Goal: Task Accomplishment & Management: Manage account settings

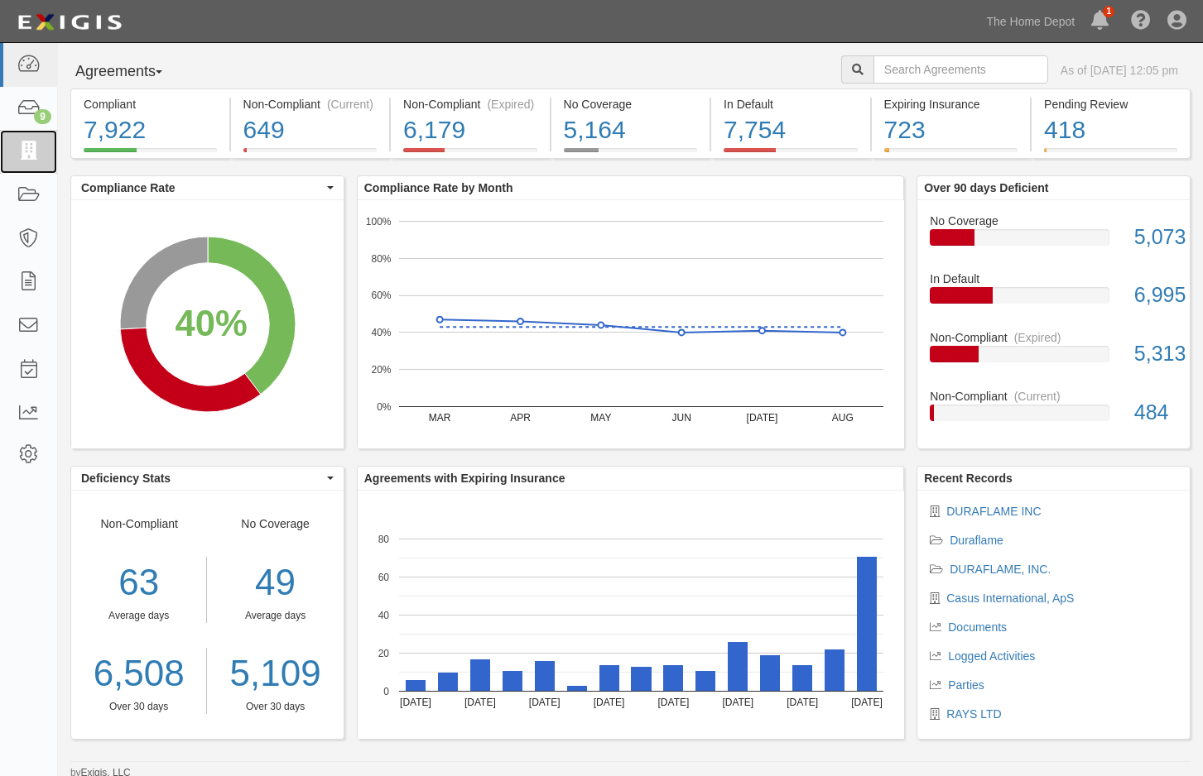
click at [18, 153] on icon at bounding box center [28, 151] width 23 height 19
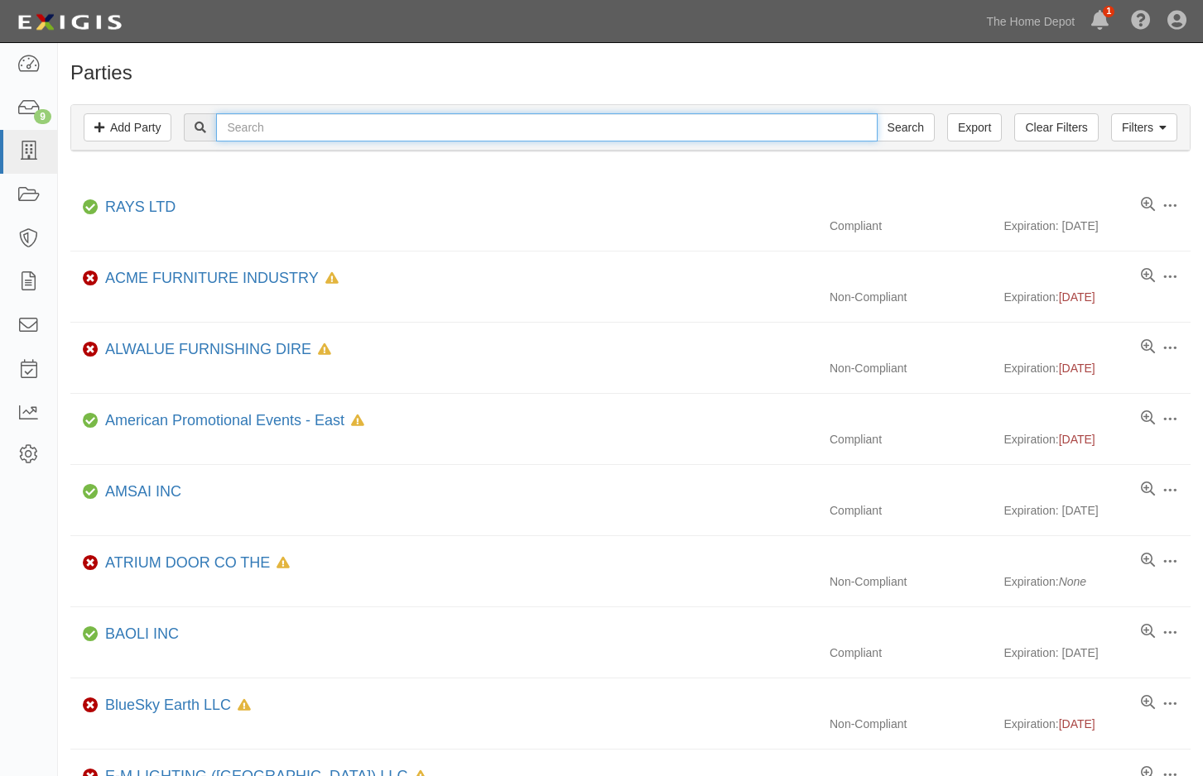
drag, startPoint x: 262, startPoint y: 132, endPoint x: 268, endPoint y: 121, distance: 13.0
click at [265, 131] on input "text" at bounding box center [546, 127] width 660 height 28
type input "tusk"
click at [877, 113] on input "Search" at bounding box center [906, 127] width 58 height 28
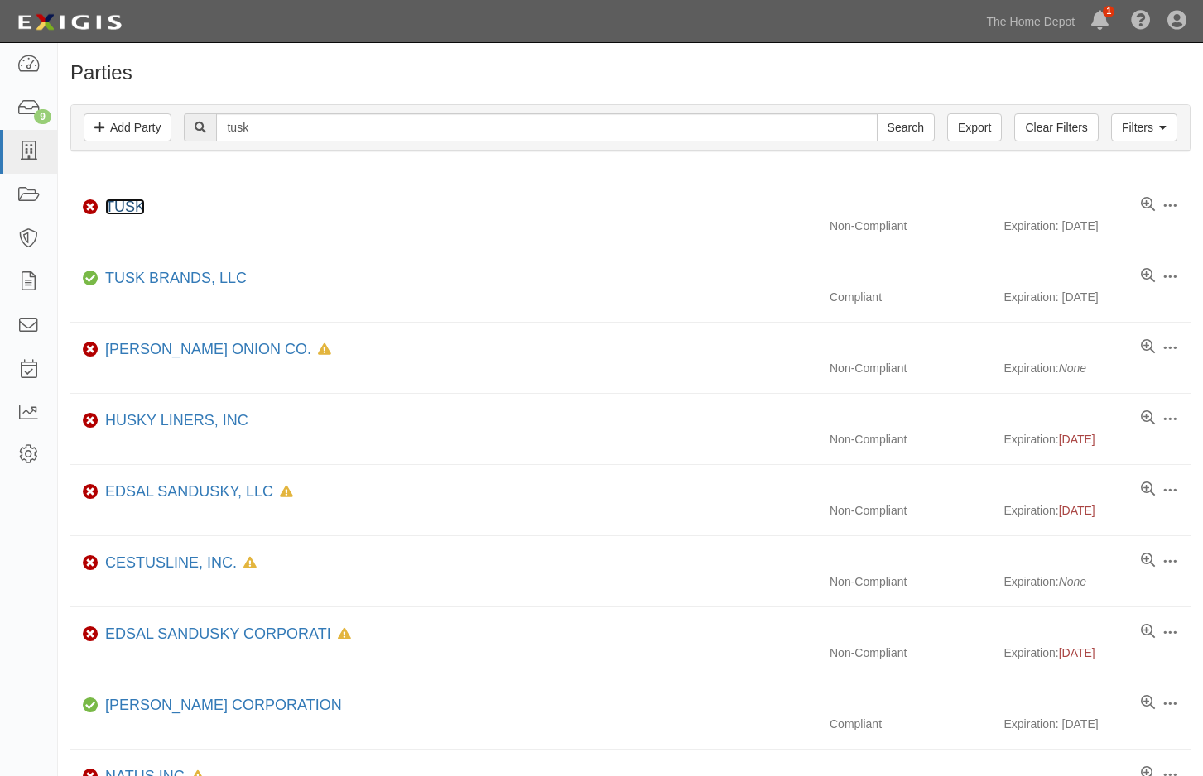
click at [126, 201] on link "TUSK" at bounding box center [125, 207] width 40 height 17
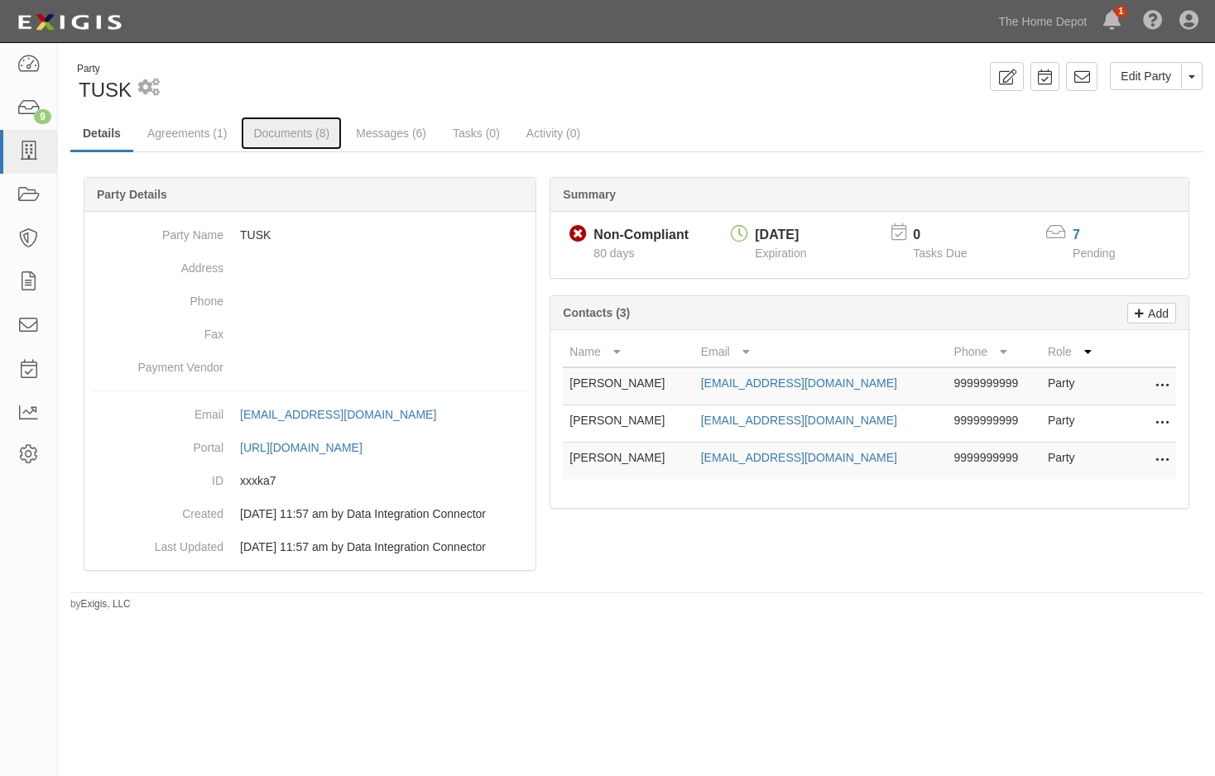
click at [288, 128] on link "Documents (8)" at bounding box center [291, 133] width 101 height 33
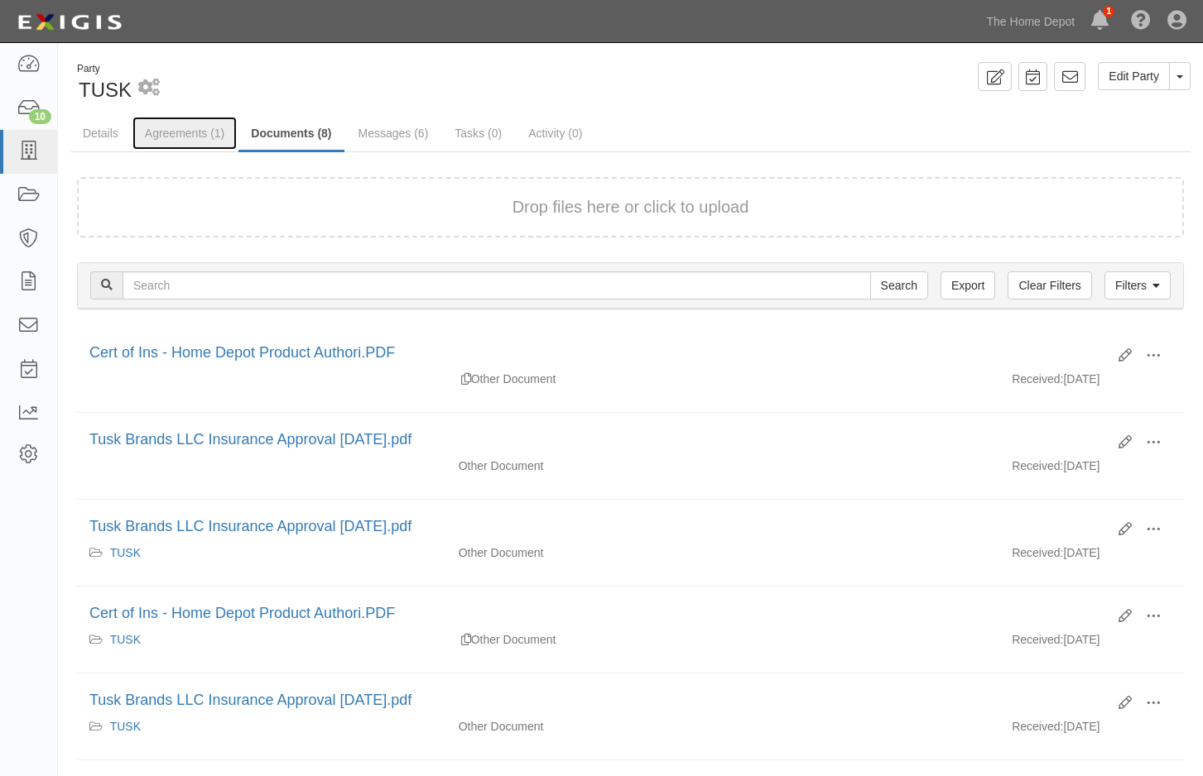
click at [184, 132] on link "Agreements (1)" at bounding box center [184, 133] width 104 height 33
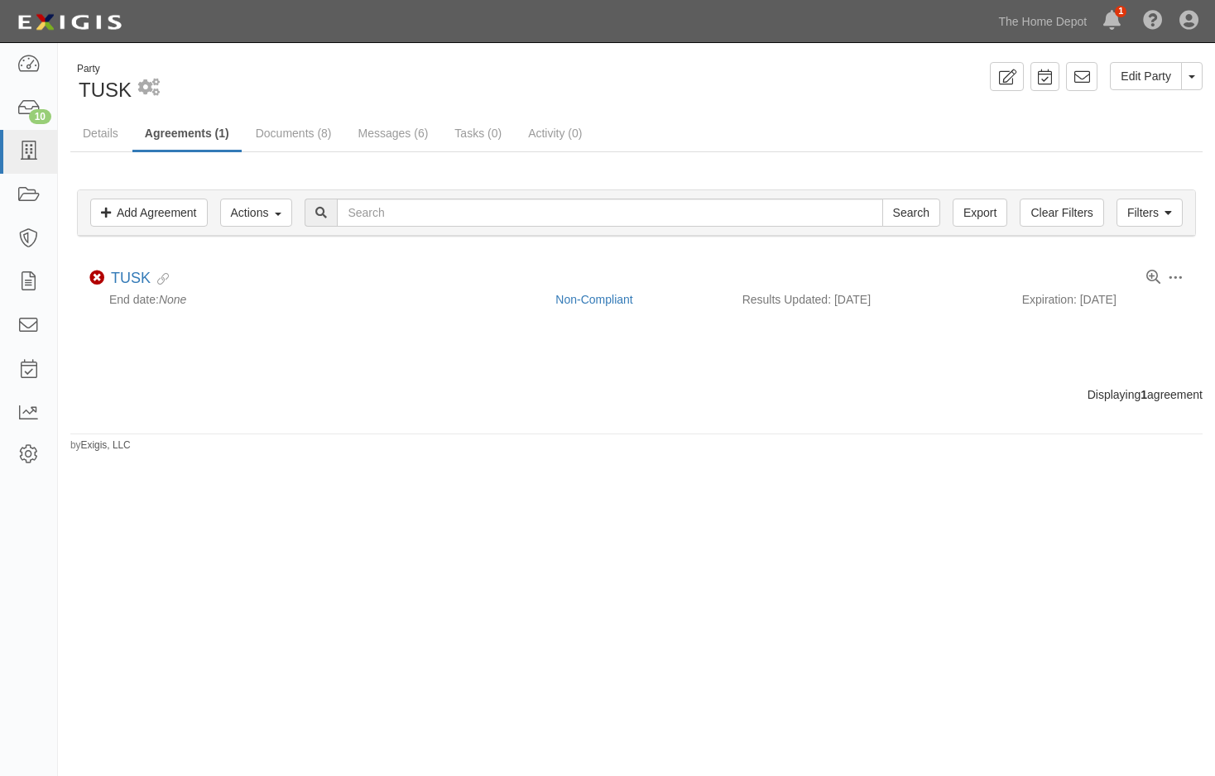
click at [952, 531] on div "Party TUSK 1 scheduled workflow Edit Party Toggle Party Dropdown View Audit Tra…" at bounding box center [607, 399] width 1215 height 699
click at [683, 354] on div "Filters Add Agreement Actions Edit Tags Run Workflows Send Messages Clear Filte…" at bounding box center [636, 268] width 1132 height 233
click at [580, 304] on link "Non-Compliant" at bounding box center [593, 299] width 77 height 13
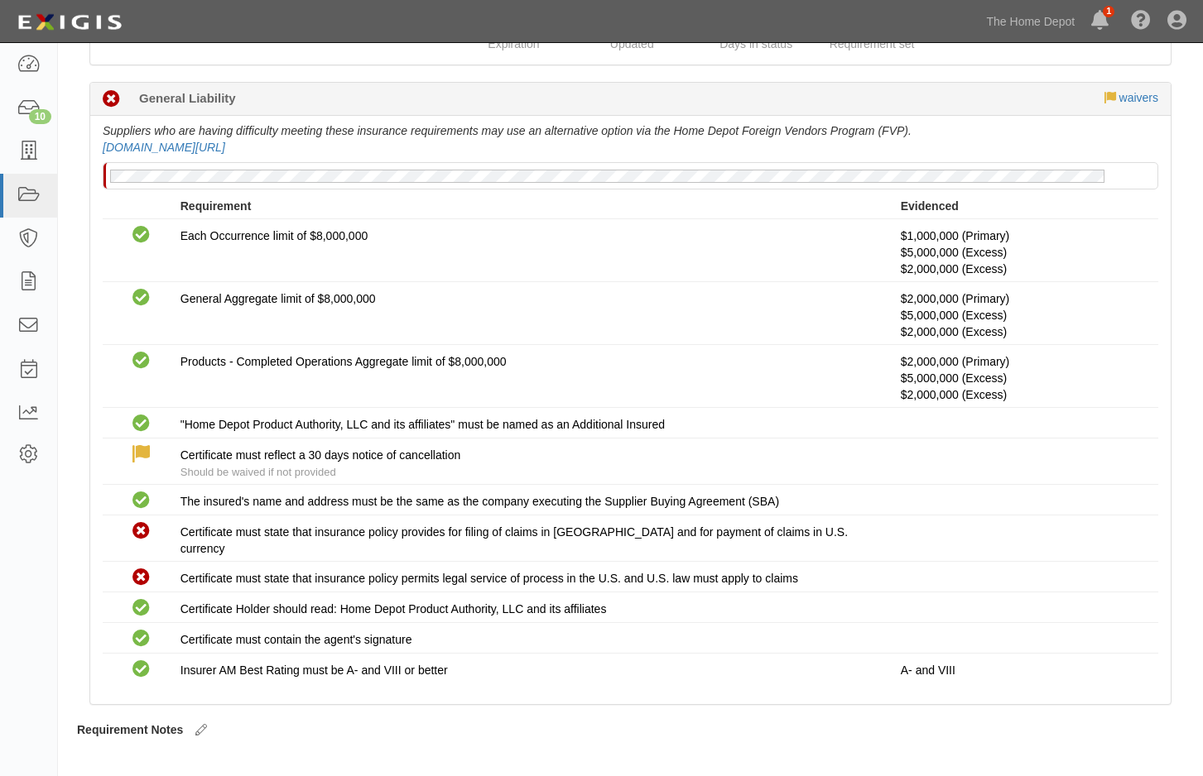
scroll to position [239, 0]
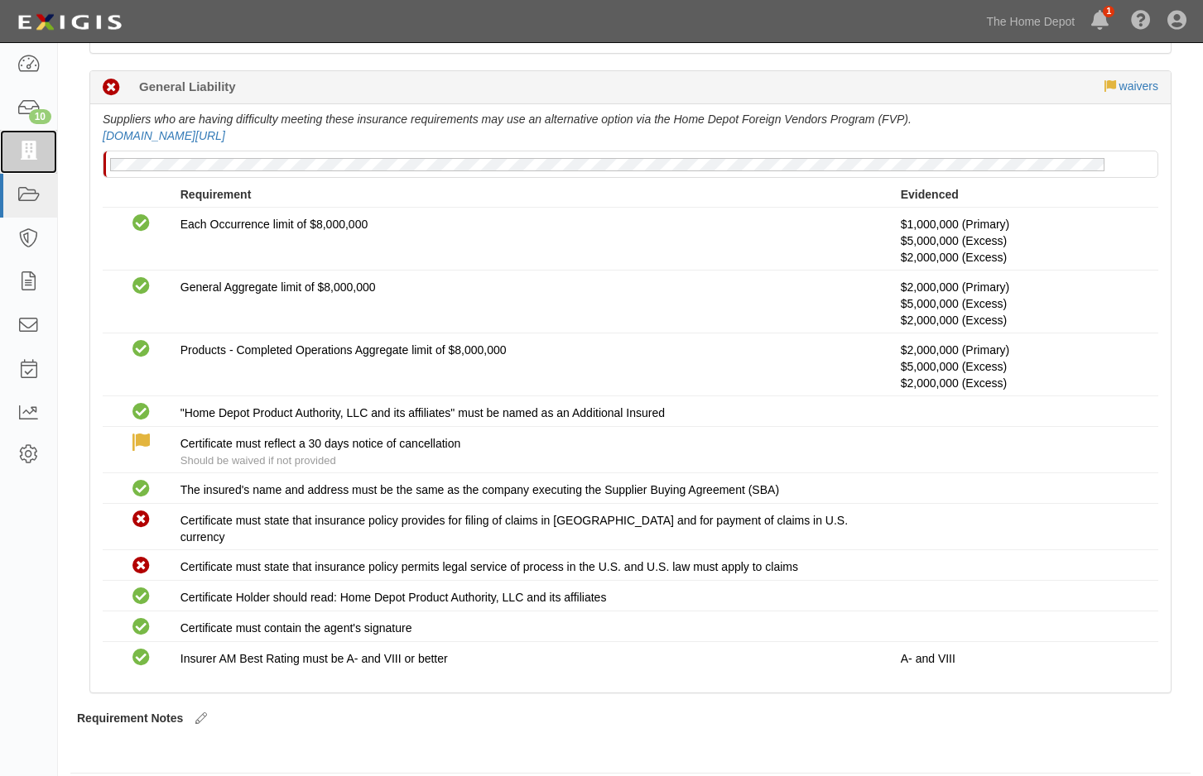
click at [26, 151] on icon at bounding box center [28, 151] width 23 height 19
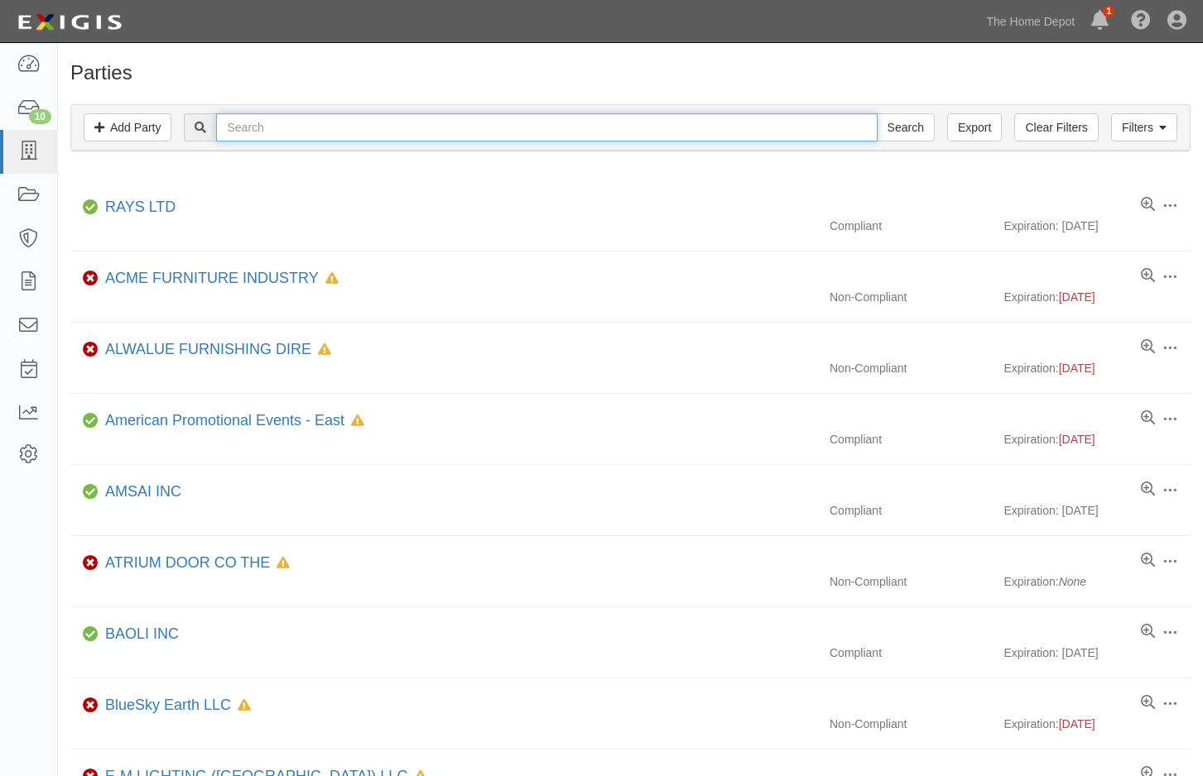
click at [239, 131] on input "text" at bounding box center [546, 127] width 660 height 28
type input "husk"
click at [877, 113] on input "Search" at bounding box center [906, 127] width 58 height 28
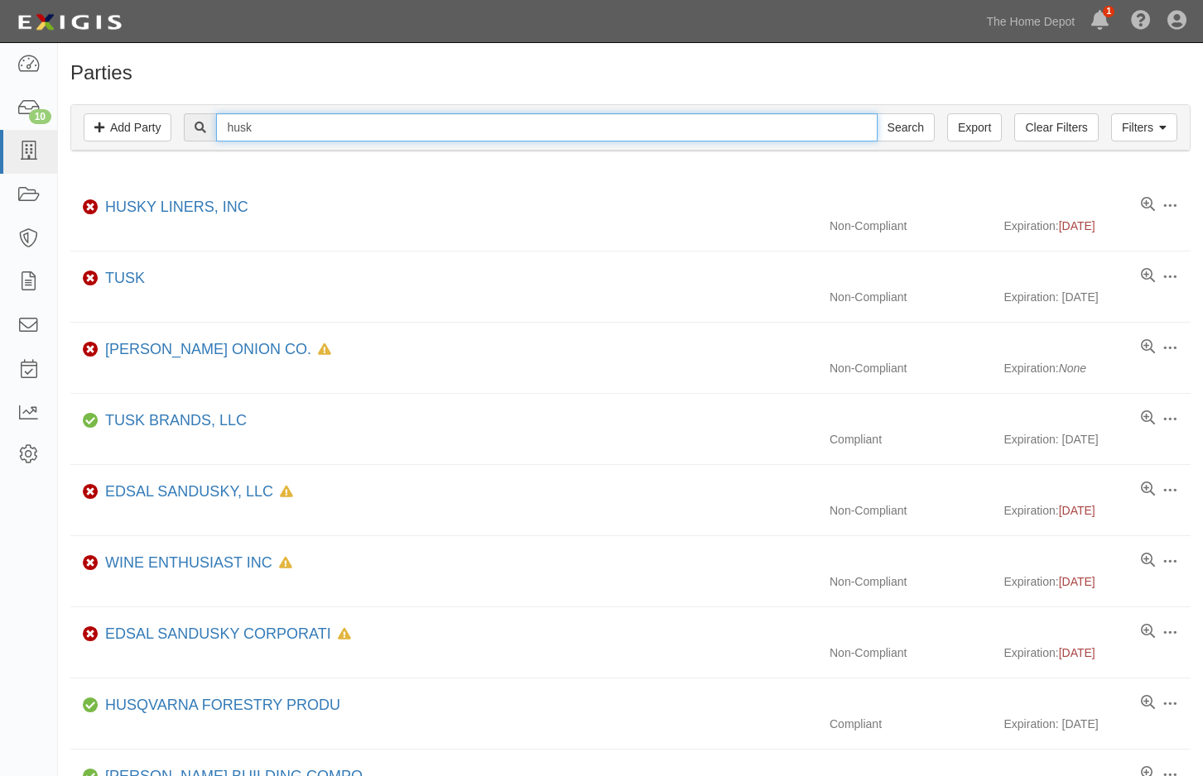
drag, startPoint x: 286, startPoint y: 131, endPoint x: 142, endPoint y: 111, distance: 145.4
click at [140, 117] on div "Filters Add Party Clear Filters Export husk Search Filters" at bounding box center [630, 128] width 1118 height 46
type input "tusk"
click at [877, 113] on input "Search" at bounding box center [906, 127] width 58 height 28
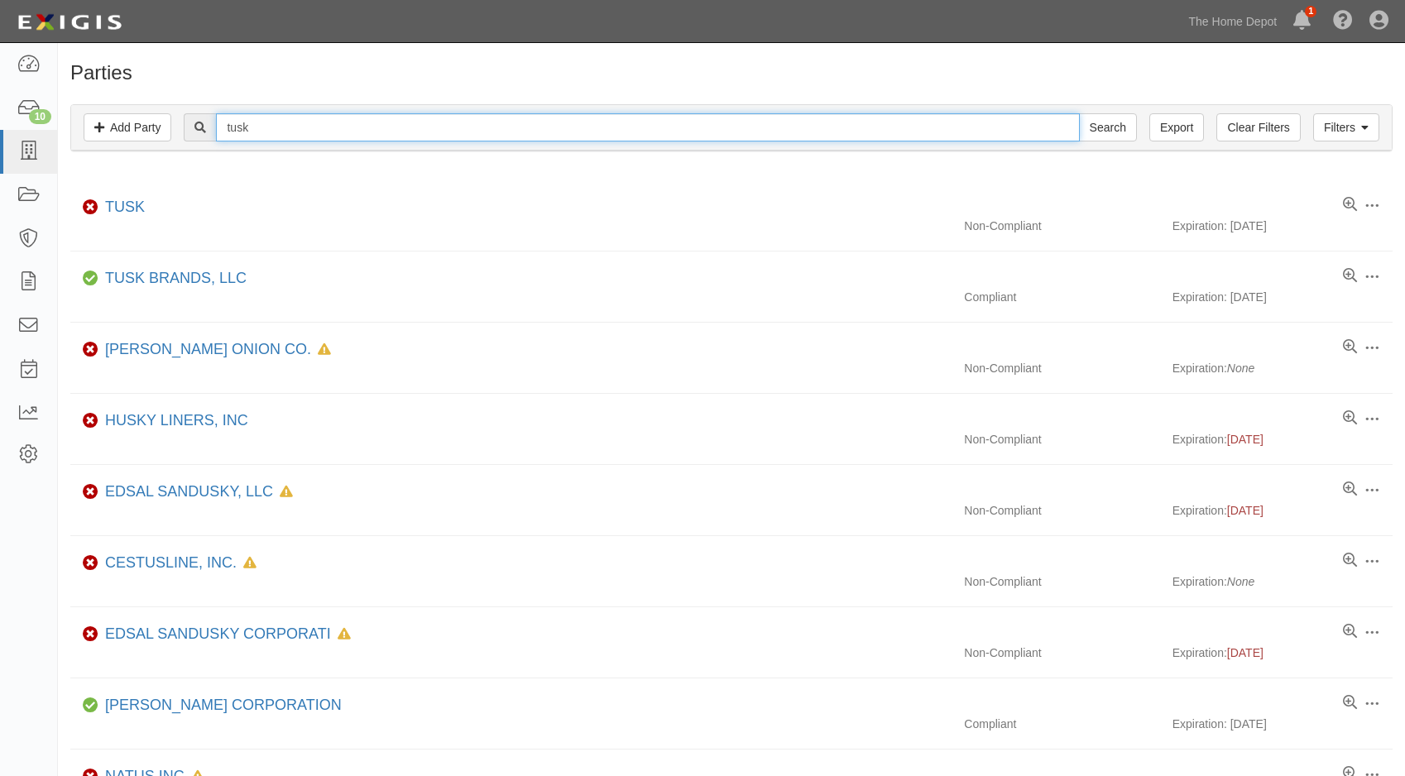
drag, startPoint x: 272, startPoint y: 129, endPoint x: 167, endPoint y: 122, distance: 105.4
click at [166, 122] on div "Filters Add Party Clear Filters Export tusk Search Filters" at bounding box center [731, 128] width 1321 height 46
type input "gti"
click at [1079, 113] on input "Search" at bounding box center [1108, 127] width 58 height 28
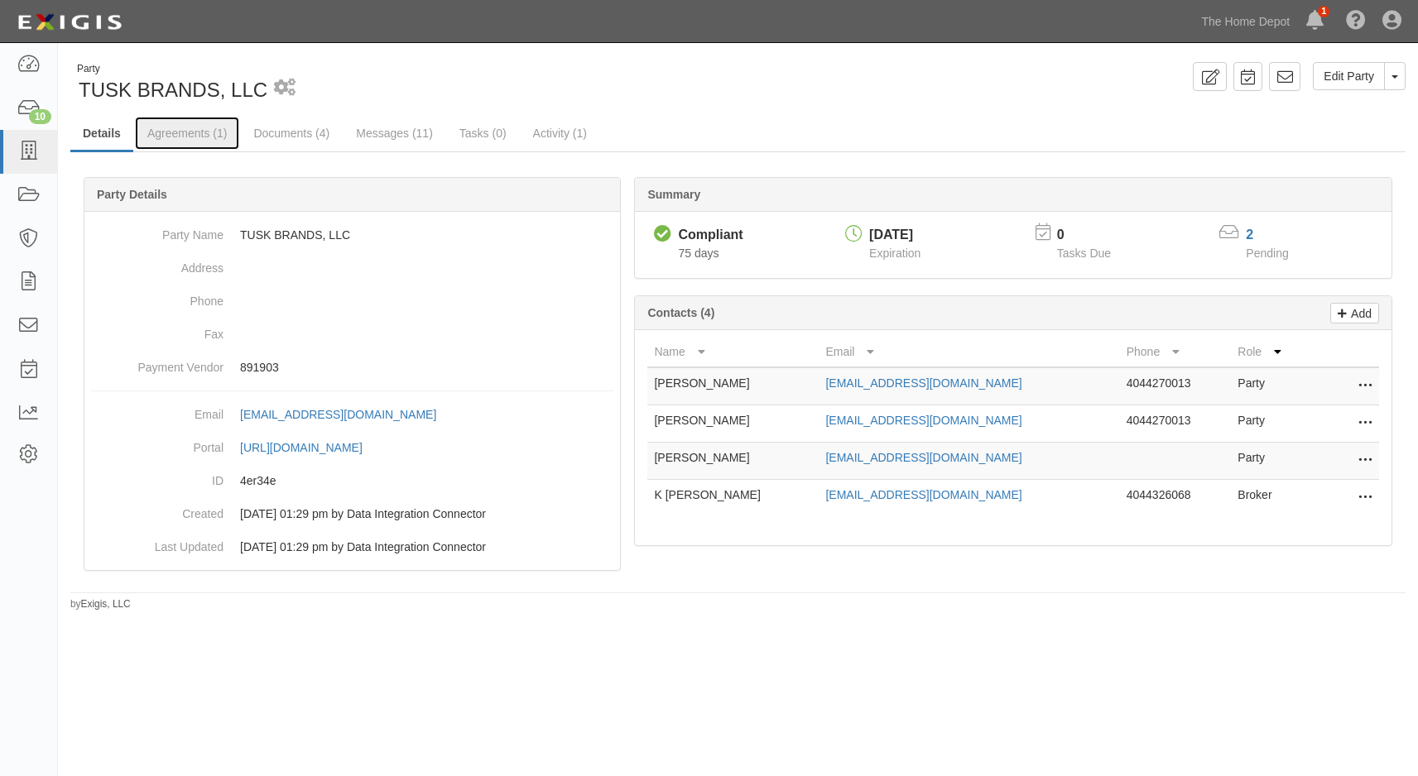
click at [202, 130] on link "Agreements (1)" at bounding box center [187, 133] width 104 height 33
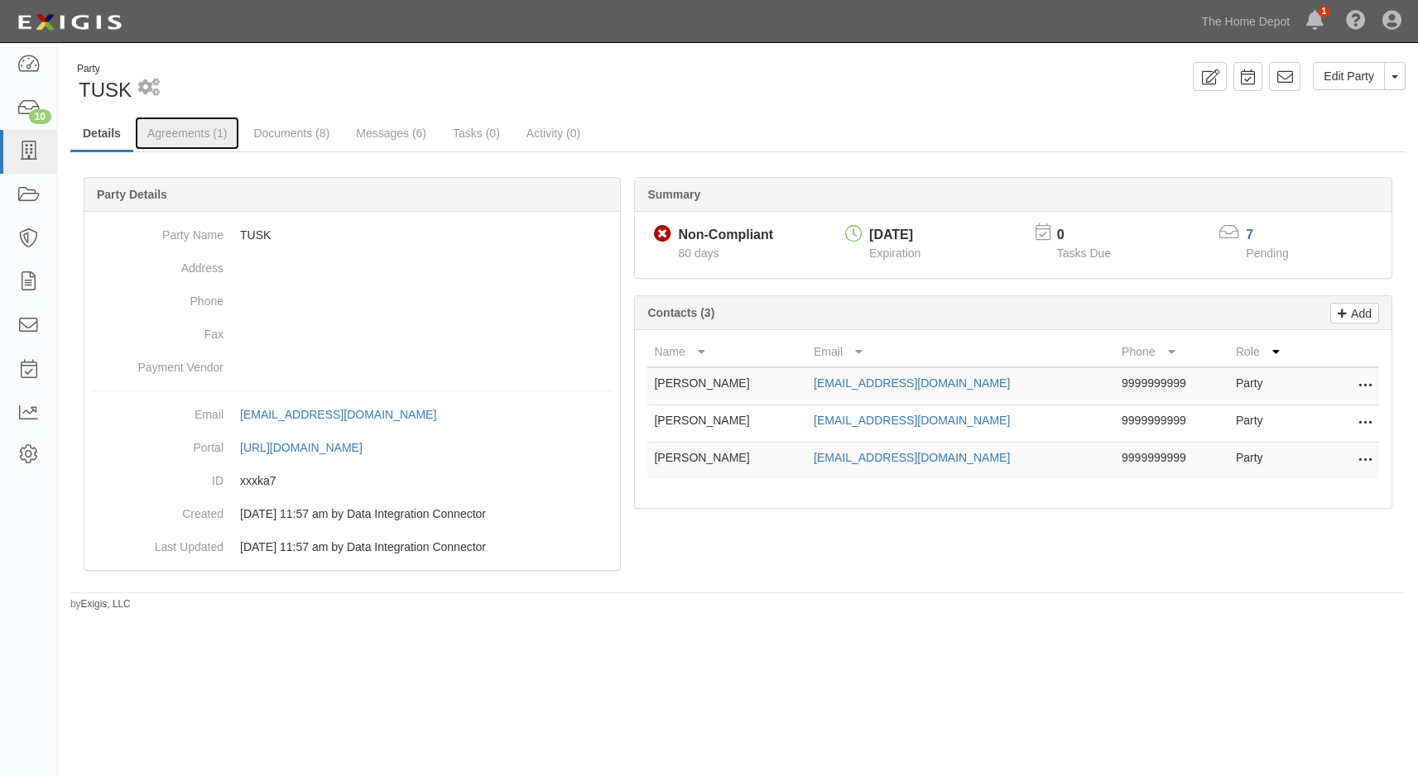
click at [201, 132] on link "Agreements (1)" at bounding box center [187, 133] width 104 height 33
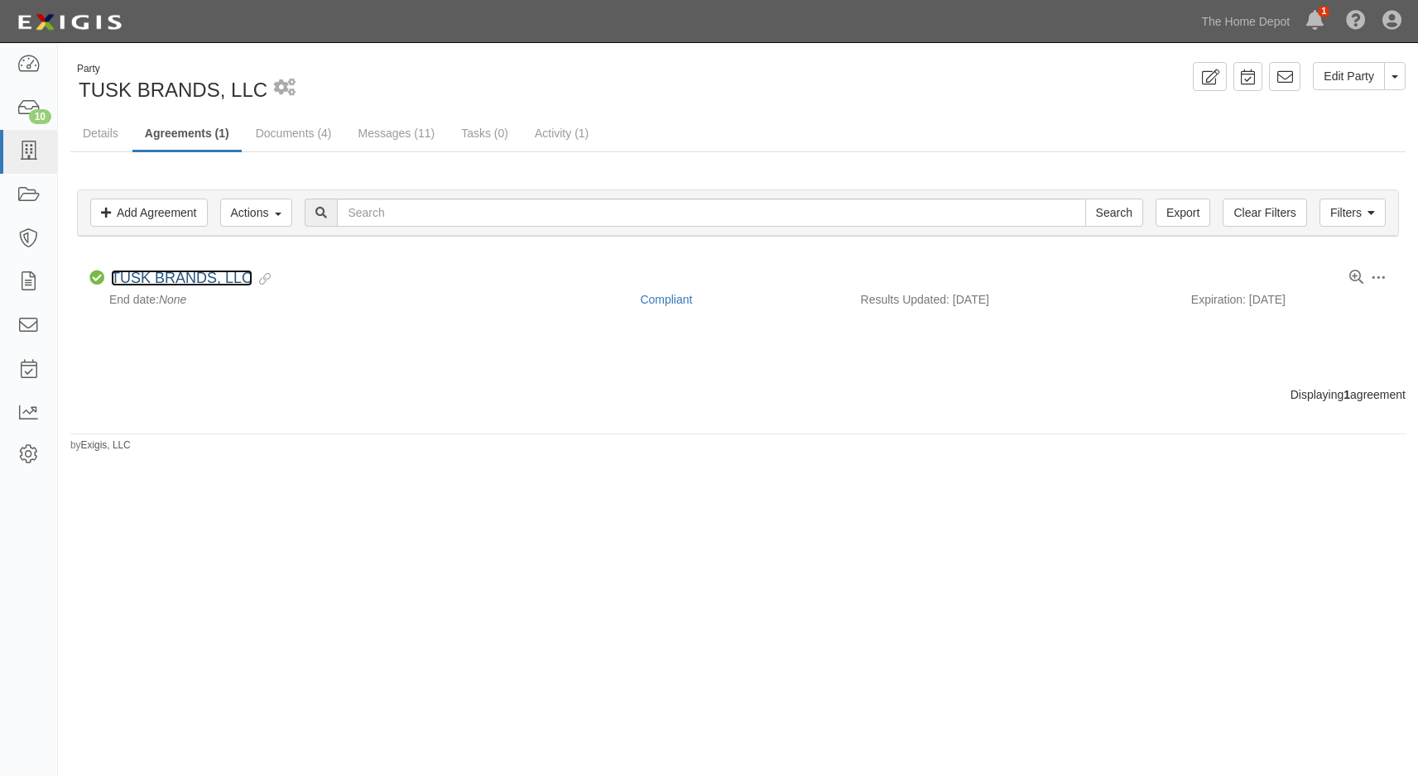
click at [184, 272] on link "TUSK BRANDS, LLC" at bounding box center [182, 278] width 142 height 17
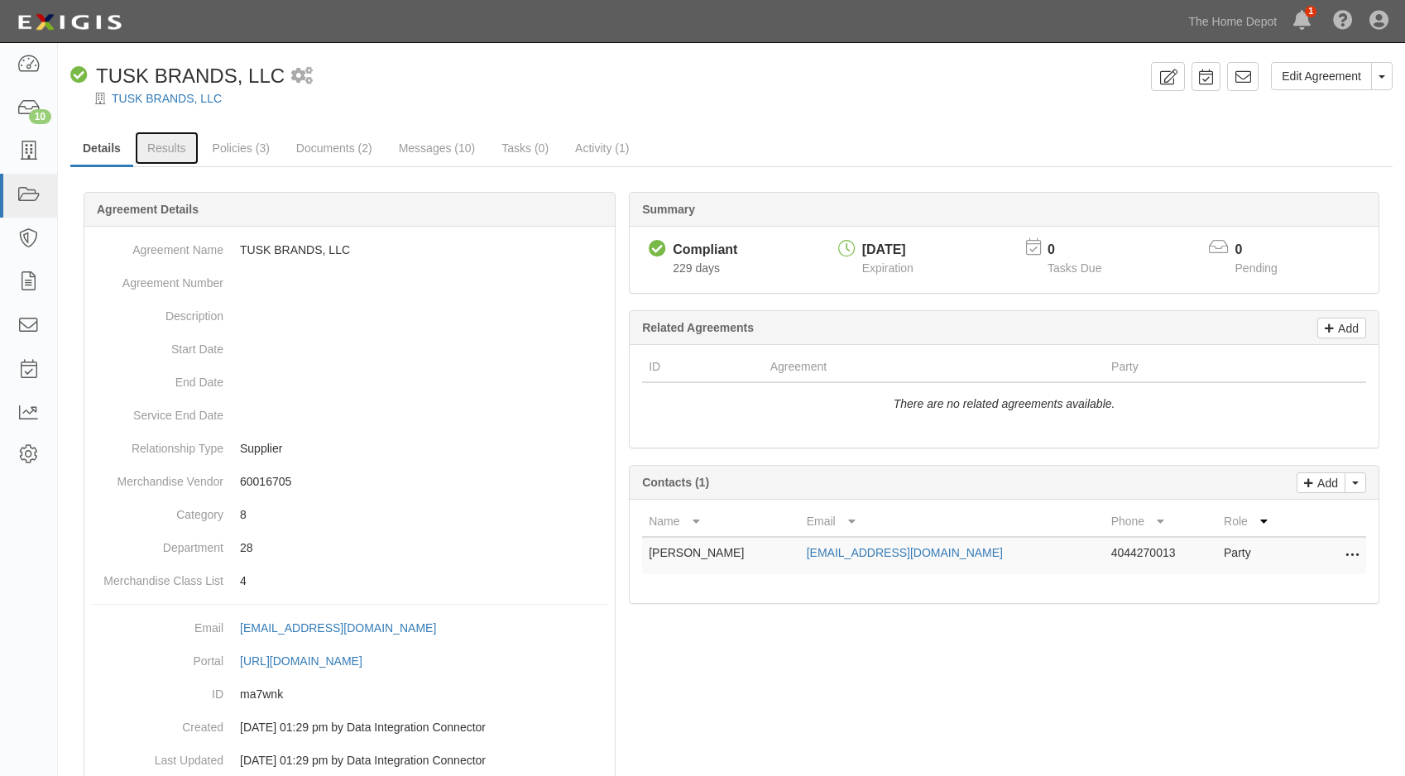
click at [184, 146] on link "Results" at bounding box center [167, 148] width 64 height 33
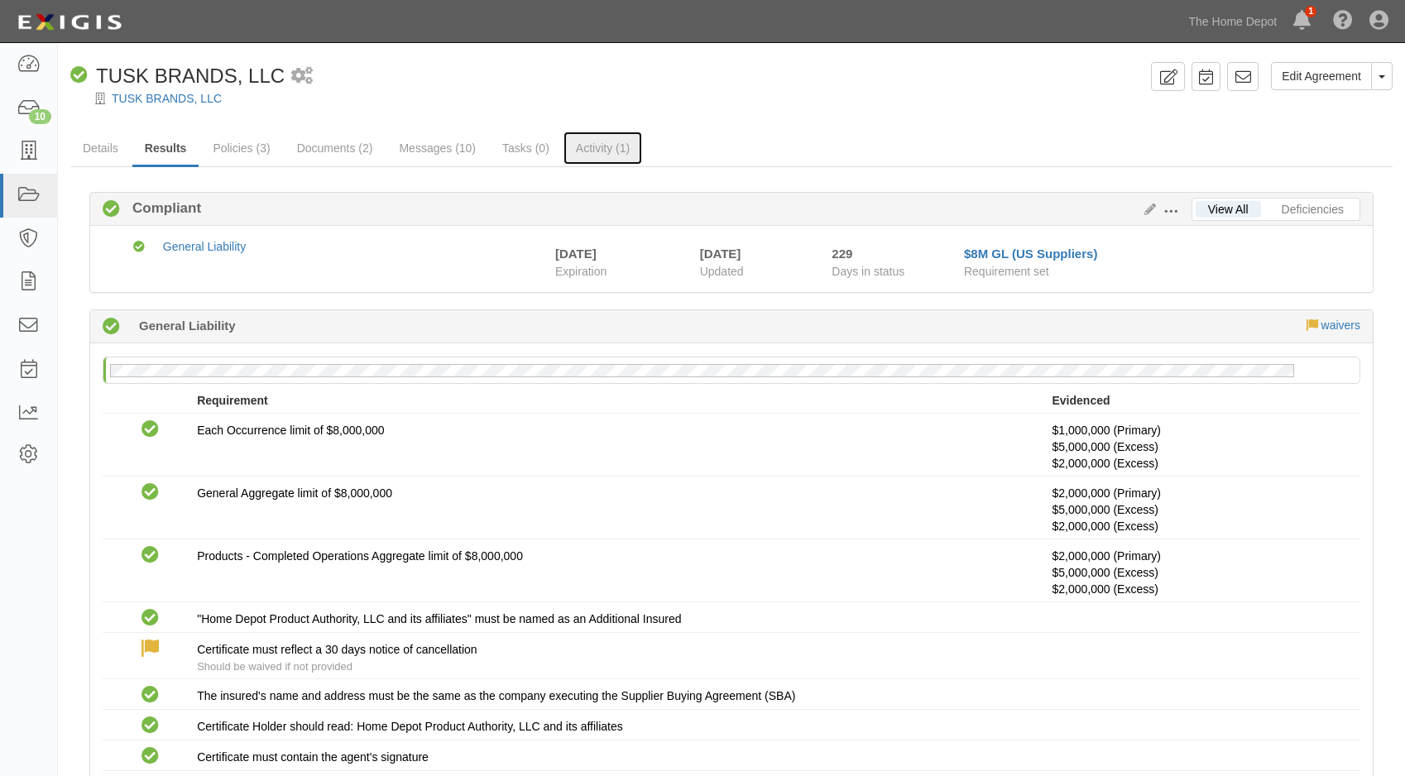
click at [589, 146] on link "Activity (1)" at bounding box center [603, 148] width 79 height 33
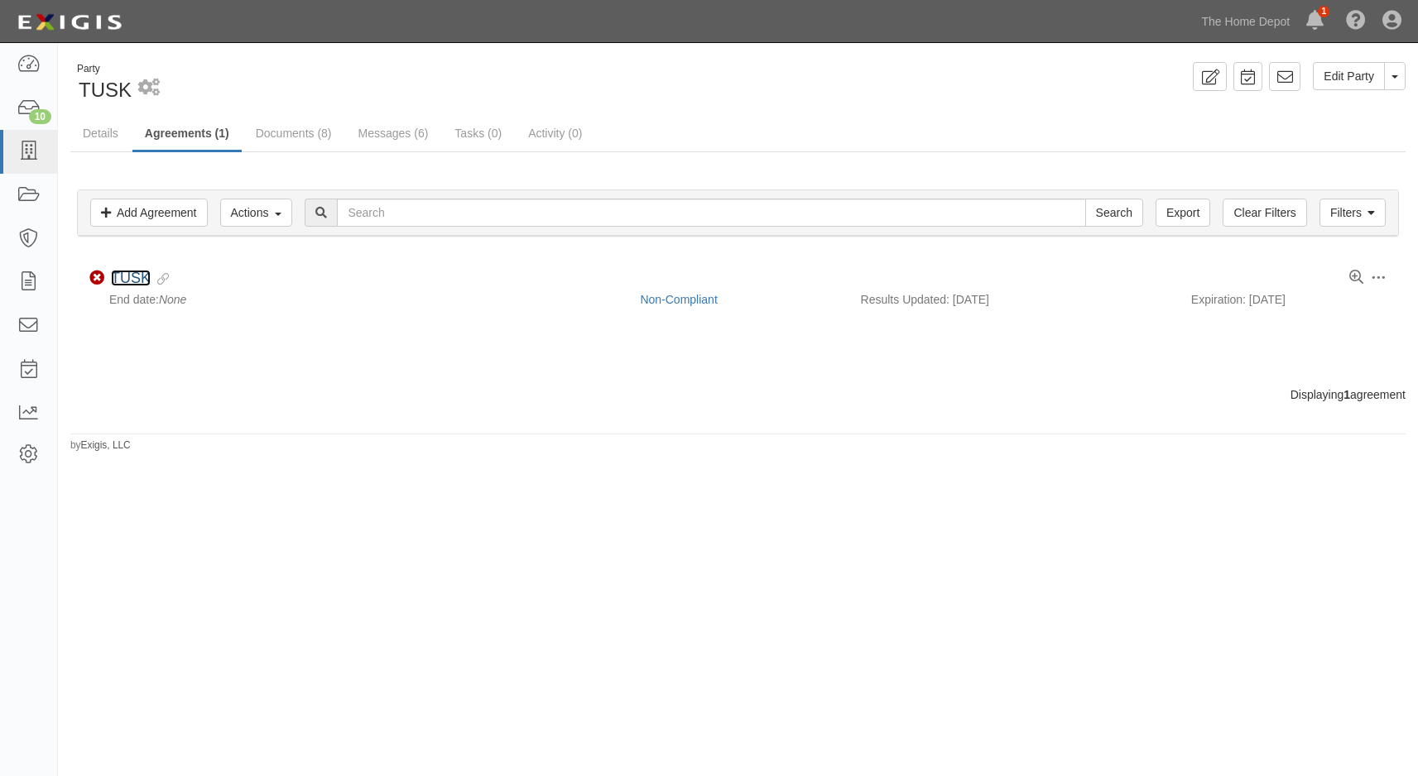
click at [127, 272] on link "TUSK" at bounding box center [131, 278] width 40 height 17
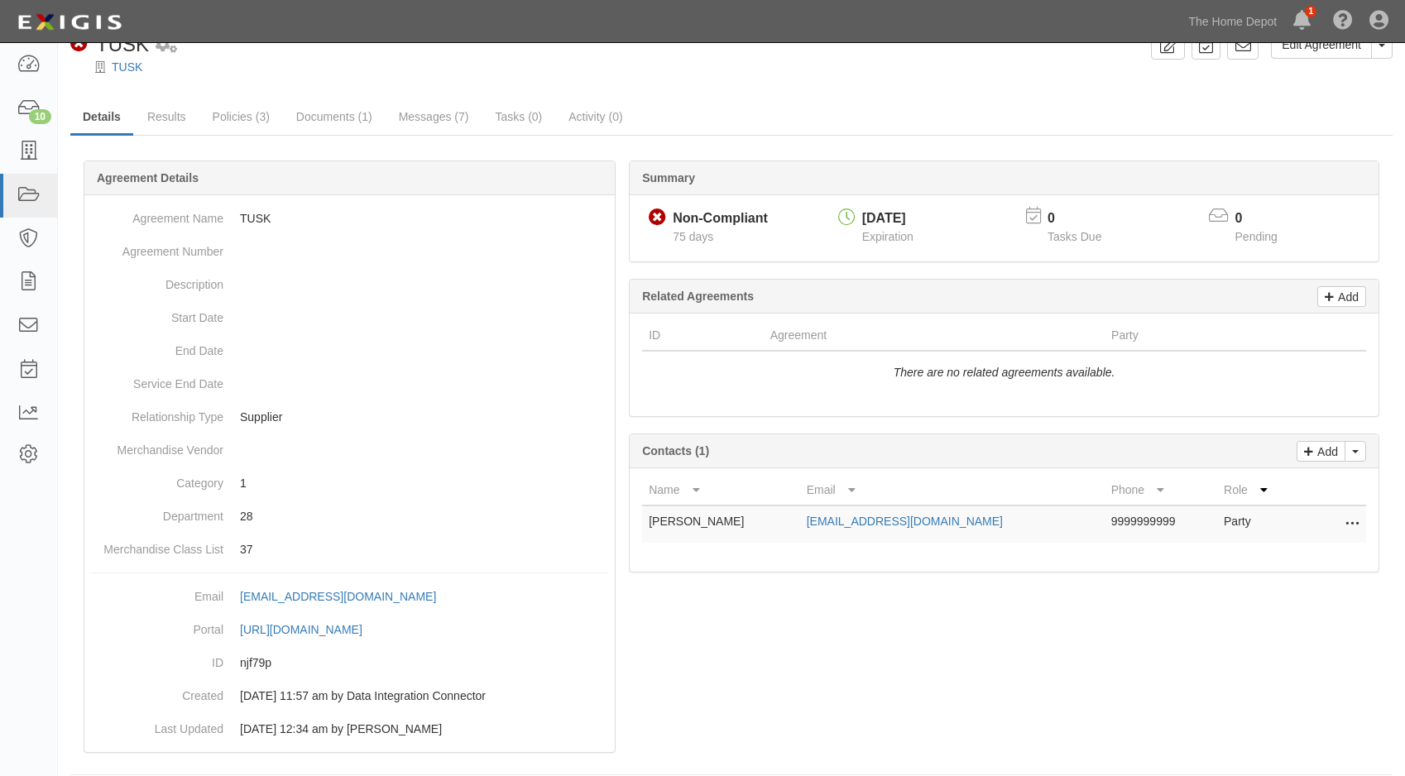
scroll to position [49, 0]
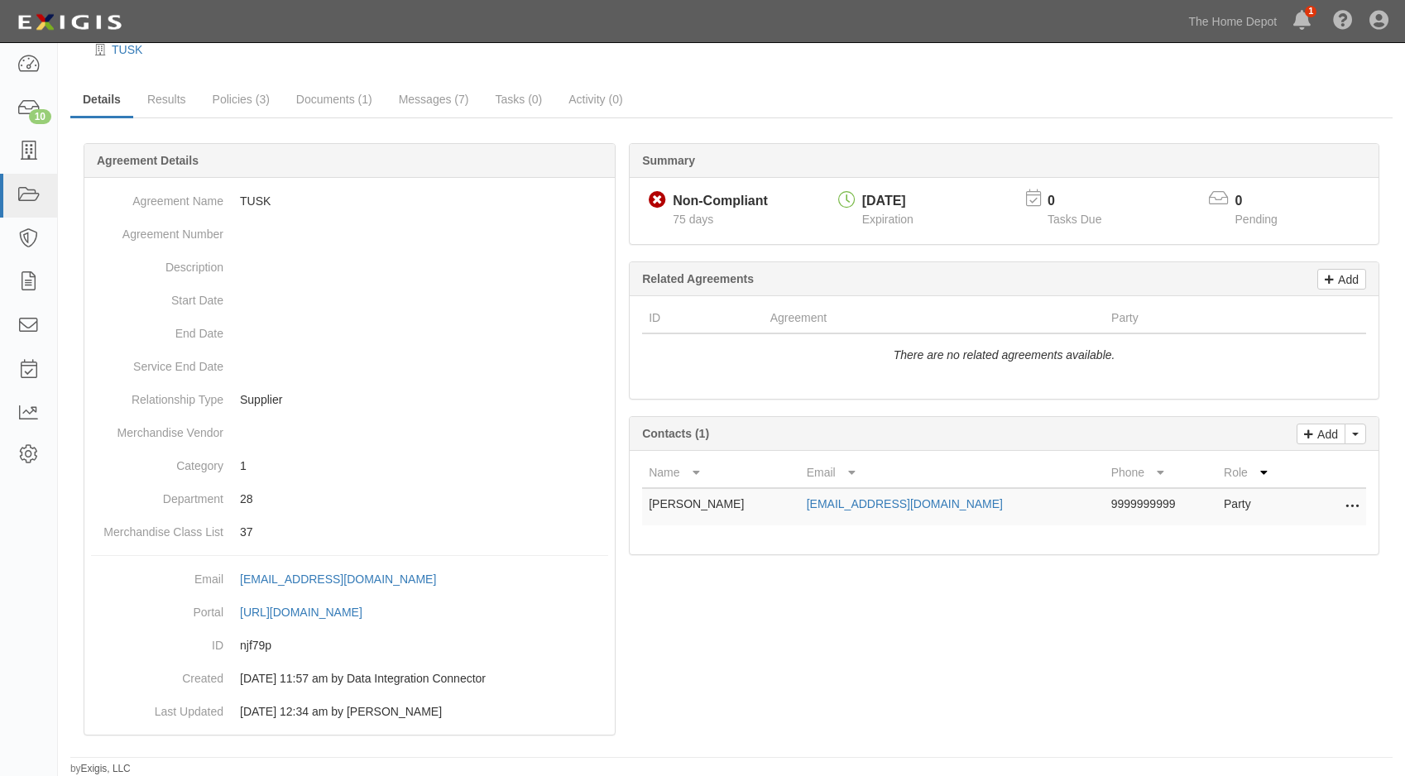
click at [880, 618] on div at bounding box center [731, 460] width 1323 height 584
click at [174, 98] on link "Results" at bounding box center [167, 99] width 64 height 33
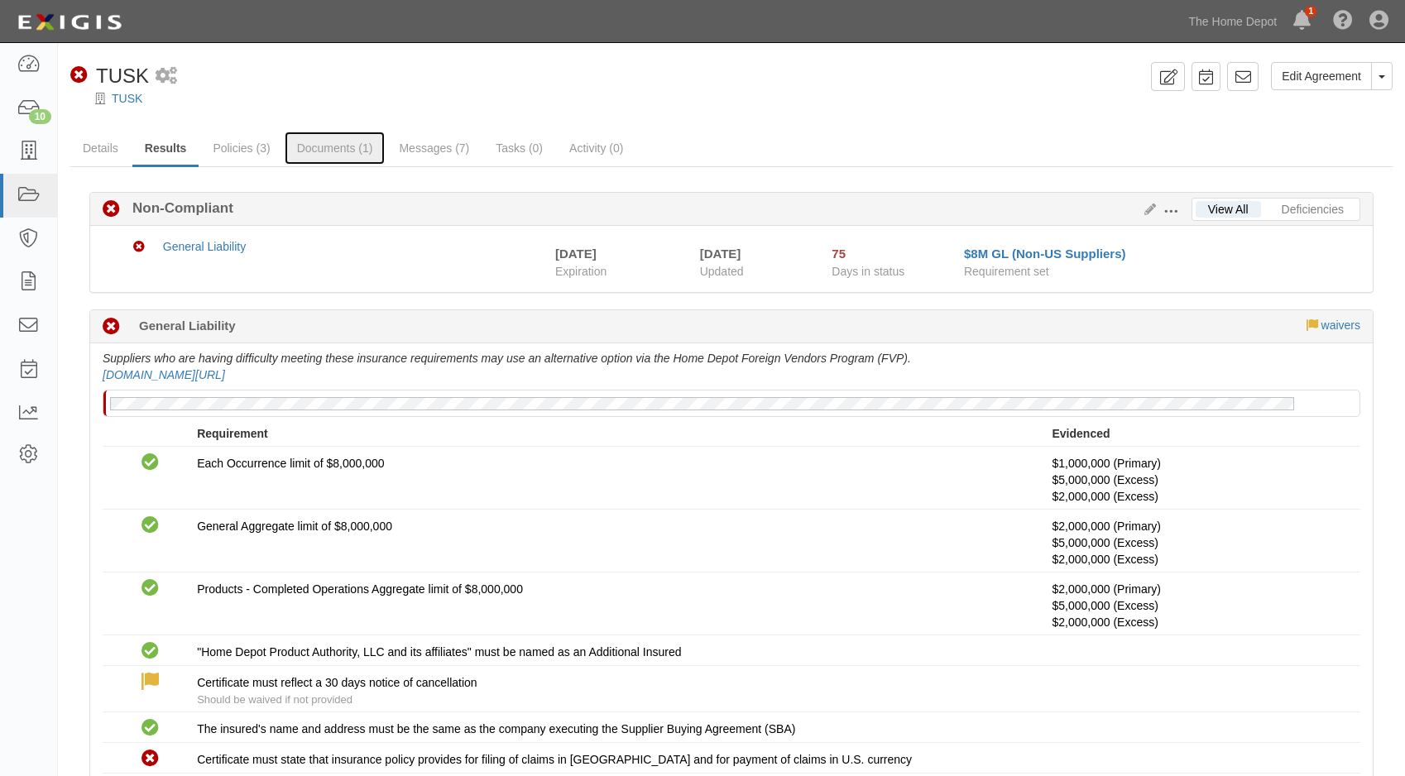
click at [337, 138] on link "Documents (1)" at bounding box center [335, 148] width 101 height 33
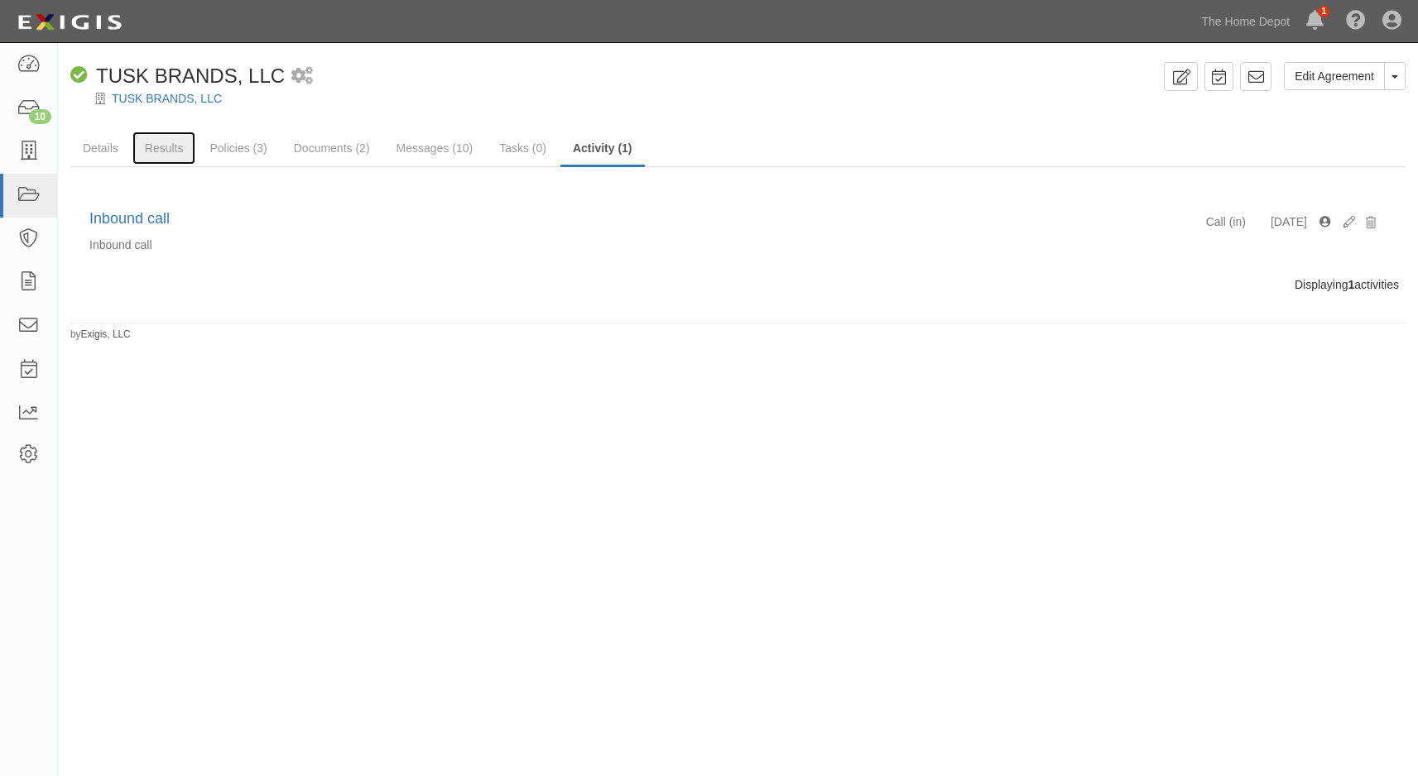
click at [171, 146] on link "Results" at bounding box center [164, 148] width 64 height 33
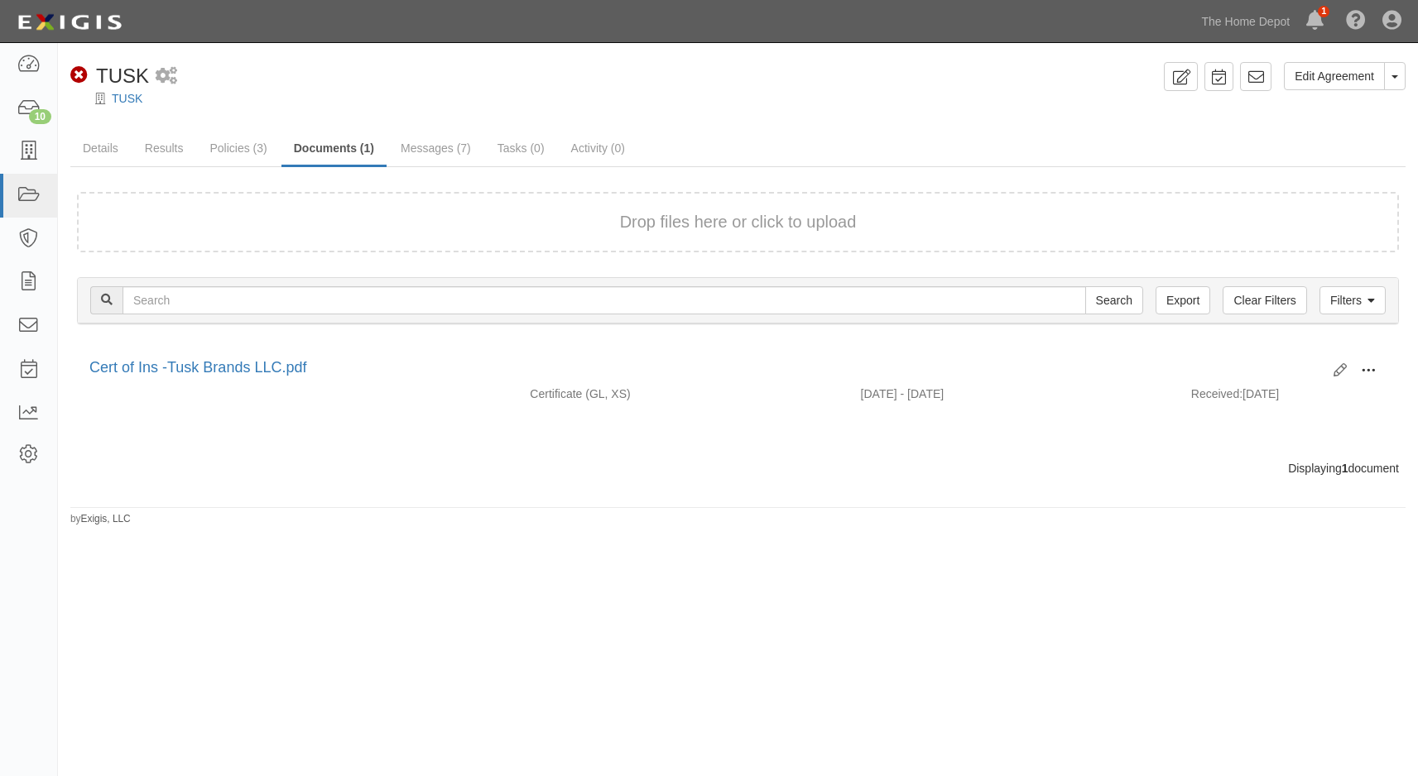
click at [1368, 367] on span at bounding box center [1368, 370] width 15 height 15
click at [1256, 391] on link "View" at bounding box center [1287, 395] width 131 height 30
click at [111, 149] on link "Details" at bounding box center [100, 148] width 60 height 33
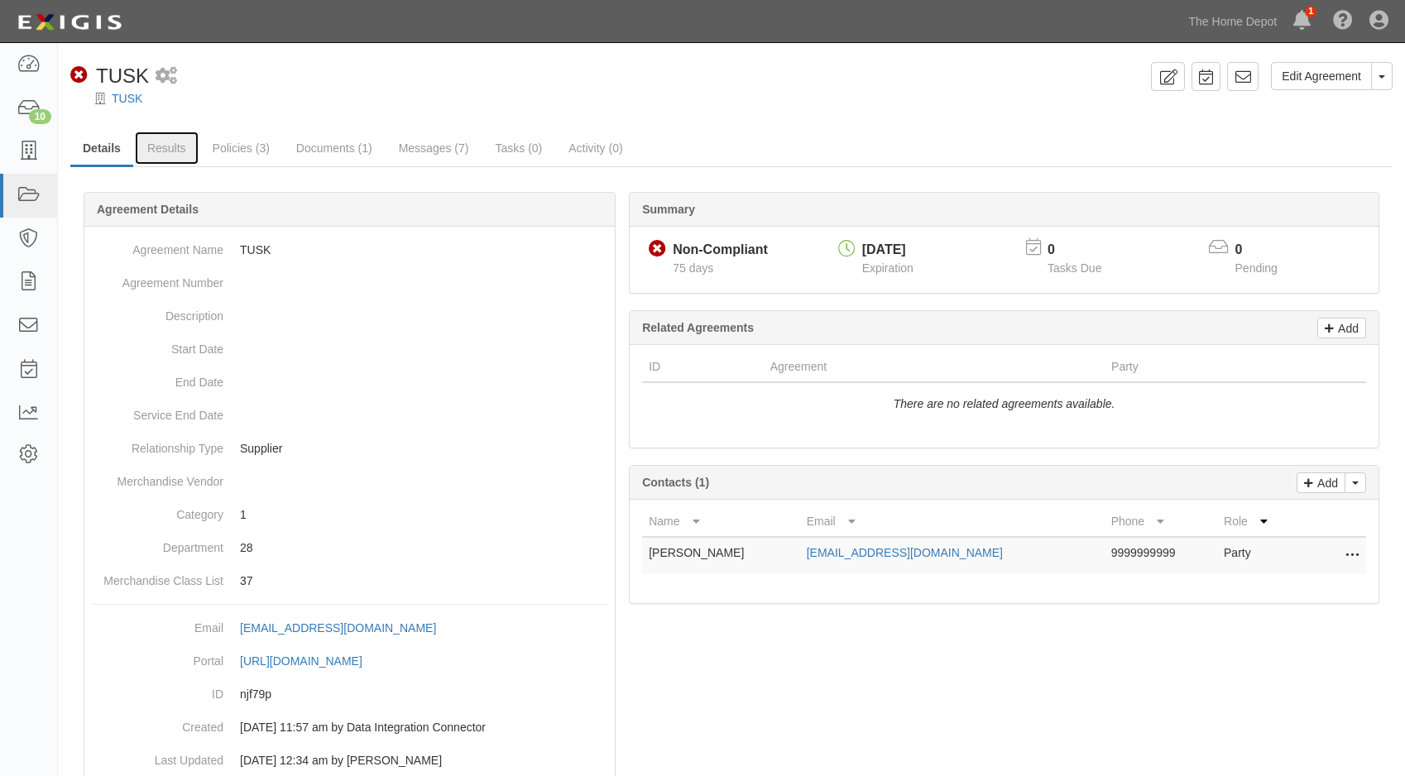
click at [157, 148] on link "Results" at bounding box center [167, 148] width 64 height 33
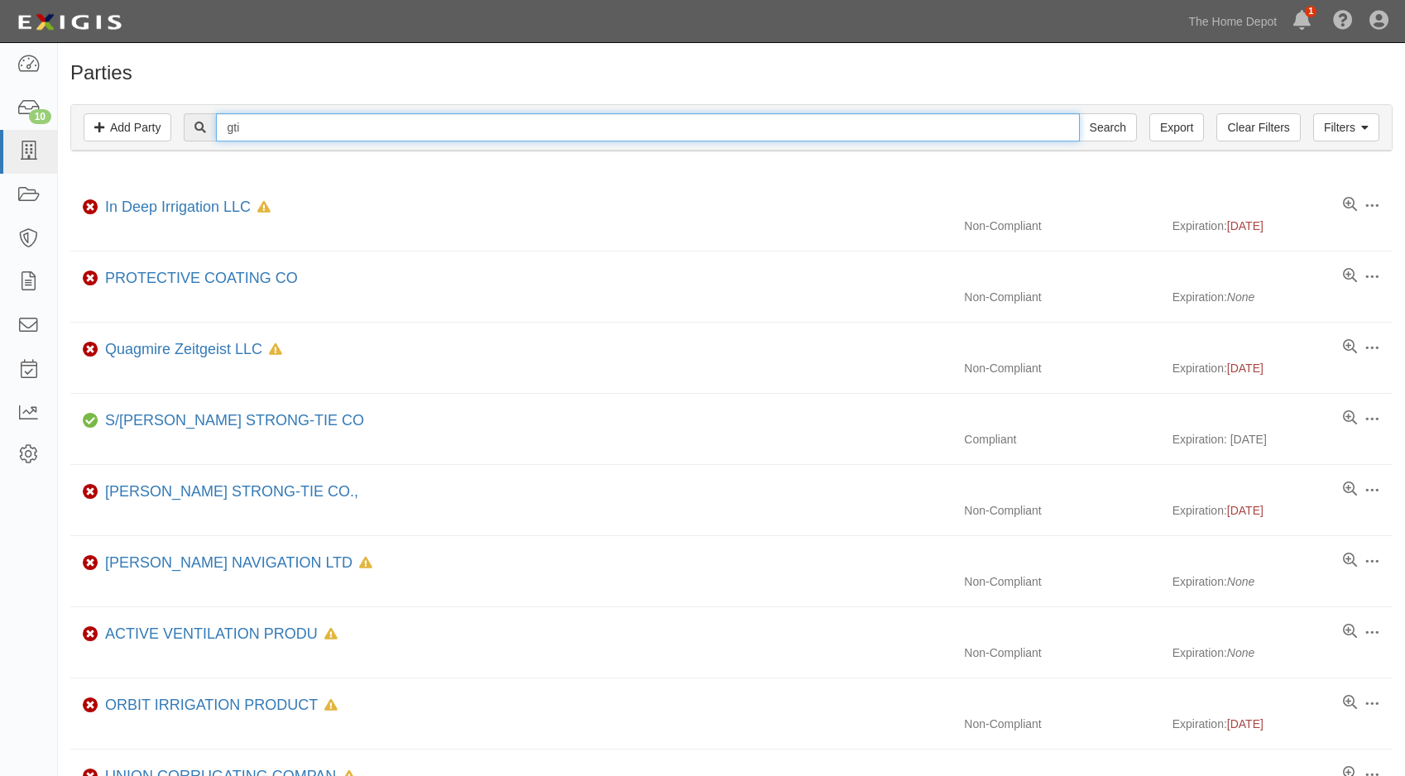
drag, startPoint x: 295, startPoint y: 118, endPoint x: 190, endPoint y: 101, distance: 107.4
click at [190, 103] on div "Filters Add Party Clear Filters Export gti Search Filters Compliance Status Com…" at bounding box center [731, 130] width 1347 height 76
type input "[GEOGRAPHIC_DATA]"
click at [1079, 113] on input "Search" at bounding box center [1108, 127] width 58 height 28
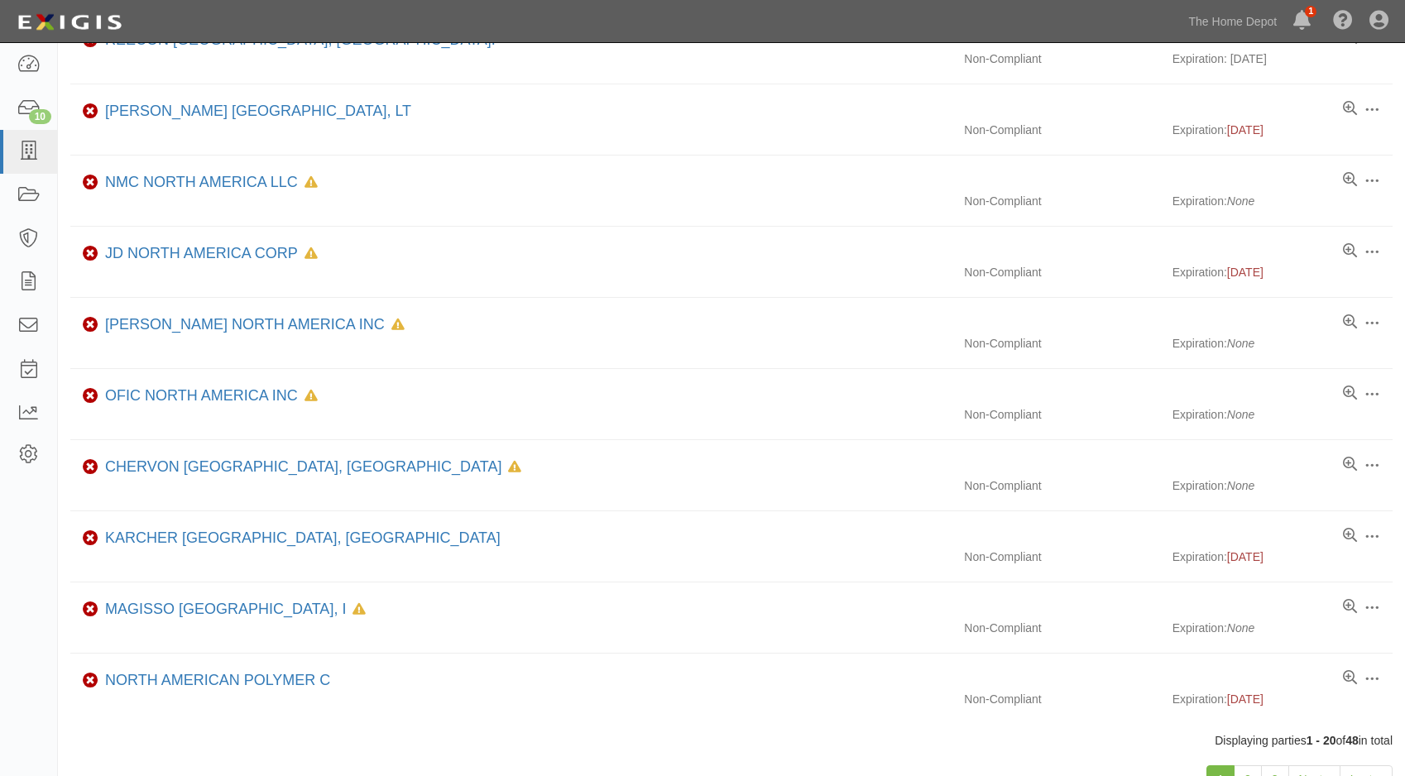
scroll to position [974, 0]
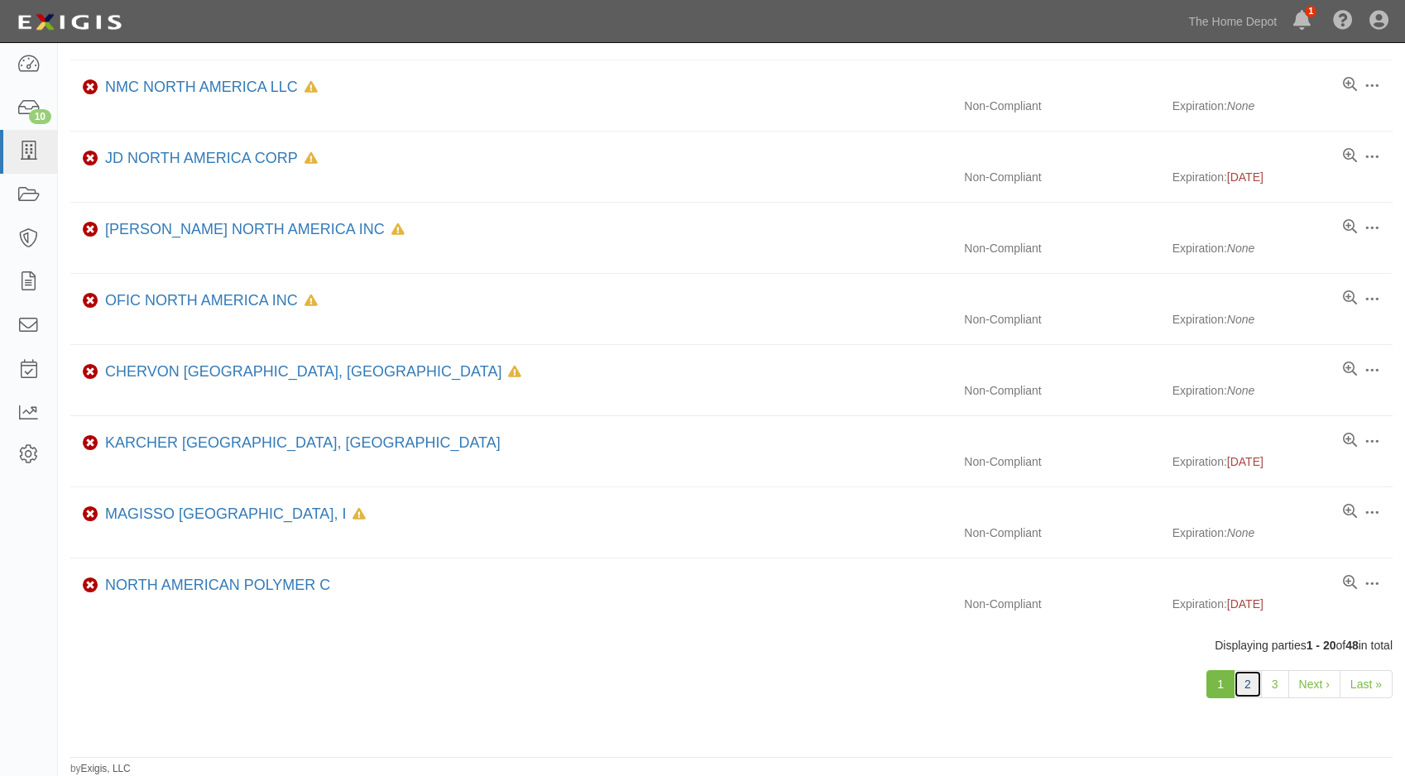
click at [1238, 682] on link "2" at bounding box center [1248, 684] width 28 height 28
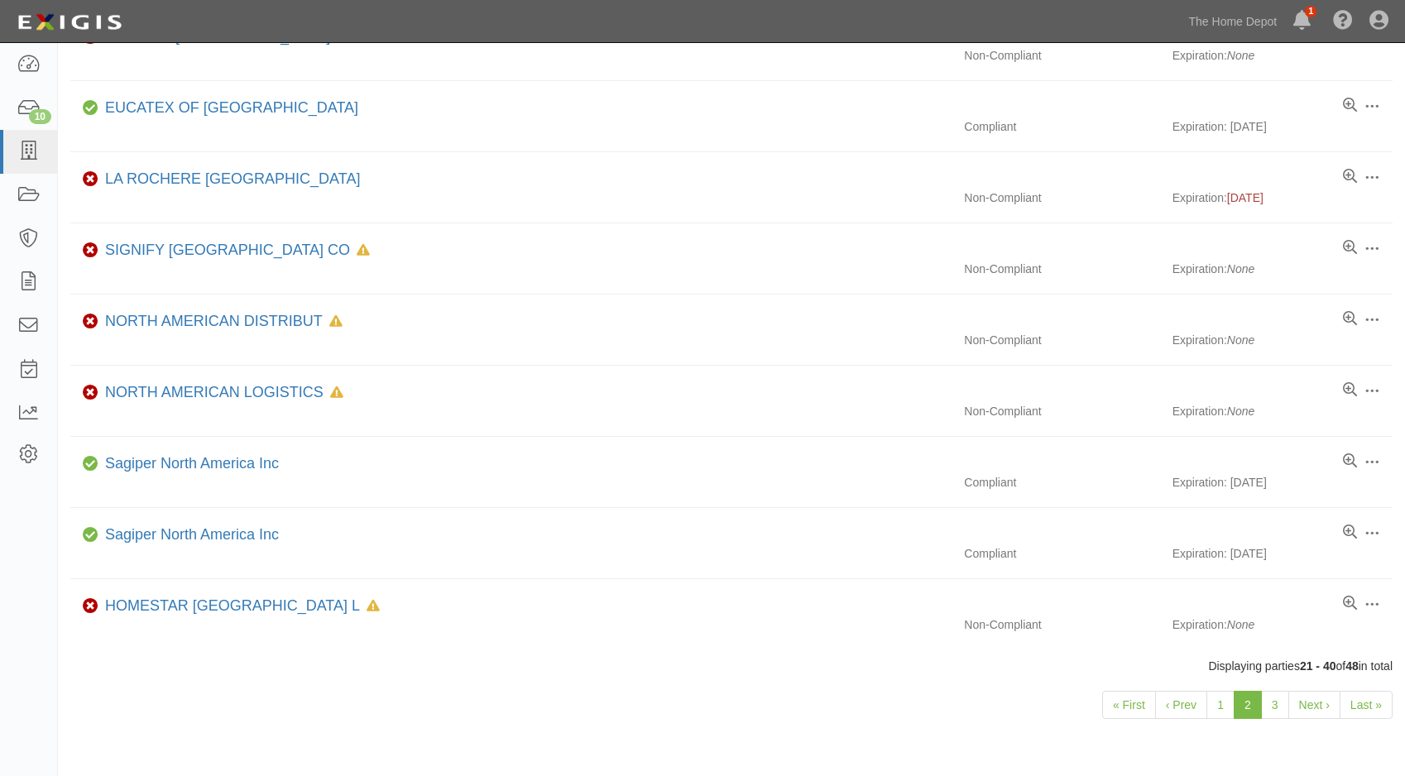
scroll to position [974, 0]
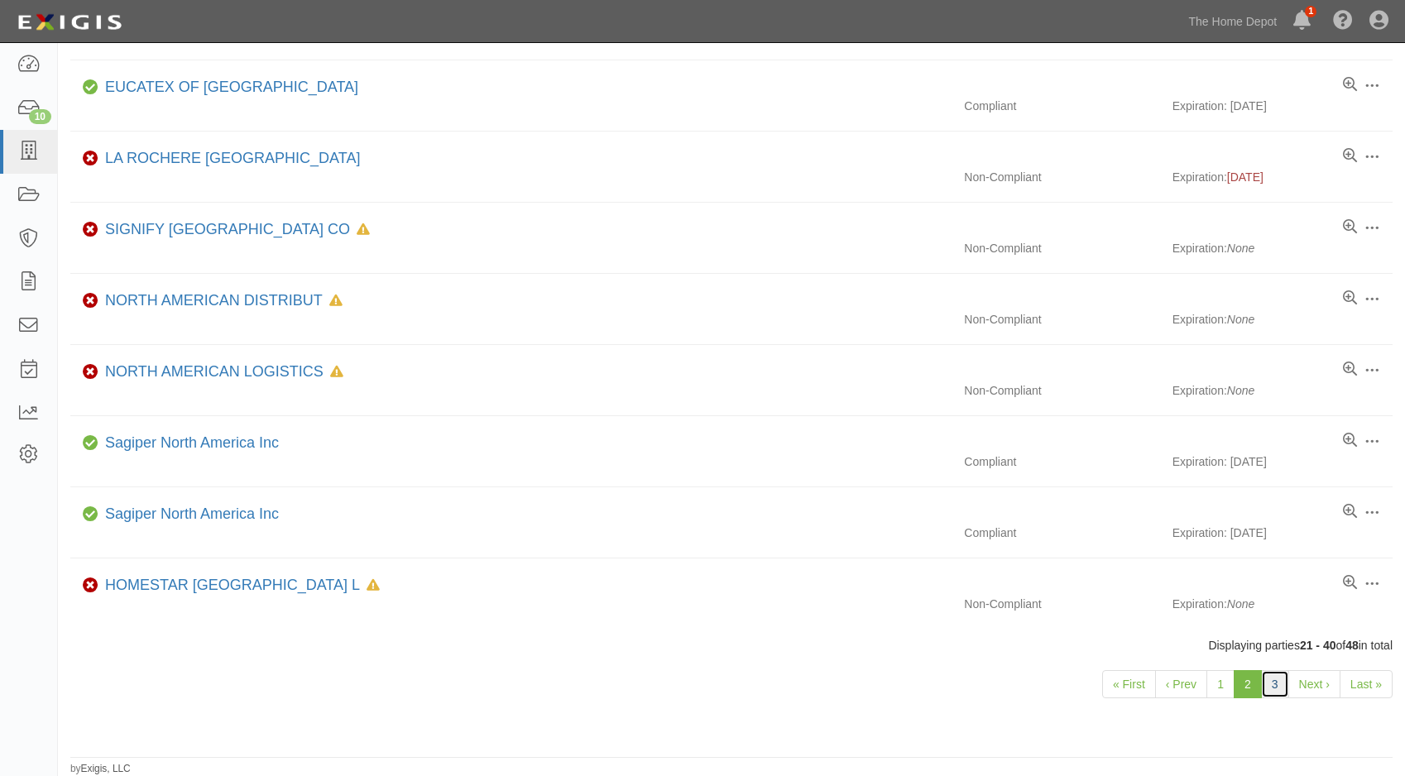
click at [1272, 682] on link "3" at bounding box center [1275, 684] width 28 height 28
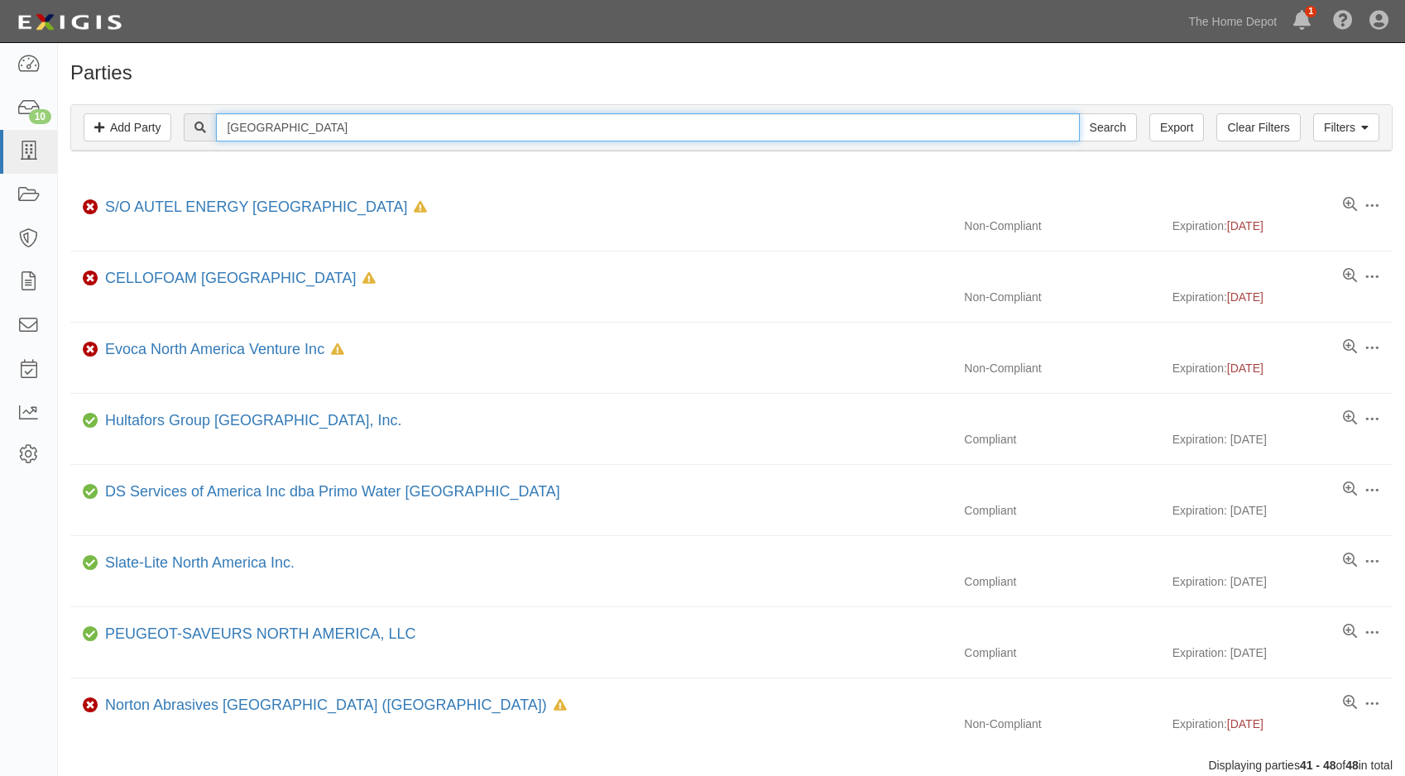
drag, startPoint x: 334, startPoint y: 127, endPoint x: 180, endPoint y: 125, distance: 154.0
click at [180, 125] on div "north america Search" at bounding box center [732, 127] width 1296 height 28
type input "h"
type input "hkc"
click at [1079, 113] on input "Search" at bounding box center [1108, 127] width 58 height 28
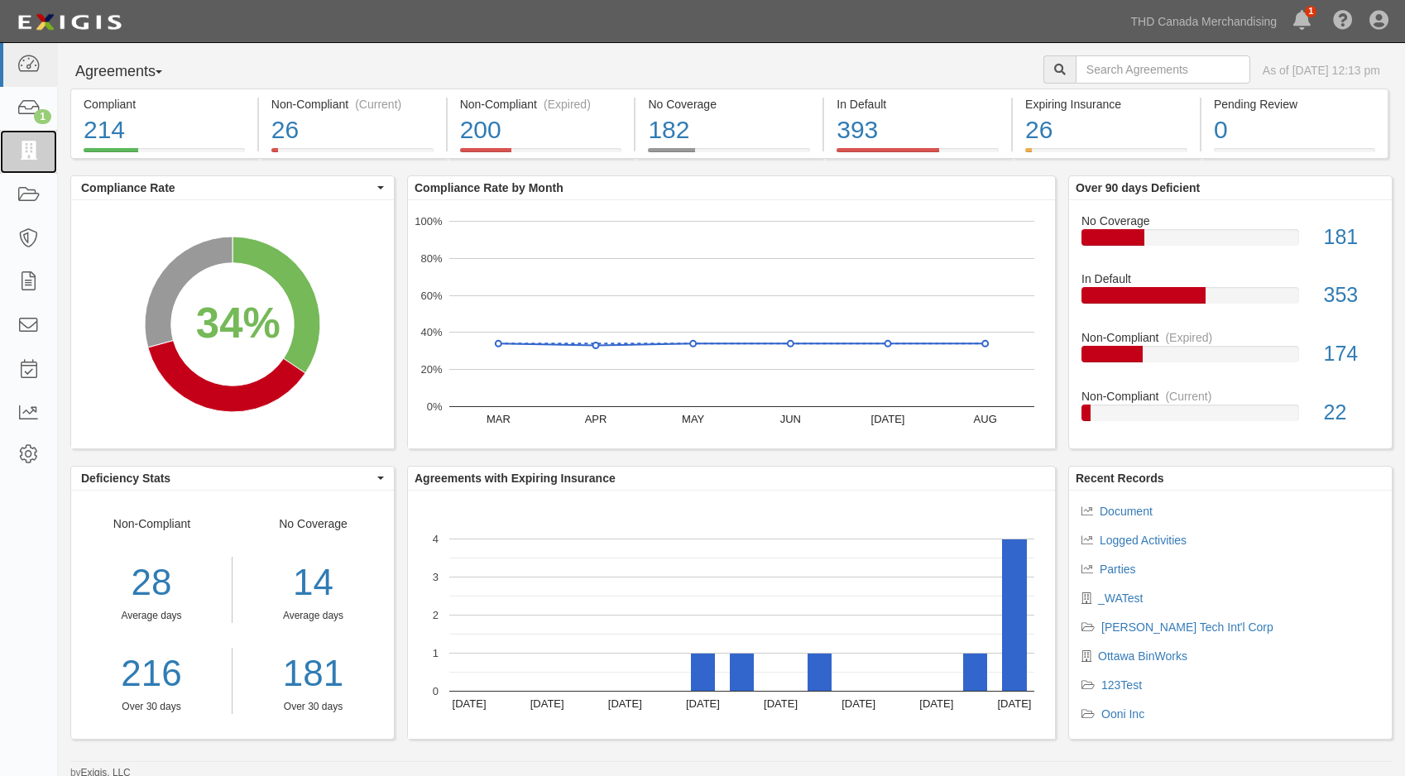
click at [24, 158] on icon at bounding box center [28, 151] width 23 height 19
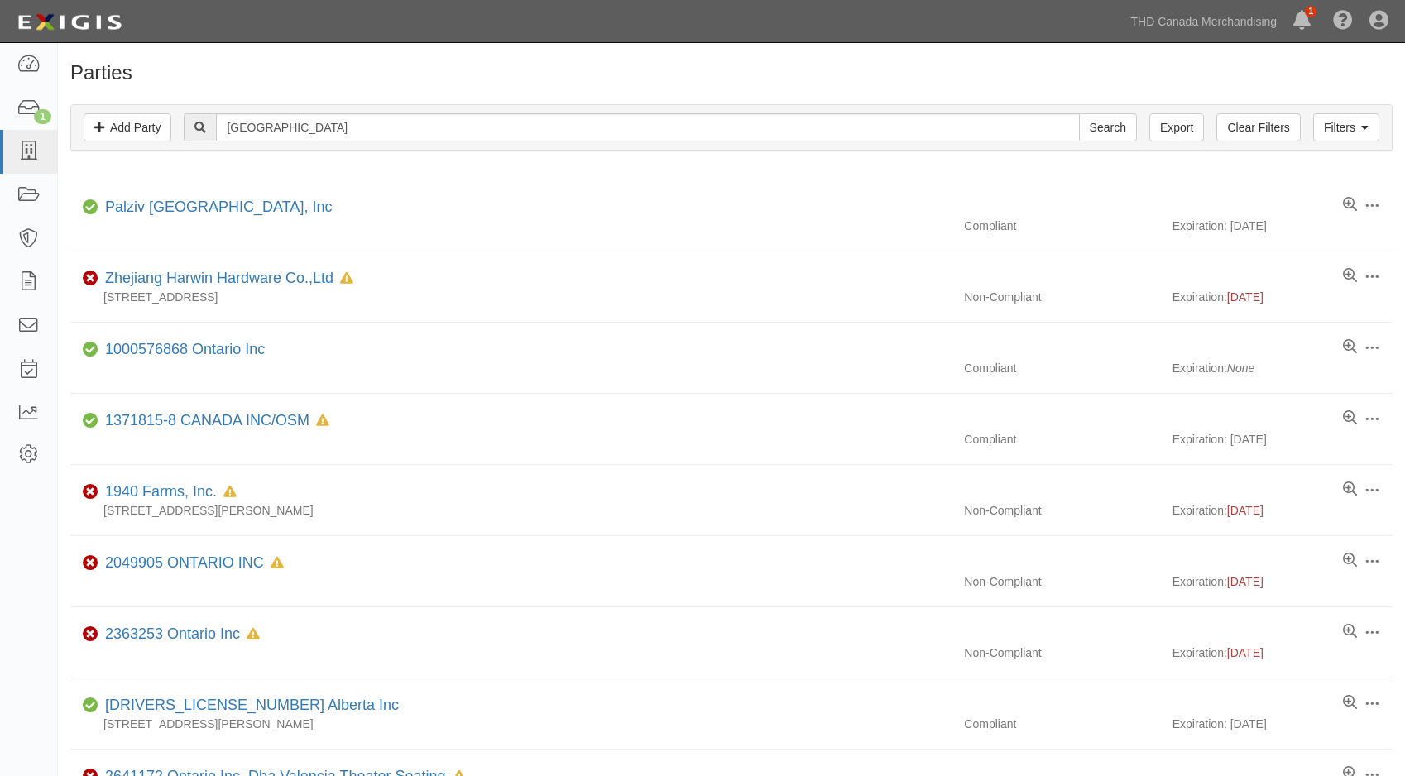
type input "north america"
click at [1079, 113] on input "Search" at bounding box center [1108, 127] width 58 height 28
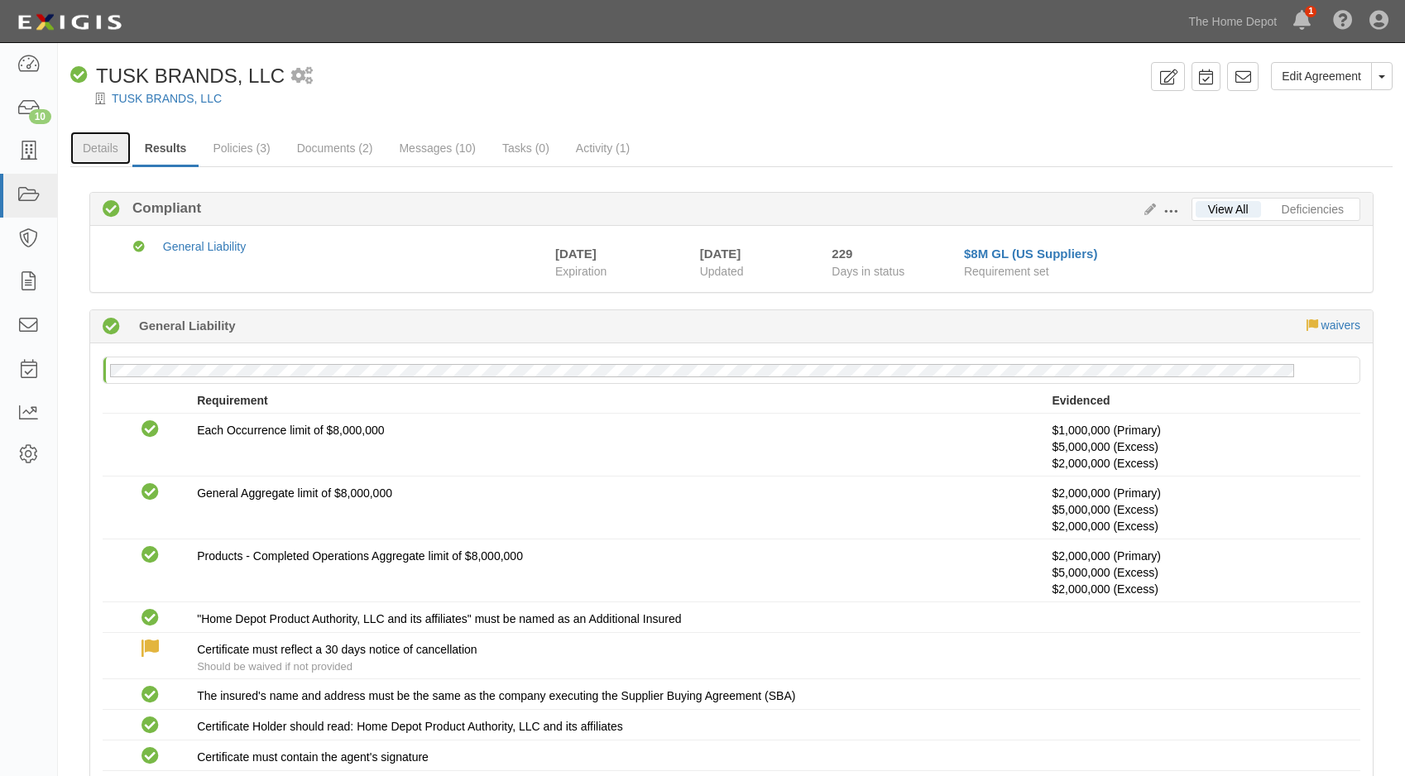
click at [110, 143] on link "Details" at bounding box center [100, 148] width 60 height 33
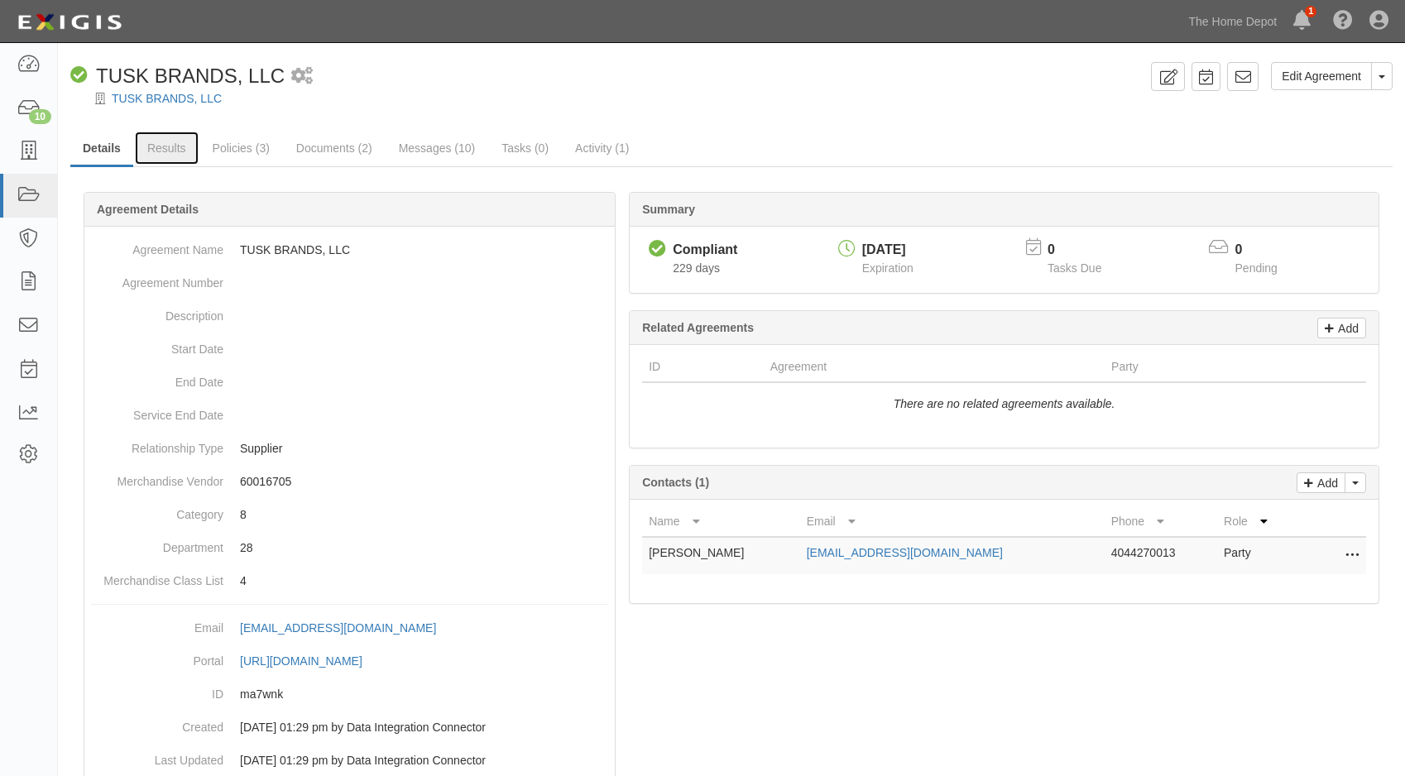
click at [168, 142] on link "Results" at bounding box center [167, 148] width 64 height 33
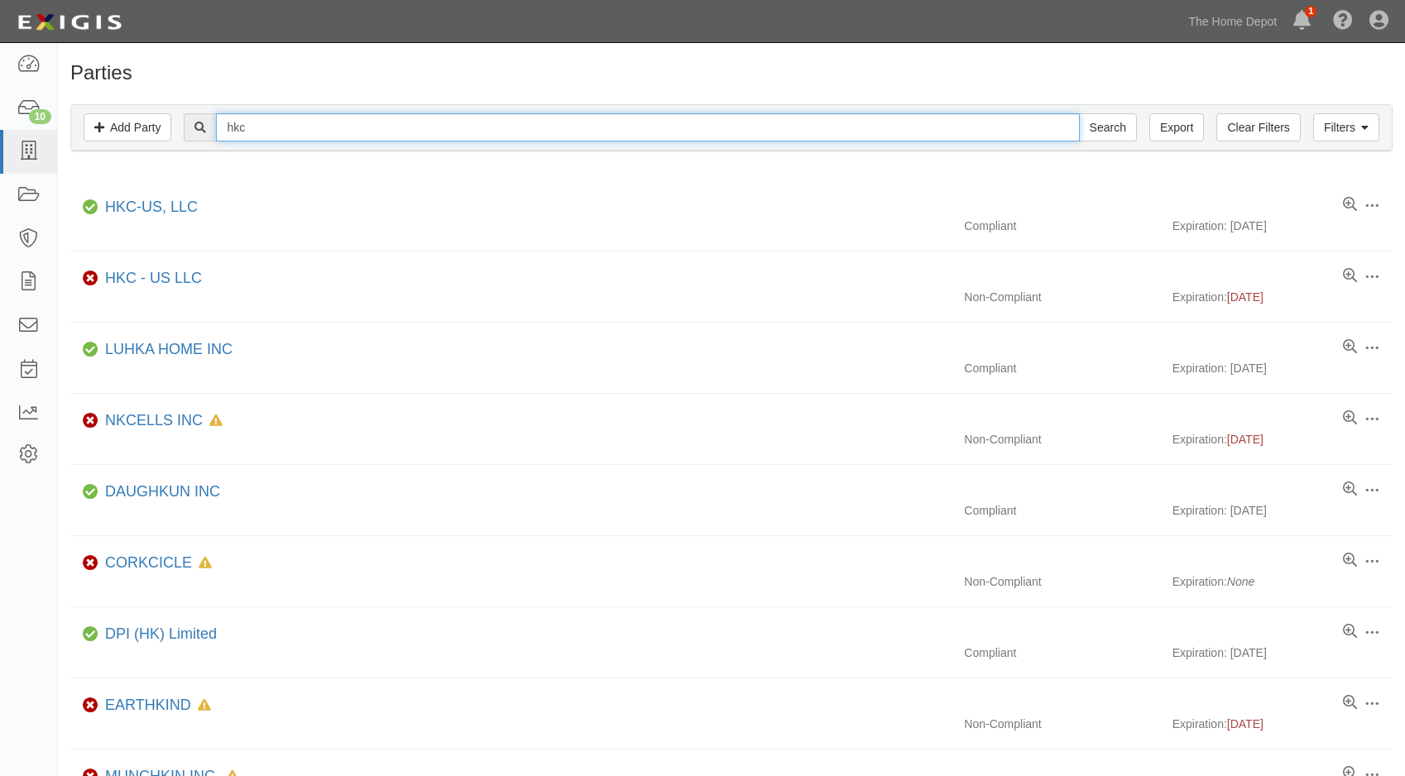
drag, startPoint x: 302, startPoint y: 120, endPoint x: 266, endPoint y: 128, distance: 37.3
click at [210, 117] on div "hkc Search" at bounding box center [660, 127] width 953 height 28
type input "ontel"
click at [1079, 113] on input "Search" at bounding box center [1108, 127] width 58 height 28
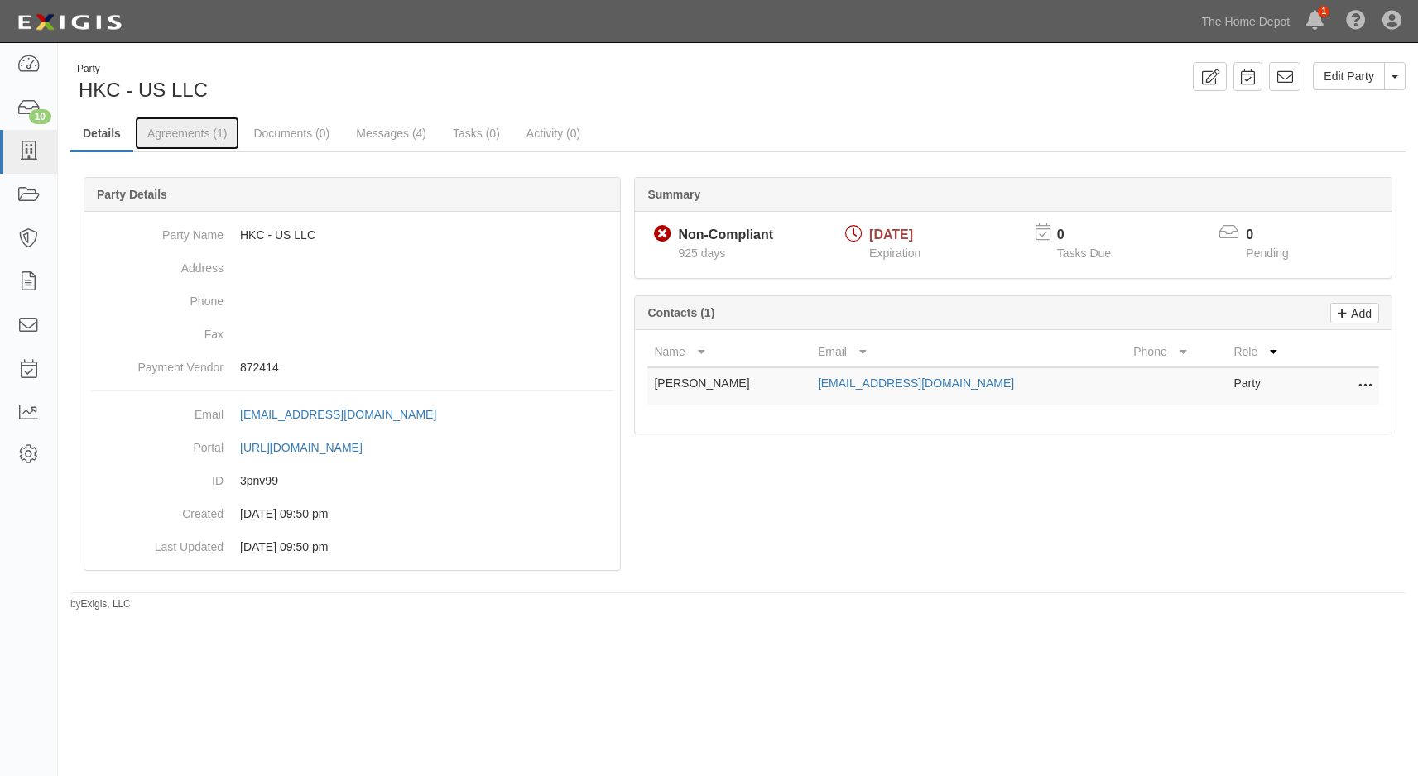
click at [175, 134] on link "Agreements (1)" at bounding box center [187, 133] width 104 height 33
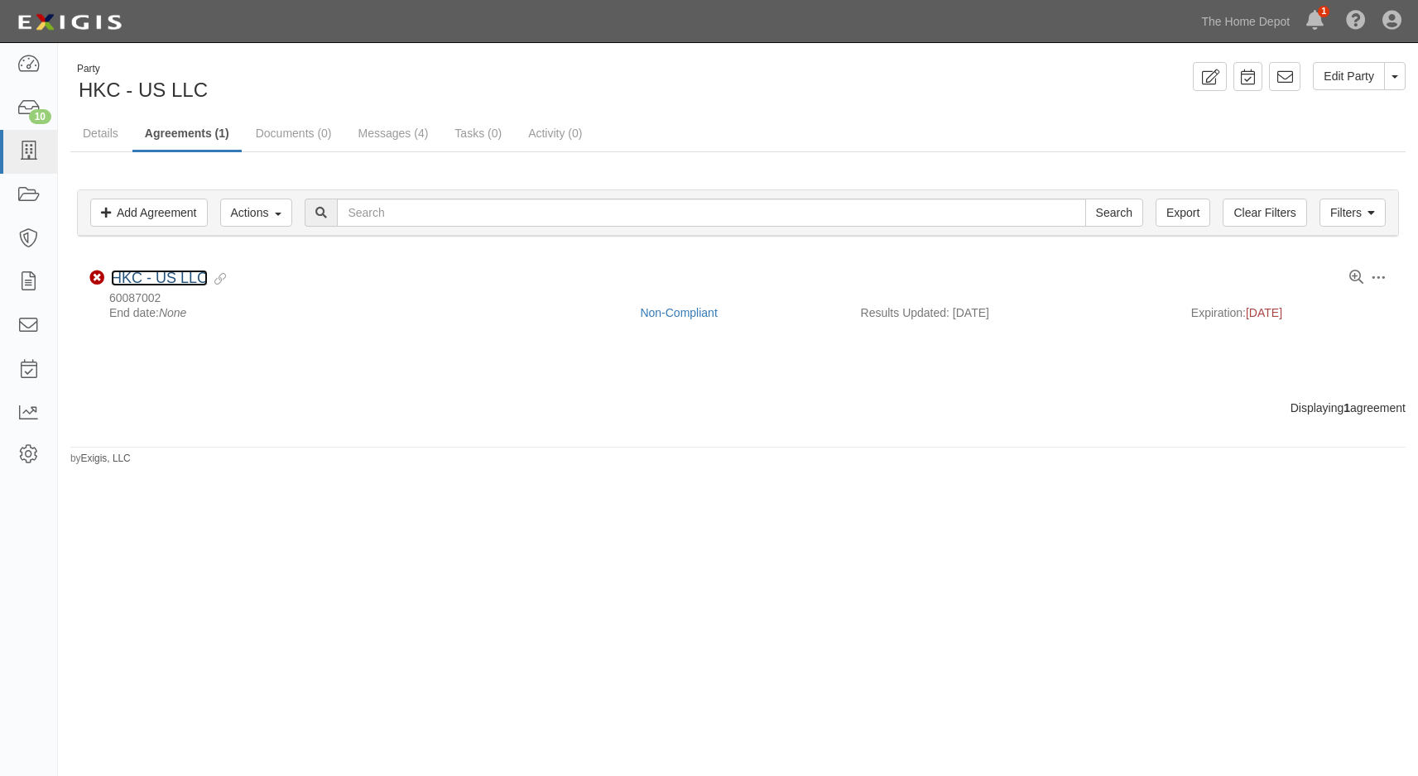
click at [136, 275] on link "HKC - US LLC" at bounding box center [159, 278] width 97 height 17
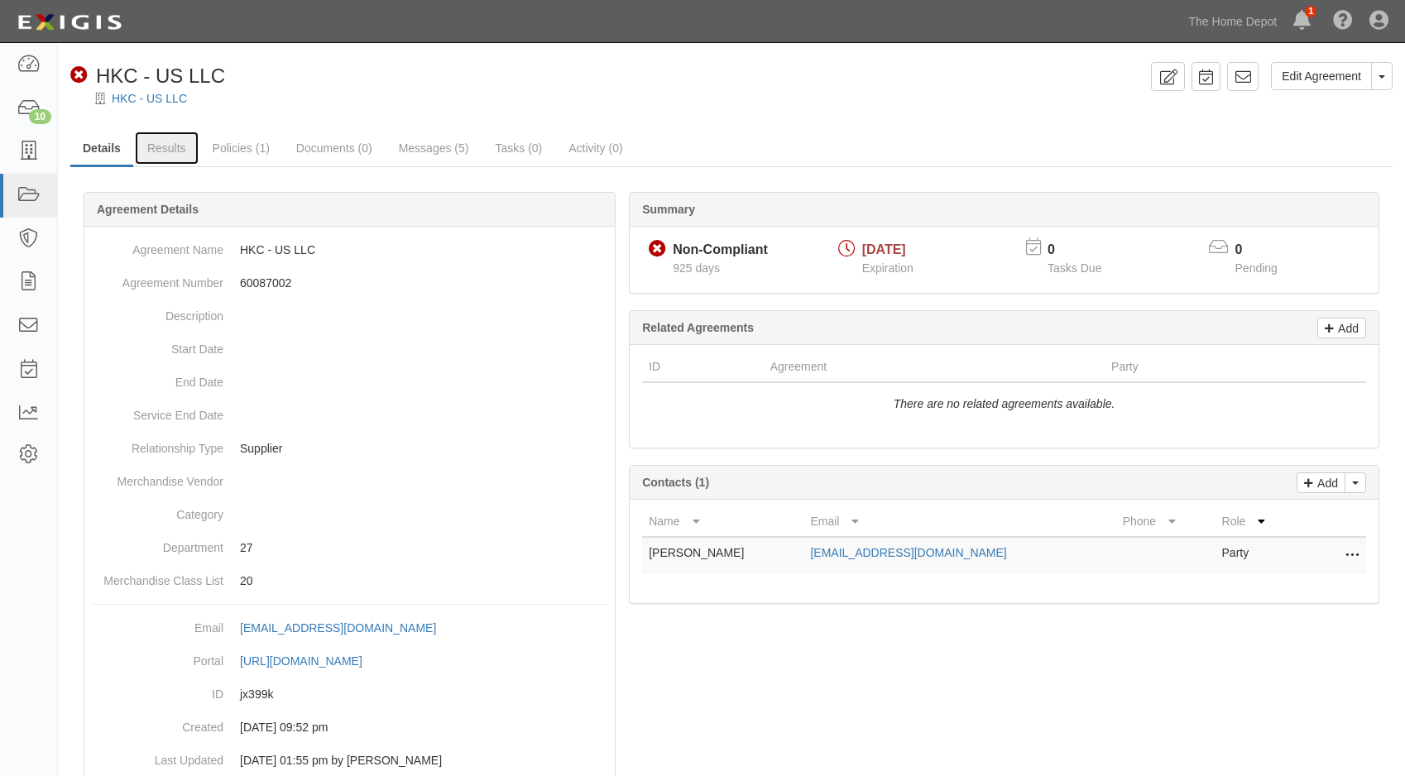
click at [149, 145] on link "Results" at bounding box center [167, 148] width 64 height 33
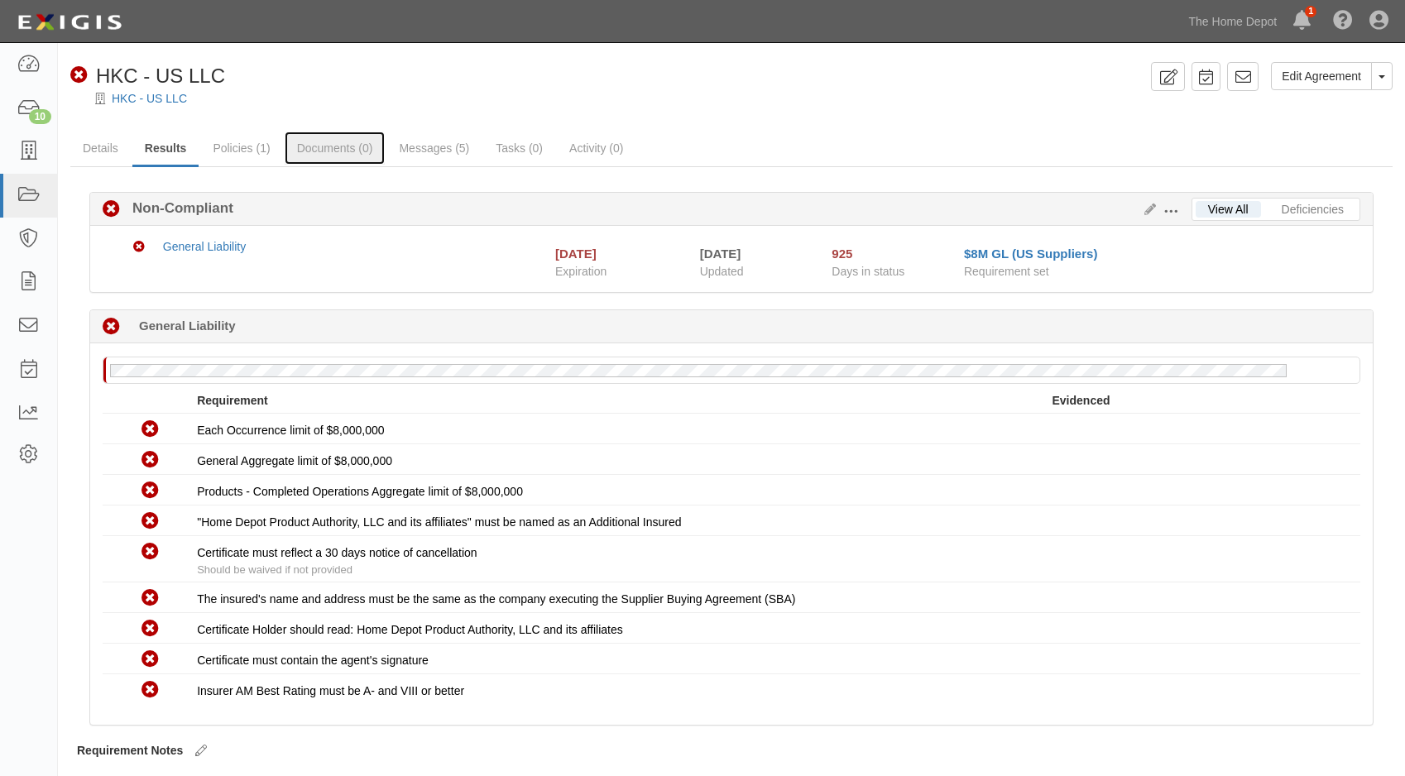
click at [329, 156] on link "Documents (0)" at bounding box center [335, 148] width 101 height 33
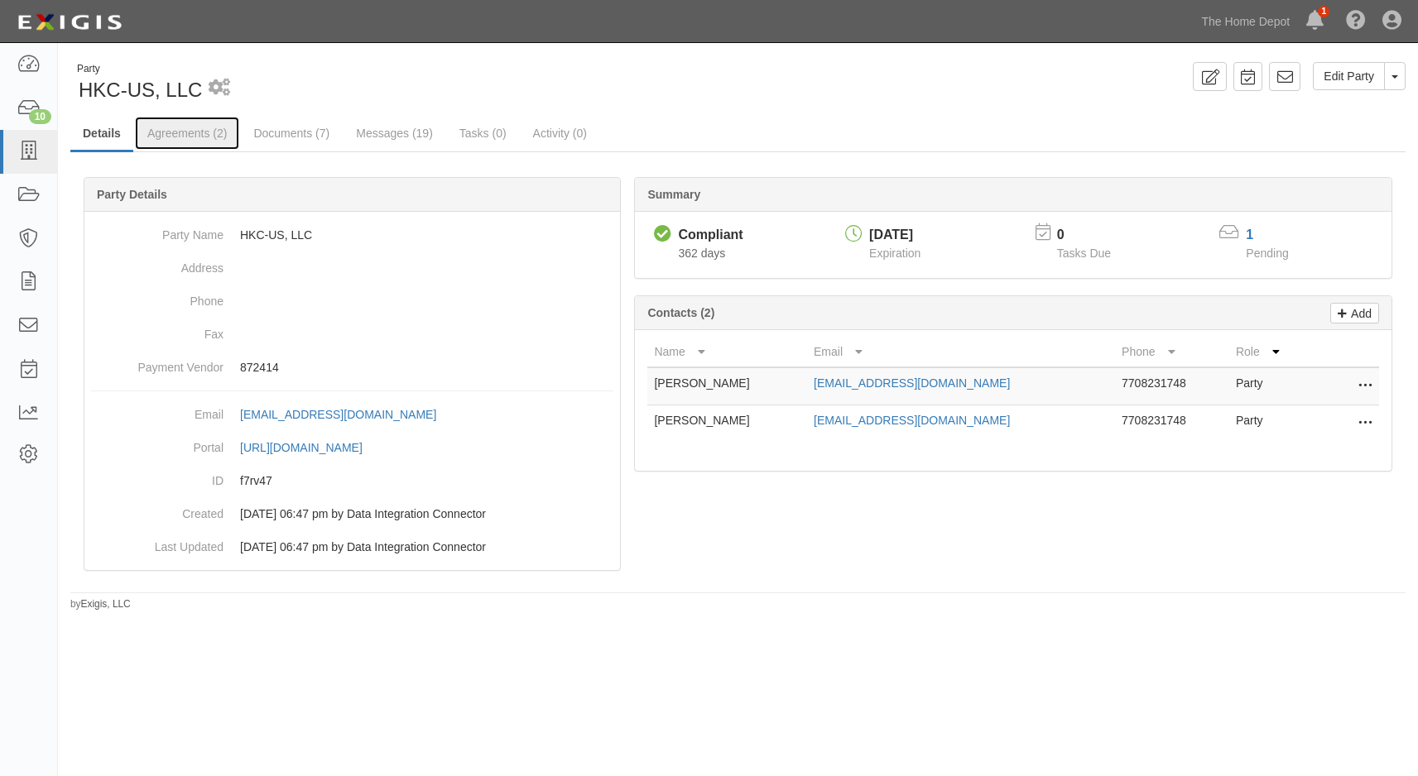
click at [166, 132] on link "Agreements (2)" at bounding box center [187, 133] width 104 height 33
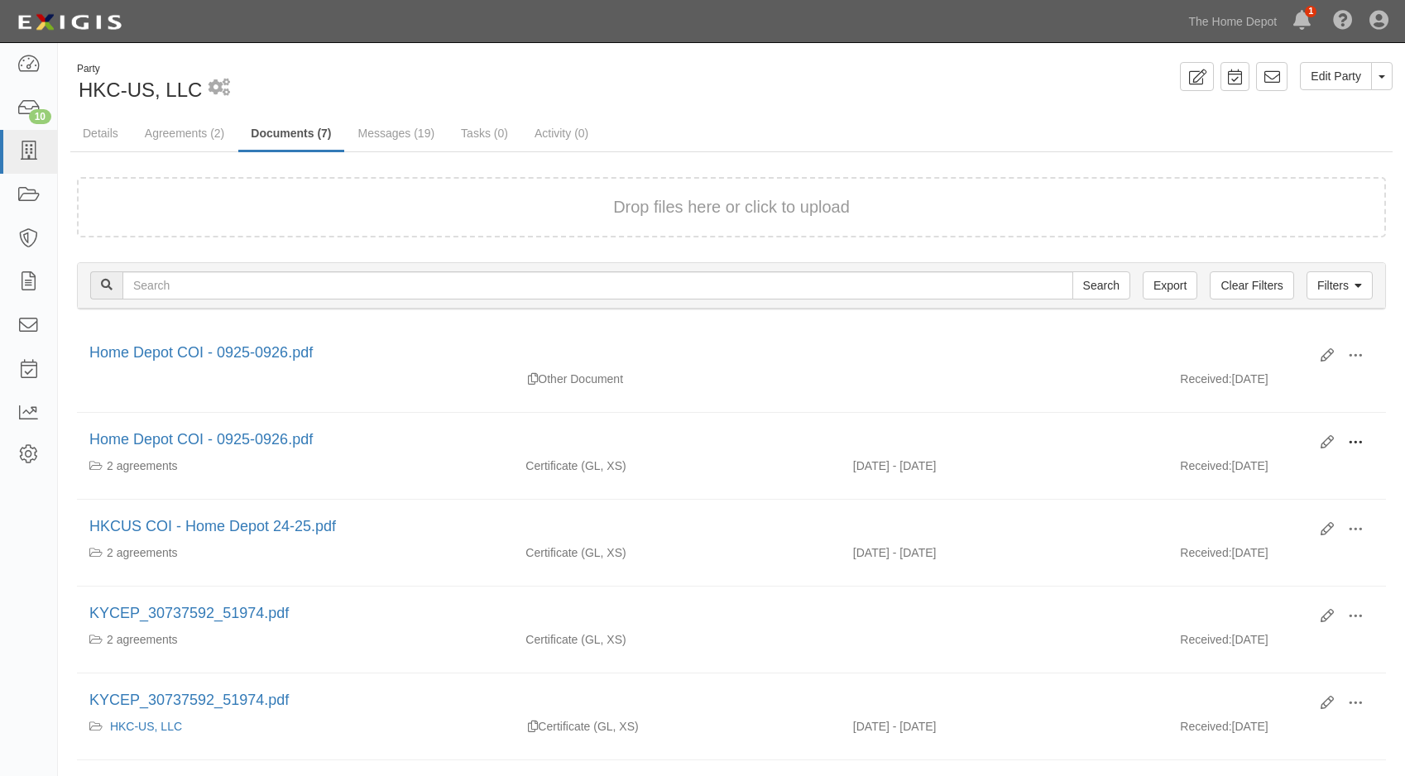
click at [1363, 444] on button at bounding box center [1356, 444] width 36 height 28
click at [1280, 469] on link "View" at bounding box center [1275, 467] width 131 height 30
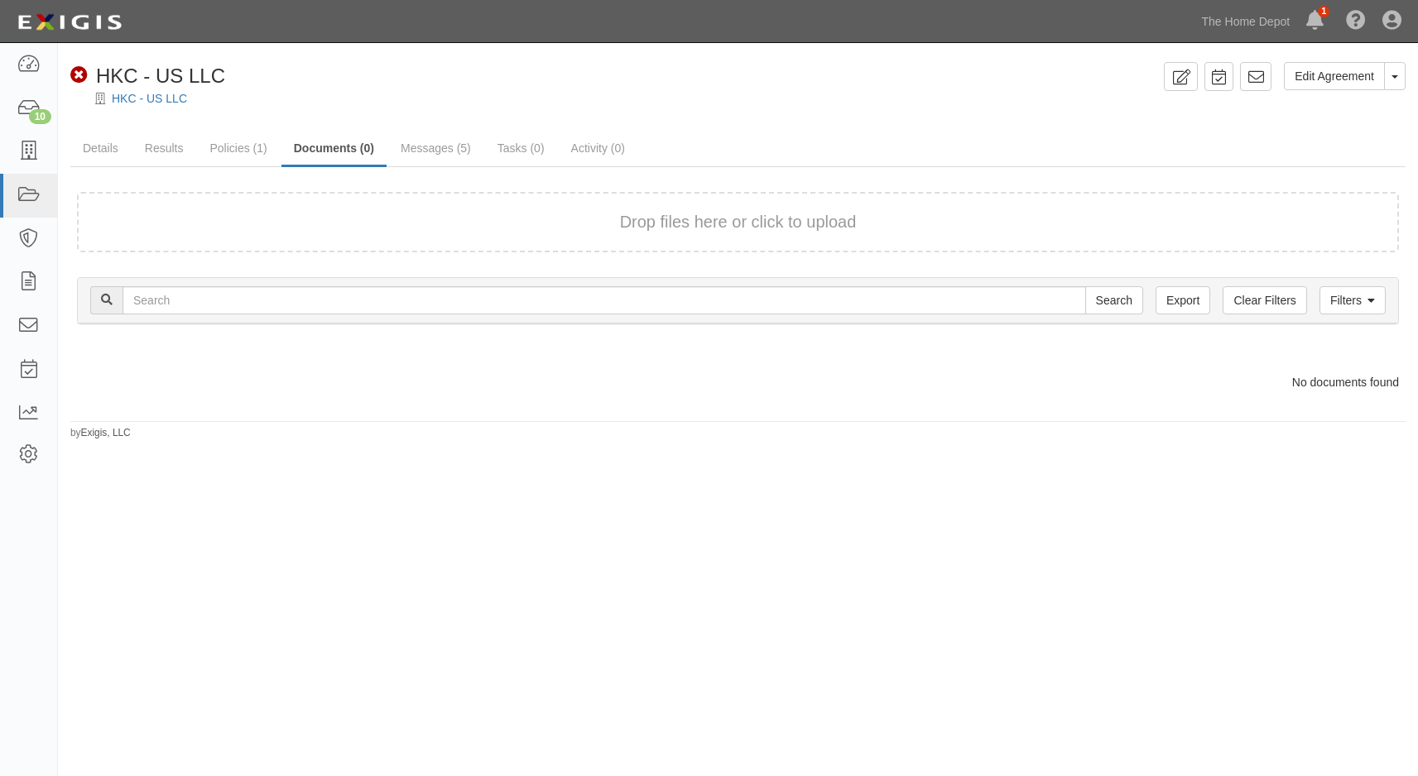
click at [639, 228] on button "Drop files here or click to upload" at bounding box center [738, 222] width 237 height 24
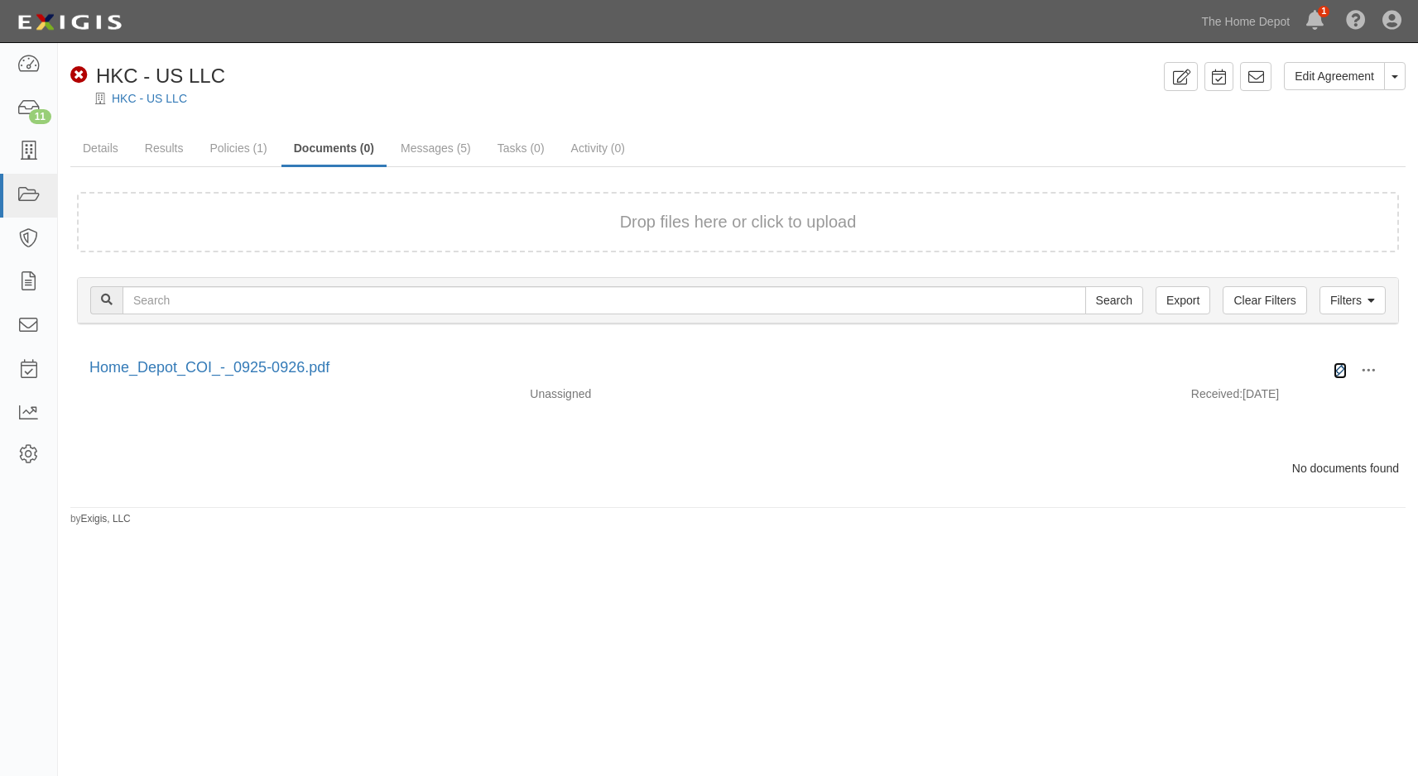
drag, startPoint x: 1336, startPoint y: 371, endPoint x: 1307, endPoint y: 363, distance: 29.9
click at [1334, 369] on icon at bounding box center [1339, 370] width 13 height 13
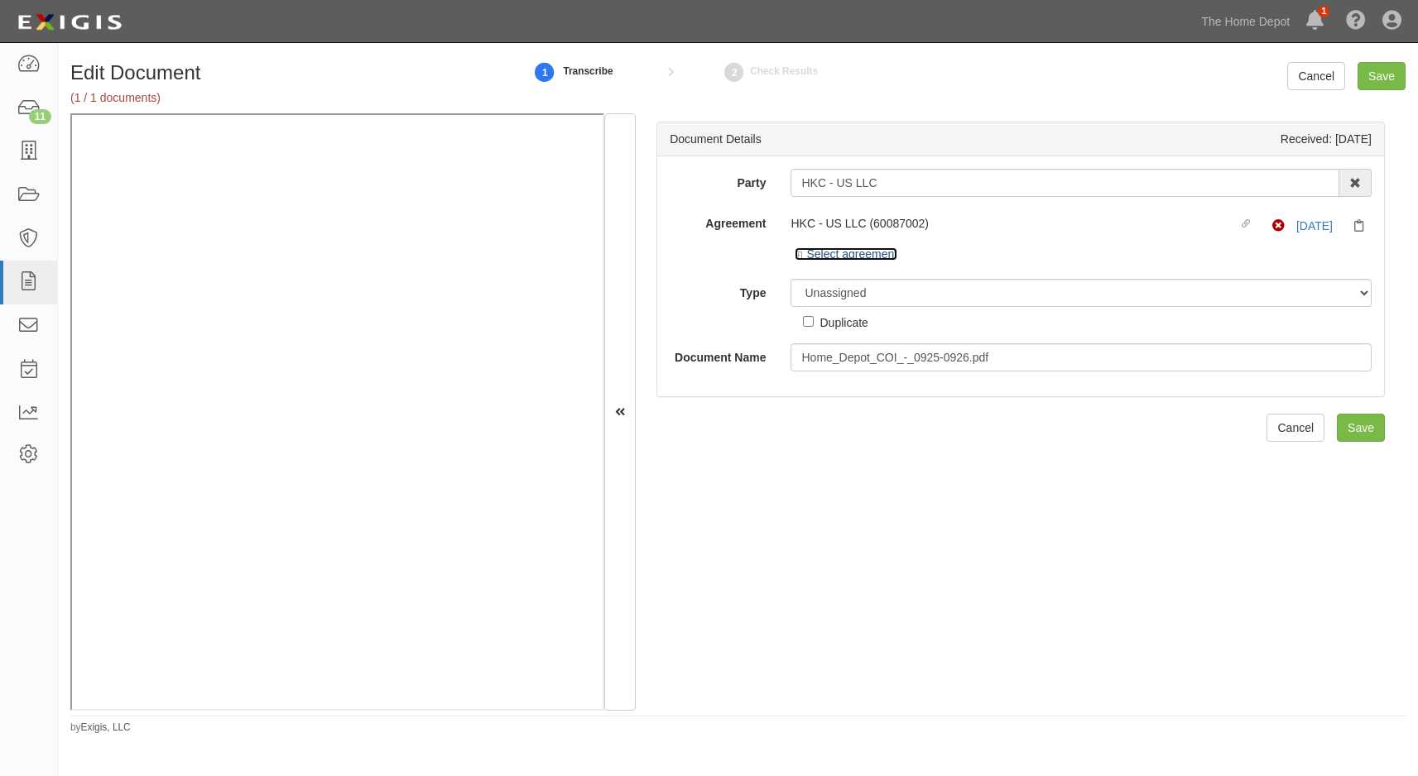
click at [800, 249] on link "Select agreement" at bounding box center [846, 253] width 103 height 13
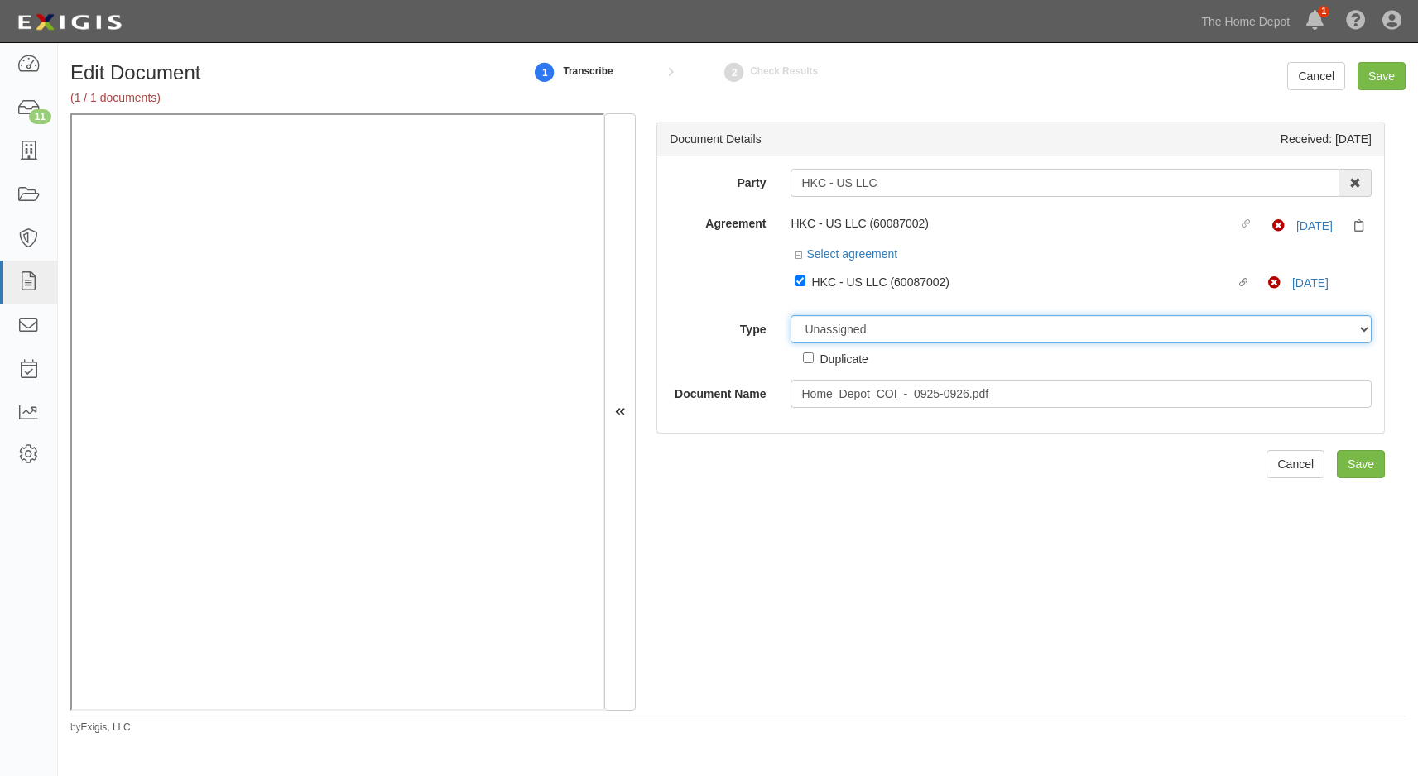
click at [830, 333] on select "Unassigned Binder Cancellation Notice Certificate Contract Endorsement Insuranc…" at bounding box center [1080, 329] width 581 height 28
select select "CertificateDetail"
click at [790, 315] on select "Unassigned Binder Cancellation Notice Certificate Contract Endorsement Insuranc…" at bounding box center [1080, 329] width 581 height 28
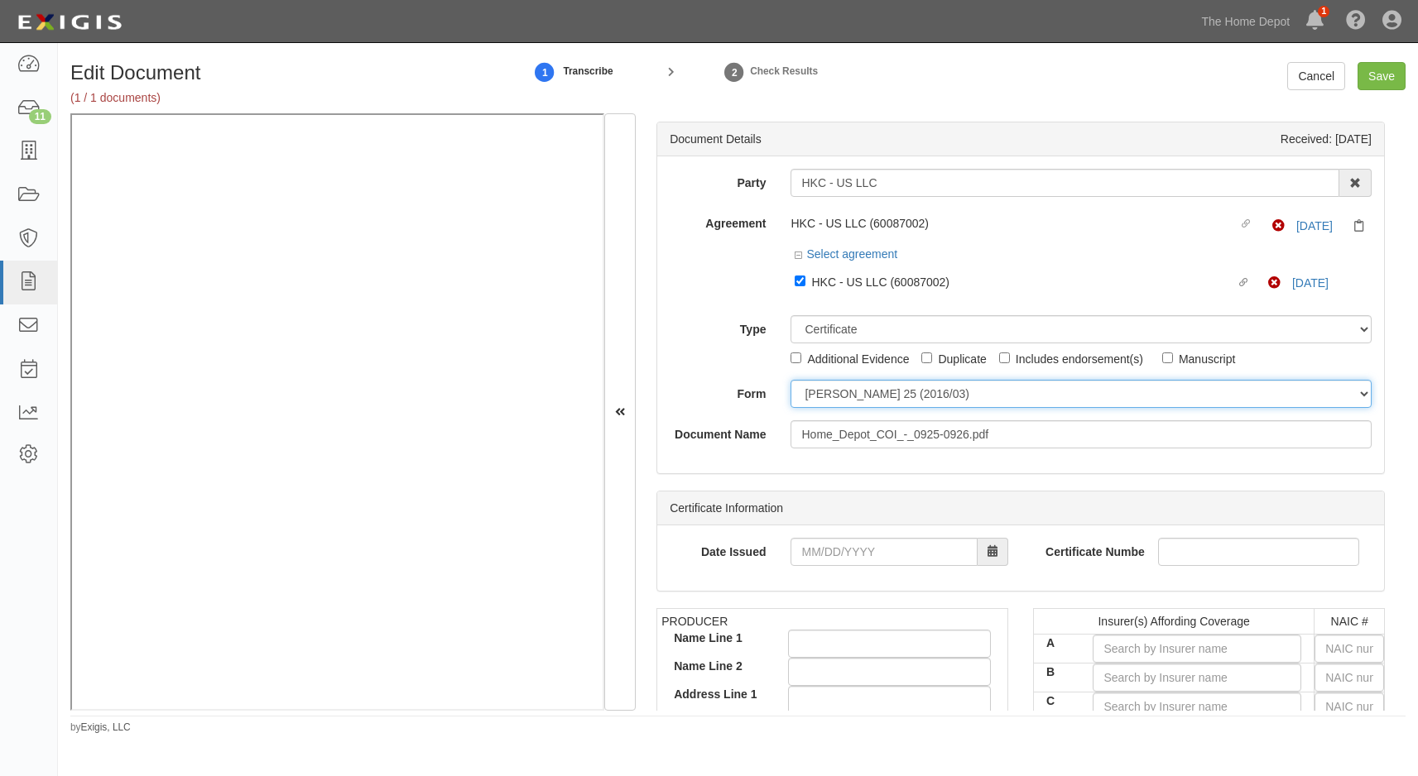
click at [846, 392] on select "ACORD 25 (2016/03) ACORD 101 ACORD 855 NY (2014/05) General" at bounding box center [1080, 394] width 581 height 28
select select "GeneralFormDetail"
click at [790, 380] on select "ACORD 25 (2016/03) ACORD 101 ACORD 855 NY (2014/05) General" at bounding box center [1080, 394] width 581 height 28
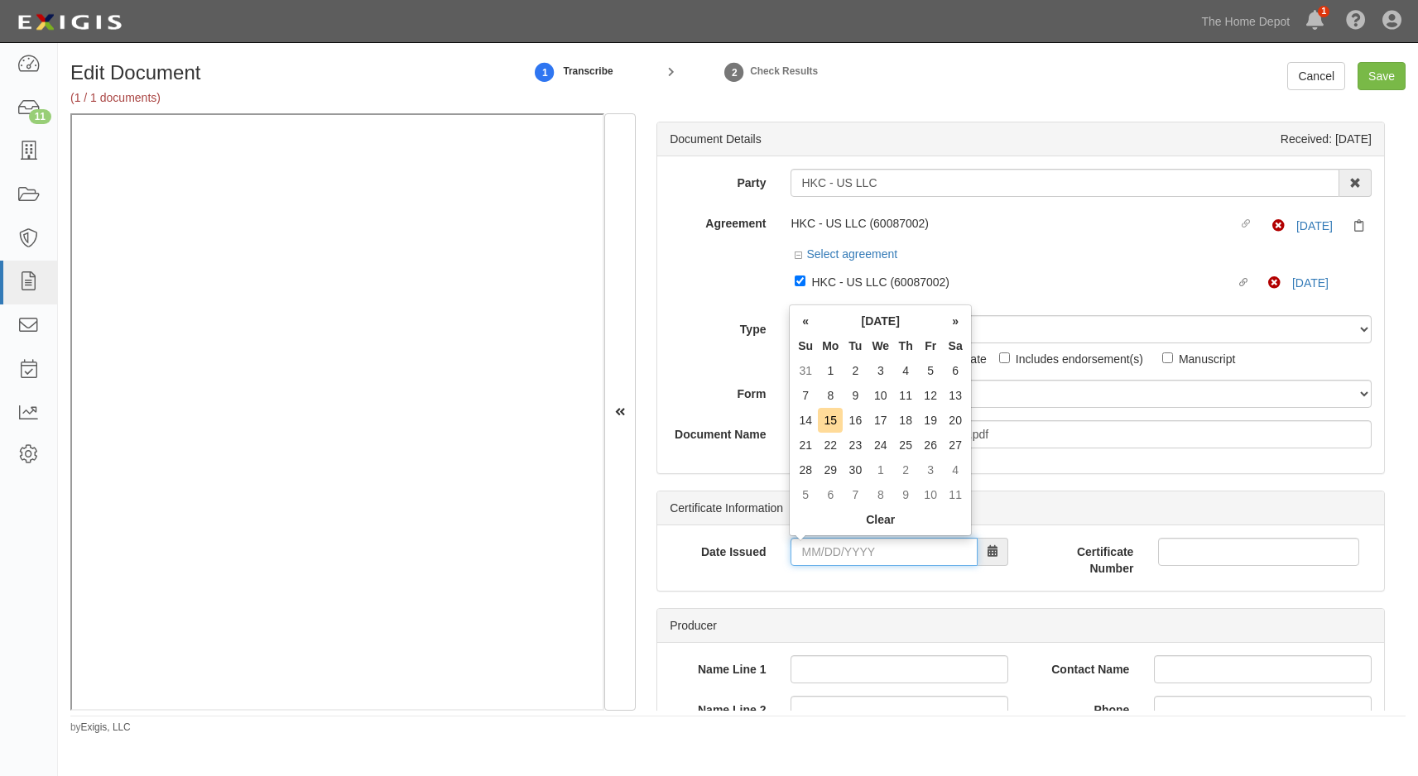
click at [800, 541] on input "Date Issued" at bounding box center [883, 552] width 187 height 28
drag, startPoint x: 813, startPoint y: 319, endPoint x: 815, endPoint y: 329, distance: 10.2
click at [813, 319] on th "«" at bounding box center [805, 321] width 25 height 25
click at [901, 468] on td "28" at bounding box center [905, 470] width 25 height 25
type input "08/28/2025"
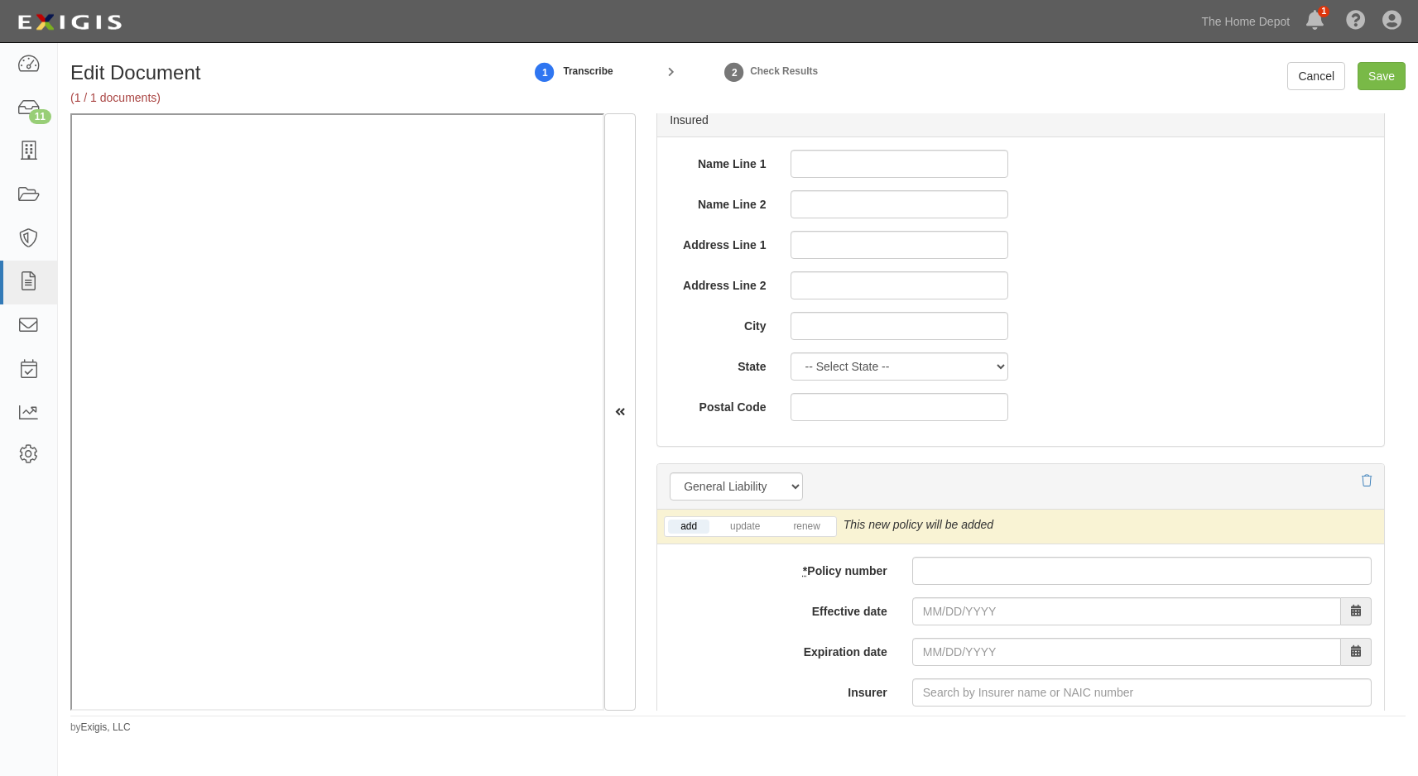
scroll to position [910, 0]
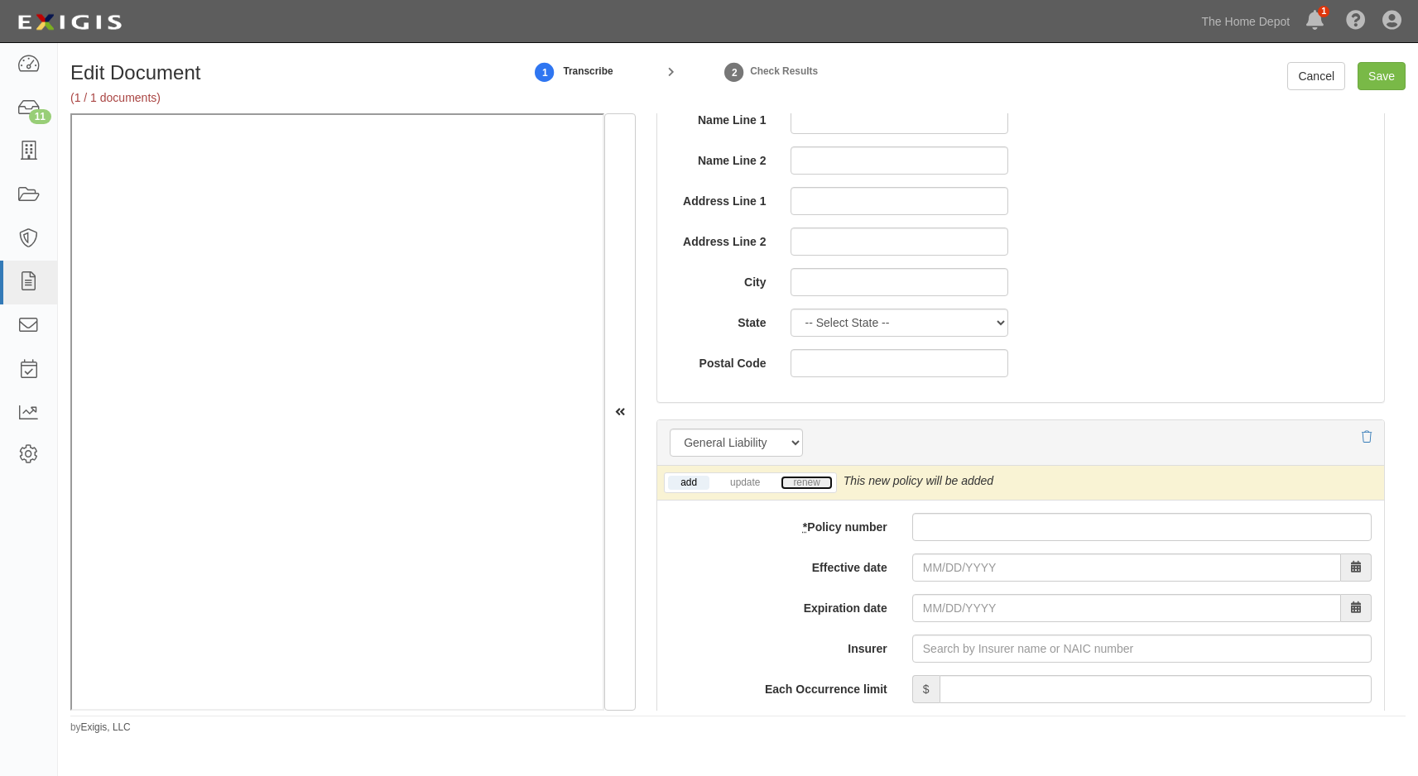
click at [788, 481] on link "renew" at bounding box center [805, 483] width 51 height 14
click at [925, 531] on input "* Policy number" at bounding box center [1141, 527] width 459 height 28
type input "7034437137"
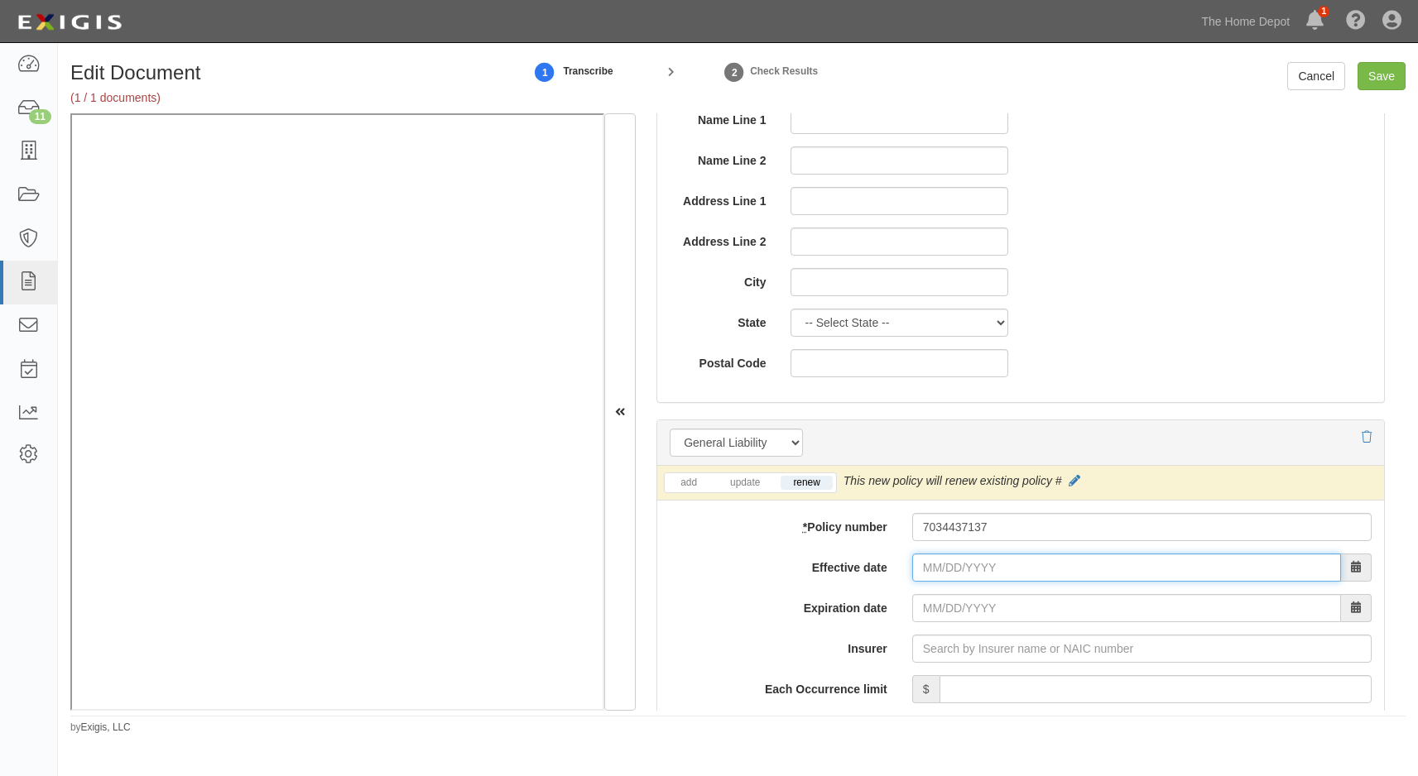
click at [917, 567] on input "Effective date" at bounding box center [1126, 568] width 429 height 28
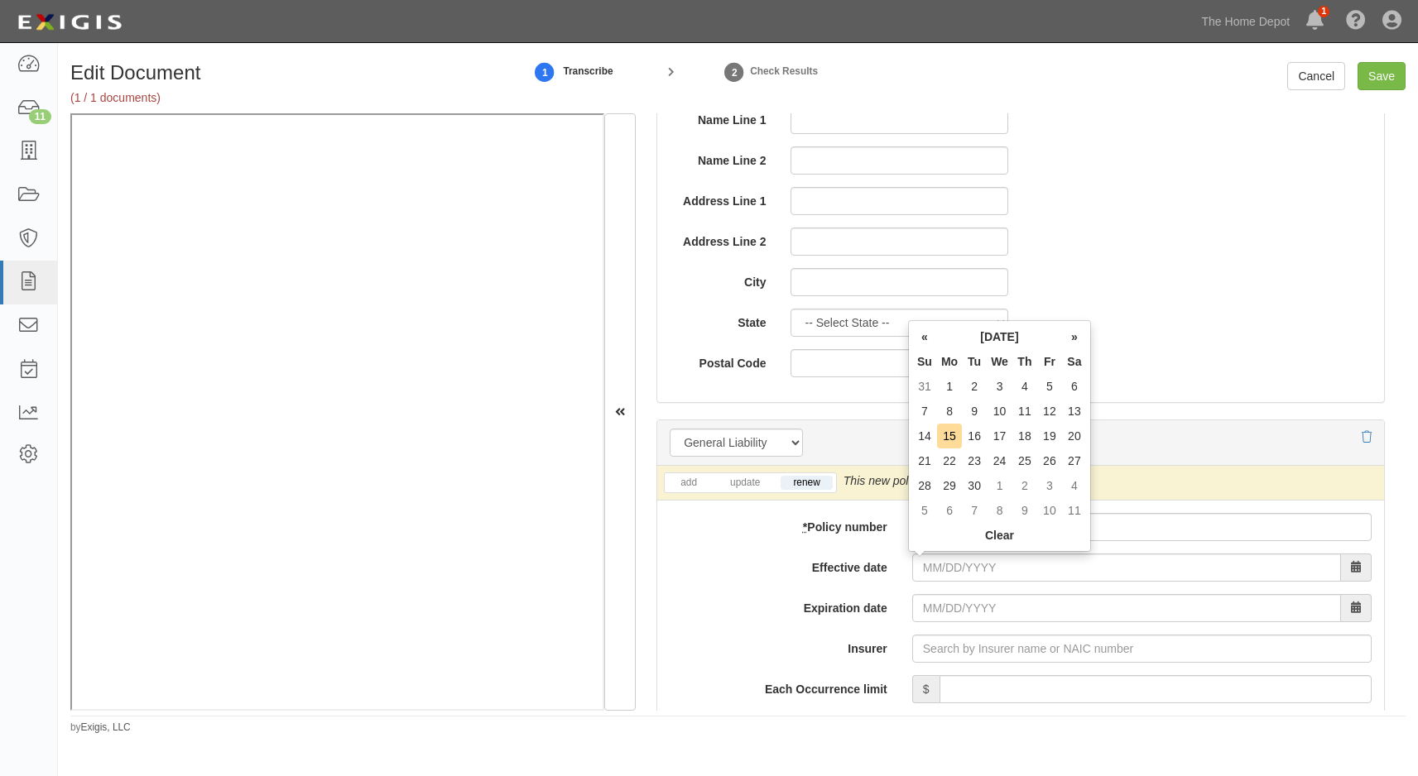
click at [949, 414] on td "8" at bounding box center [949, 411] width 25 height 25
type input "09/08/2025"
type input "09/08/2026"
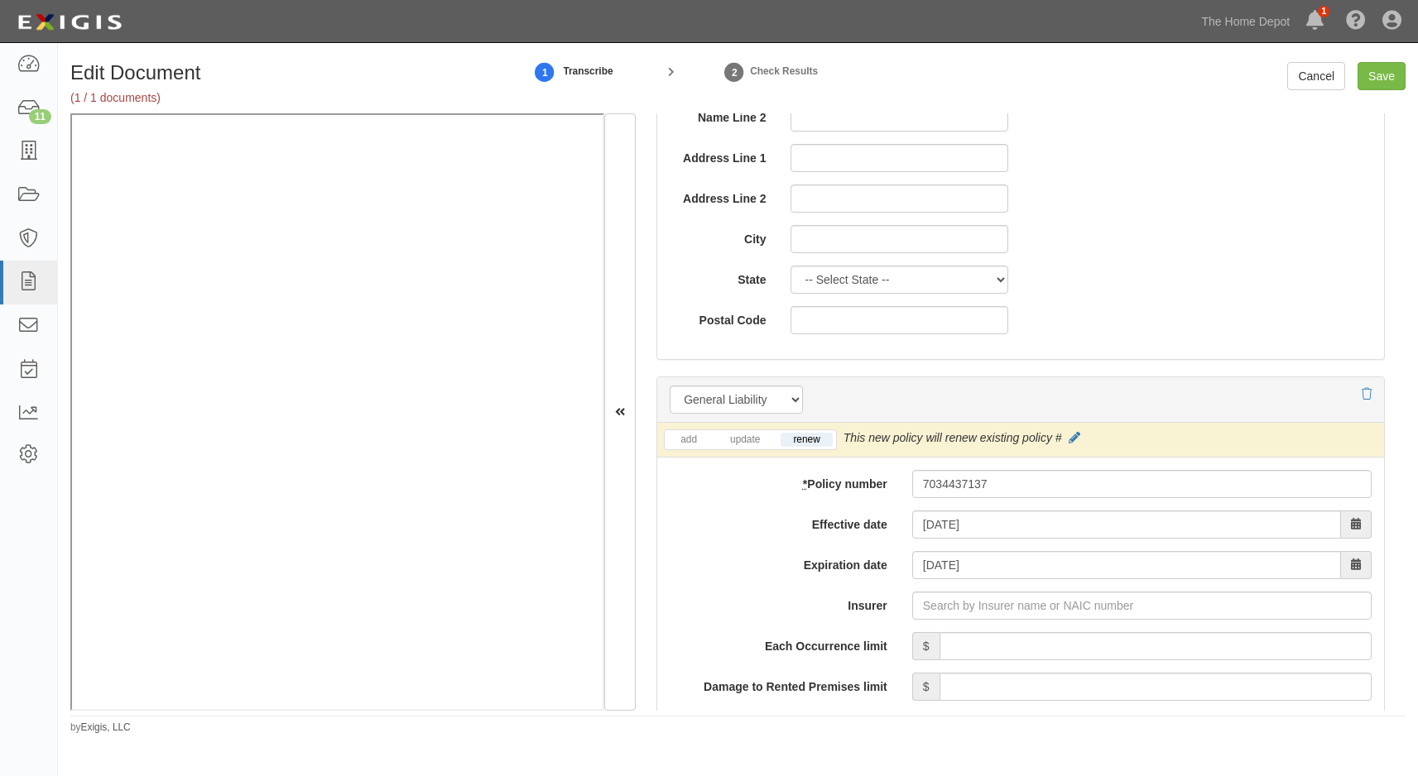
scroll to position [1076, 0]
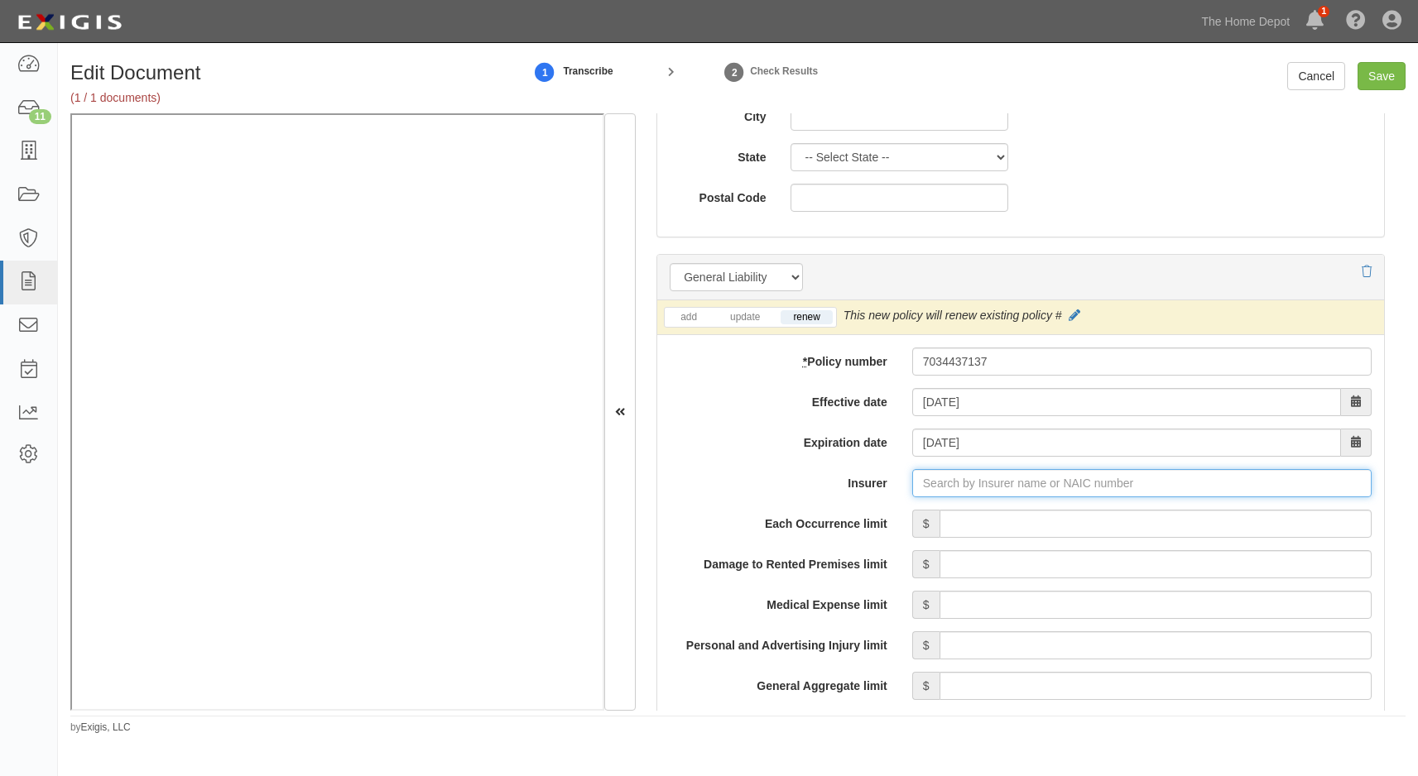
click at [930, 482] on input "Insurer" at bounding box center [1141, 483] width 459 height 28
type input "21st Century Advantage Insurance Company (25232) NR Rating"
type input "2"
click at [885, 512] on div "Valley Forge Insurance Company ( 20508 ) A XV Rating" at bounding box center [961, 515] width 313 height 22
type input "Valley Forge Insurance Company (20508) A XV Rating"
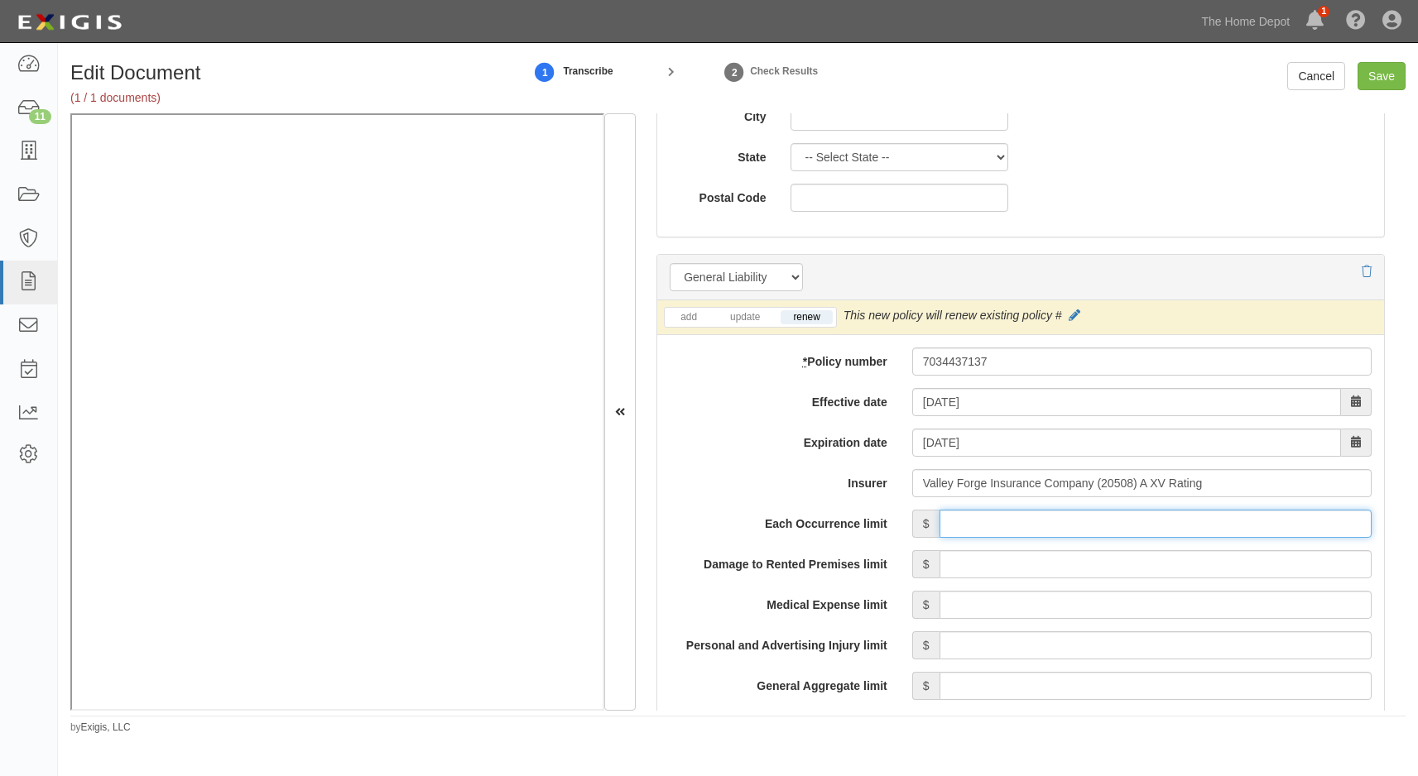
click at [1106, 525] on input "Each Occurrence limit" at bounding box center [1155, 524] width 432 height 28
type input "1,000,000"
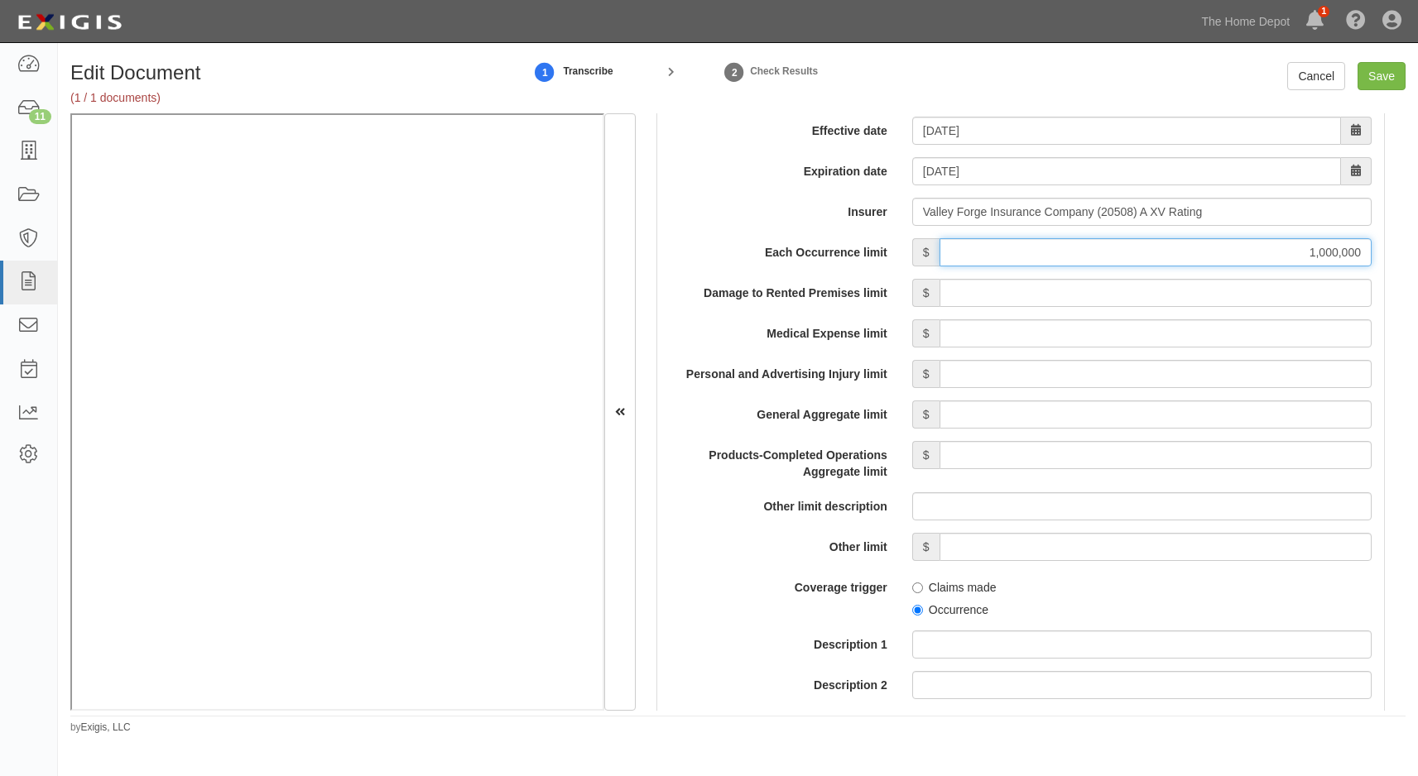
scroll to position [1407, 0]
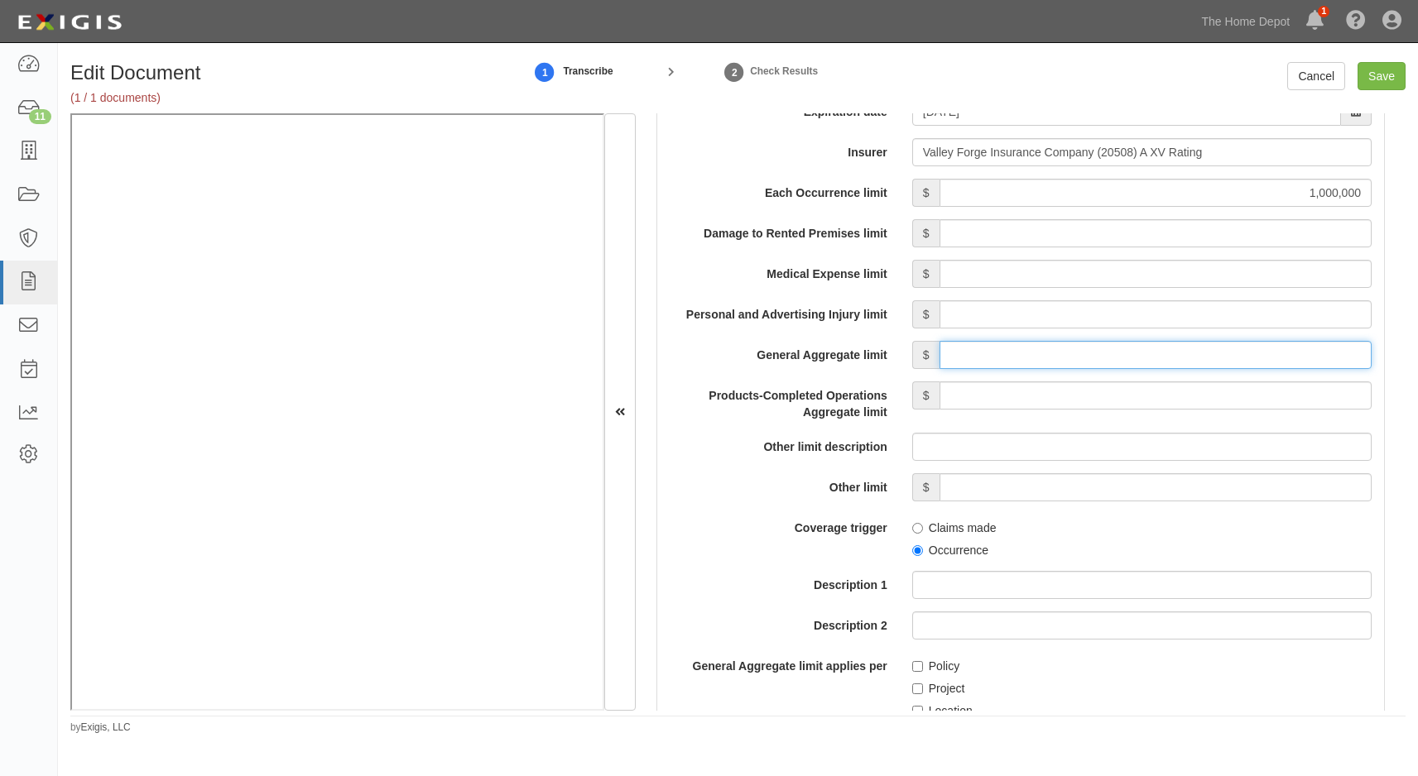
click at [997, 359] on input "General Aggregate limit" at bounding box center [1155, 355] width 432 height 28
type input "2,000,000"
click at [1182, 389] on input "Products-Completed Operations Aggregate limit" at bounding box center [1155, 396] width 432 height 28
type input "2,000,000"
click at [915, 549] on input "Occurrence" at bounding box center [917, 550] width 11 height 11
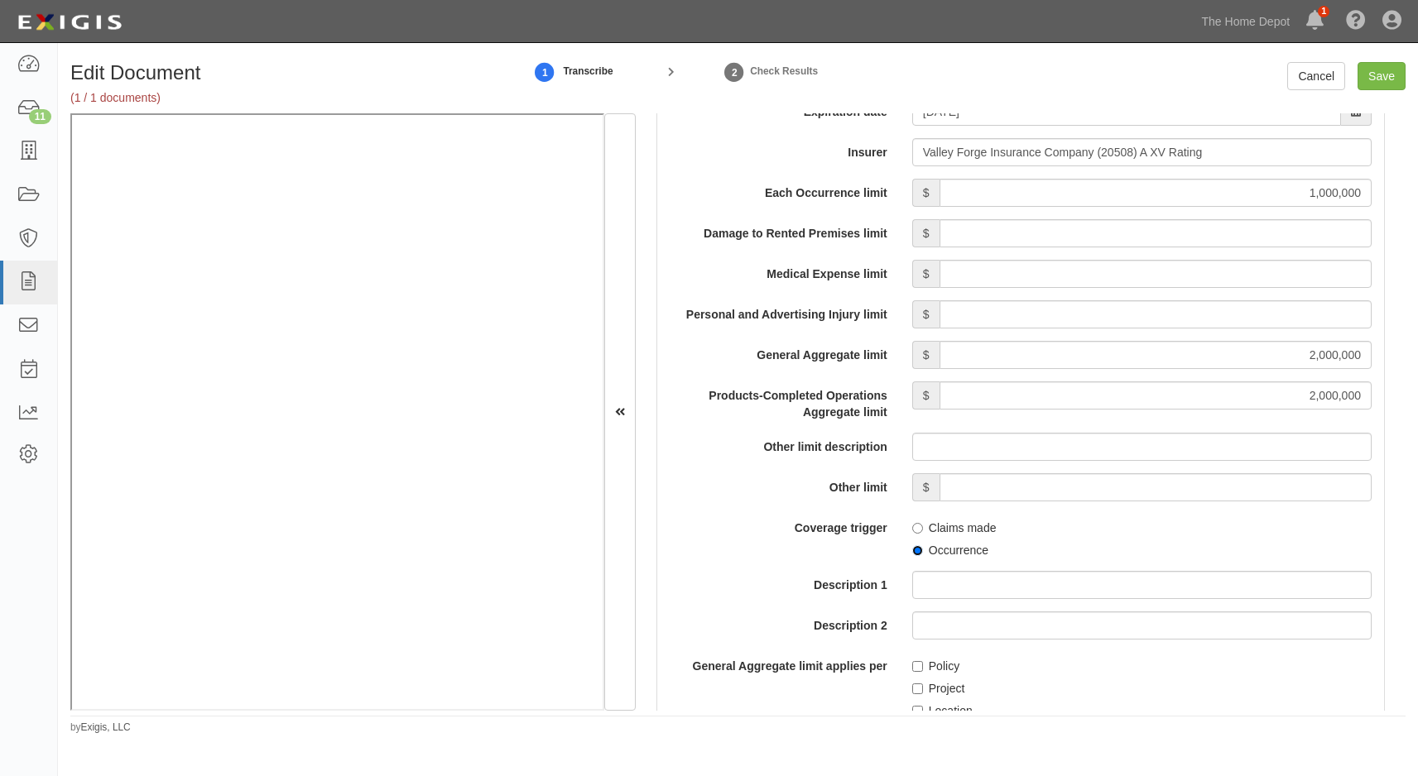
radio input "true"
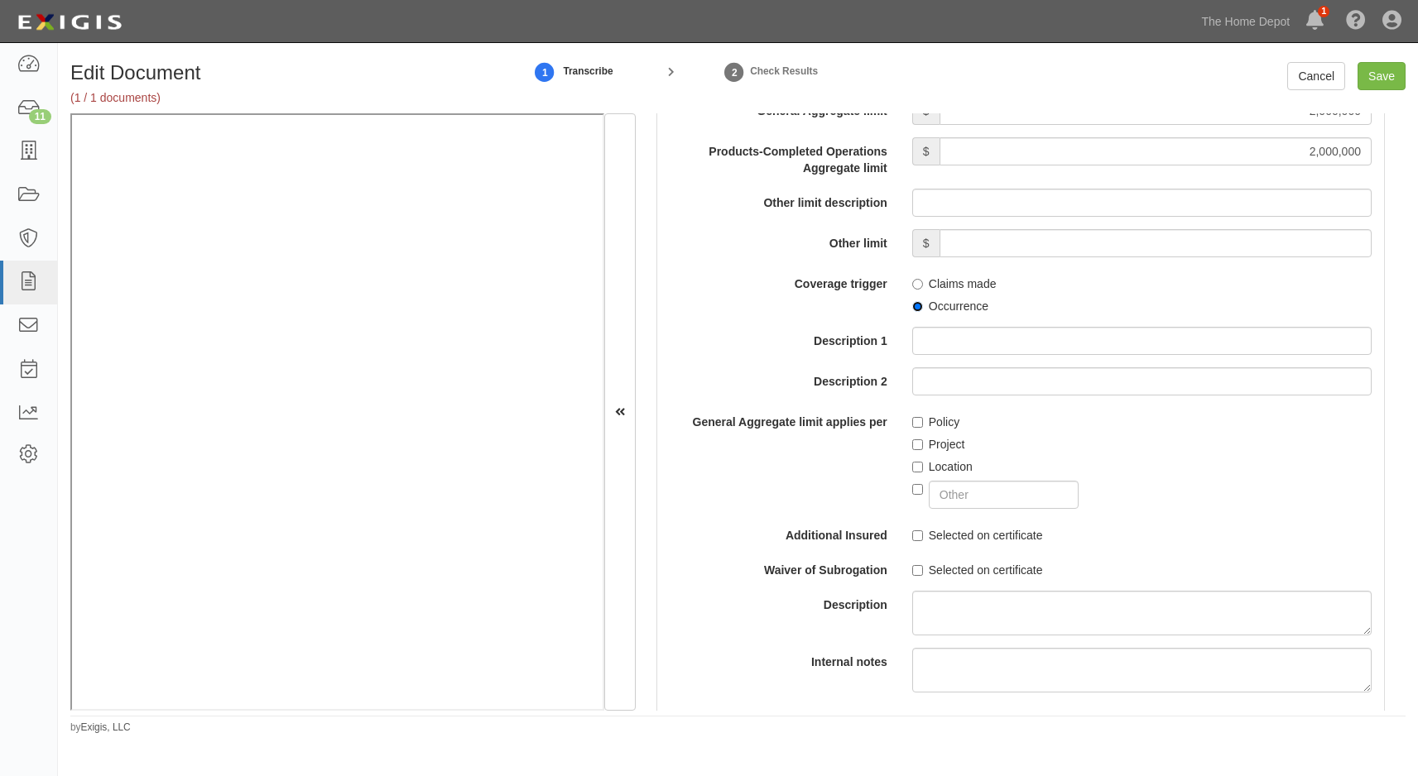
scroll to position [1655, 0]
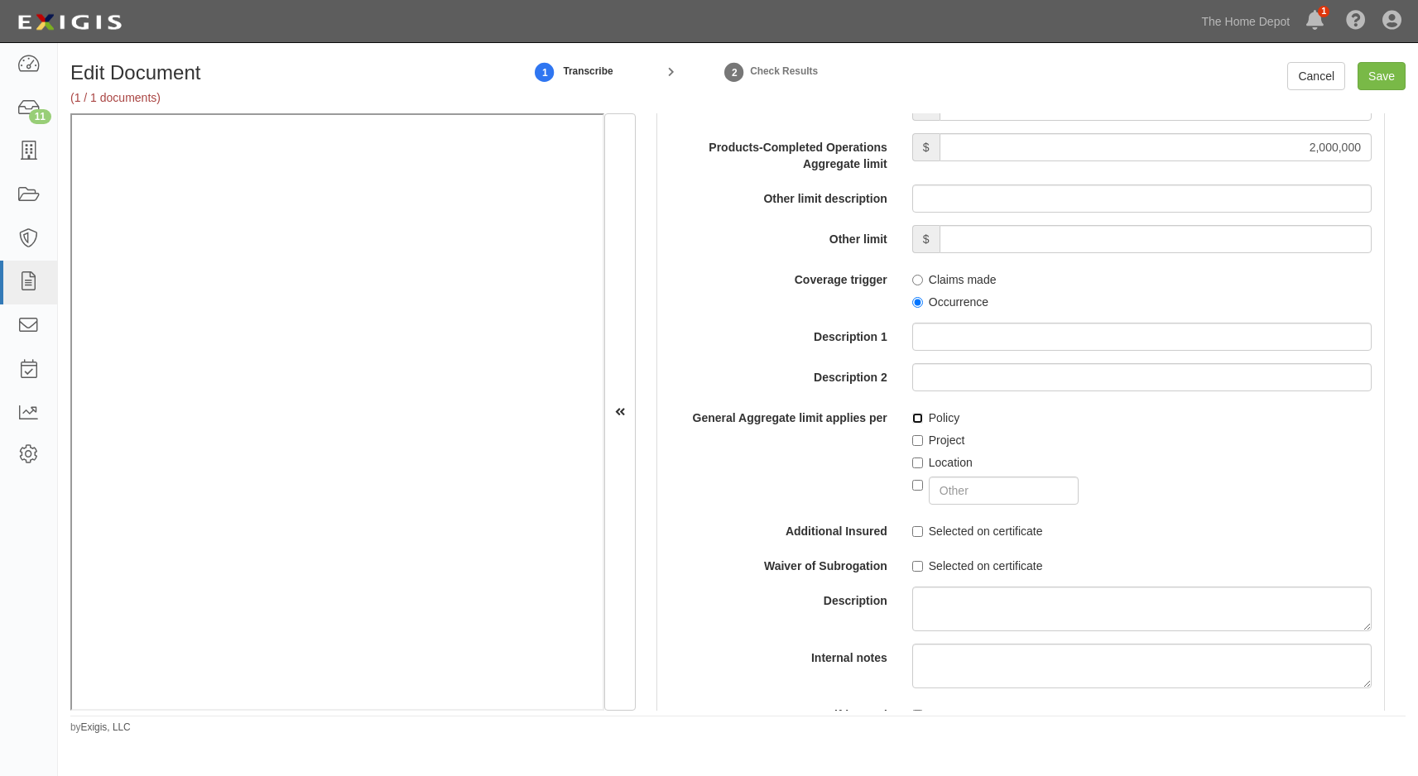
click at [915, 416] on input "Policy" at bounding box center [917, 418] width 11 height 11
checkbox input "true"
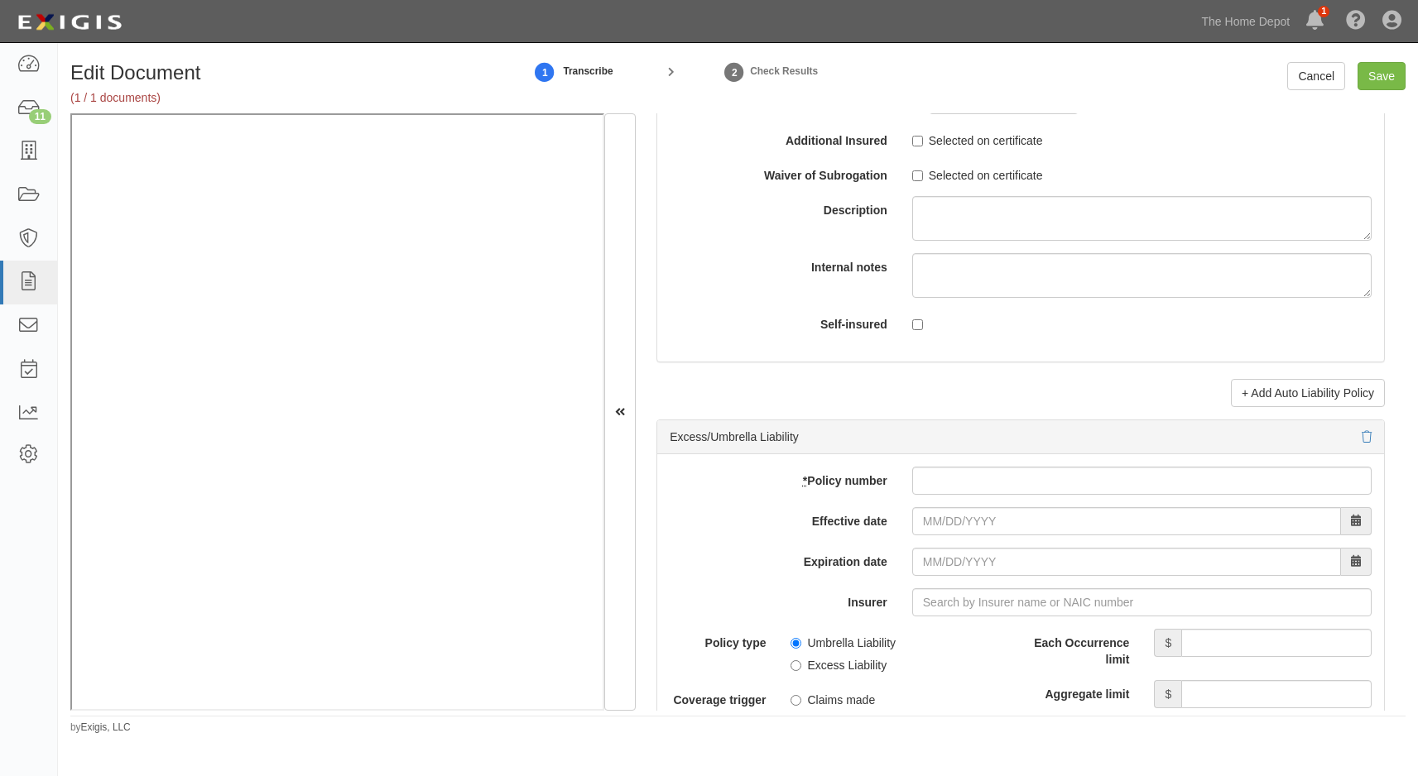
scroll to position [3311, 0]
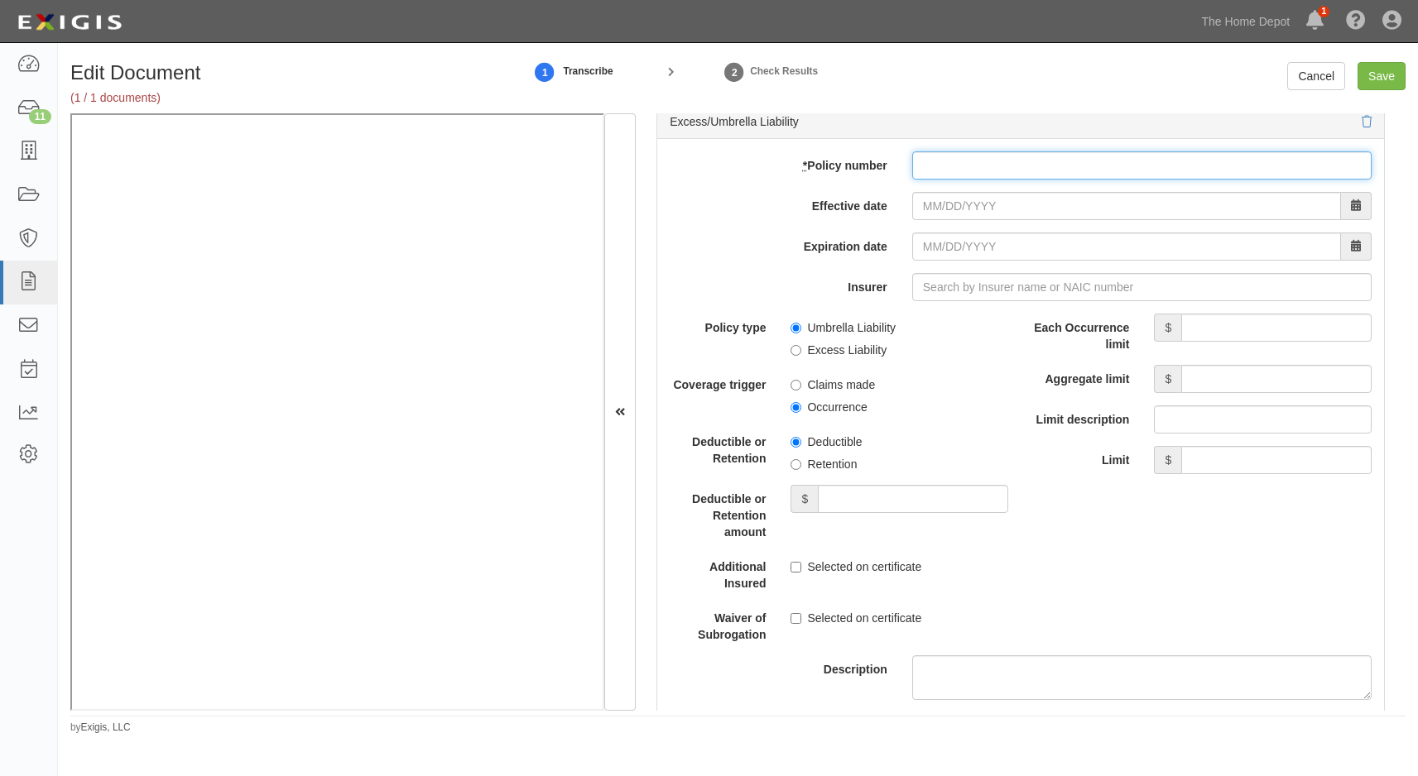
click at [943, 158] on input "* Policy number" at bounding box center [1141, 165] width 459 height 28
type input "7034437140"
click at [920, 205] on input "Effective date" at bounding box center [1126, 206] width 429 height 28
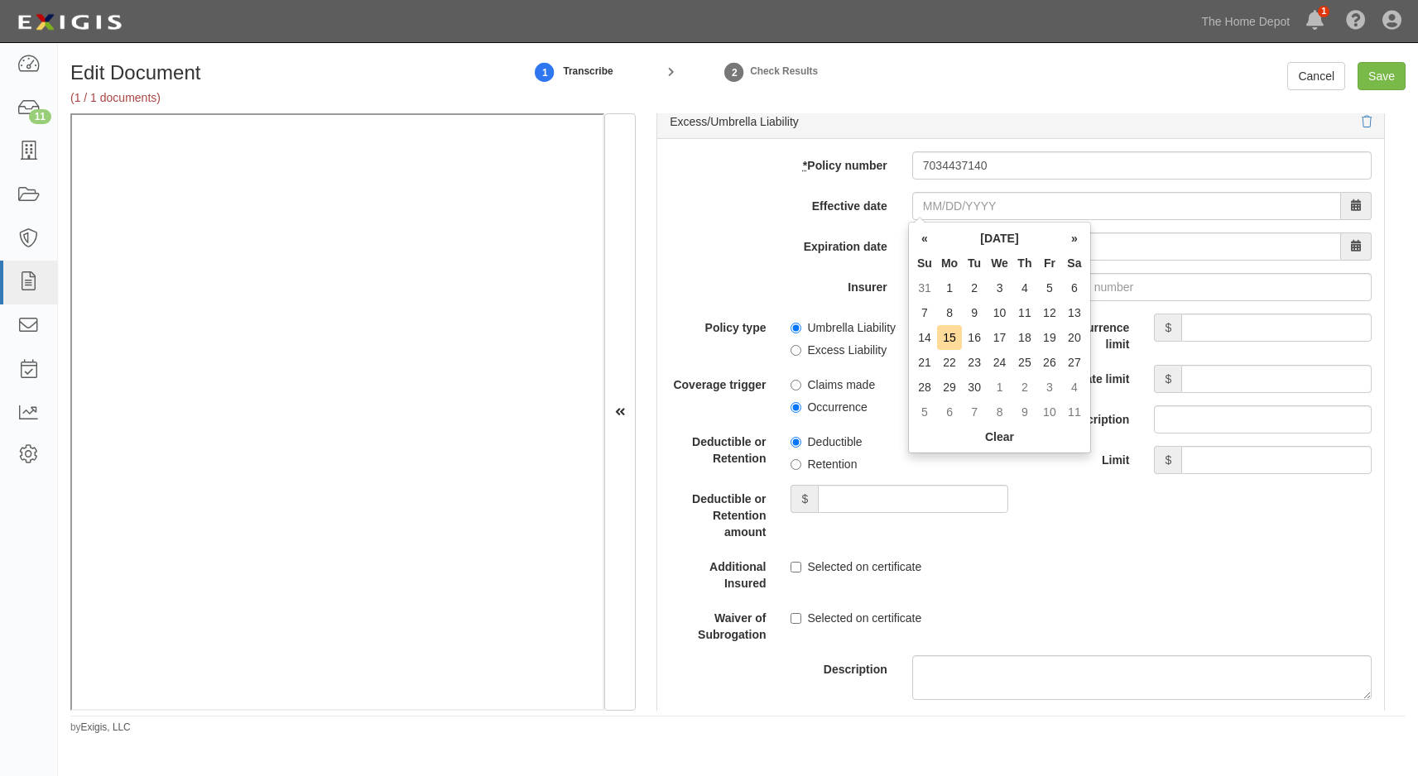
click at [939, 311] on td "8" at bounding box center [949, 312] width 25 height 25
type input "09/08/2025"
type input "09/08/2026"
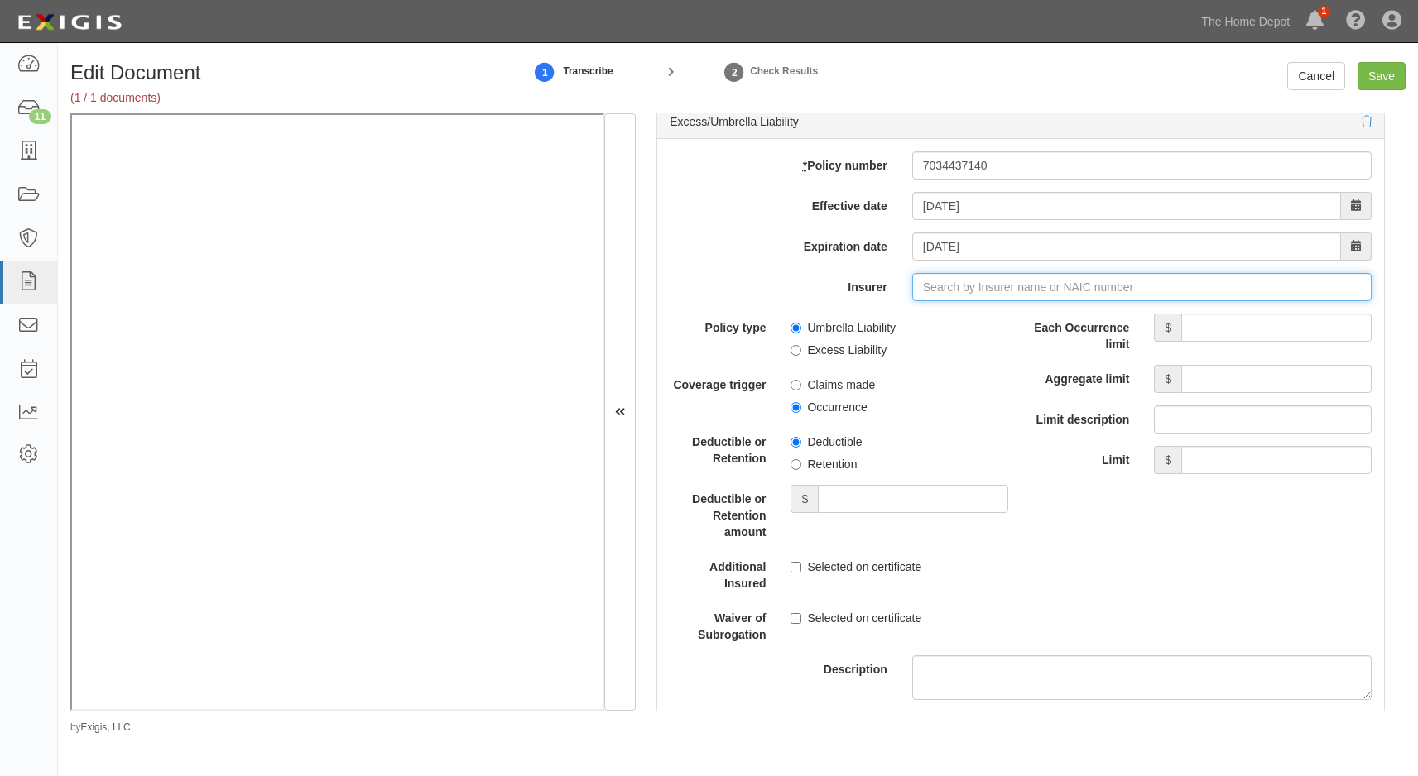
click at [956, 291] on input "Insurer" at bounding box center [1141, 287] width 459 height 28
click at [907, 323] on div "Continental Insurance Company ( 35289 ) A XV Rating" at bounding box center [958, 319] width 307 height 22
type input "Continental Insurance Company (35289) A XV Rating"
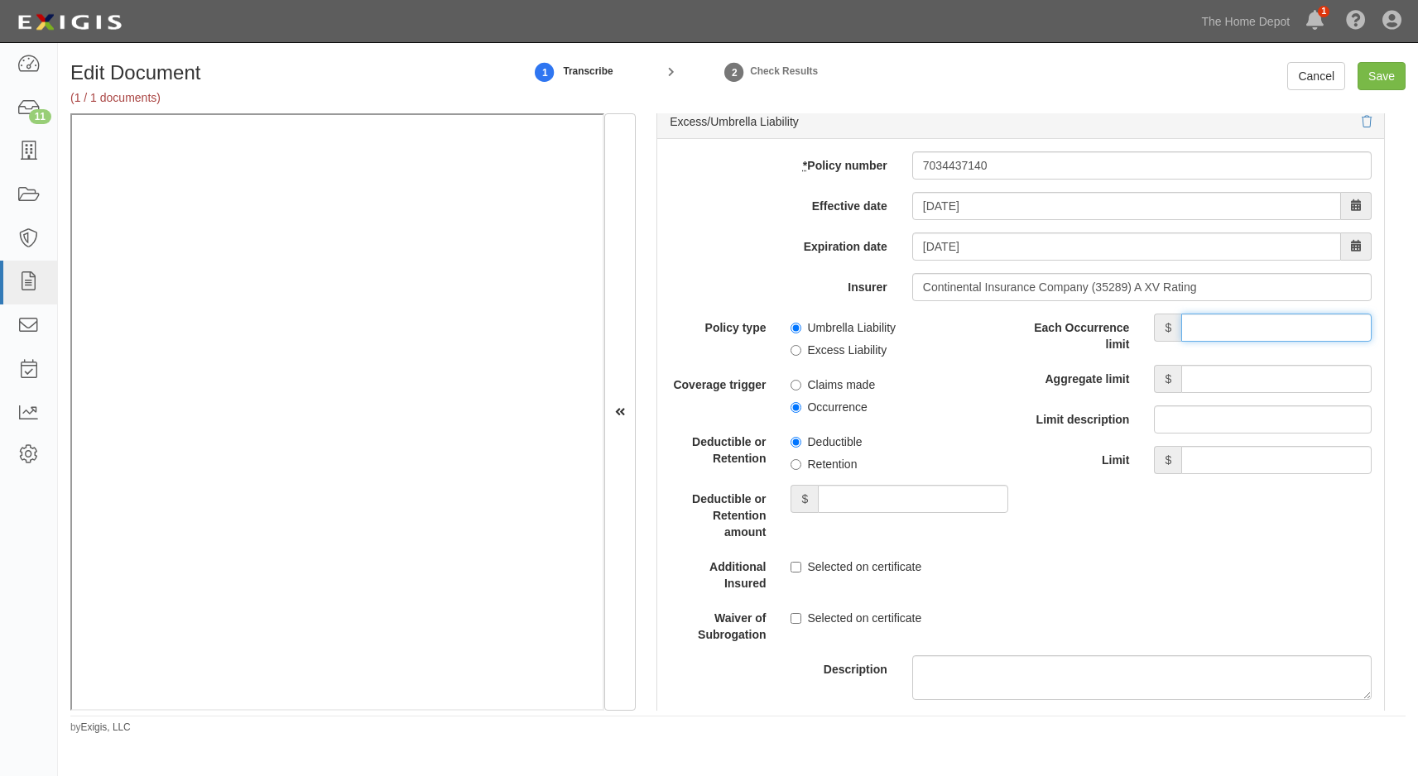
click at [1185, 324] on input "Each Occurrence limit" at bounding box center [1276, 328] width 190 height 28
type input "10,000,000"
click at [1191, 375] on input "Aggregate limit" at bounding box center [1276, 379] width 190 height 28
type input "10,000,000"
drag, startPoint x: 1172, startPoint y: 555, endPoint x: 1161, endPoint y: 512, distance: 44.4
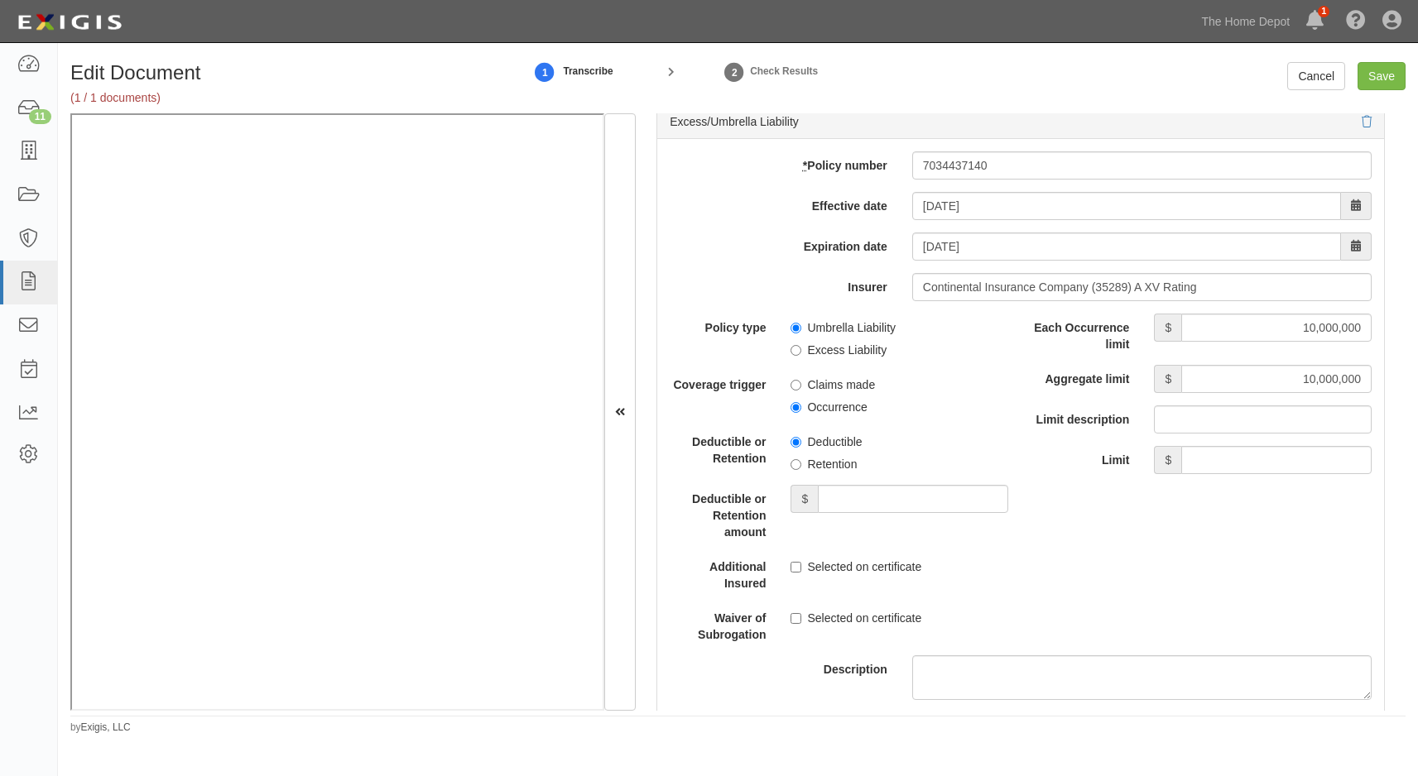
click at [1169, 552] on div "Policy type Umbrella Liability Excess Liability Coverage trigger Claims made Oc…" at bounding box center [1020, 561] width 727 height 495
click at [1374, 77] on input "Save" at bounding box center [1381, 76] width 48 height 28
type input "1000000"
type input "2000000"
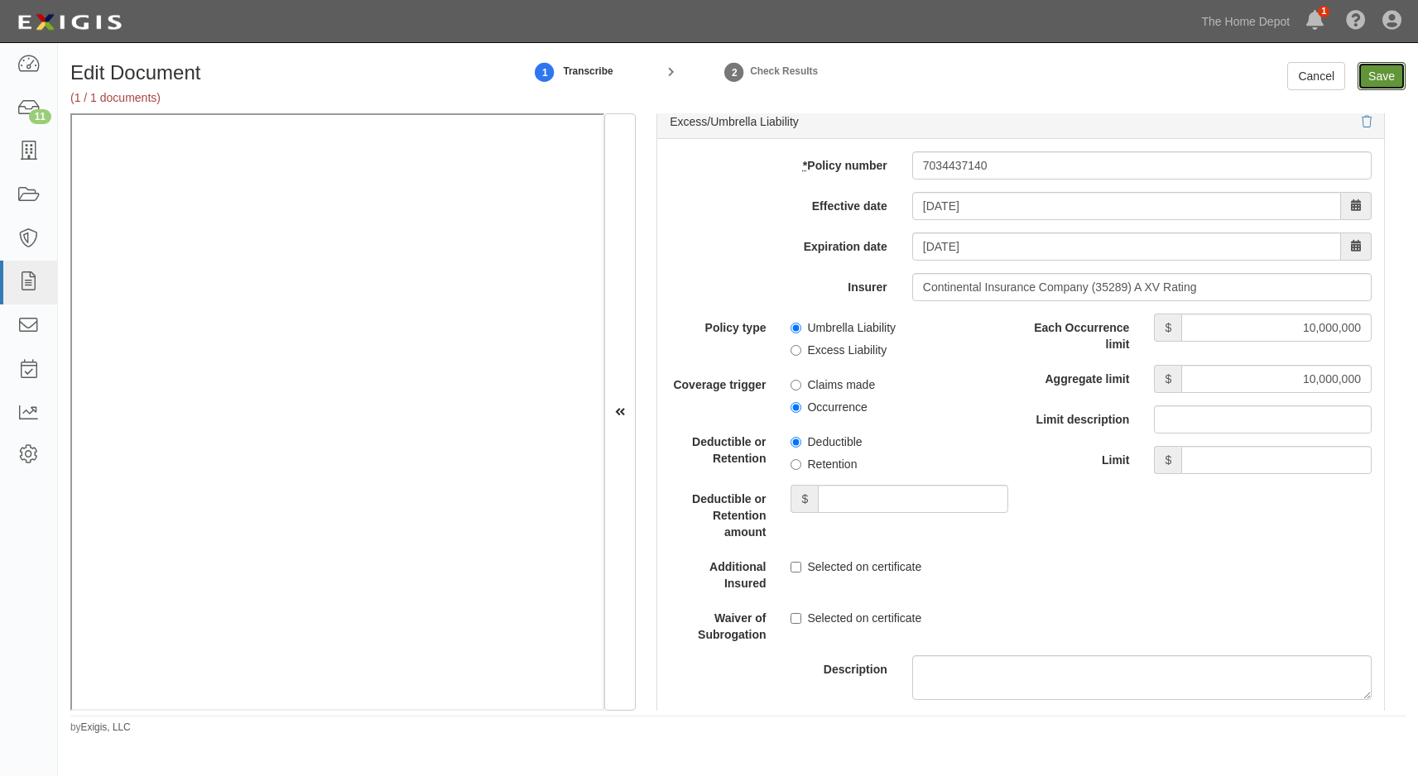
type input "10000000"
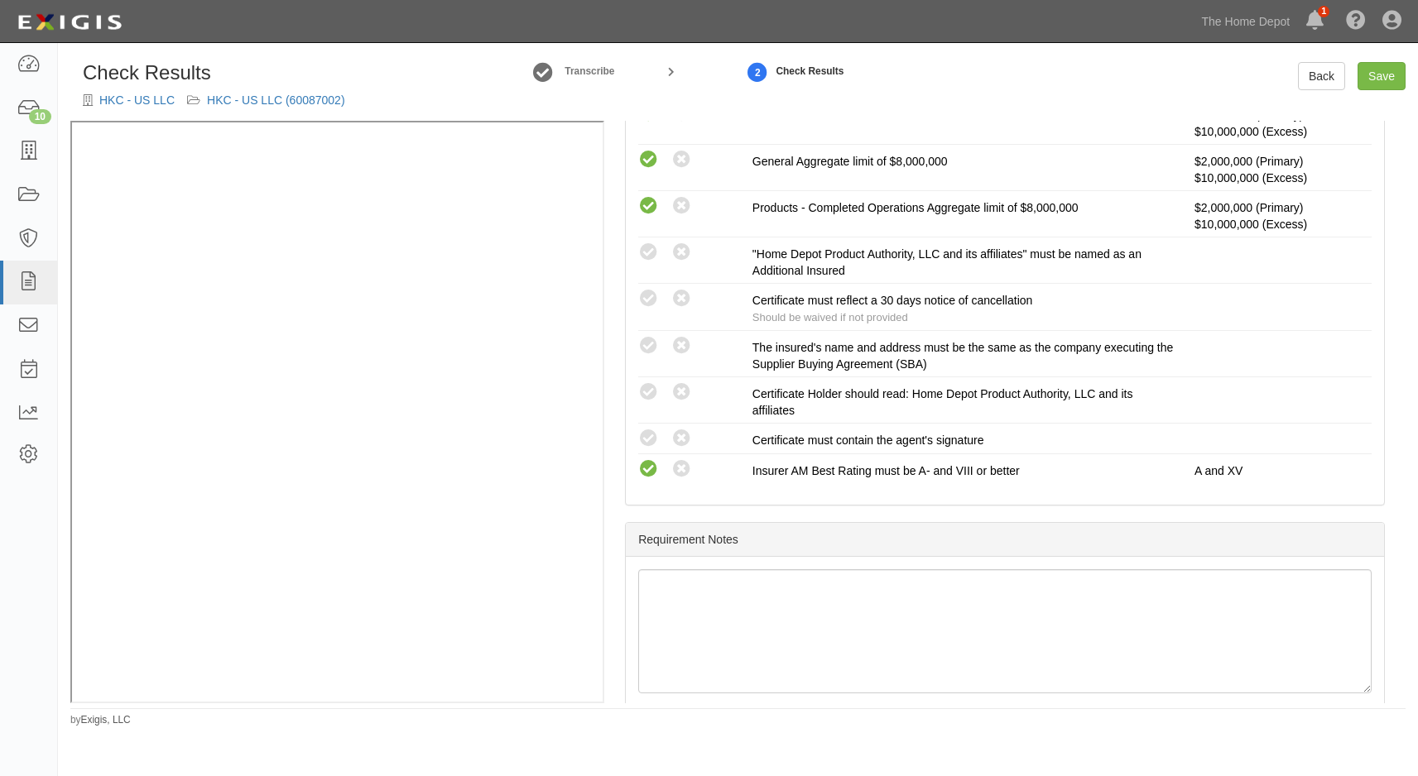
scroll to position [414, 0]
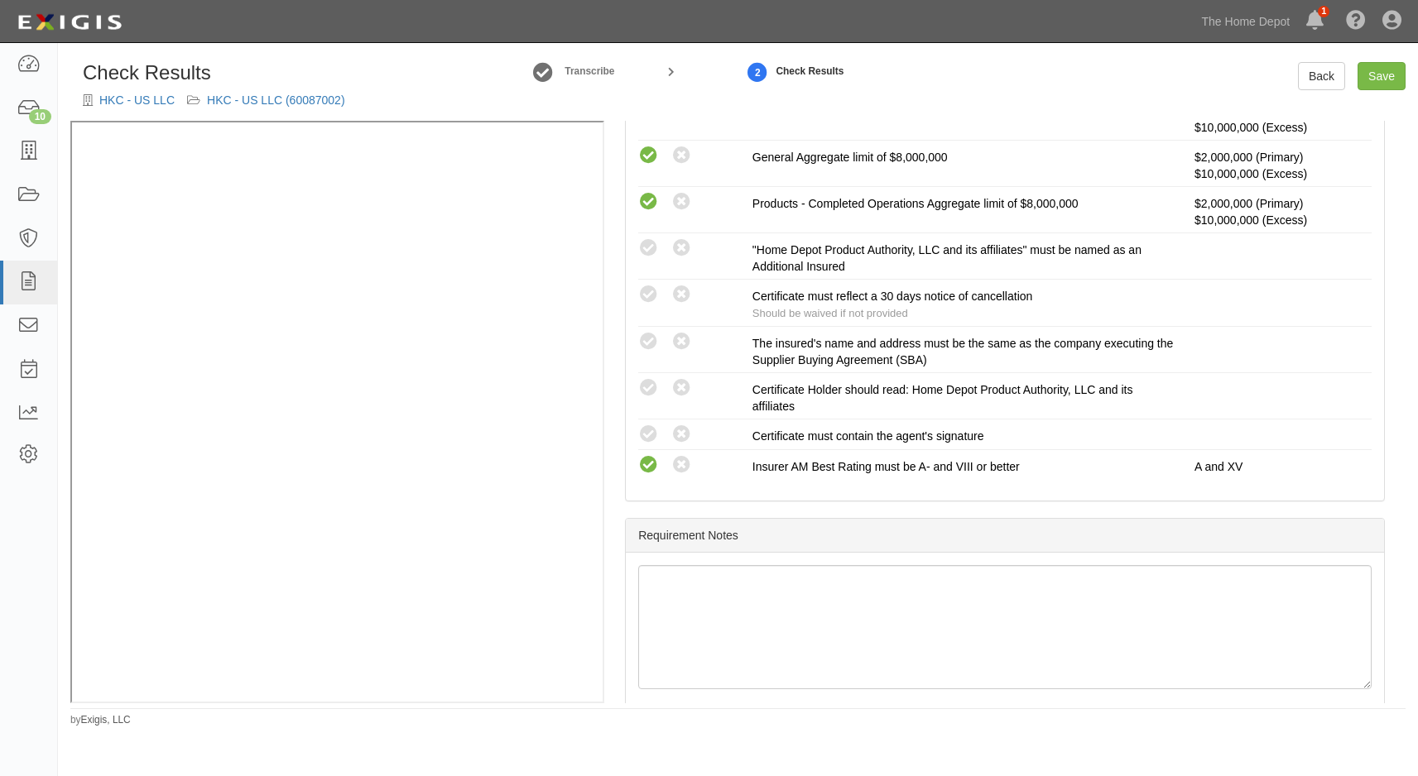
click at [646, 259] on icon at bounding box center [648, 248] width 21 height 21
radio input "true"
click at [646, 353] on icon at bounding box center [648, 342] width 21 height 21
radio input "true"
click at [652, 399] on icon at bounding box center [648, 388] width 21 height 21
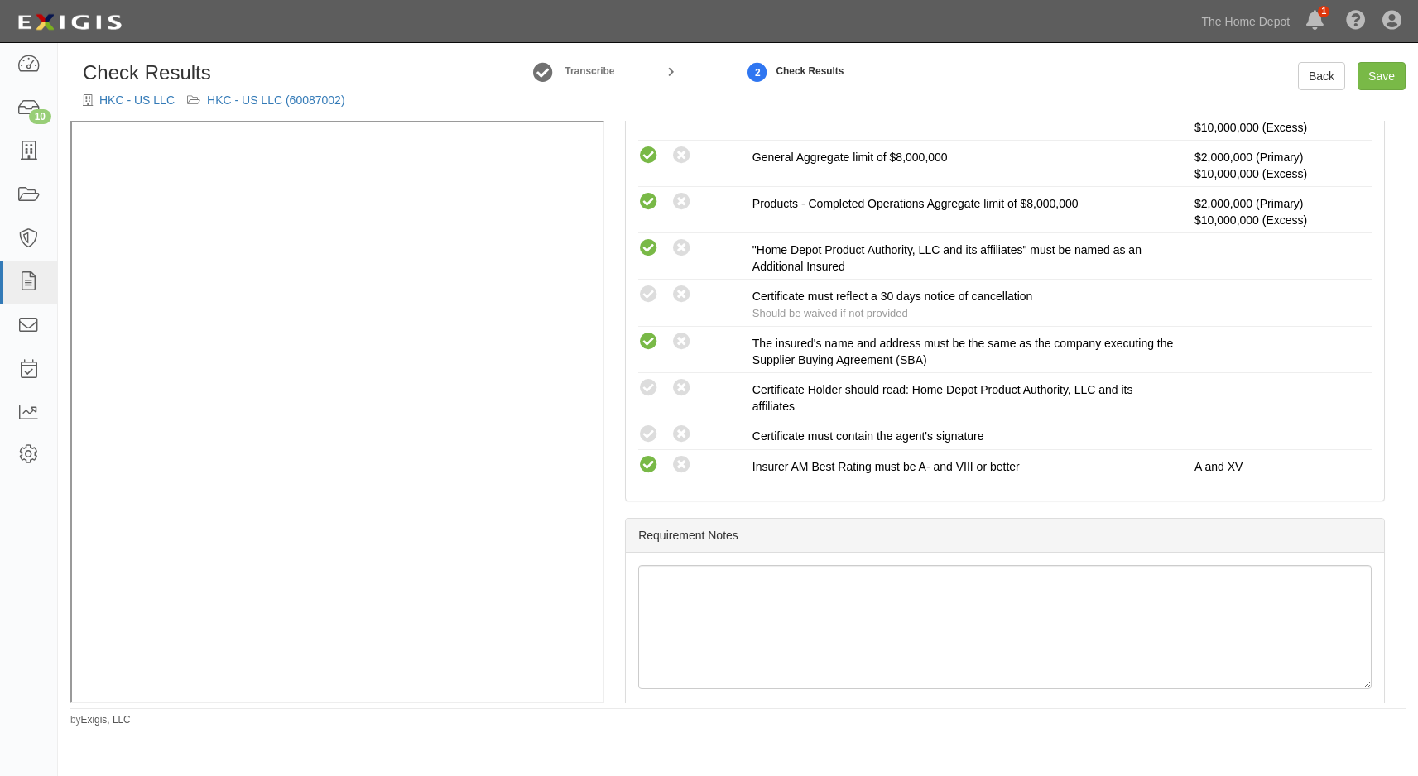
radio input "true"
click at [646, 445] on icon at bounding box center [648, 435] width 21 height 21
radio input "true"
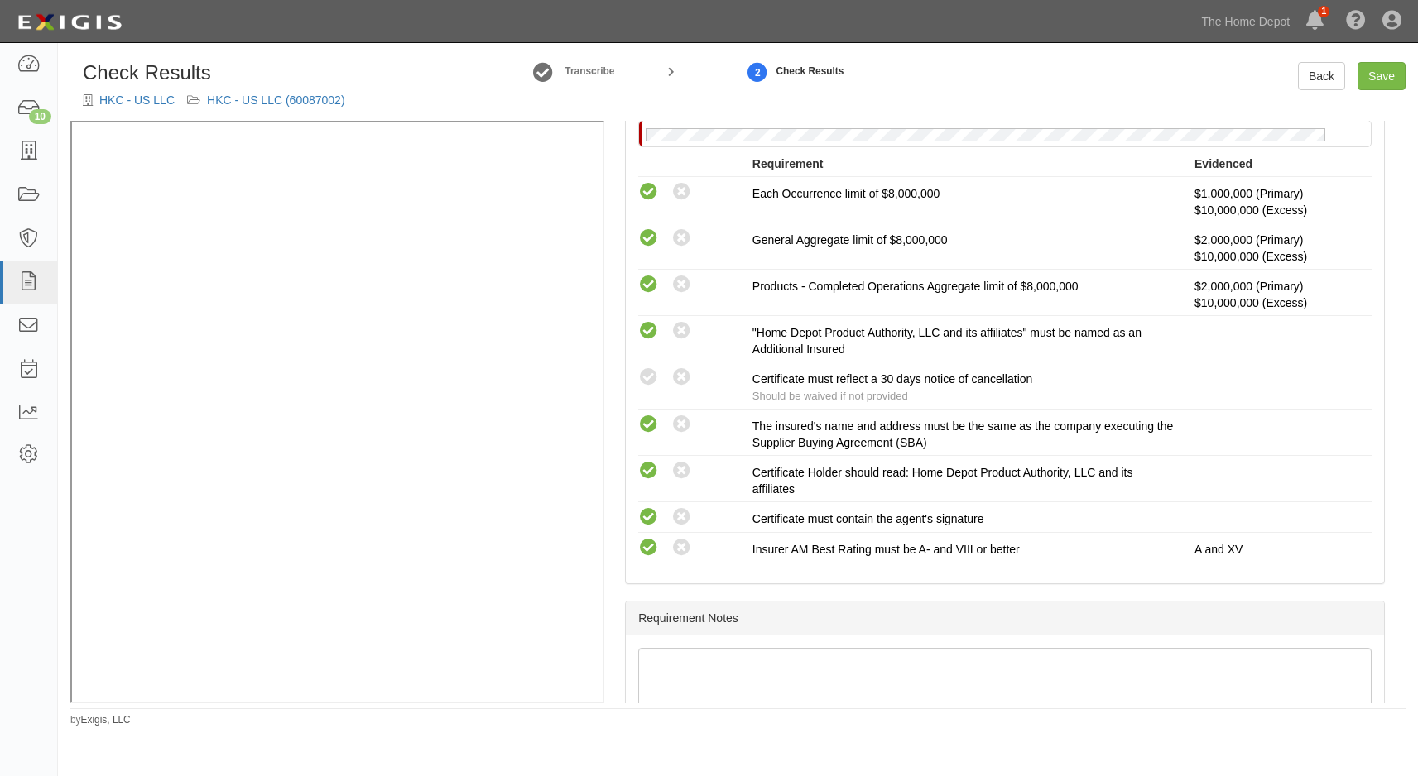
scroll to position [83, 0]
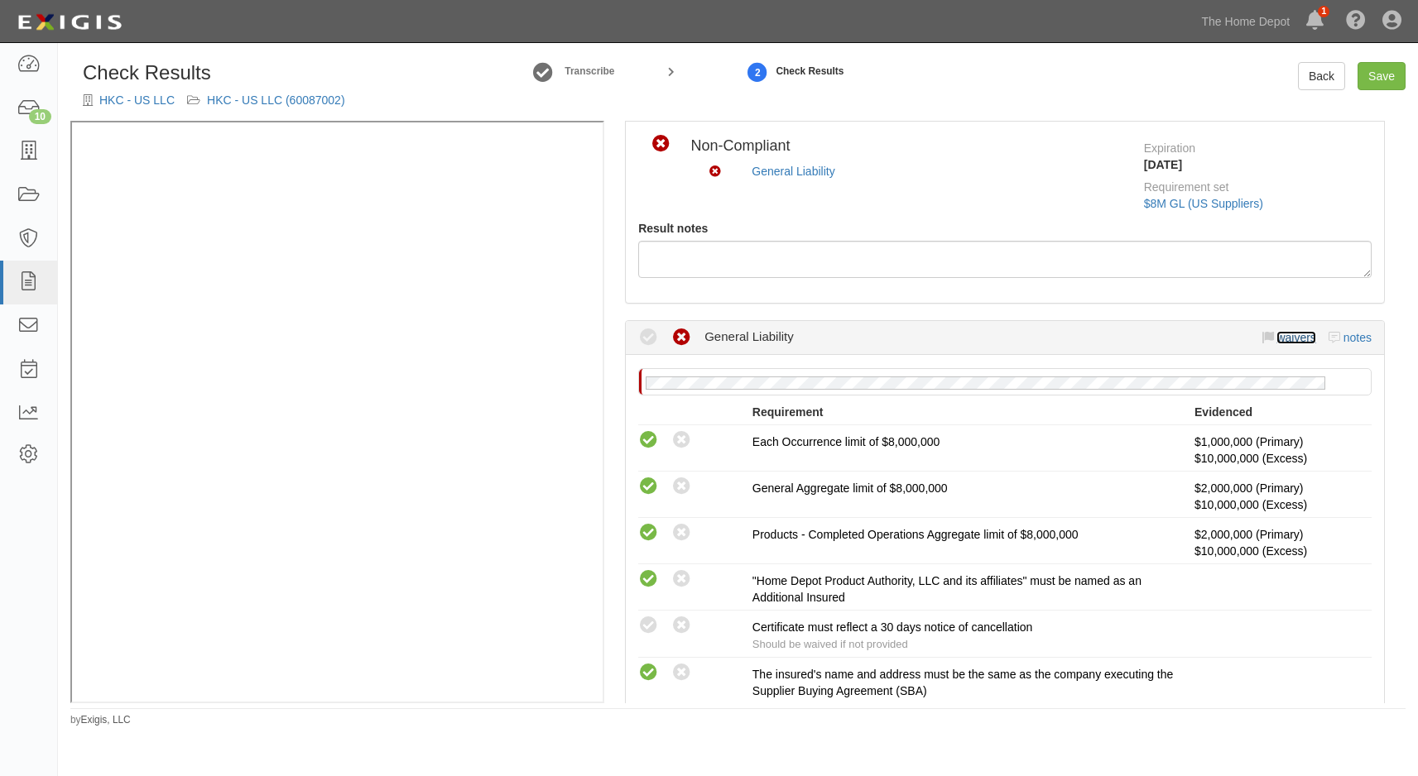
click at [1282, 334] on link "waivers" at bounding box center [1295, 337] width 39 height 13
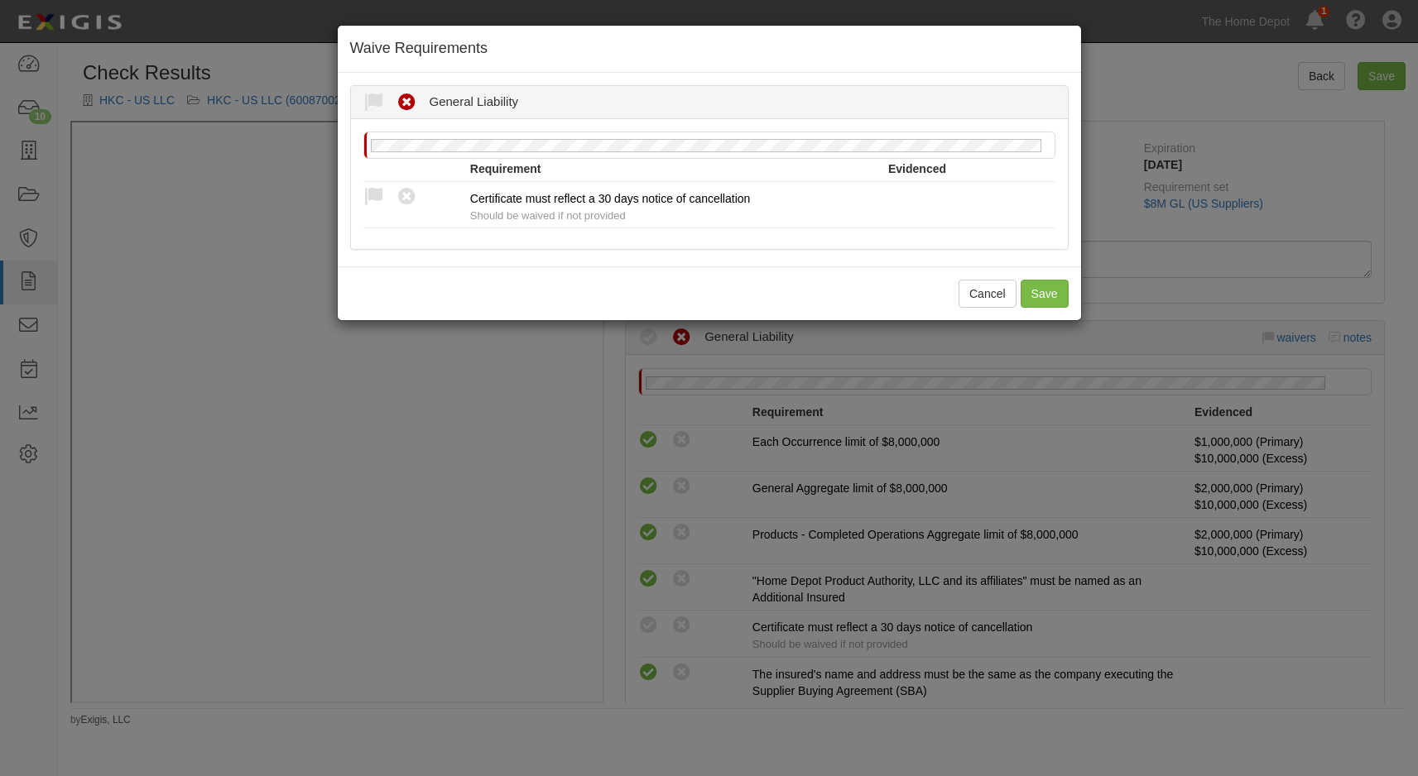
click at [372, 195] on icon at bounding box center [373, 197] width 21 height 21
radio input "true"
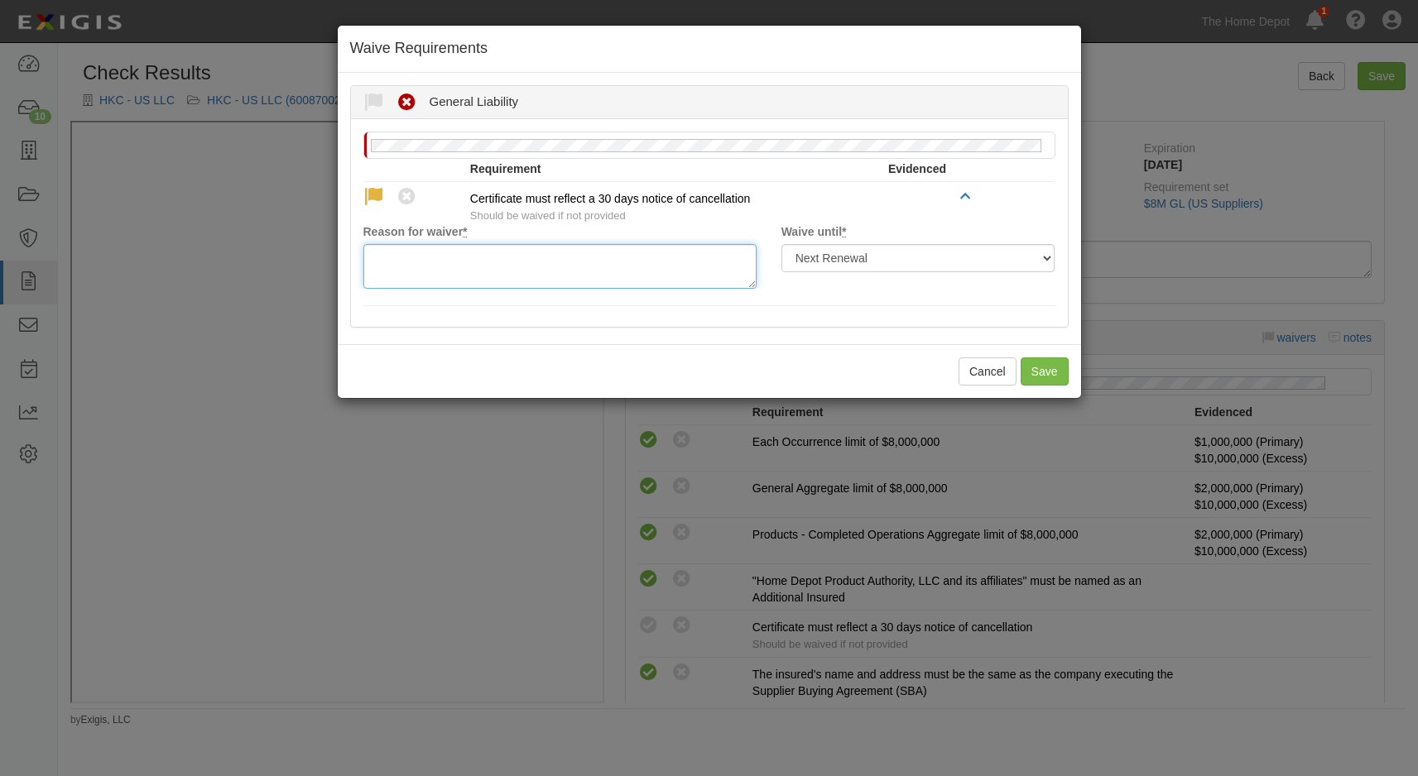
click at [411, 259] on textarea "Reason for waiver *" at bounding box center [559, 266] width 393 height 45
type textarea "waived per client."
click at [1035, 374] on button "Save" at bounding box center [1045, 372] width 48 height 28
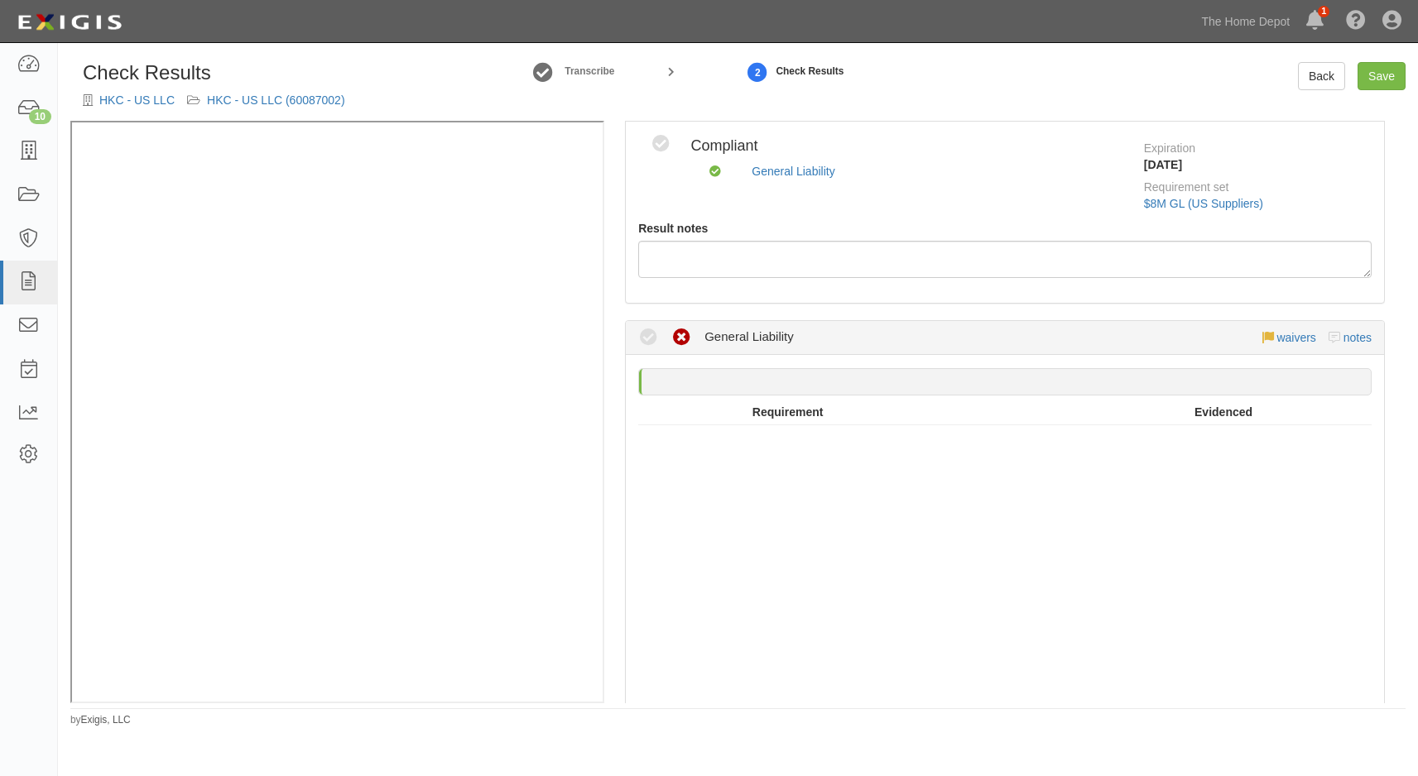
radio input "true"
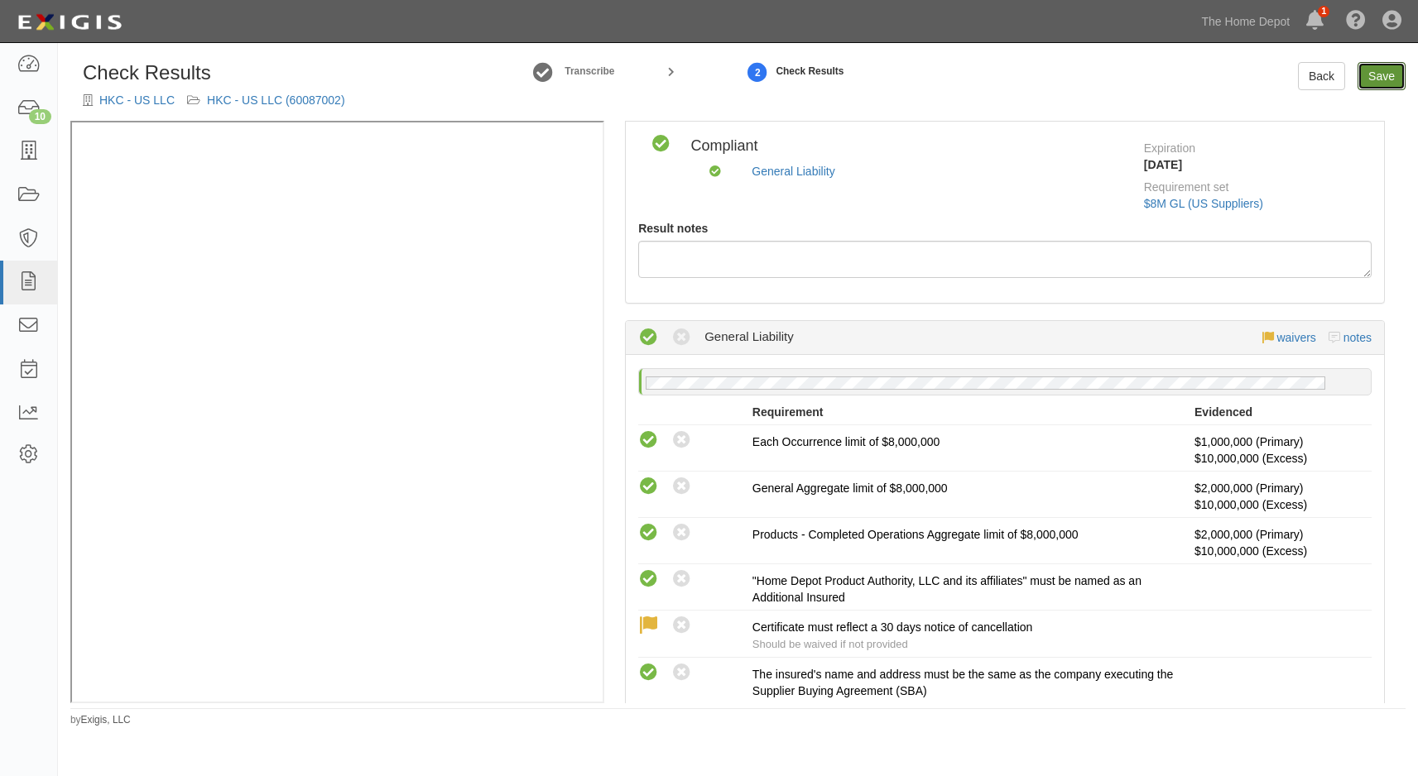
click at [1380, 71] on link "Save" at bounding box center [1381, 76] width 48 height 28
radio input "true"
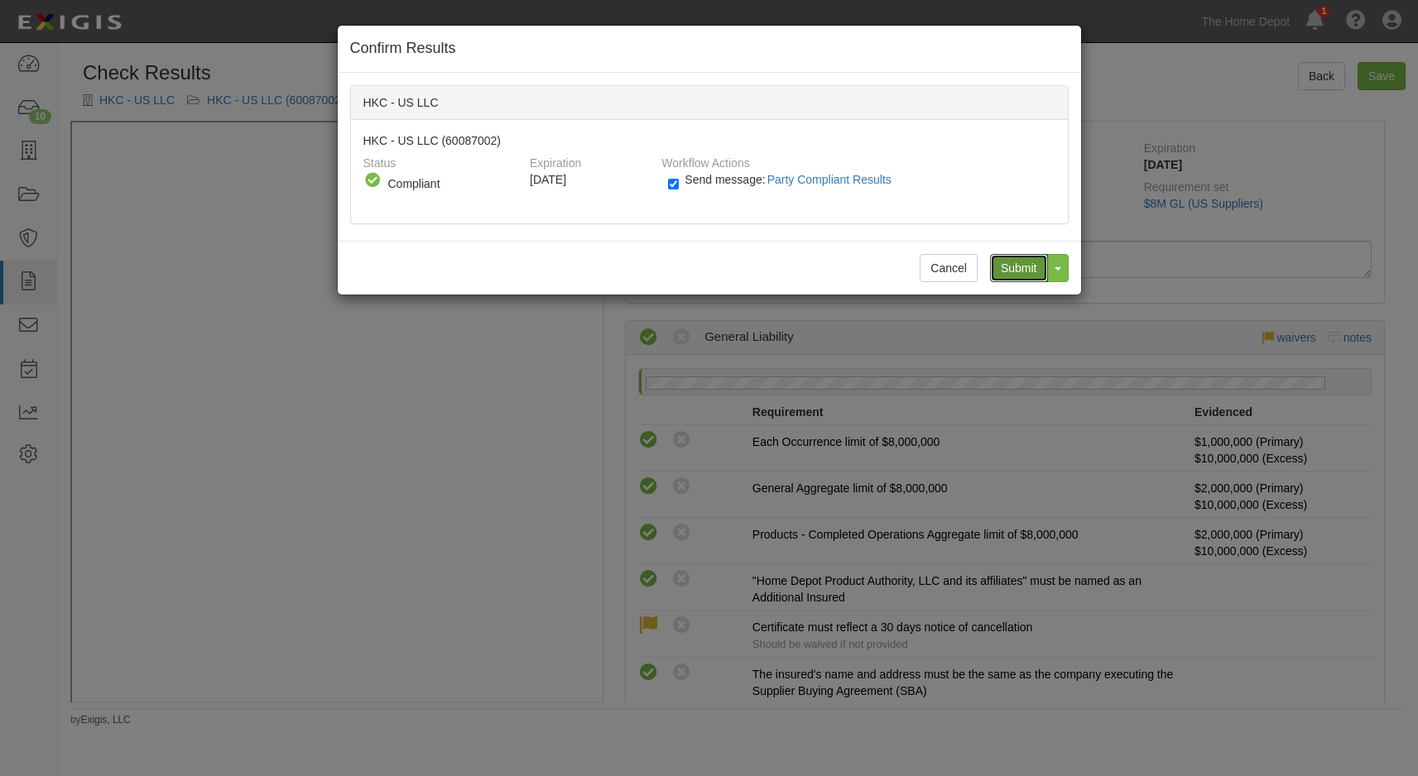
click at [1013, 266] on input "Submit" at bounding box center [1019, 268] width 58 height 28
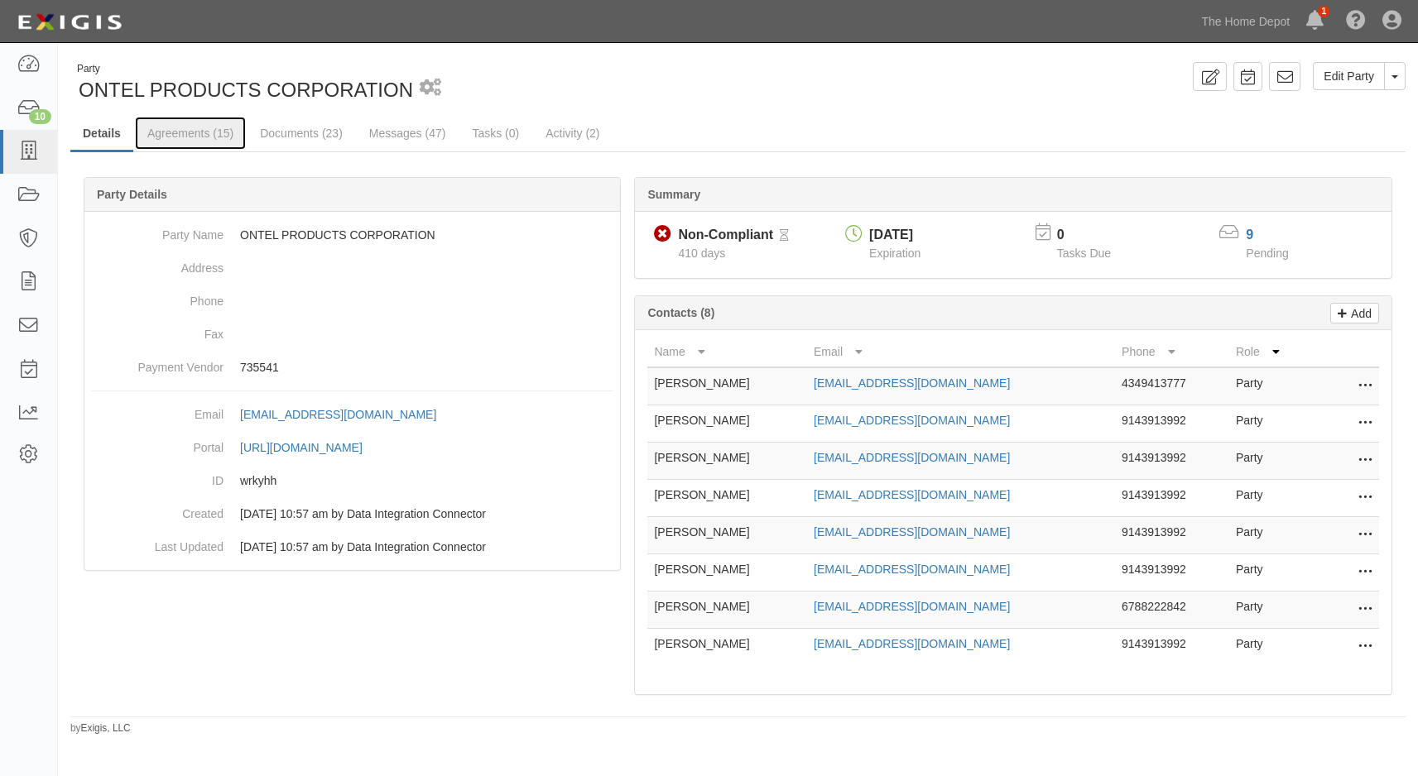
click at [171, 134] on link "Agreements (15)" at bounding box center [190, 133] width 111 height 33
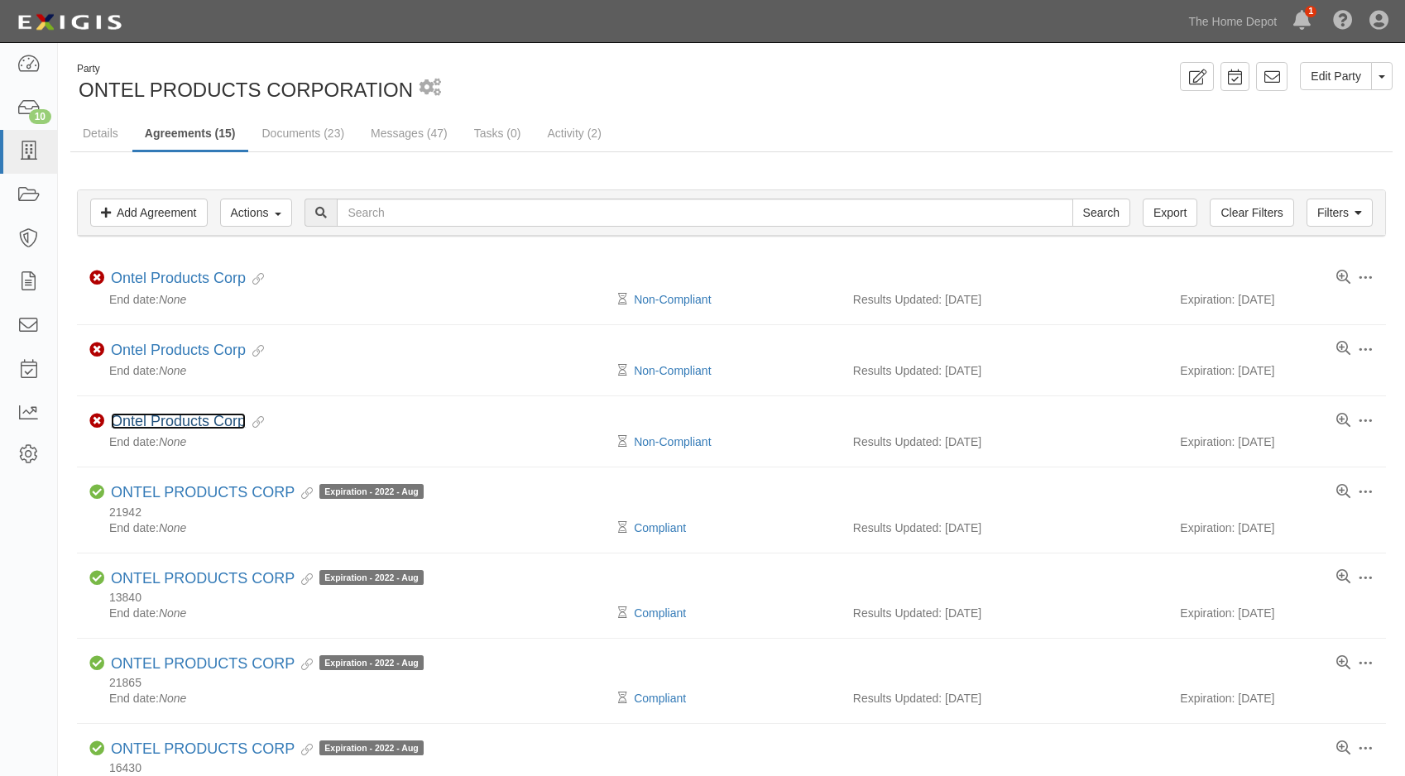
click at [187, 417] on link "Ontel Products Corp" at bounding box center [178, 421] width 135 height 17
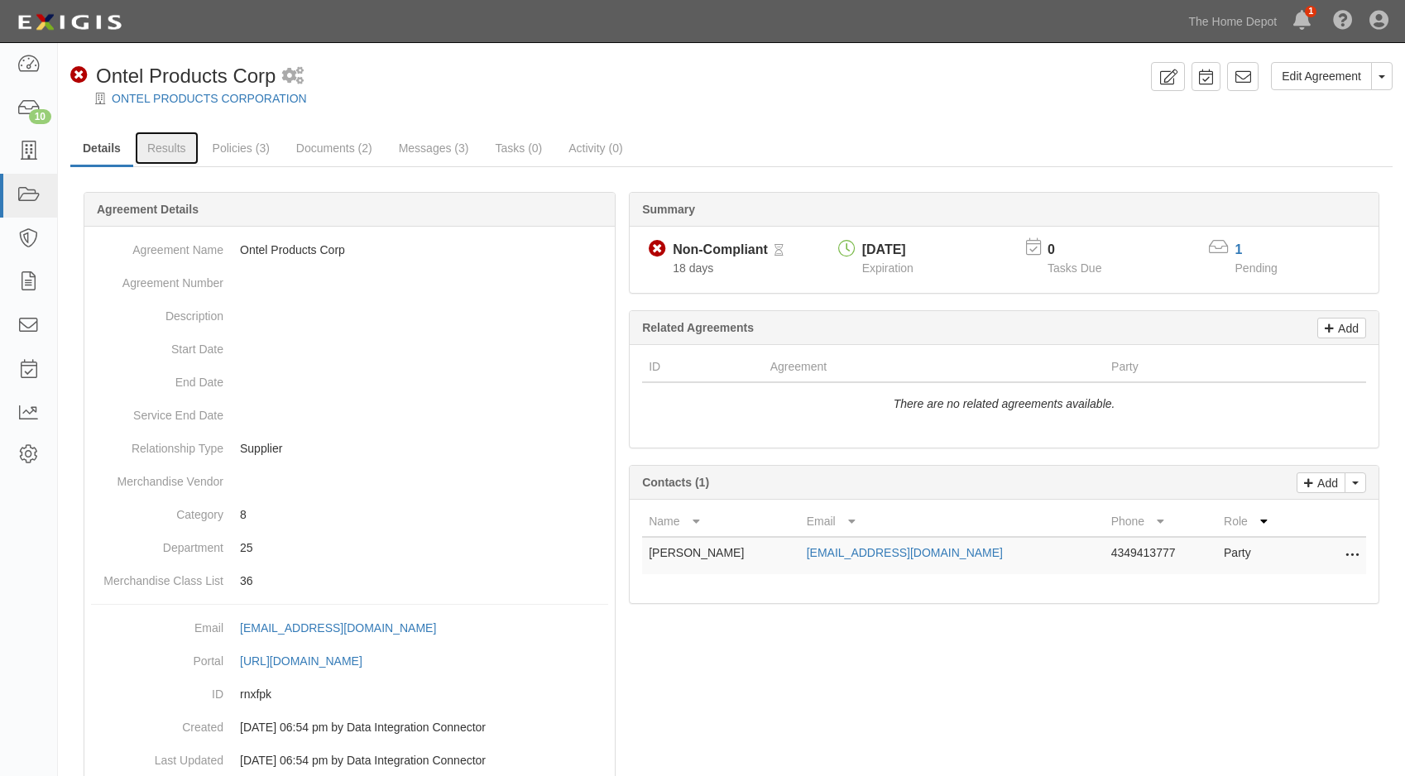
click at [148, 142] on link "Results" at bounding box center [167, 148] width 64 height 33
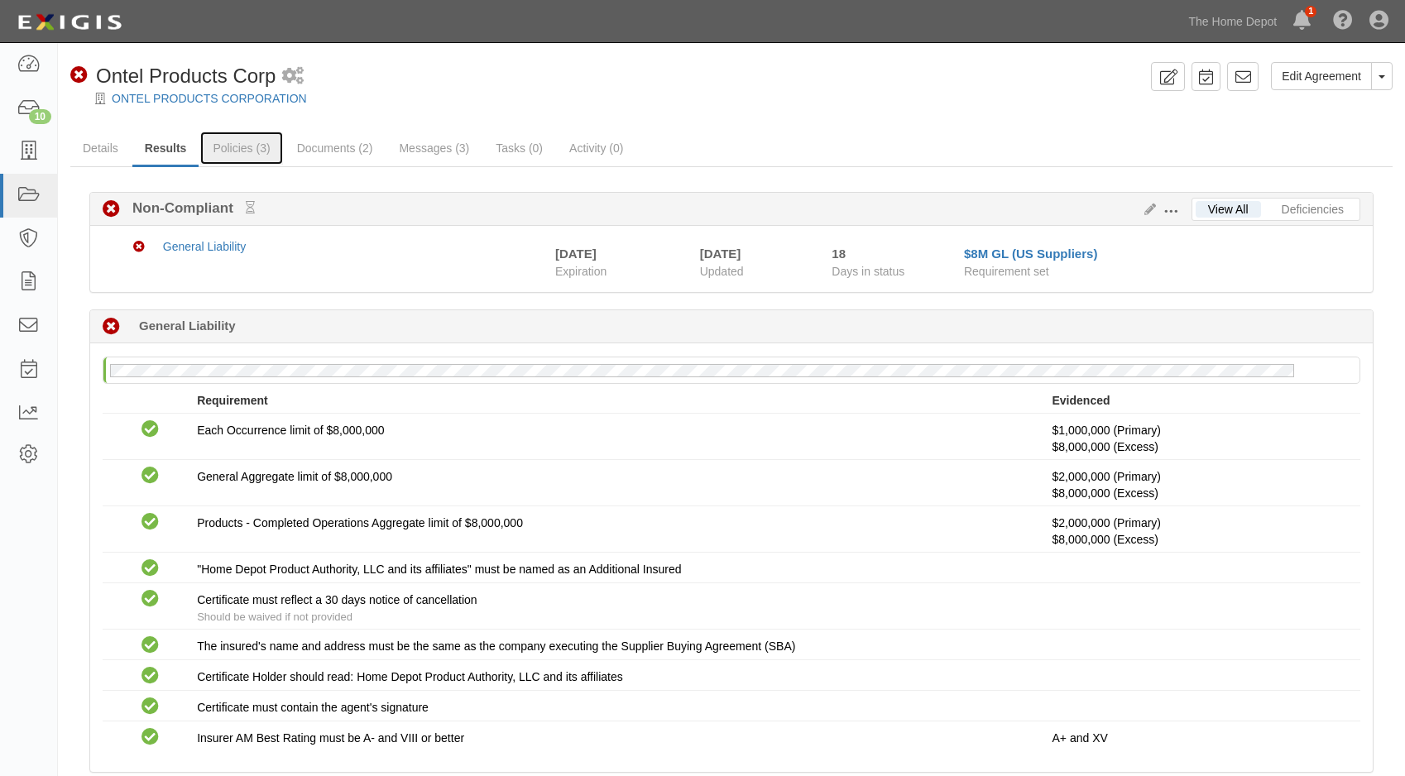
click at [232, 157] on link "Policies (3)" at bounding box center [241, 148] width 82 height 33
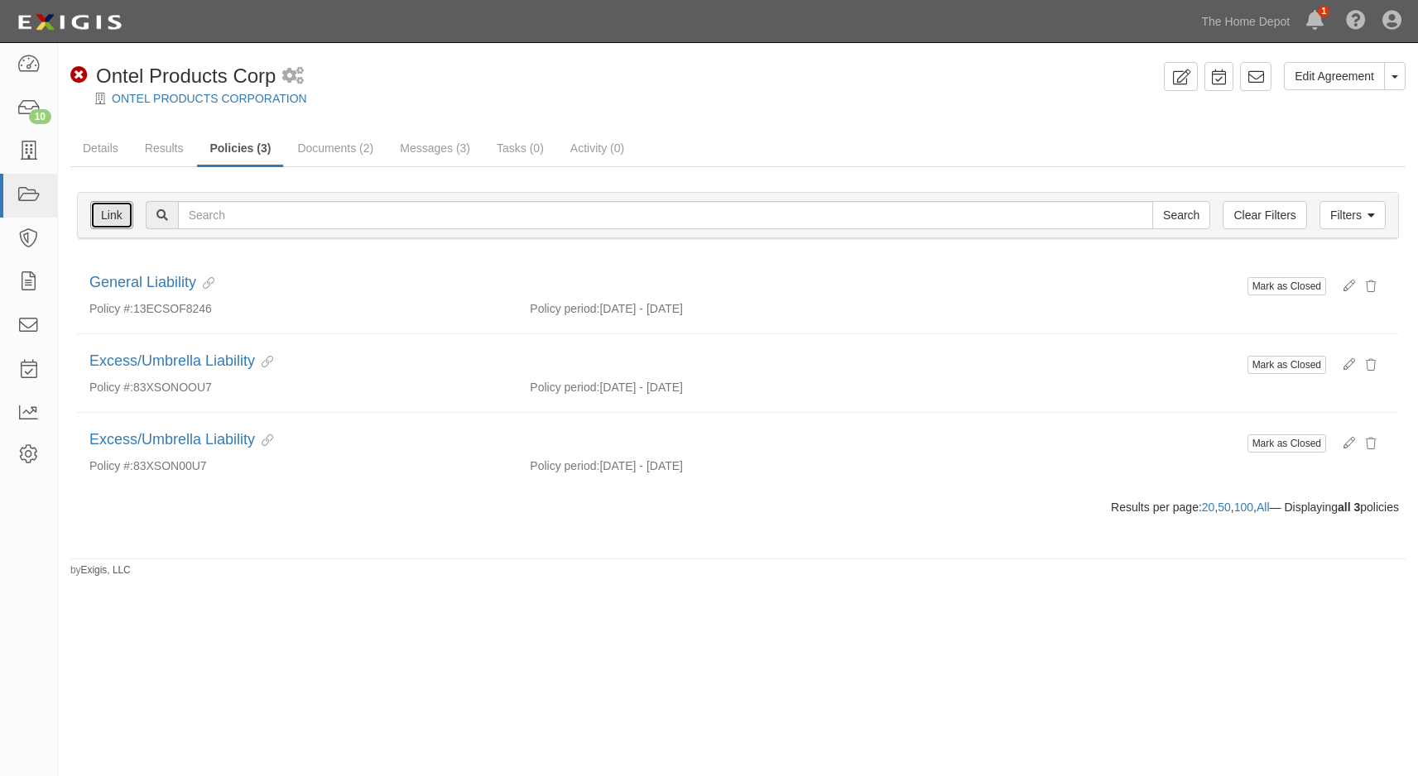
click at [123, 218] on link "Link" at bounding box center [111, 215] width 43 height 28
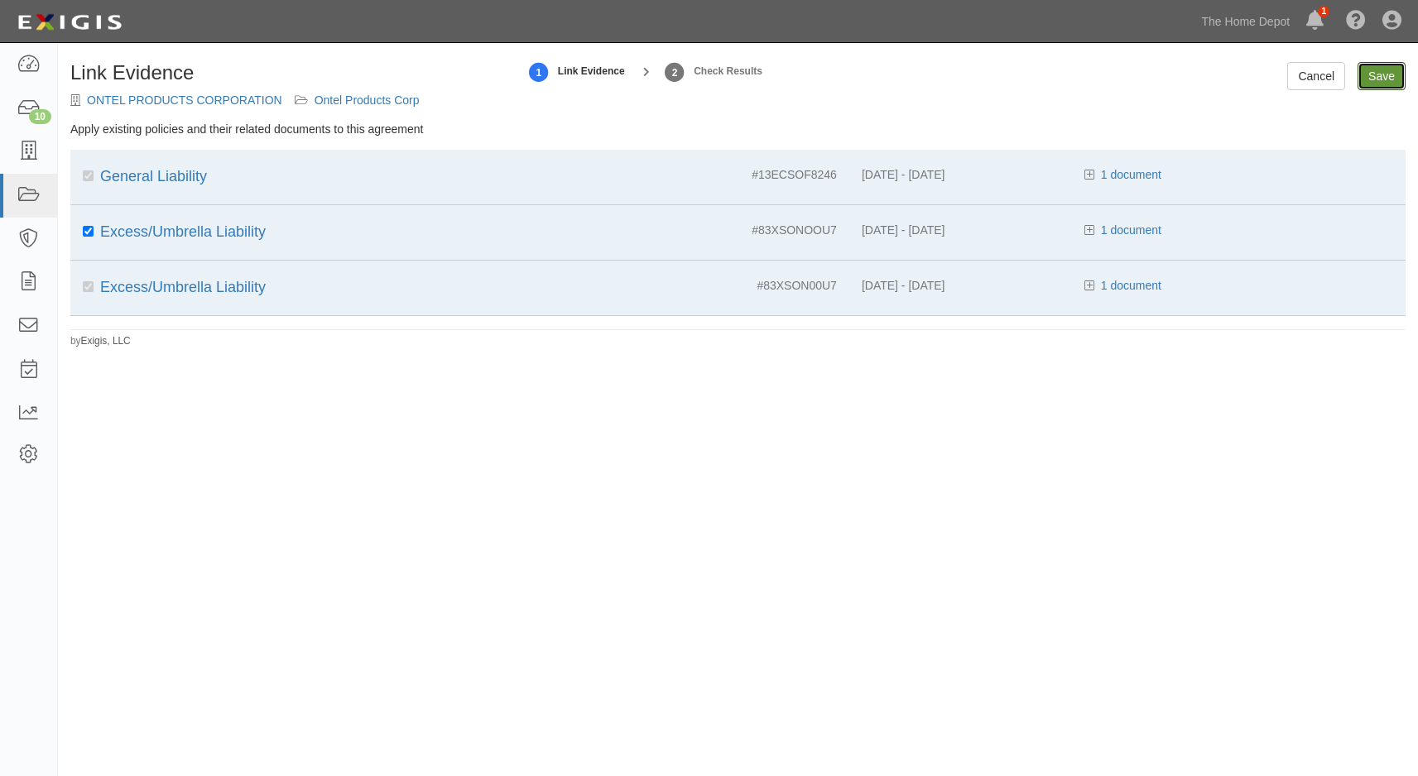
click at [1365, 78] on input "Save" at bounding box center [1381, 76] width 48 height 28
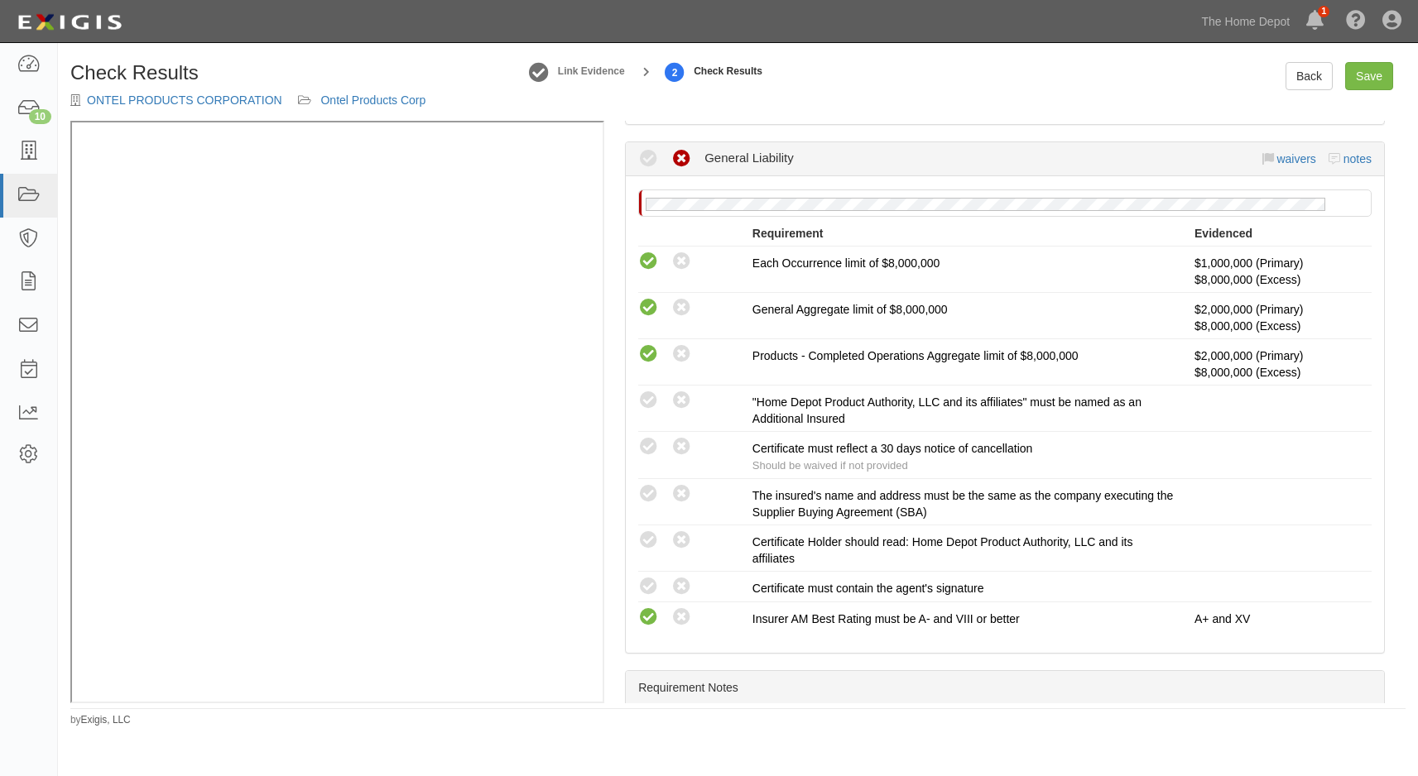
scroll to position [331, 0]
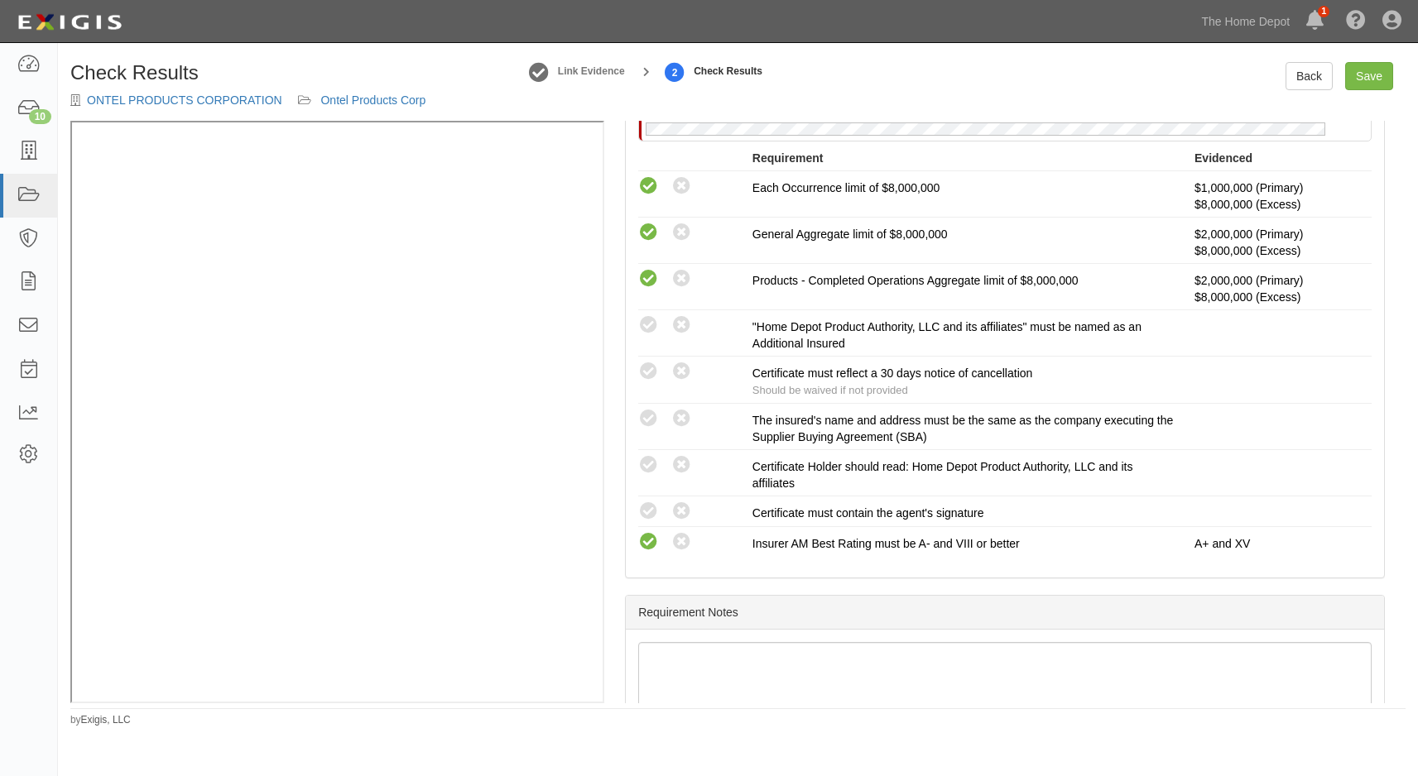
click at [646, 329] on icon at bounding box center [648, 325] width 21 height 21
radio input "true"
click at [646, 369] on icon at bounding box center [648, 372] width 21 height 21
radio input "true"
click at [645, 414] on icon at bounding box center [648, 419] width 21 height 21
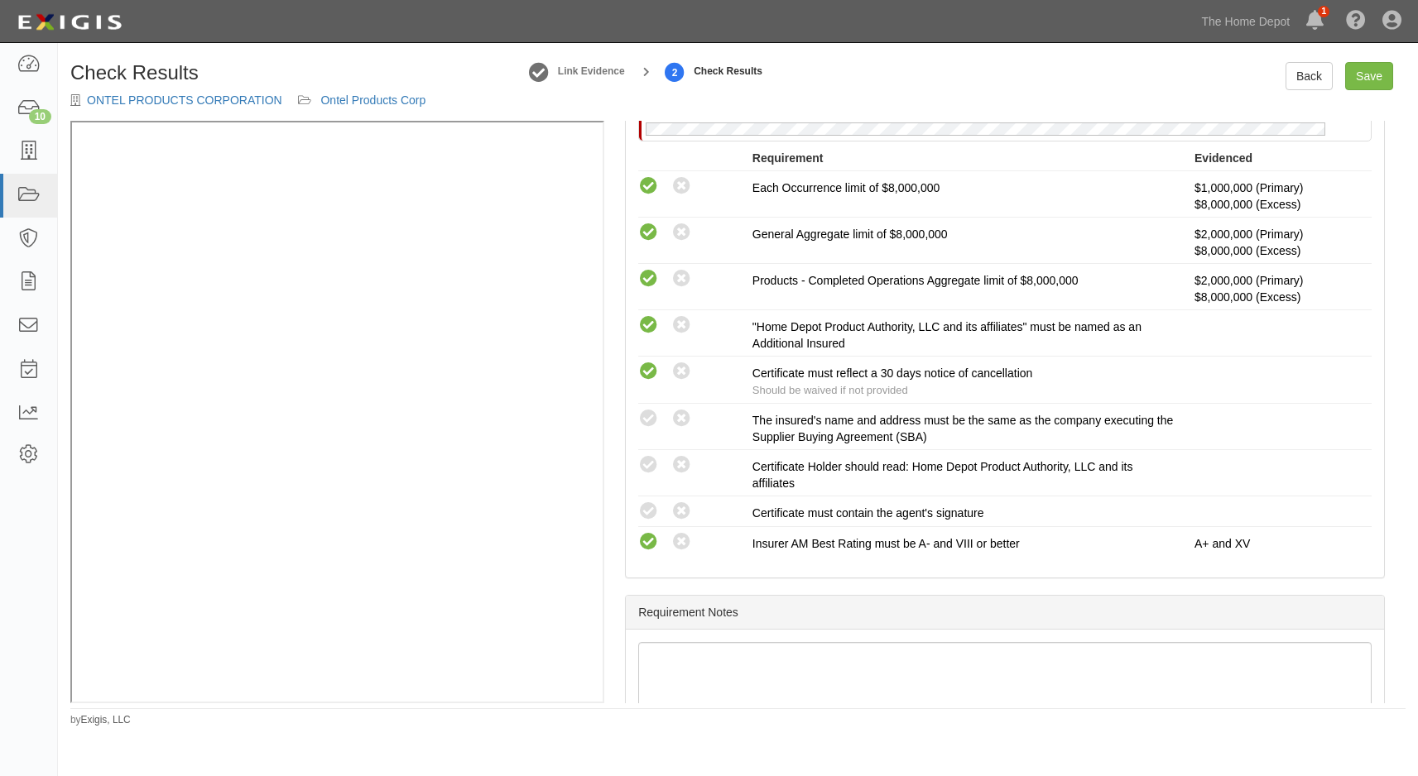
radio input "true"
click at [641, 455] on icon at bounding box center [648, 465] width 21 height 21
radio input "true"
click at [651, 510] on icon at bounding box center [648, 512] width 21 height 21
radio input "true"
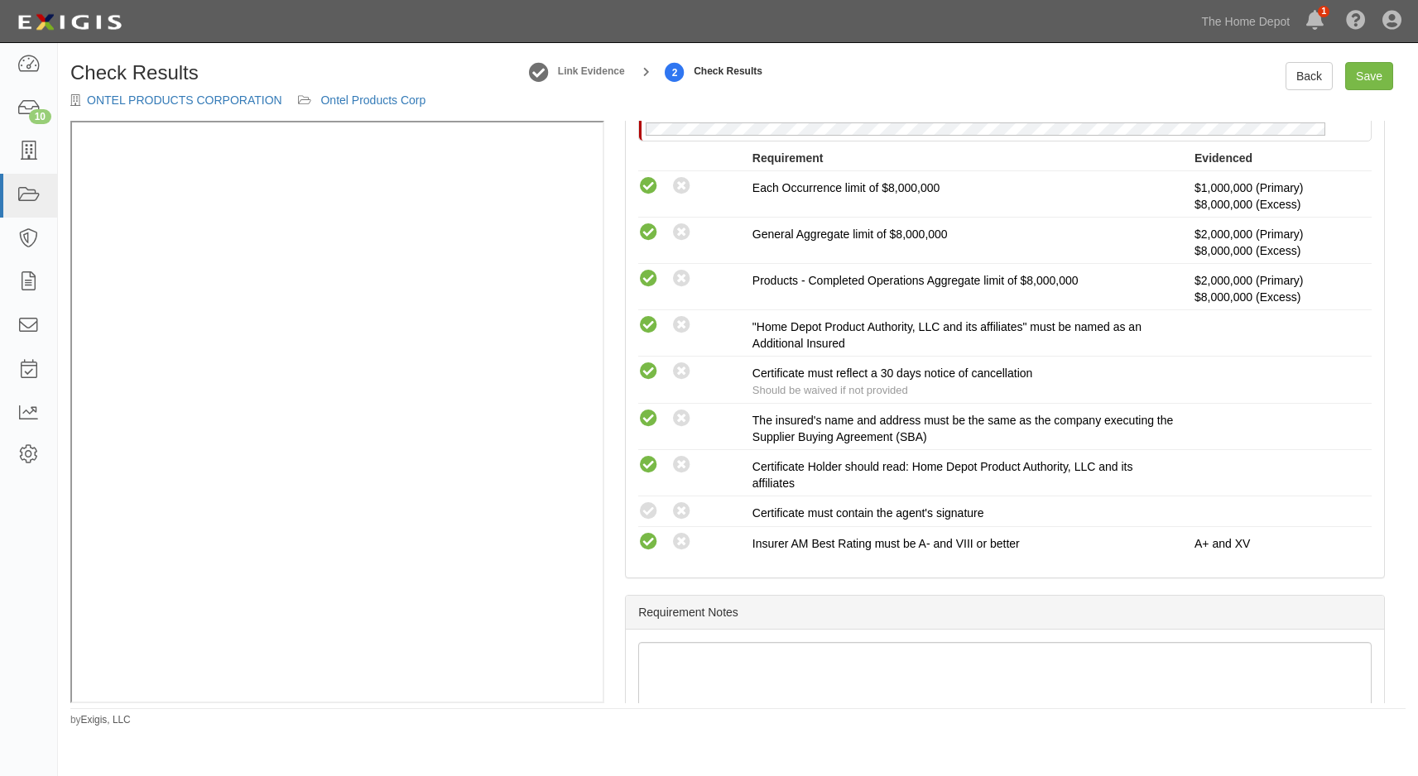
radio input "true"
click at [1361, 82] on link "Save" at bounding box center [1369, 76] width 48 height 28
radio input "true"
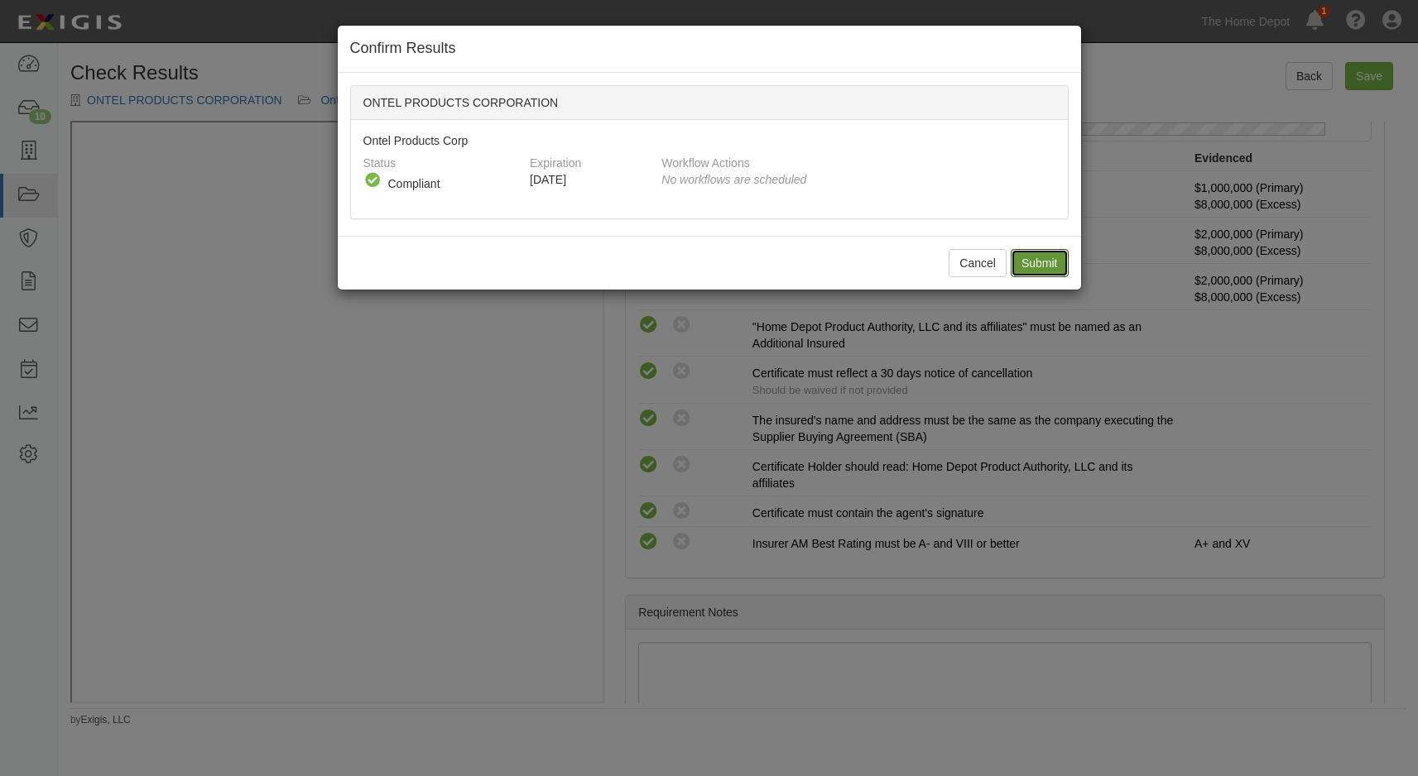
click at [1045, 257] on input "Submit" at bounding box center [1040, 263] width 58 height 28
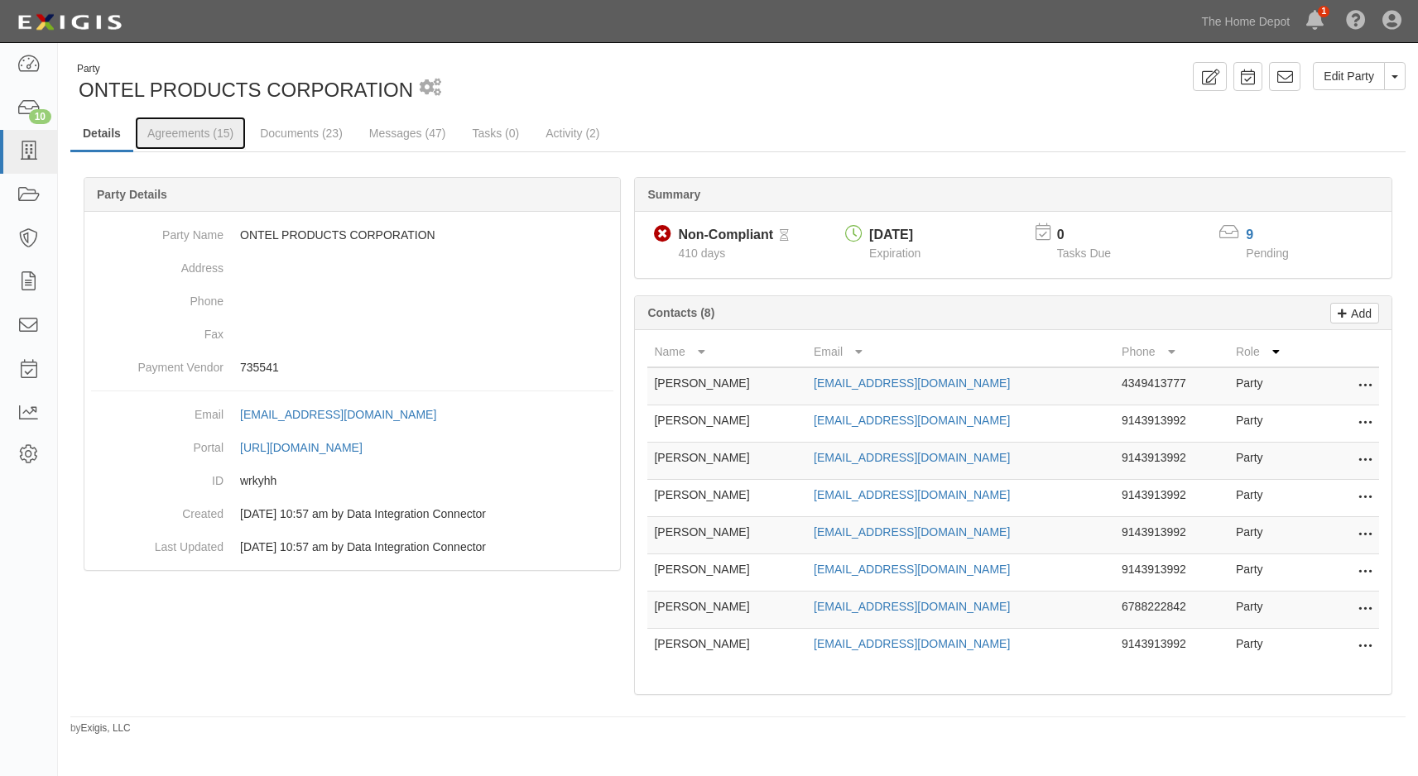
click at [178, 122] on link "Agreements (15)" at bounding box center [190, 133] width 111 height 33
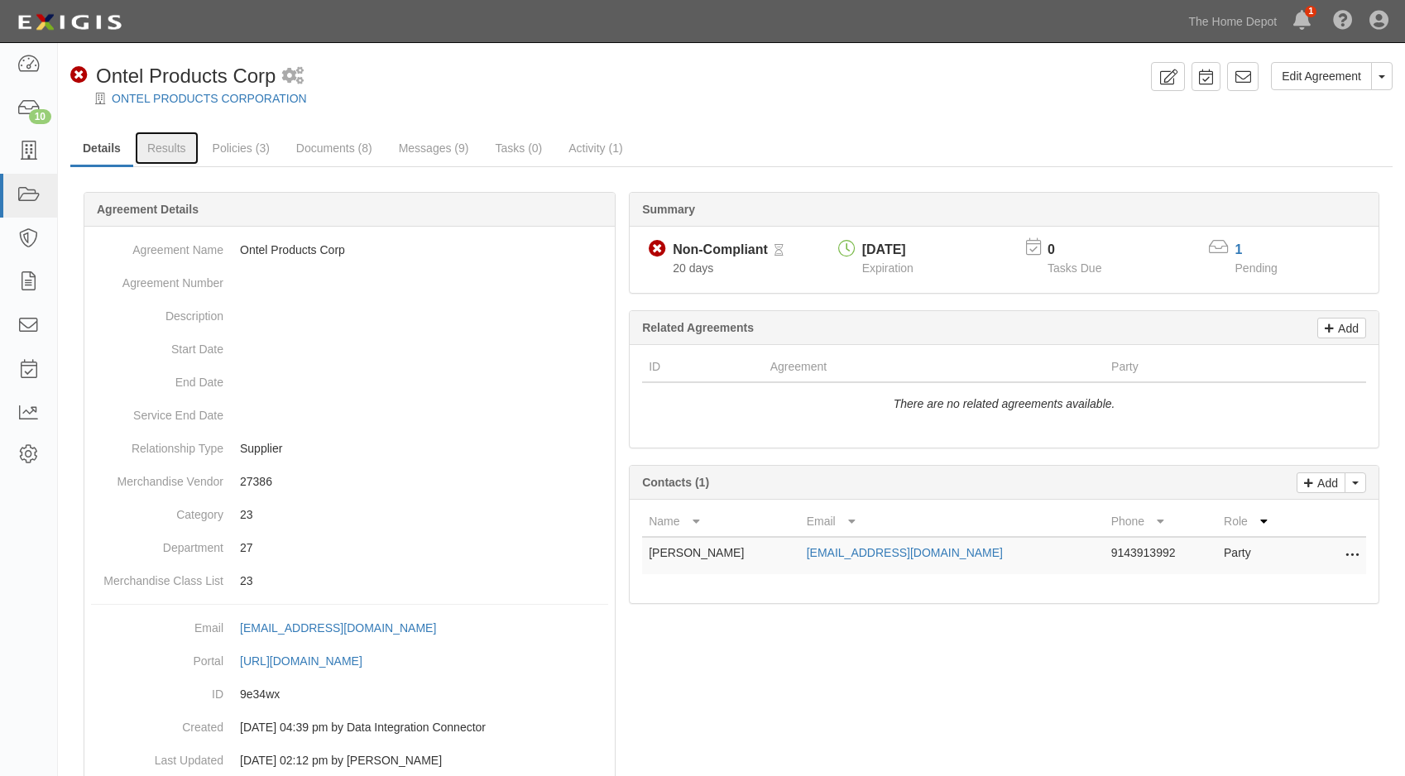
click at [186, 145] on link "Results" at bounding box center [167, 148] width 64 height 33
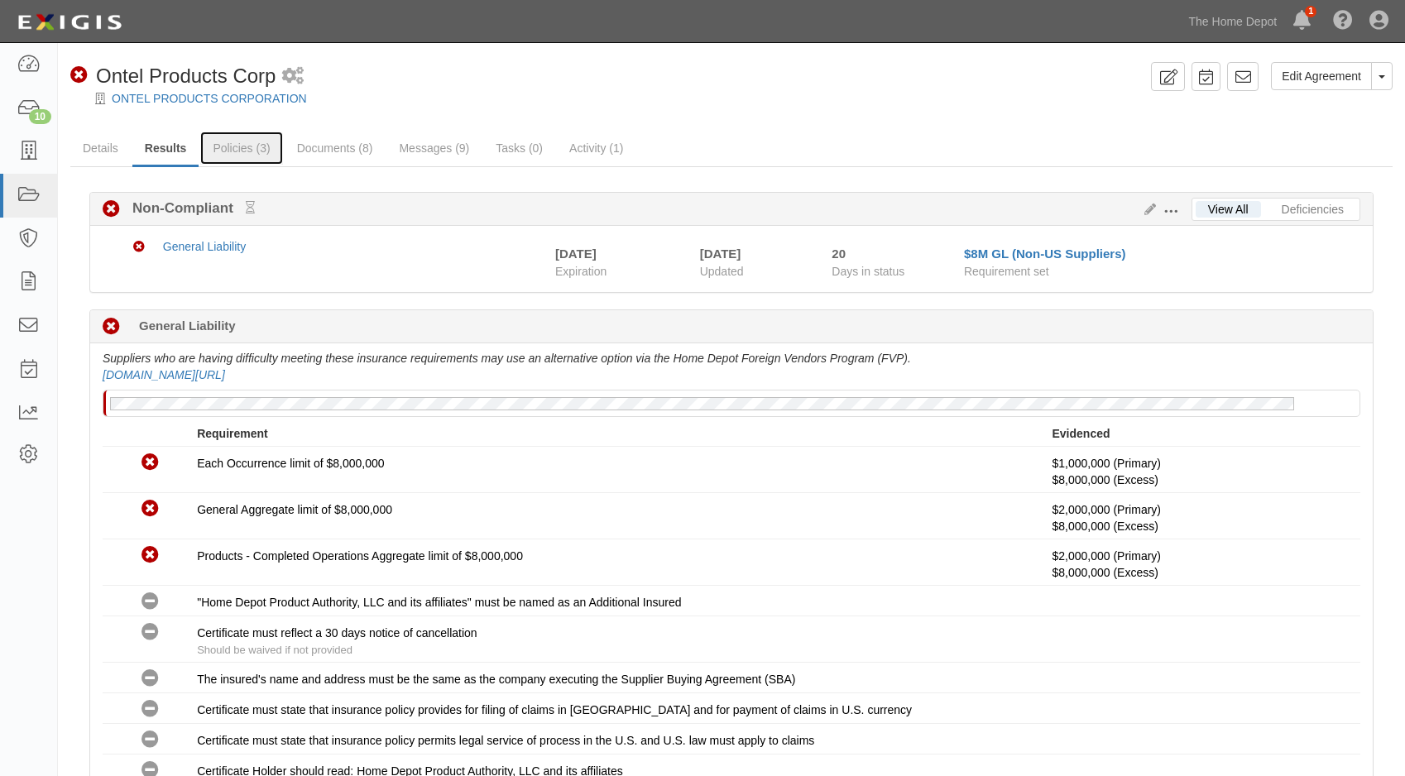
click at [230, 151] on link "Policies (3)" at bounding box center [241, 148] width 82 height 33
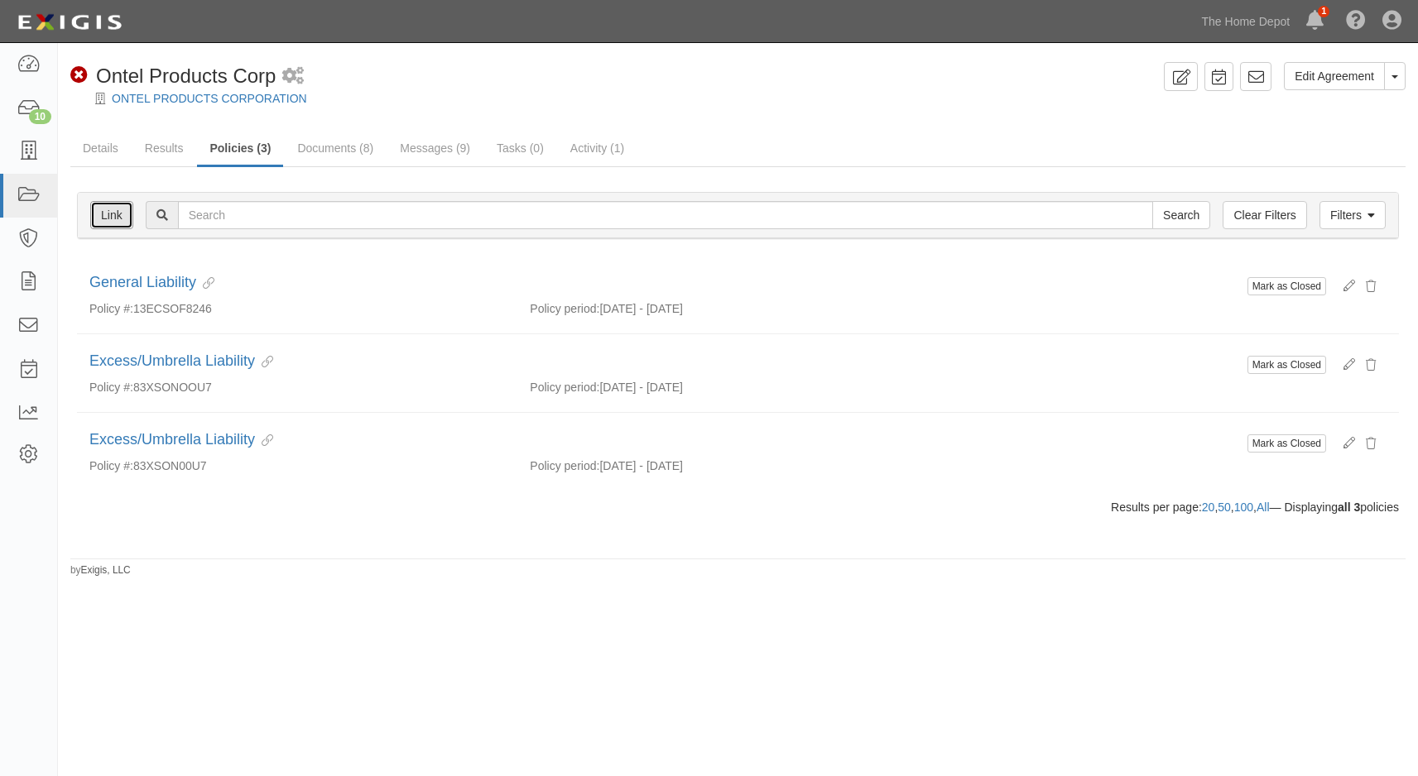
click at [97, 210] on link "Link" at bounding box center [111, 215] width 43 height 28
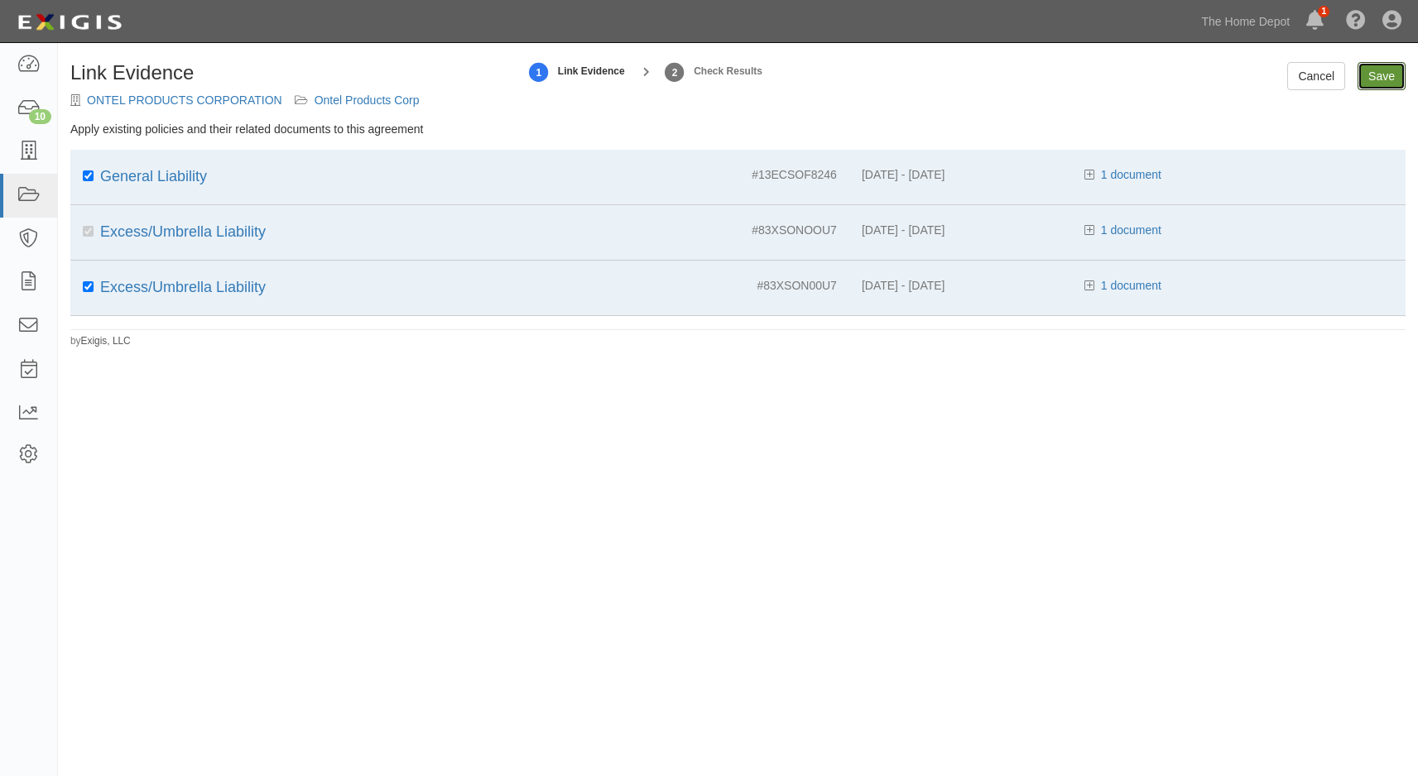
click at [1380, 76] on input "Save" at bounding box center [1381, 76] width 48 height 28
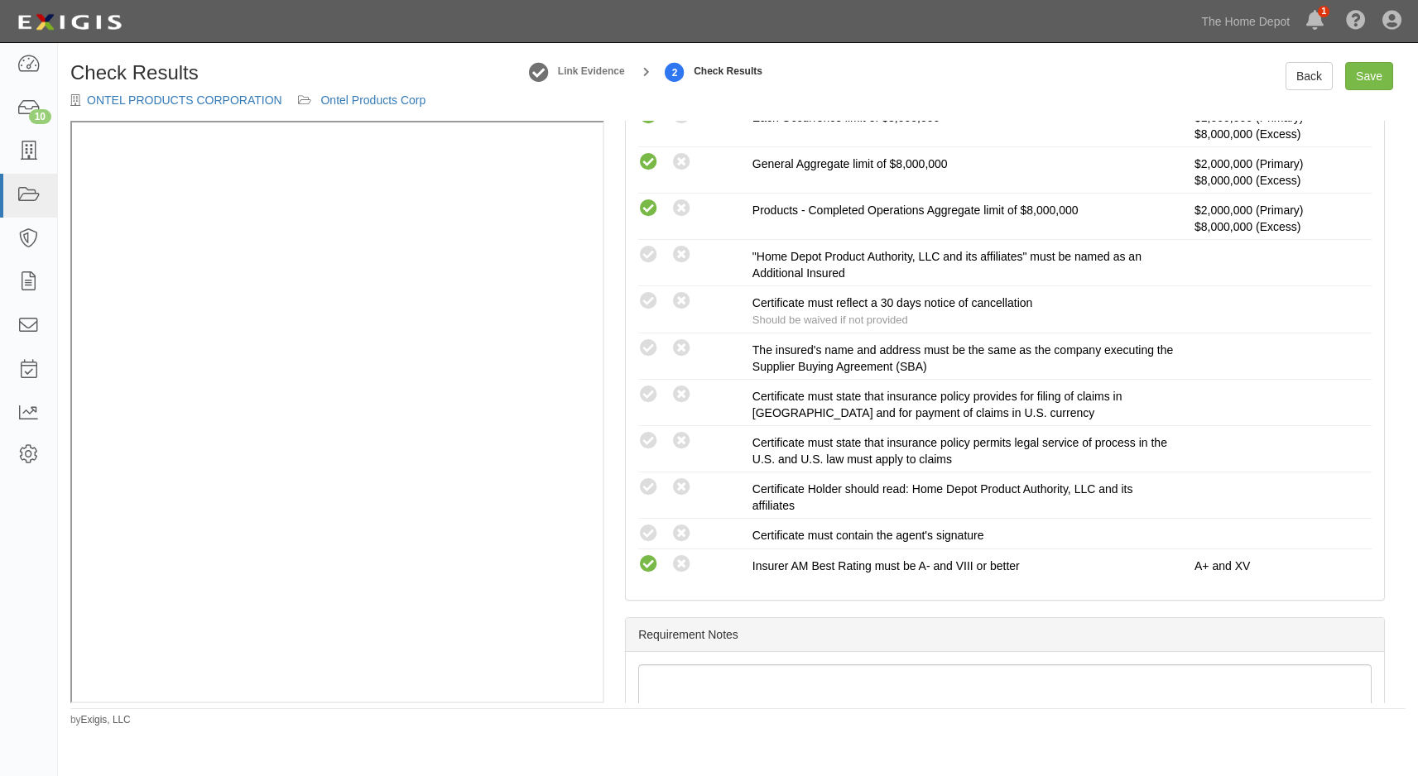
scroll to position [497, 0]
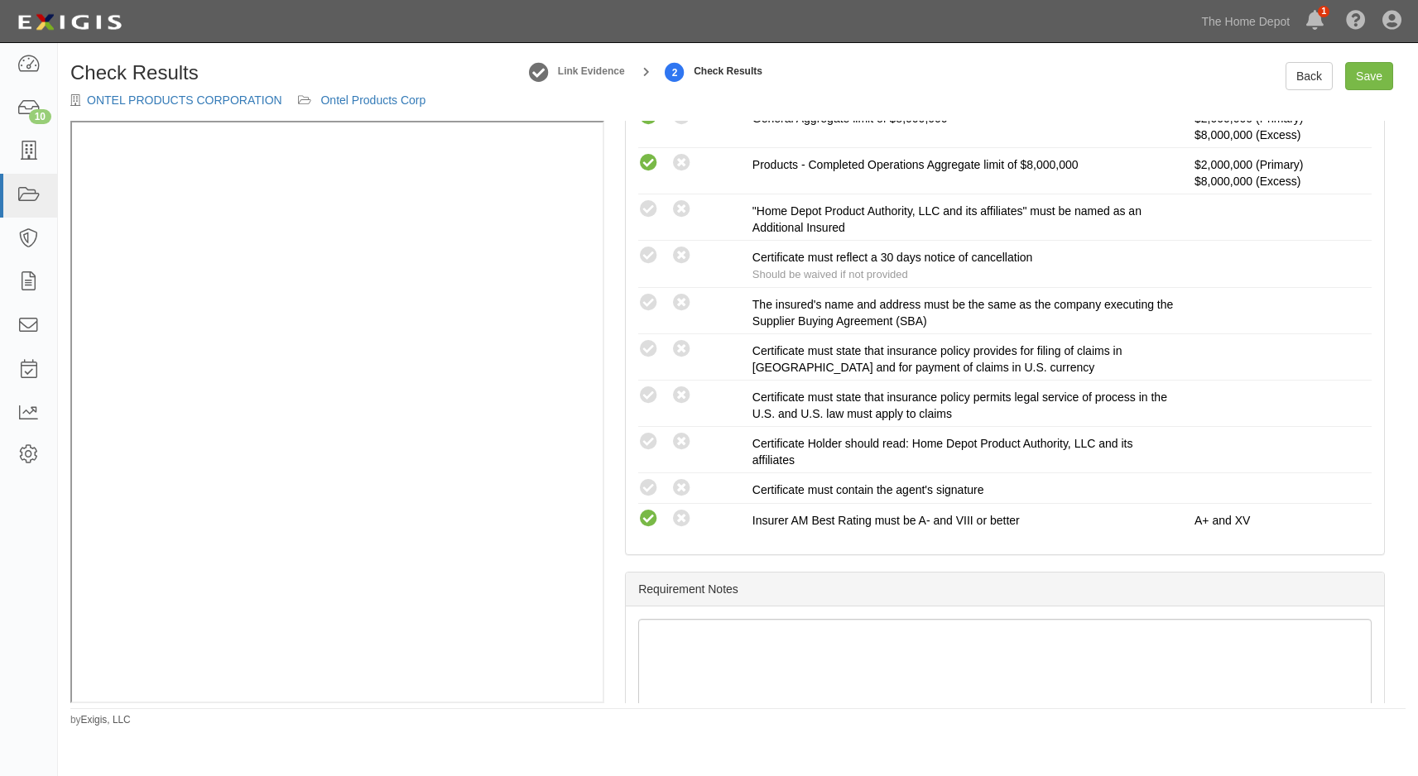
click at [642, 207] on icon at bounding box center [648, 209] width 21 height 21
radio input "true"
click at [645, 251] on icon at bounding box center [648, 256] width 21 height 21
radio input "true"
click at [645, 301] on icon at bounding box center [648, 303] width 21 height 21
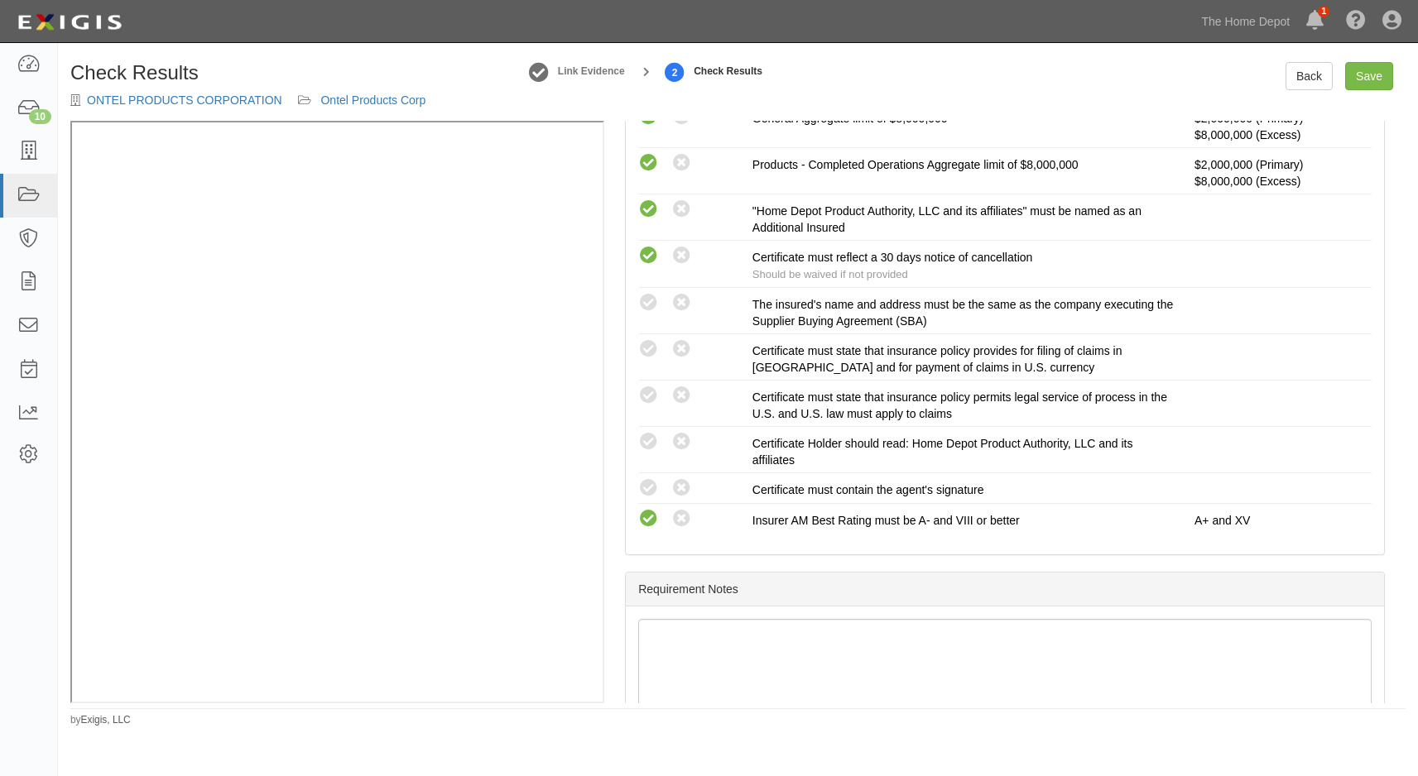
radio input "true"
click at [646, 343] on icon at bounding box center [648, 349] width 21 height 21
radio input "true"
click at [644, 391] on icon at bounding box center [648, 396] width 21 height 21
radio input "true"
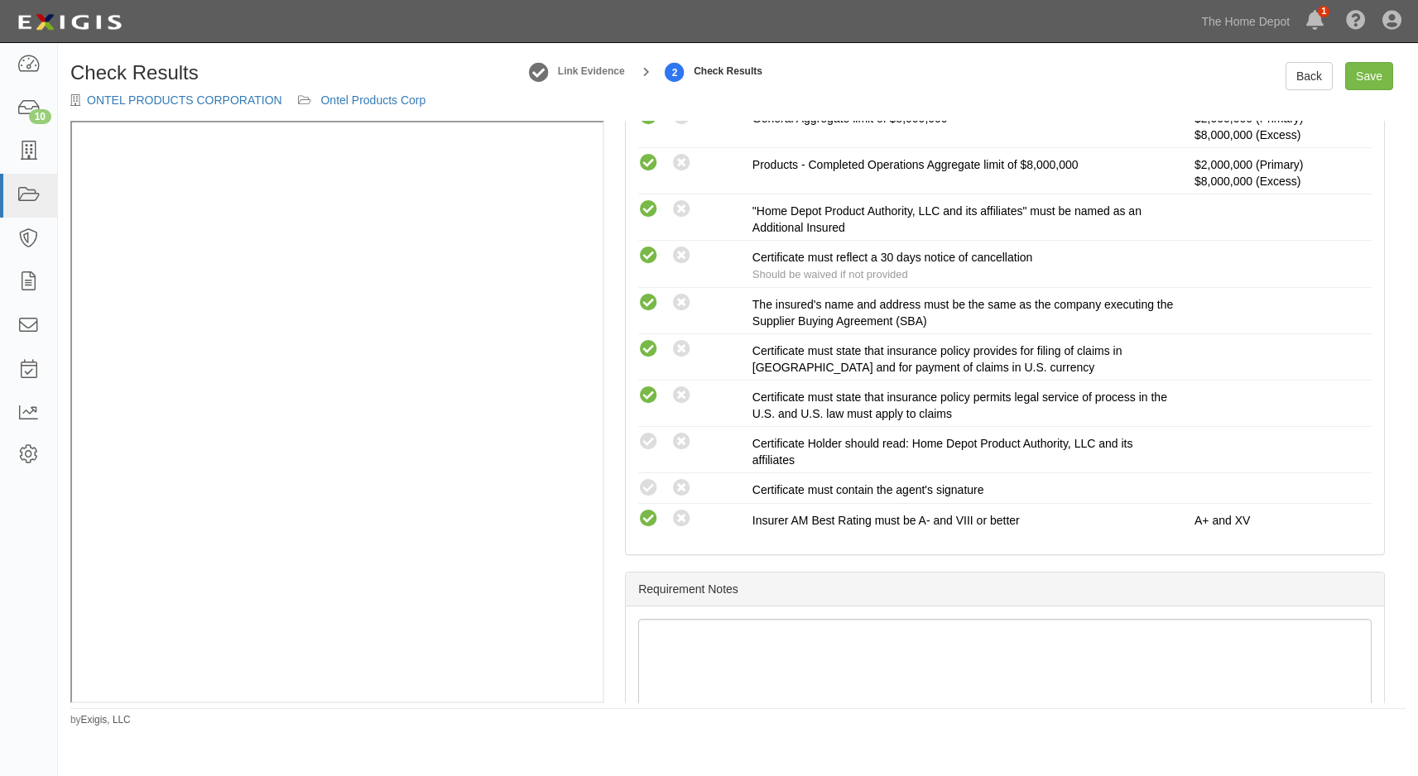
click at [648, 435] on icon at bounding box center [648, 442] width 21 height 21
radio input "true"
click at [647, 493] on icon at bounding box center [648, 488] width 21 height 21
radio input "true"
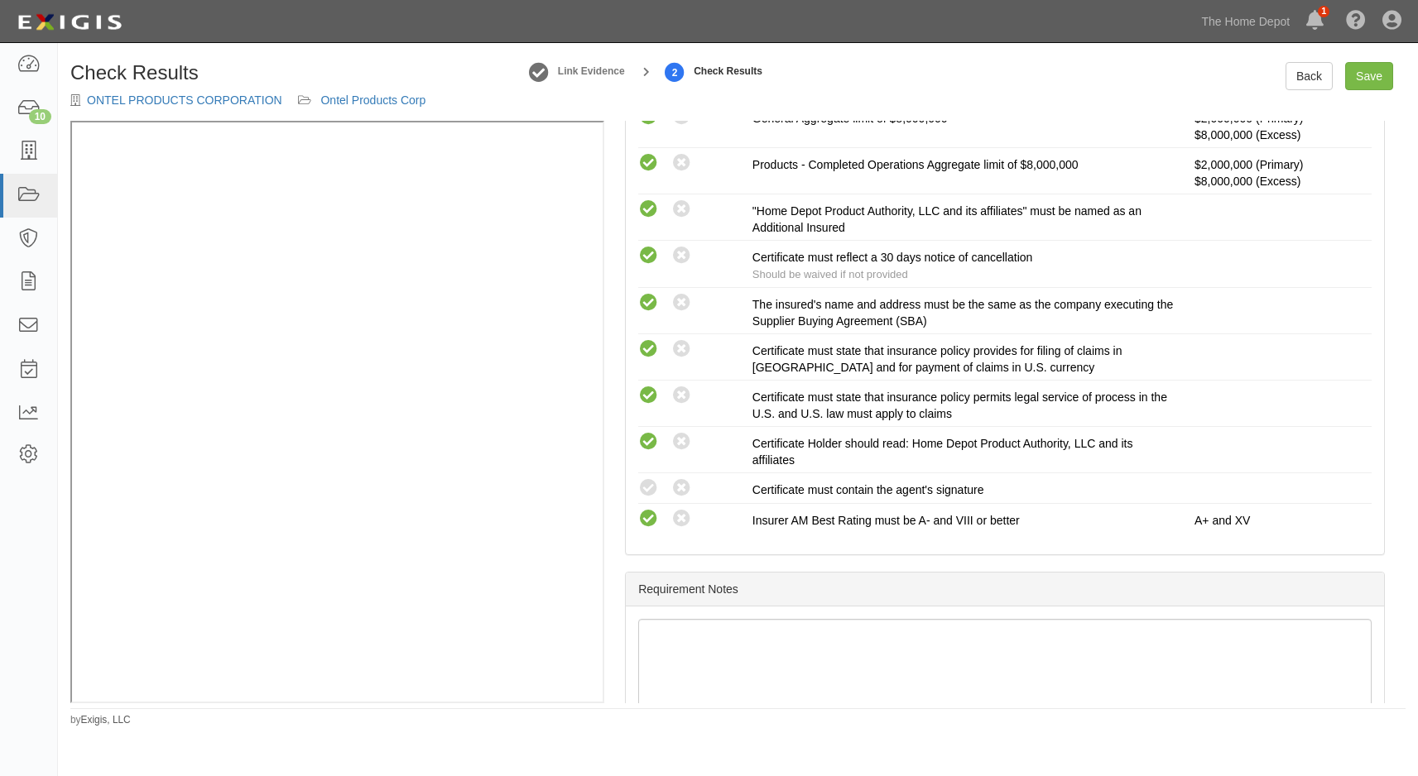
radio input "true"
click at [1350, 83] on link "Save" at bounding box center [1369, 76] width 48 height 28
radio input "true"
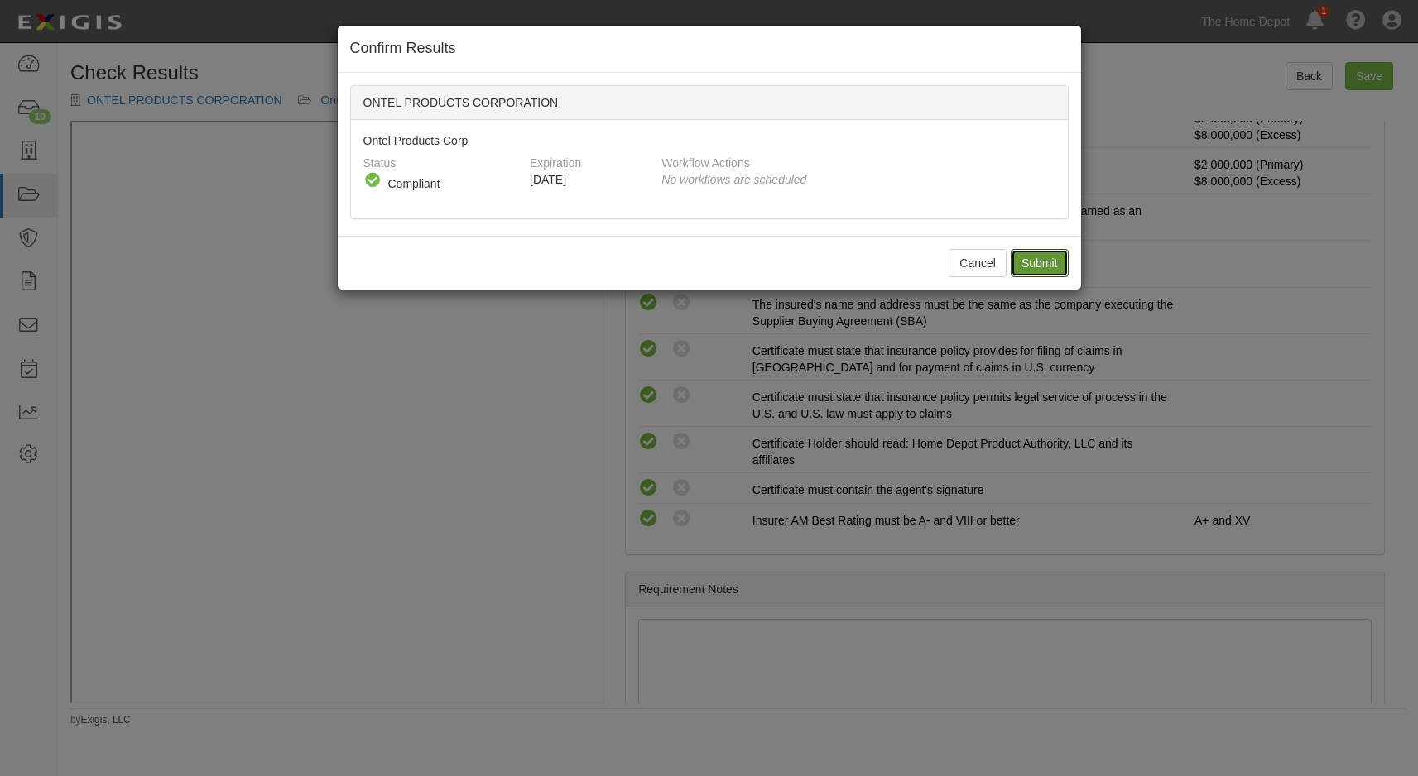
click at [1016, 263] on input "Submit" at bounding box center [1040, 263] width 58 height 28
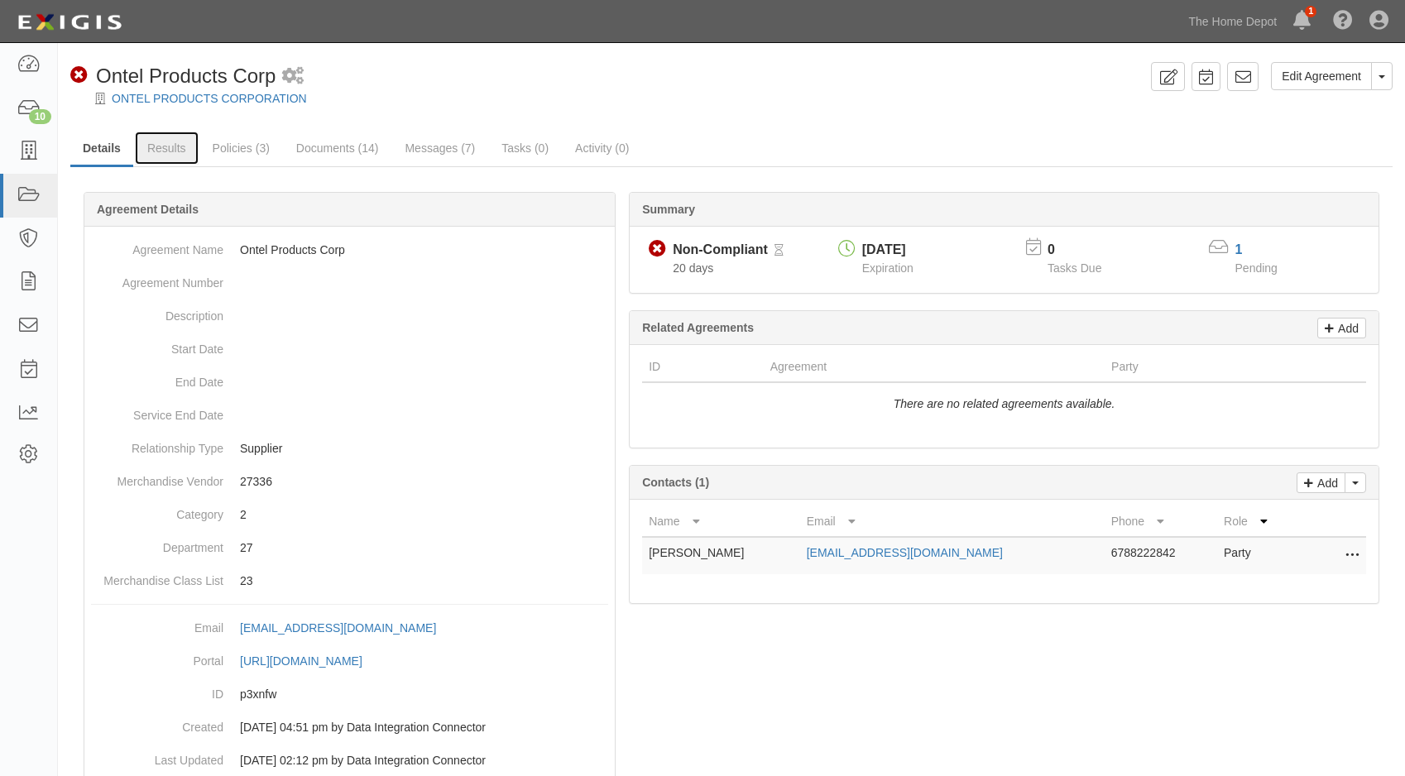
click at [167, 149] on link "Results" at bounding box center [167, 148] width 64 height 33
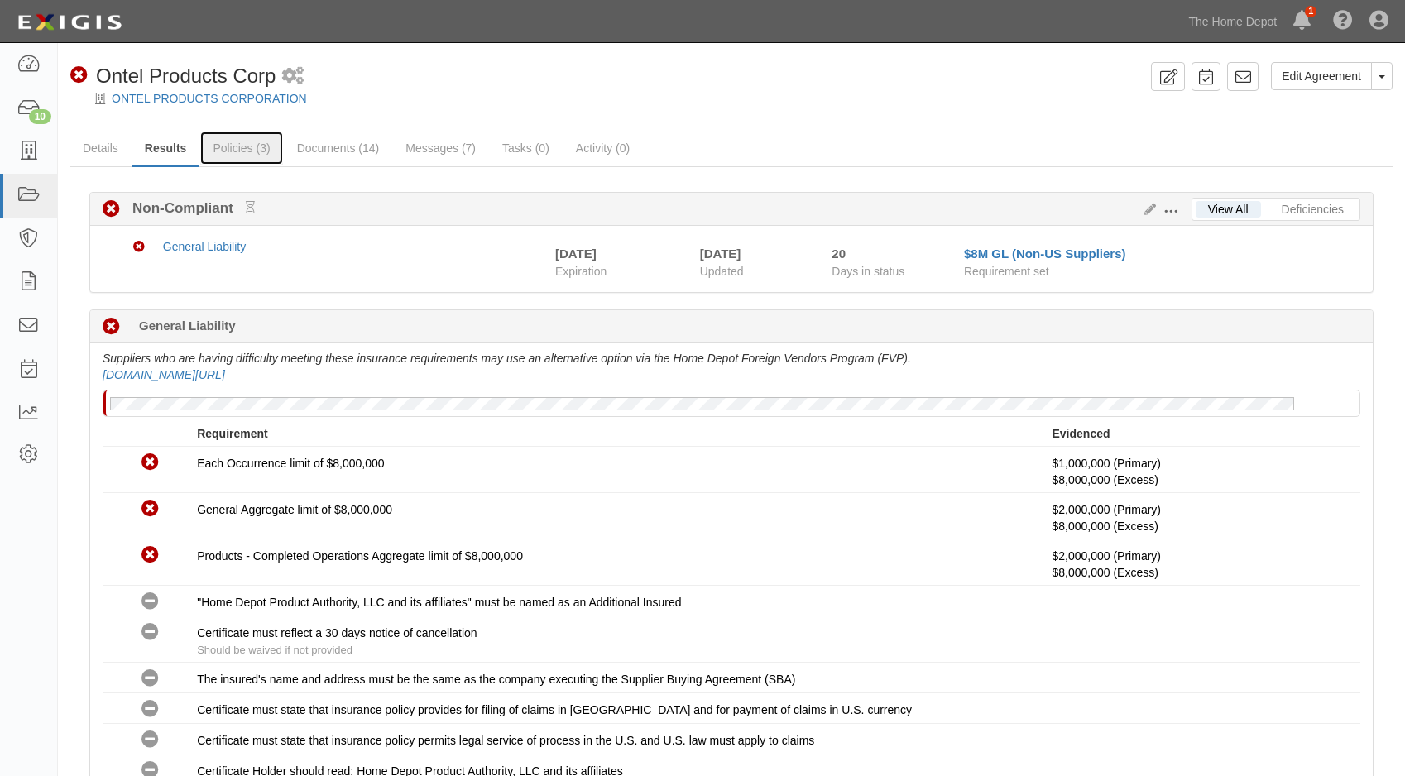
click at [248, 142] on link "Policies (3)" at bounding box center [241, 148] width 82 height 33
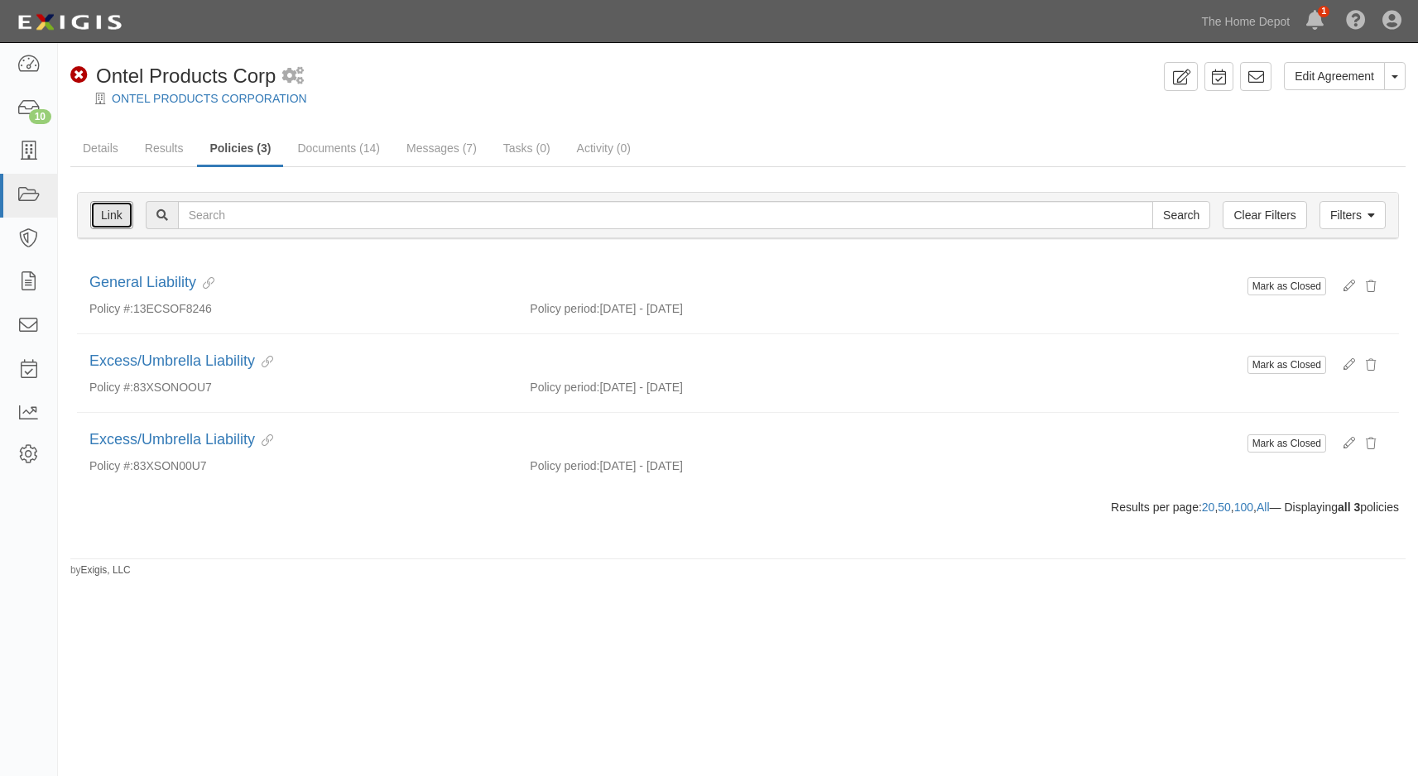
click at [113, 213] on link "Link" at bounding box center [111, 215] width 43 height 28
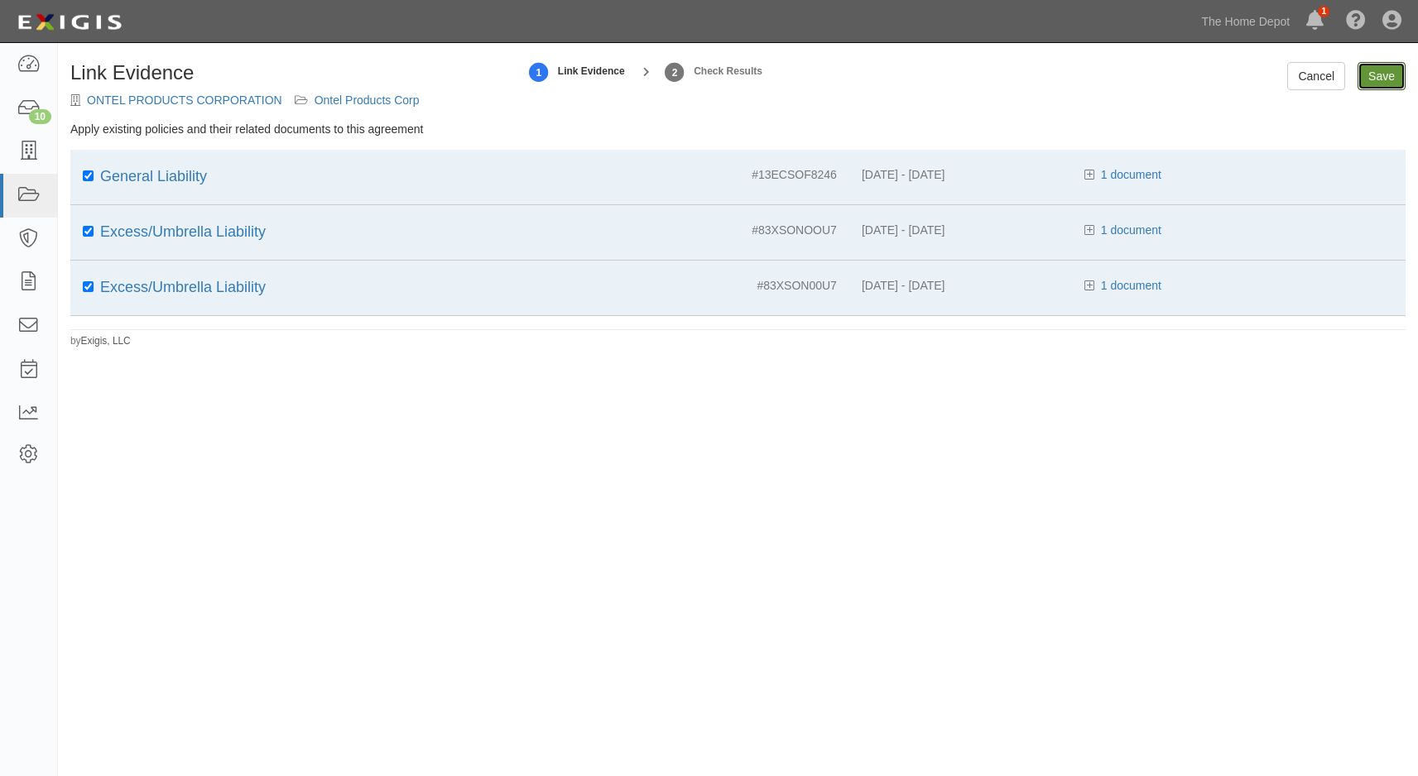
click at [1376, 73] on input "Save" at bounding box center [1381, 76] width 48 height 28
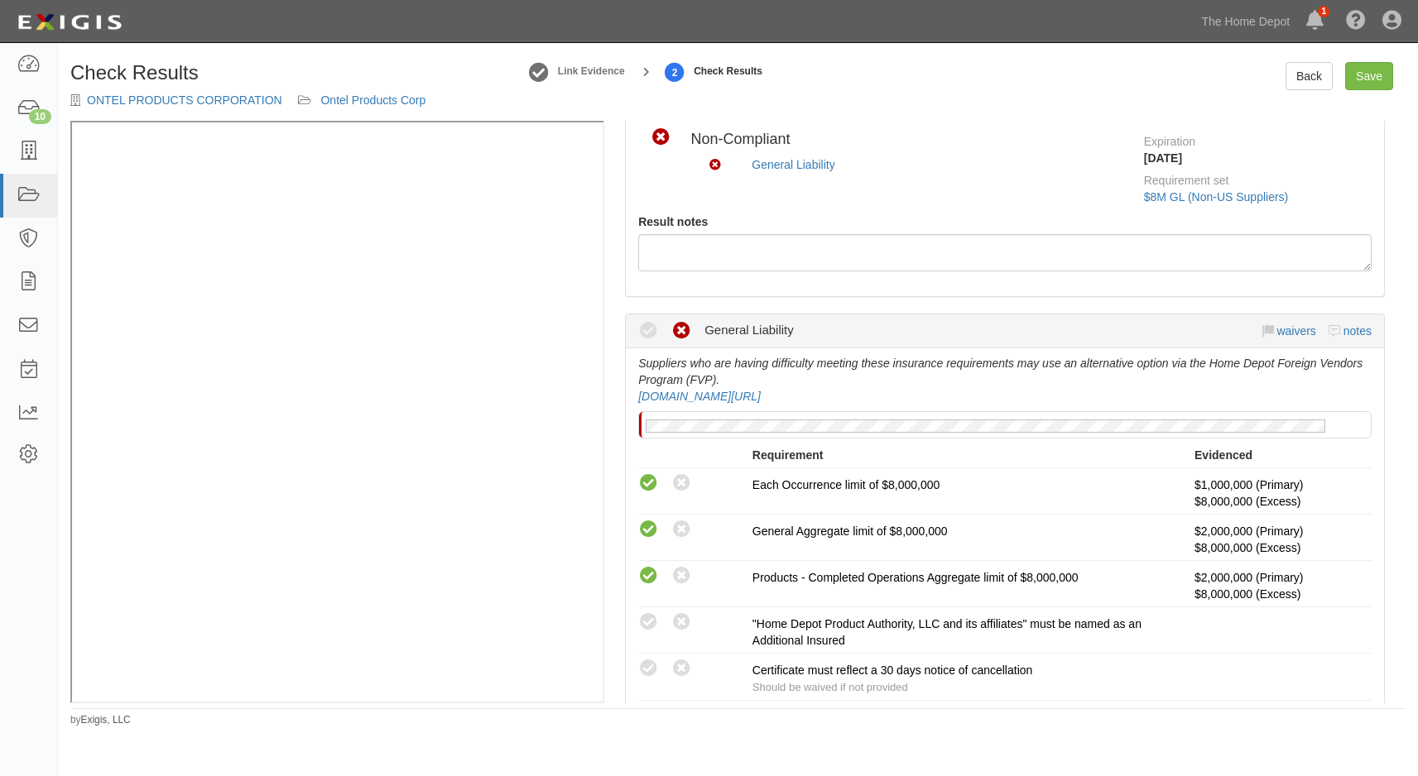
scroll to position [83, 0]
click at [1293, 78] on link "Back" at bounding box center [1308, 76] width 47 height 28
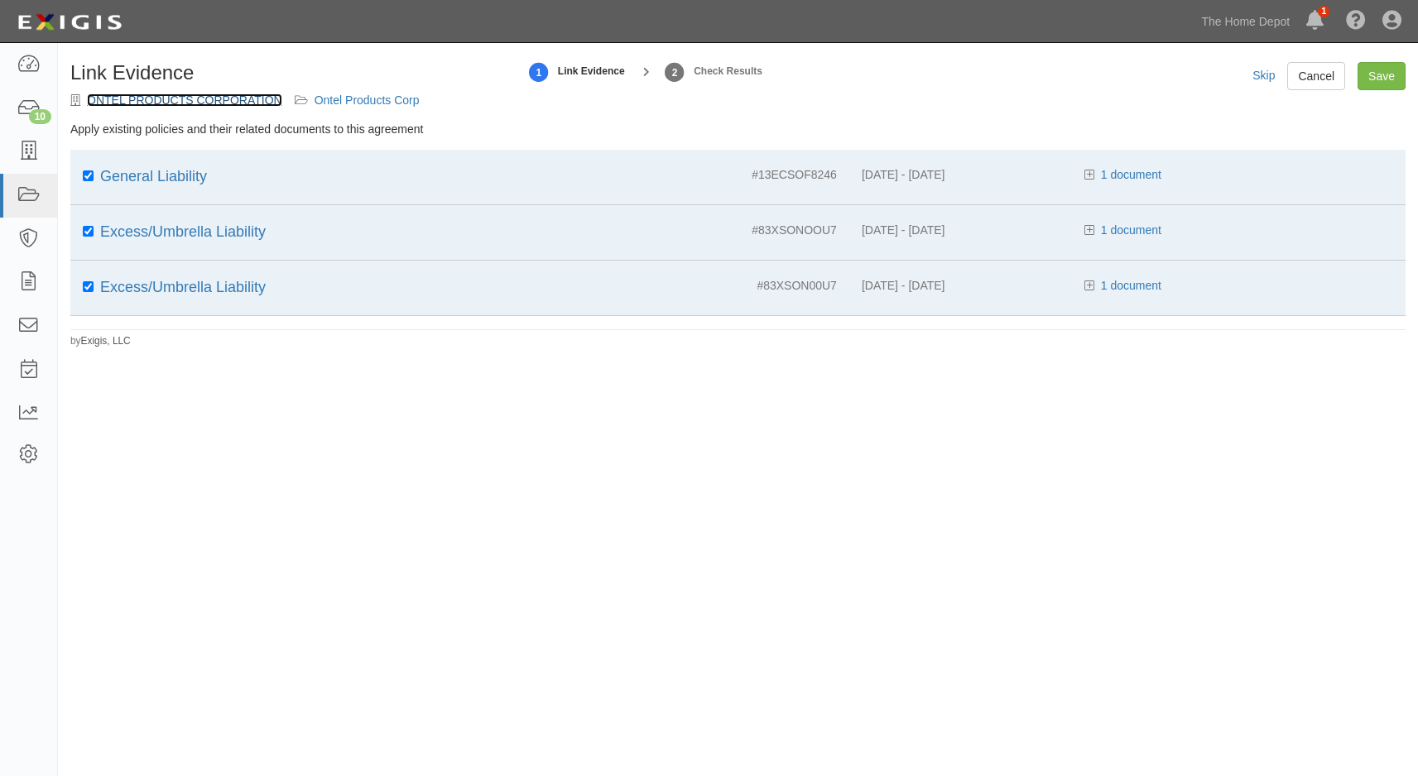
click at [270, 101] on link "ONTEL PRODUCTS CORPORATION" at bounding box center [184, 100] width 195 height 13
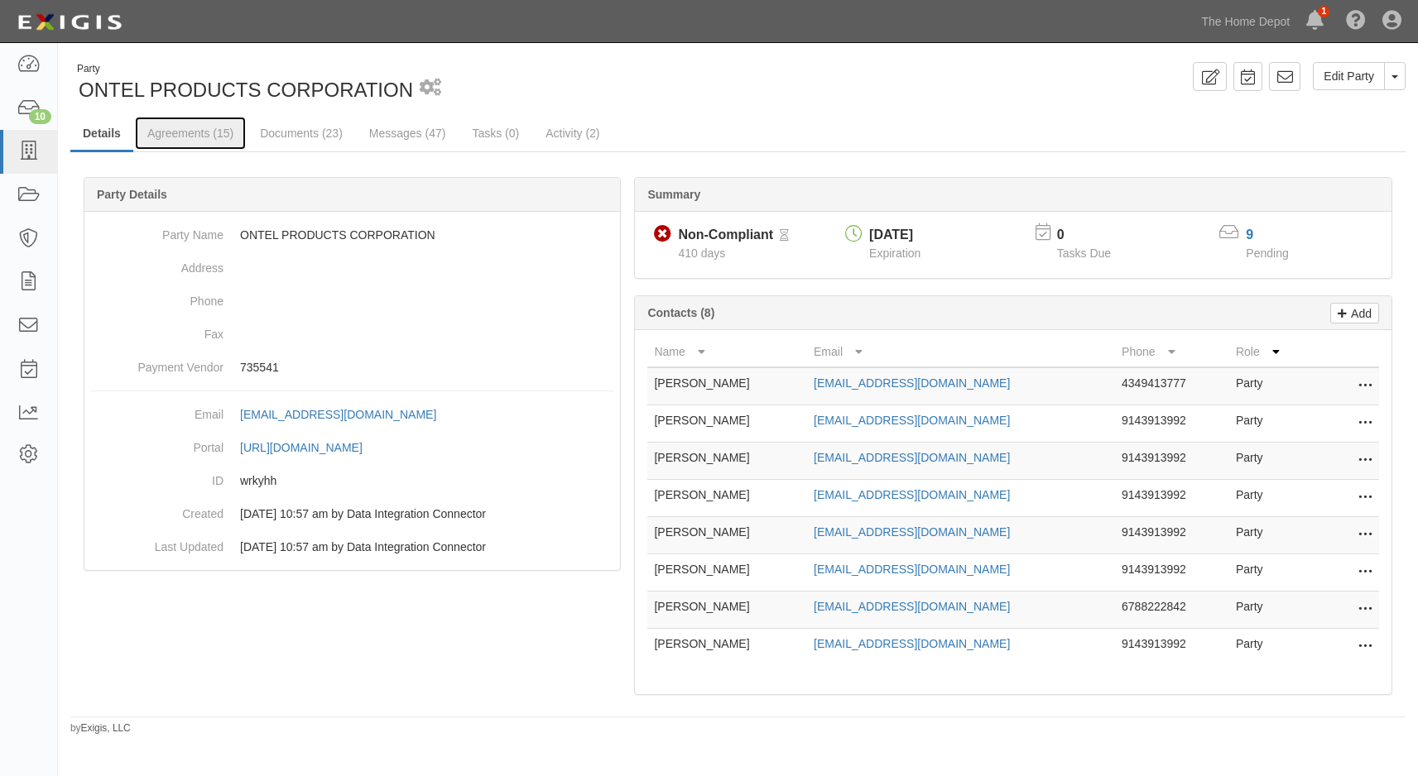
click at [181, 135] on link "Agreements (15)" at bounding box center [190, 133] width 111 height 33
click at [281, 129] on link "Documents (23)" at bounding box center [301, 133] width 108 height 33
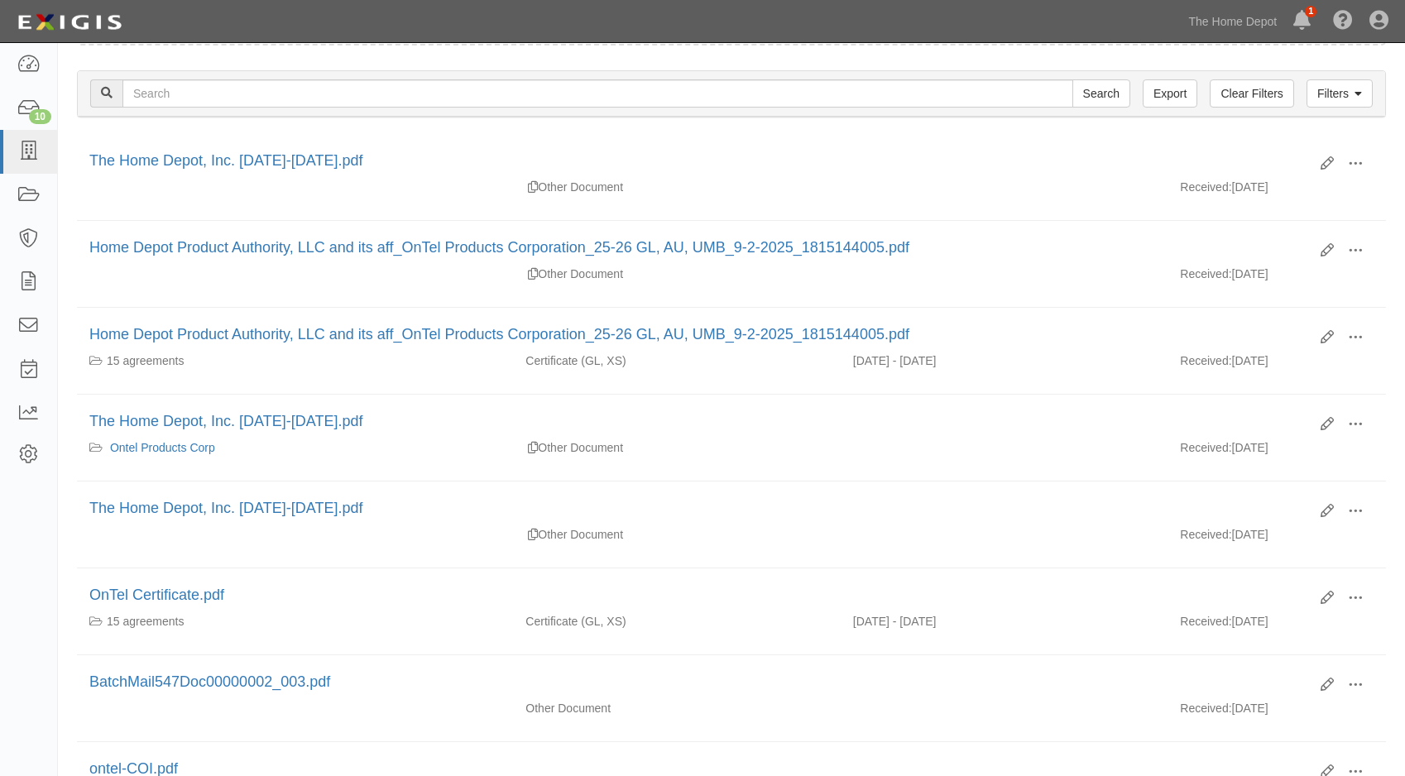
scroll to position [248, 0]
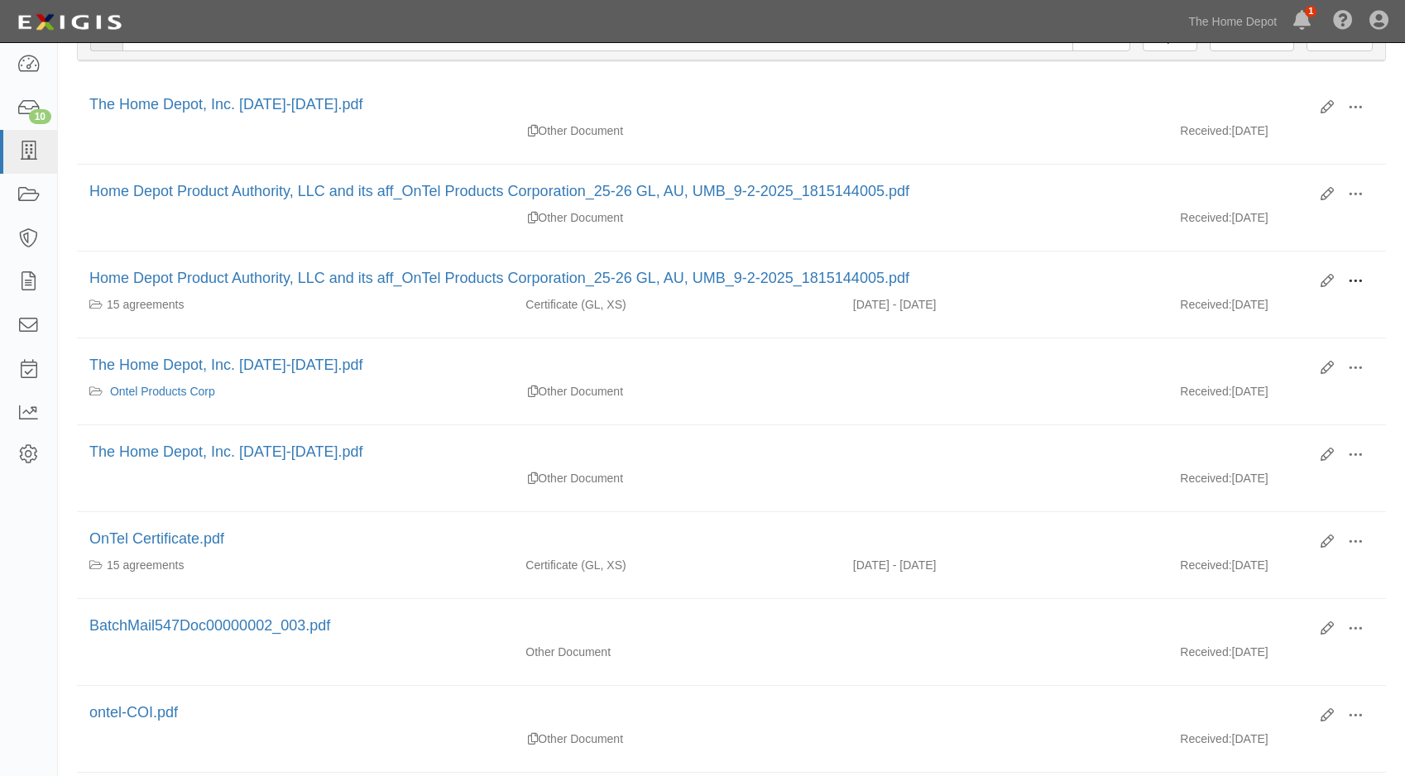
click at [1354, 281] on span at bounding box center [1355, 281] width 15 height 15
click at [1287, 293] on link "View" at bounding box center [1275, 306] width 131 height 30
click at [1360, 543] on span at bounding box center [1355, 542] width 15 height 15
click at [1296, 556] on link "View" at bounding box center [1275, 566] width 131 height 30
click at [1322, 278] on icon at bounding box center [1327, 281] width 13 height 13
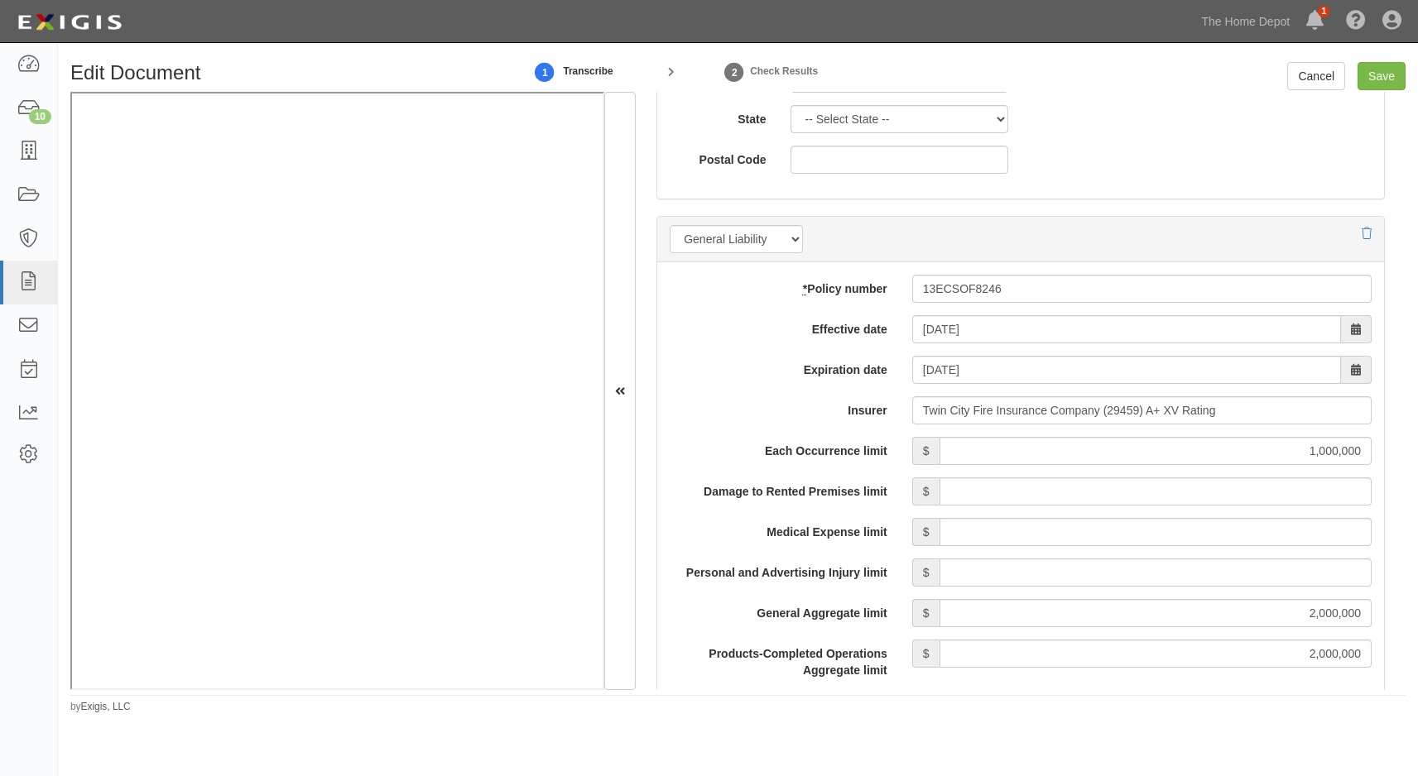
scroll to position [1076, 0]
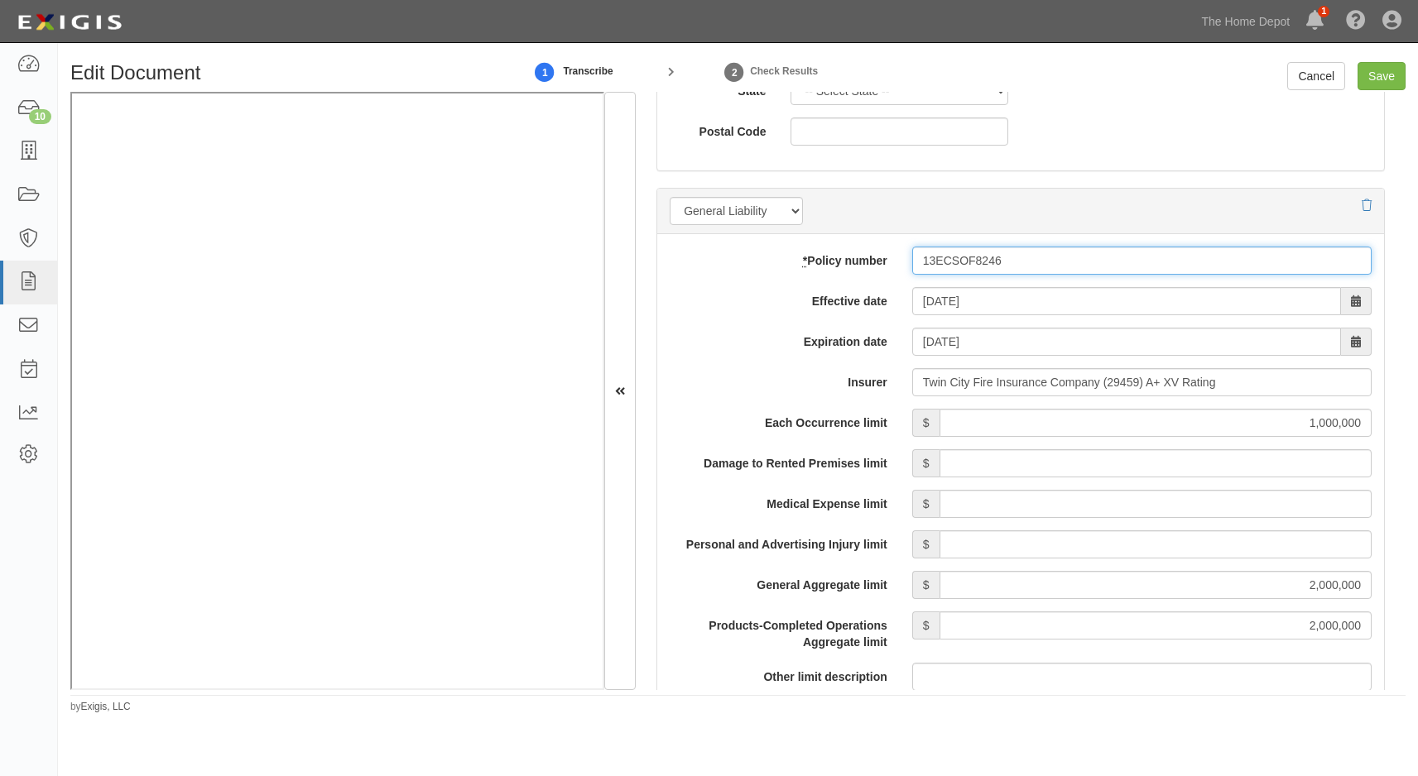
click at [992, 259] on input "13ECSOF8246" at bounding box center [1141, 261] width 459 height 28
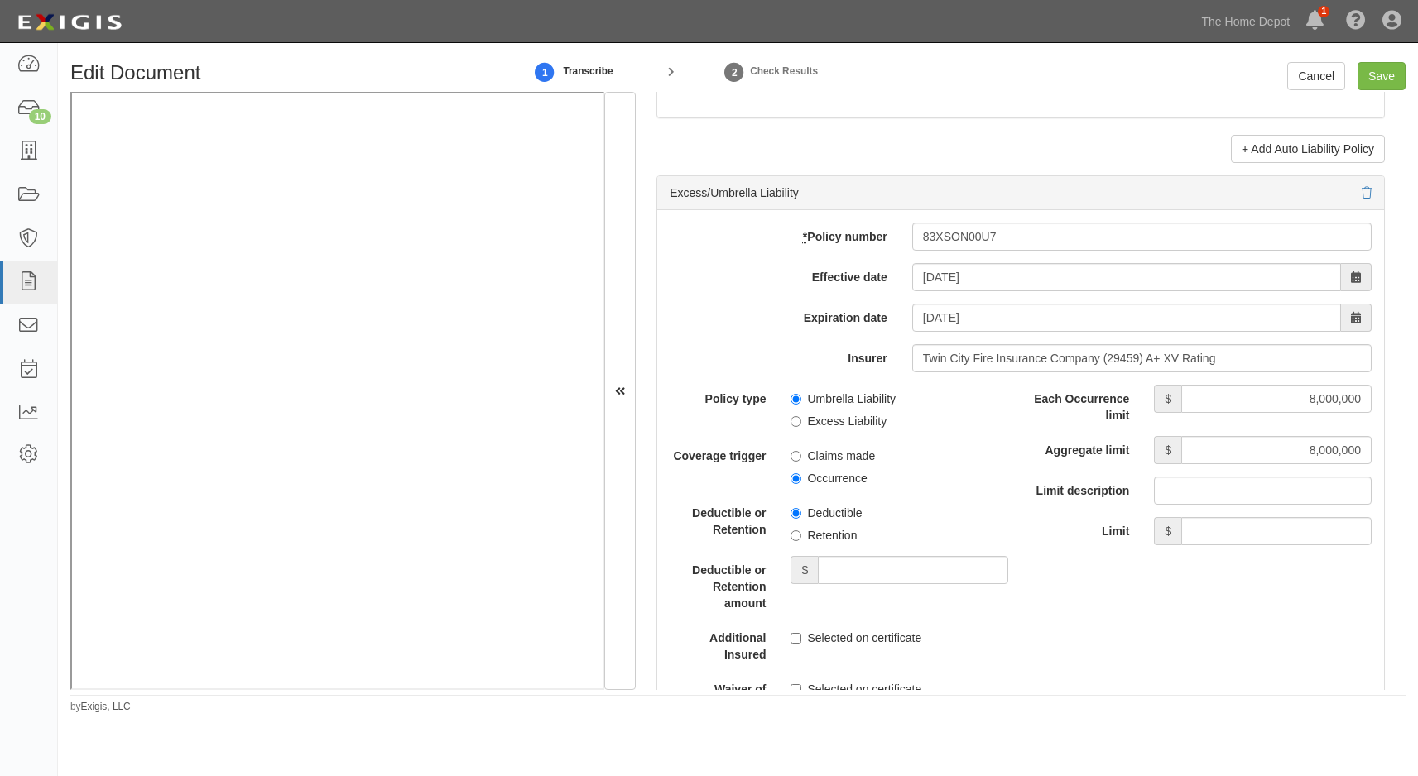
scroll to position [3145, 0]
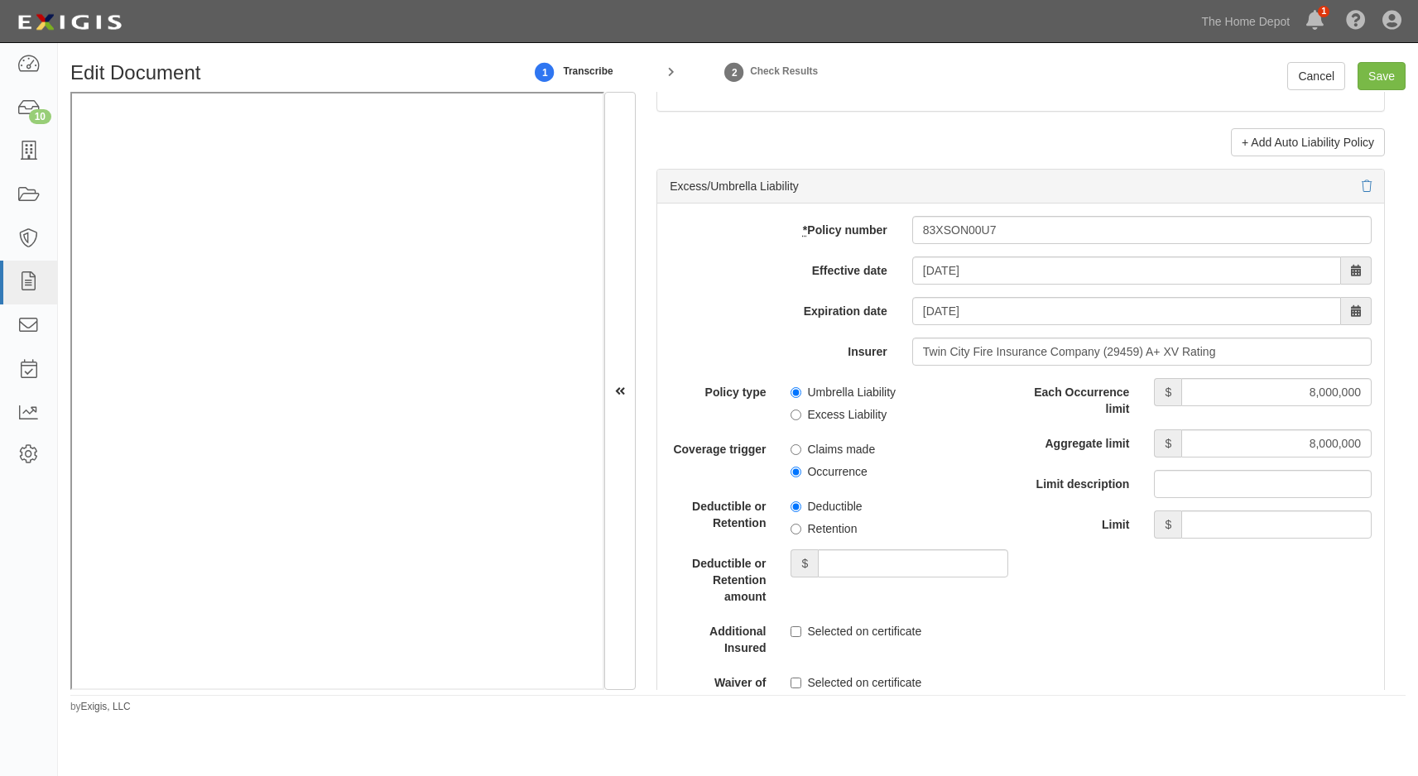
type input "13ECSOF824-6"
click at [983, 228] on input "83XSON00U7" at bounding box center [1141, 230] width 459 height 28
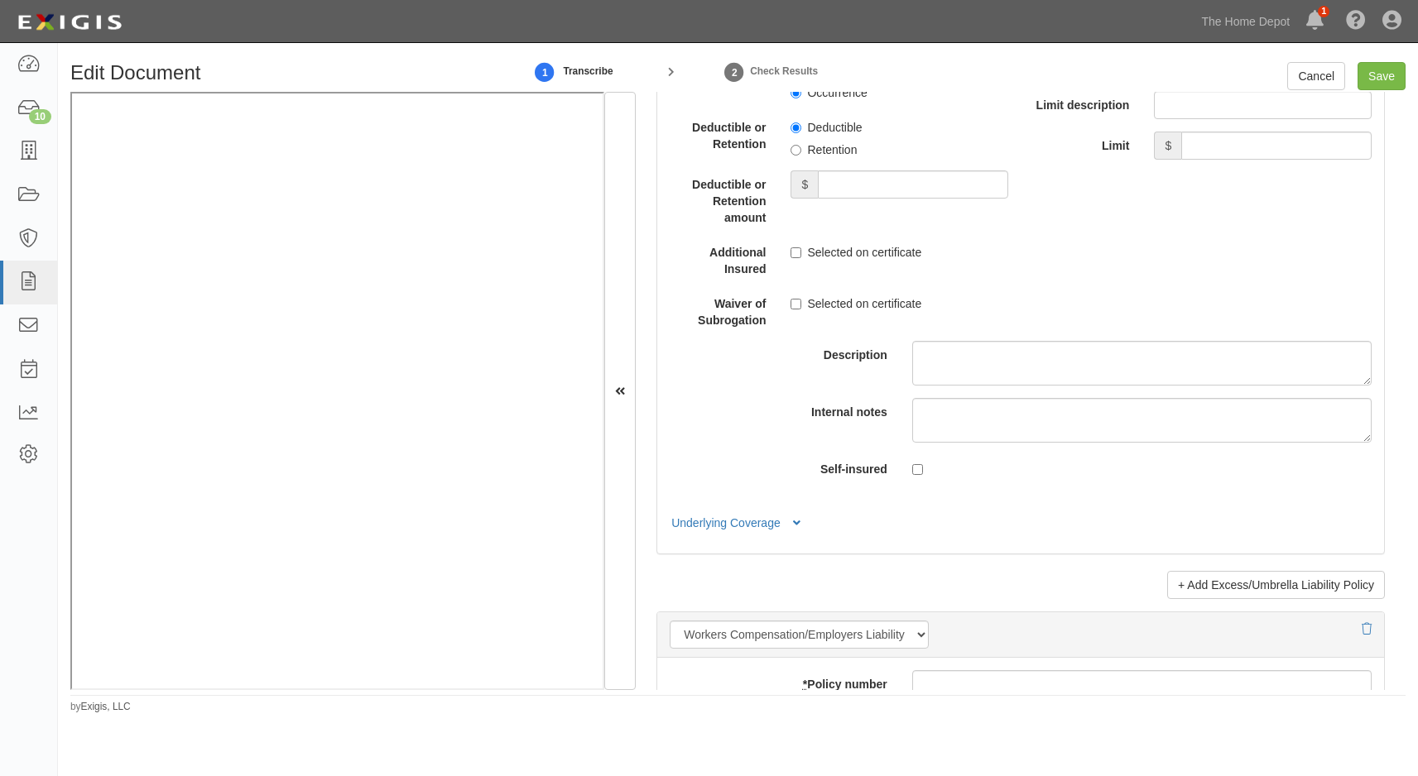
scroll to position [3642, 0]
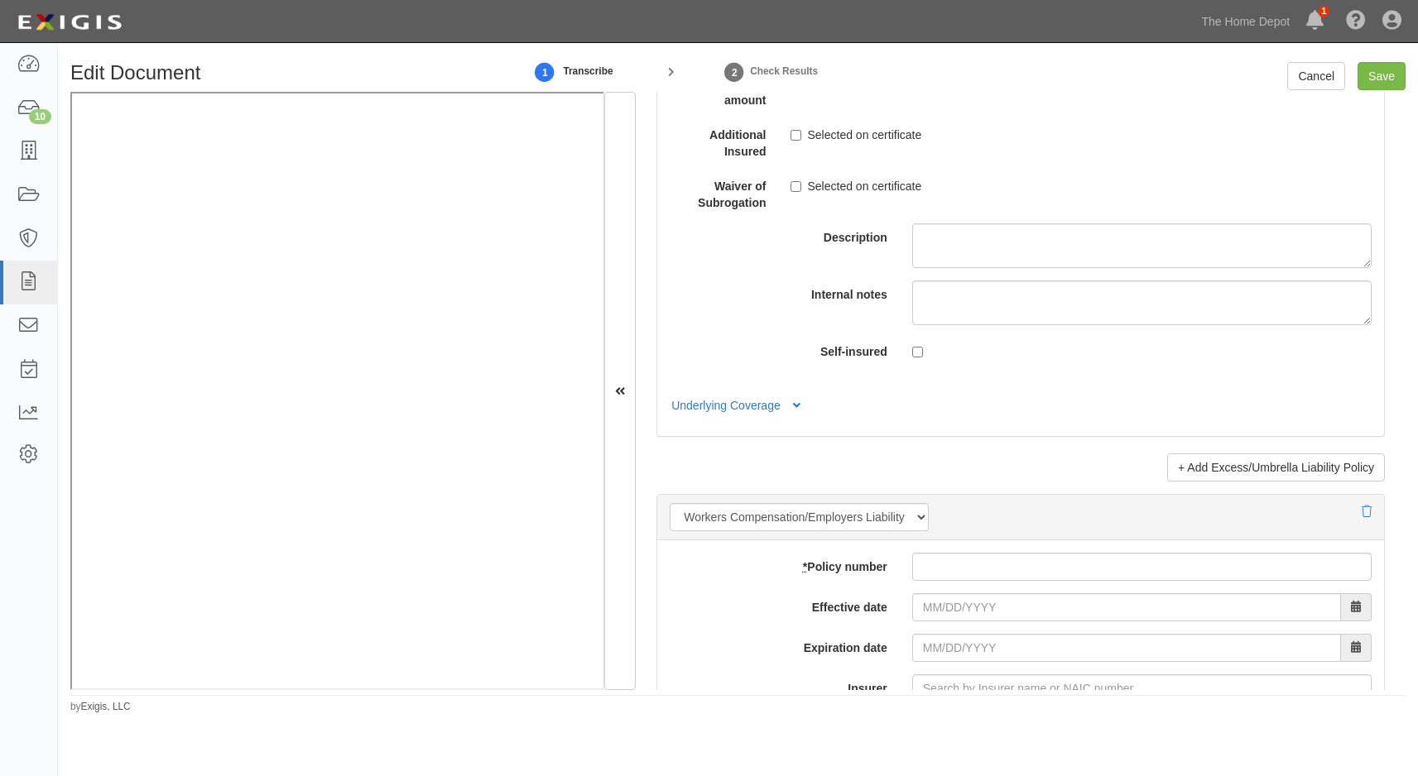
type input "83XSON00U-7"
click at [715, 404] on button "Underlying Coverage" at bounding box center [738, 405] width 137 height 17
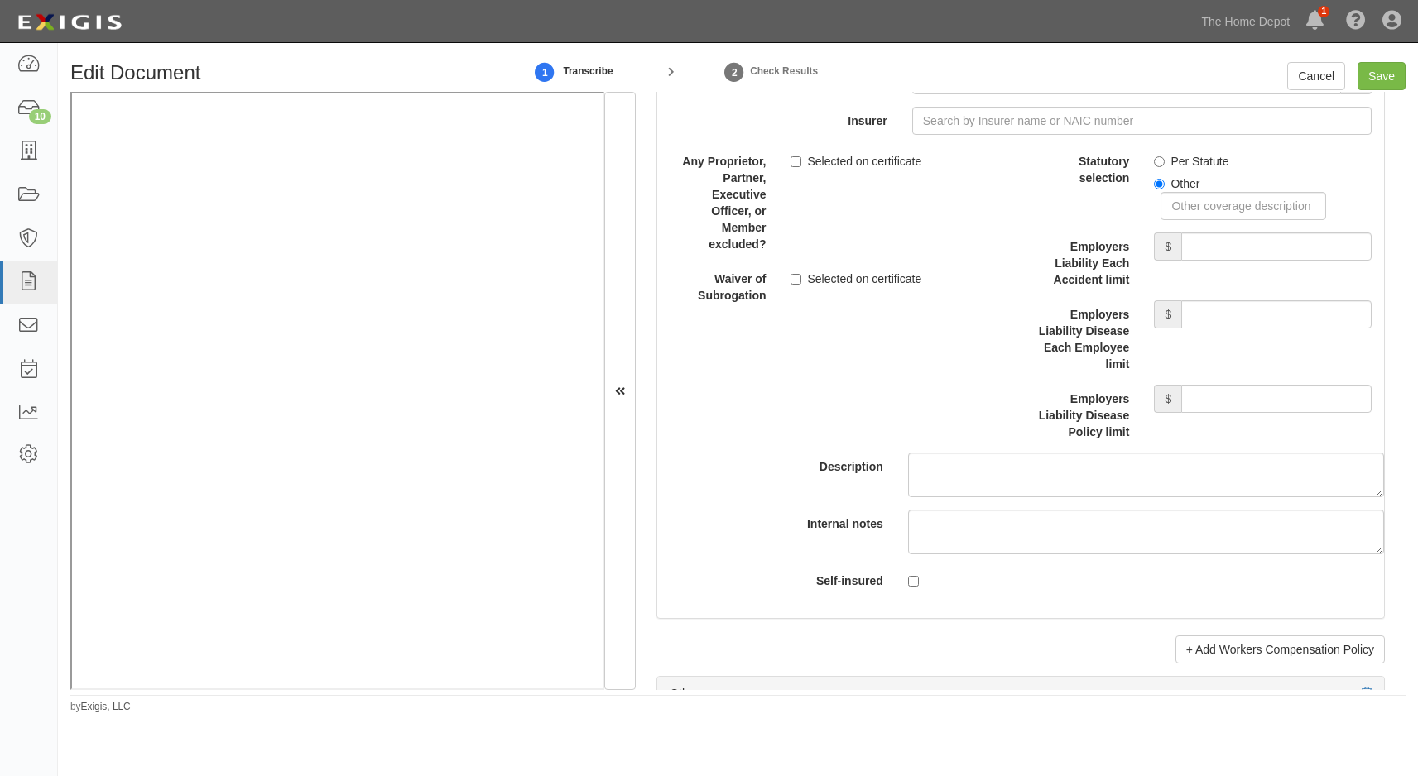
scroll to position [4469, 0]
click at [1382, 85] on input "Save" at bounding box center [1381, 76] width 48 height 28
type input "1000000"
type input "2000000"
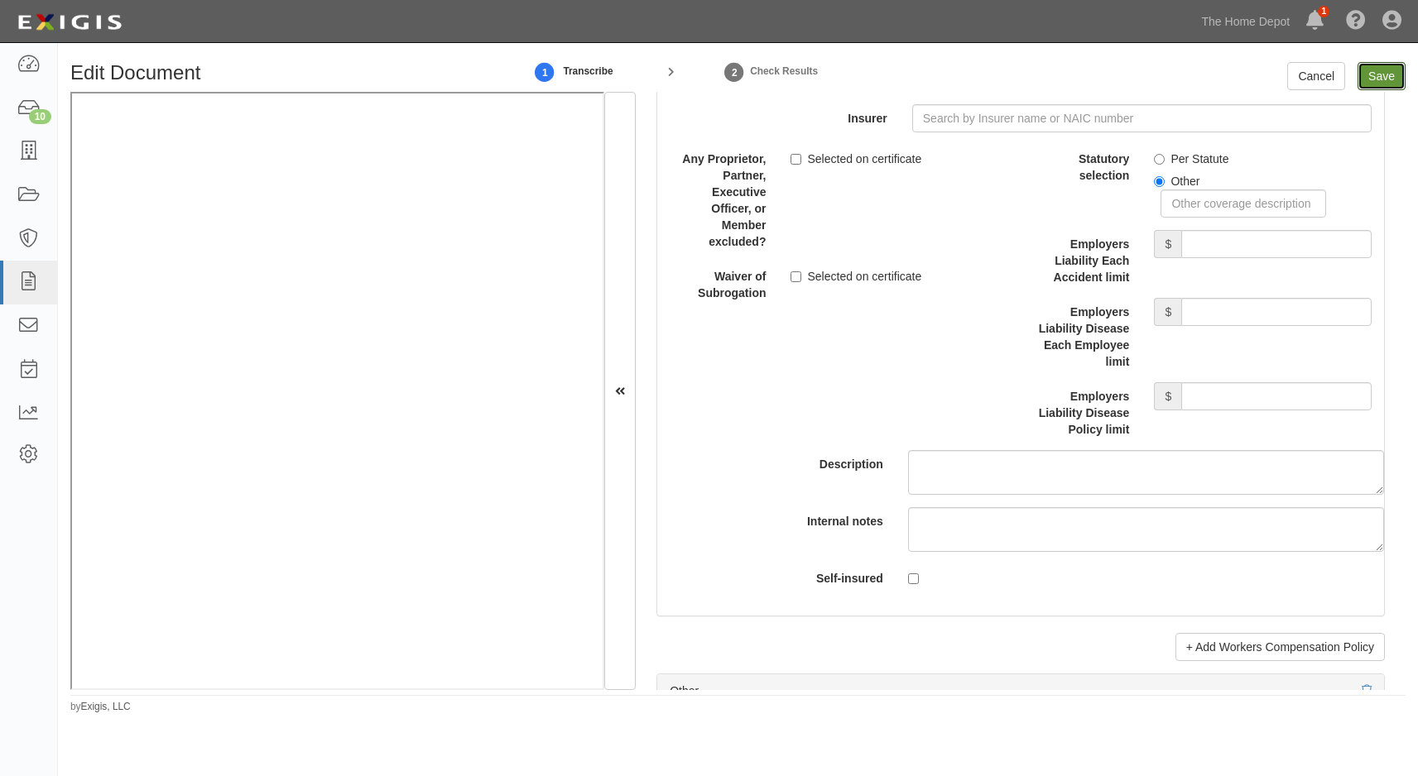
type input "8000000"
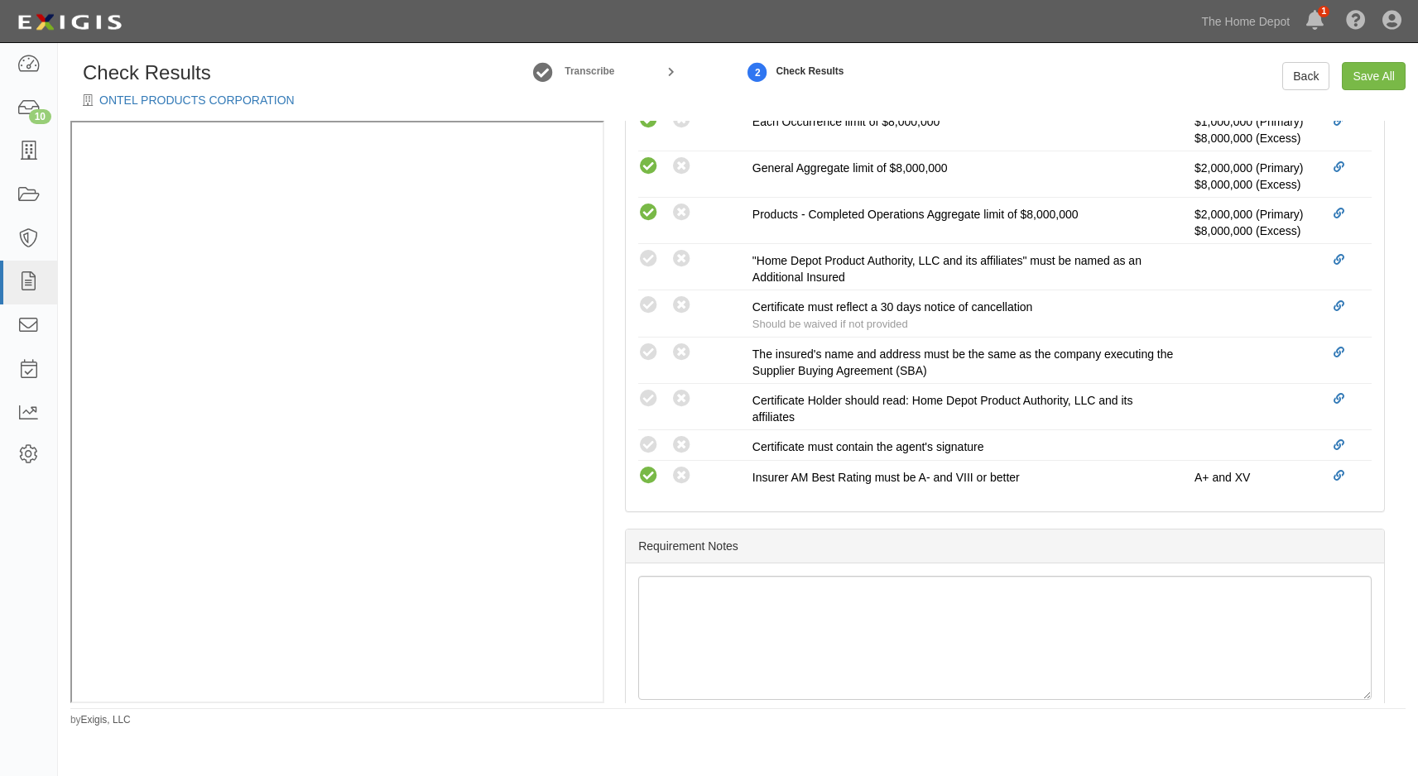
scroll to position [248, 0]
drag, startPoint x: 652, startPoint y: 261, endPoint x: 620, endPoint y: 406, distance: 149.2
click at [652, 261] on icon at bounding box center [648, 259] width 21 height 21
click at [644, 305] on icon at bounding box center [648, 305] width 21 height 21
click at [647, 307] on icon at bounding box center [648, 305] width 21 height 21
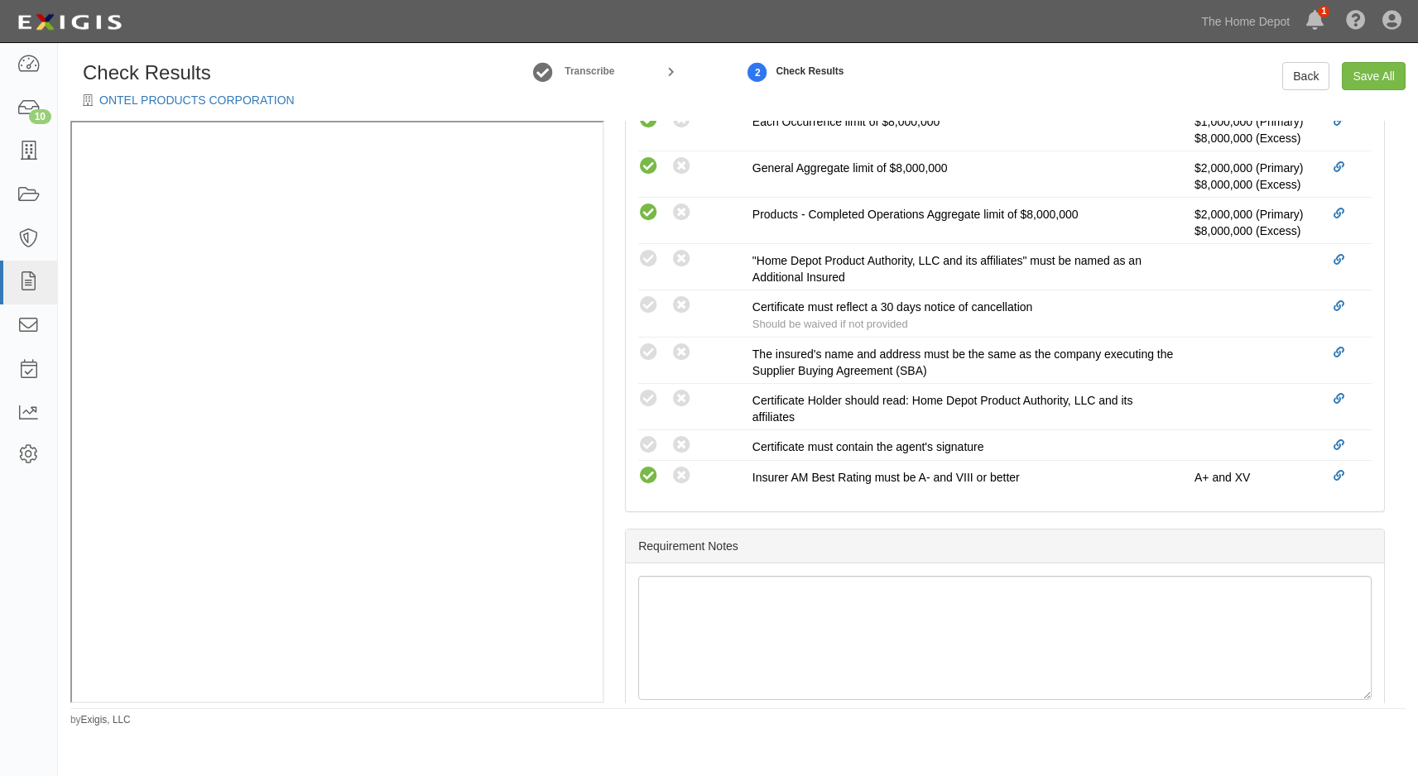
click at [647, 350] on icon at bounding box center [648, 353] width 21 height 21
click at [649, 394] on icon at bounding box center [648, 399] width 21 height 21
click at [644, 435] on li "Compliant Waived: Non-Compliant Certificate must contain the agent's signature" at bounding box center [1004, 445] width 733 height 31
click at [728, 439] on div "Compliant Waived: Non-Compliant" at bounding box center [695, 446] width 114 height 22
radio input "true"
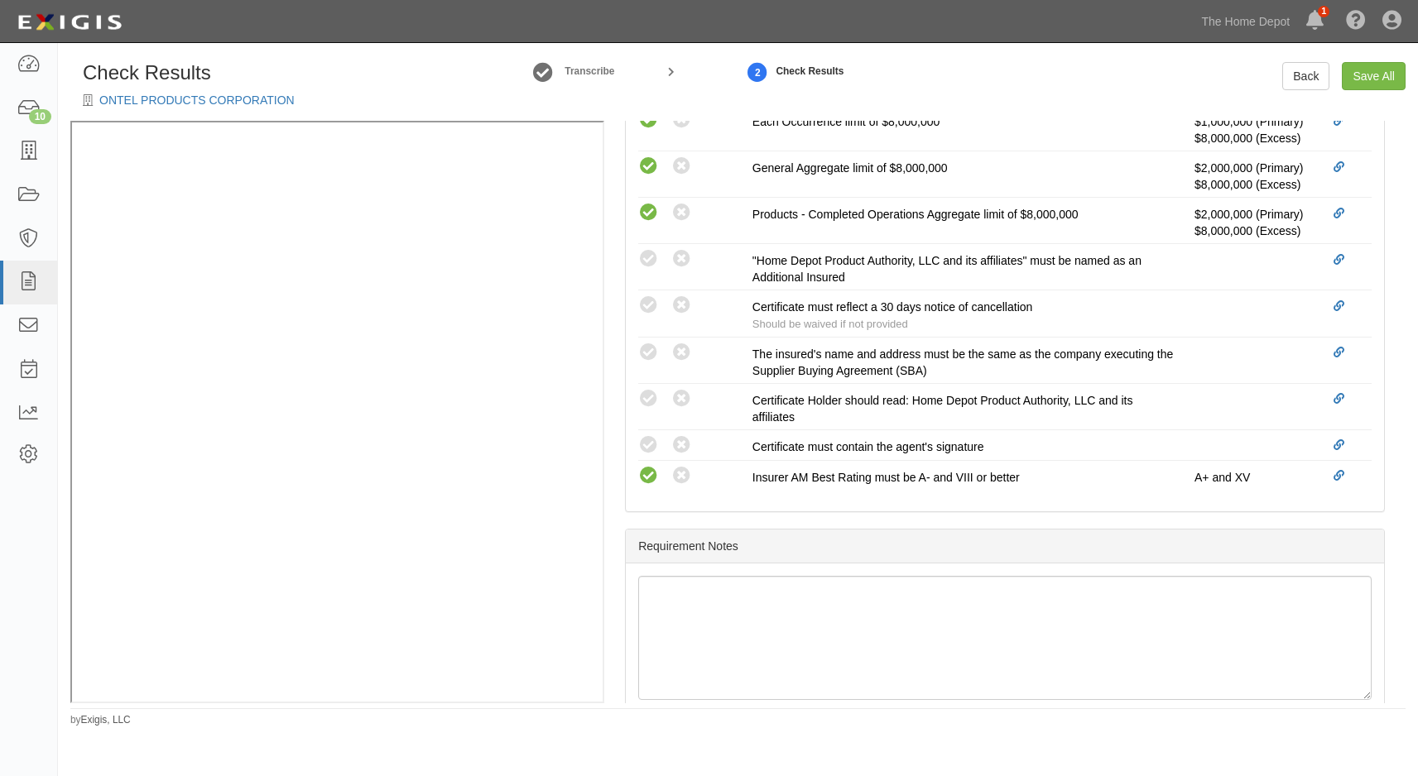
radio input "false"
radio input "true"
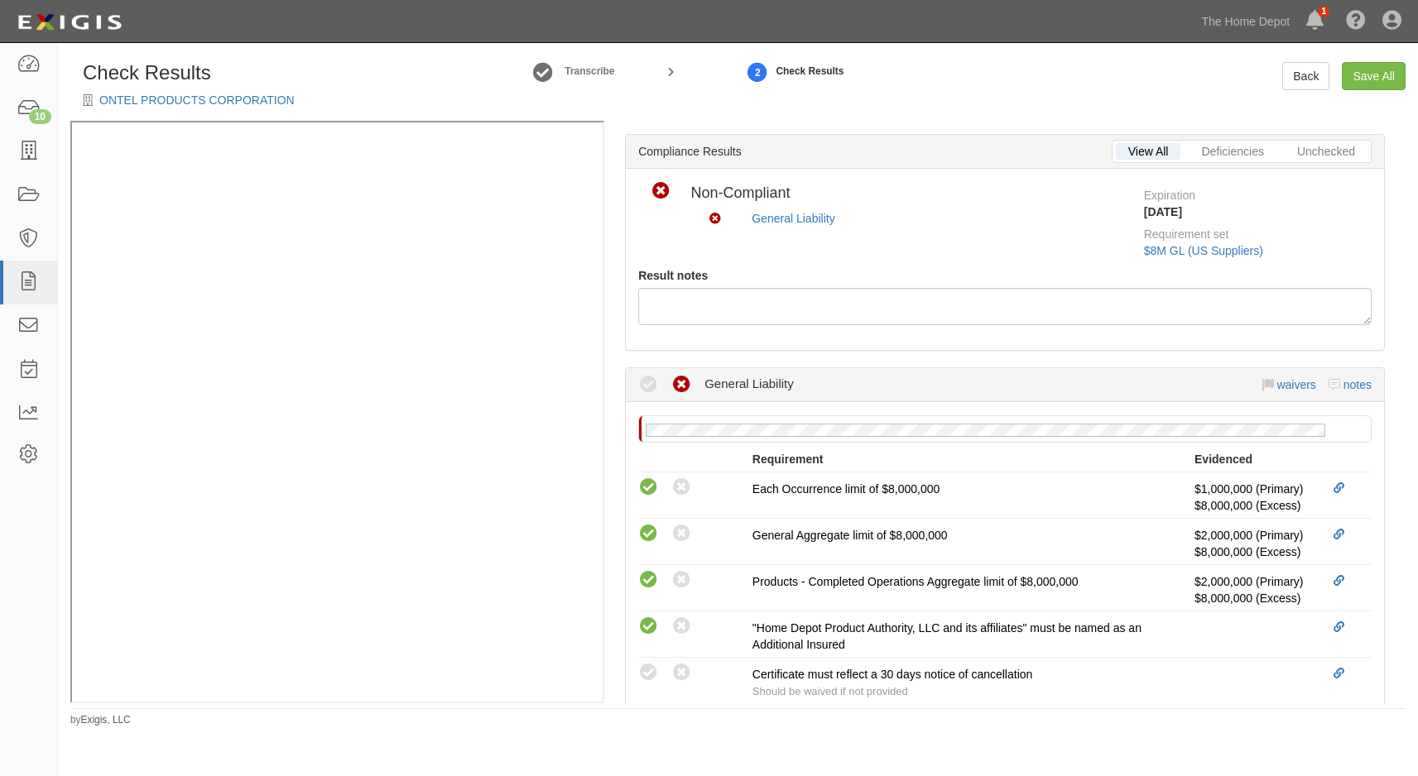
scroll to position [497, 0]
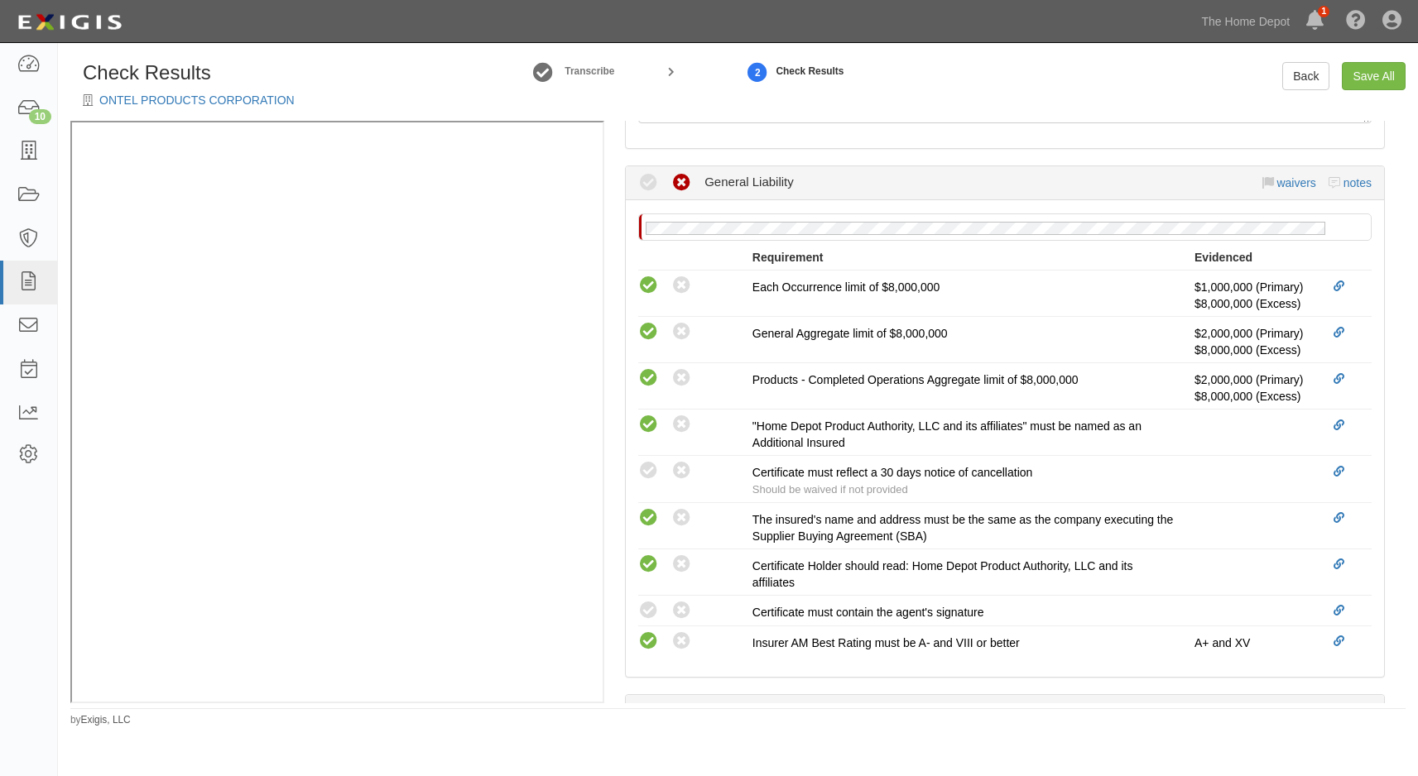
drag, startPoint x: 653, startPoint y: 467, endPoint x: 615, endPoint y: 569, distance: 108.7
click at [653, 466] on icon at bounding box center [648, 471] width 21 height 21
click at [648, 614] on icon at bounding box center [648, 611] width 21 height 21
click at [615, 571] on div "Compliant Waived Non-Compliant General Liability waivers notes No General Liabi…" at bounding box center [1004, 422] width 785 height 512
radio input "true"
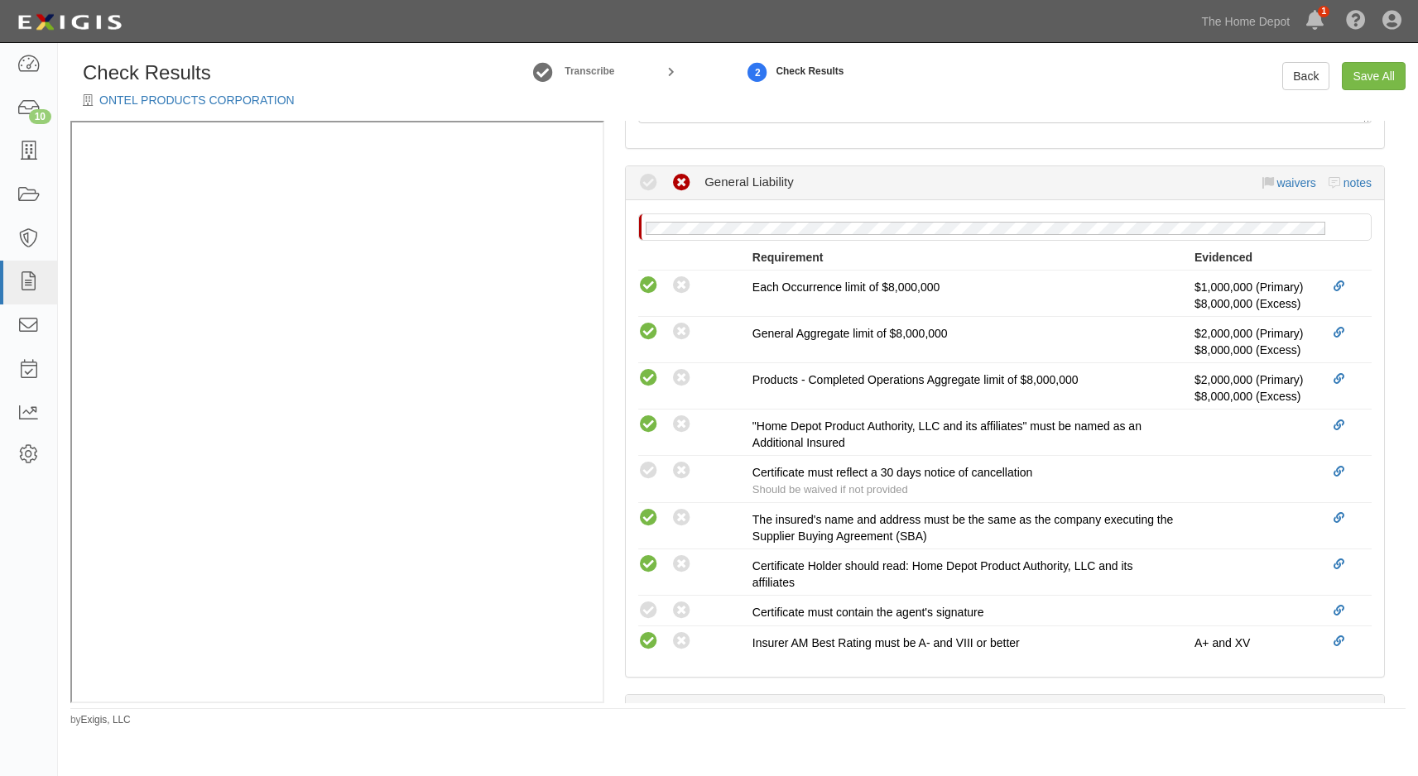
radio input "true"
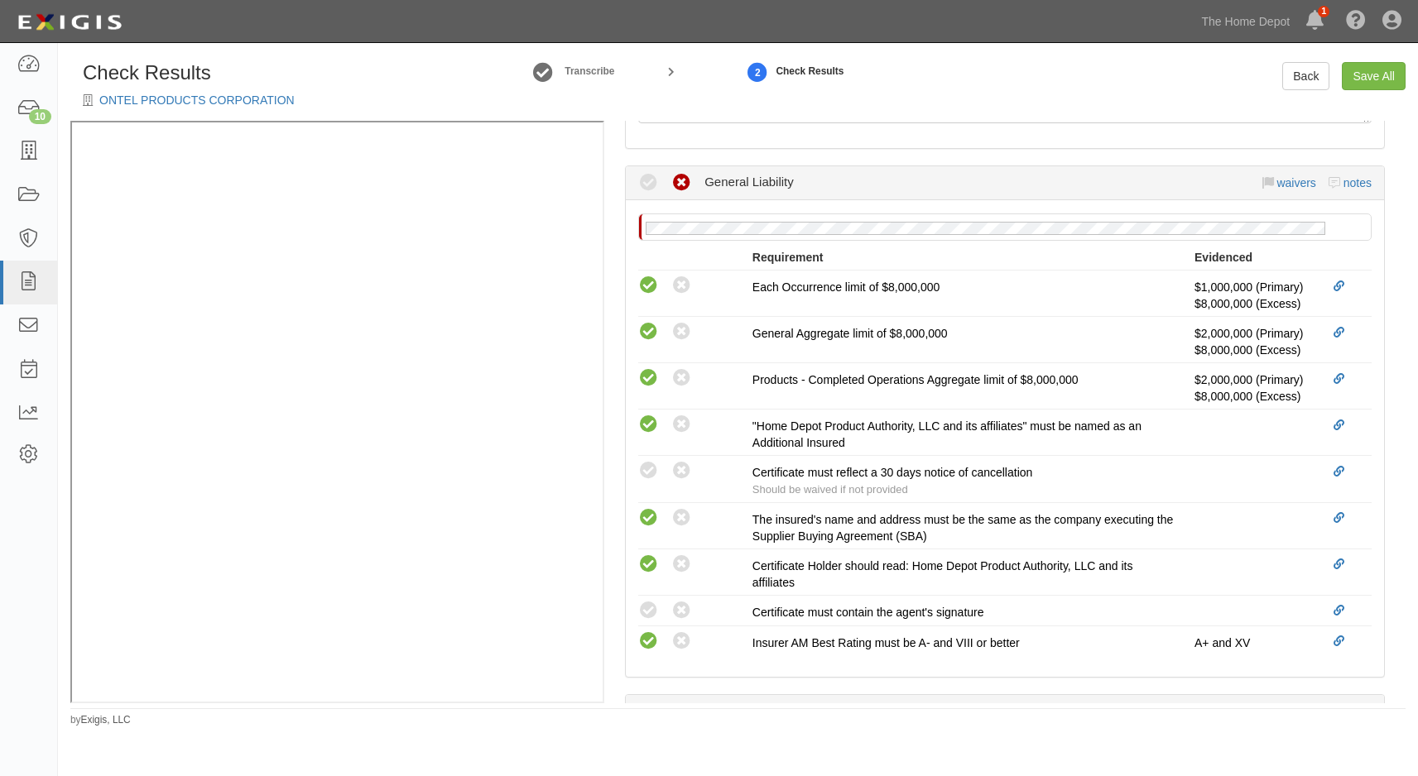
radio input "true"
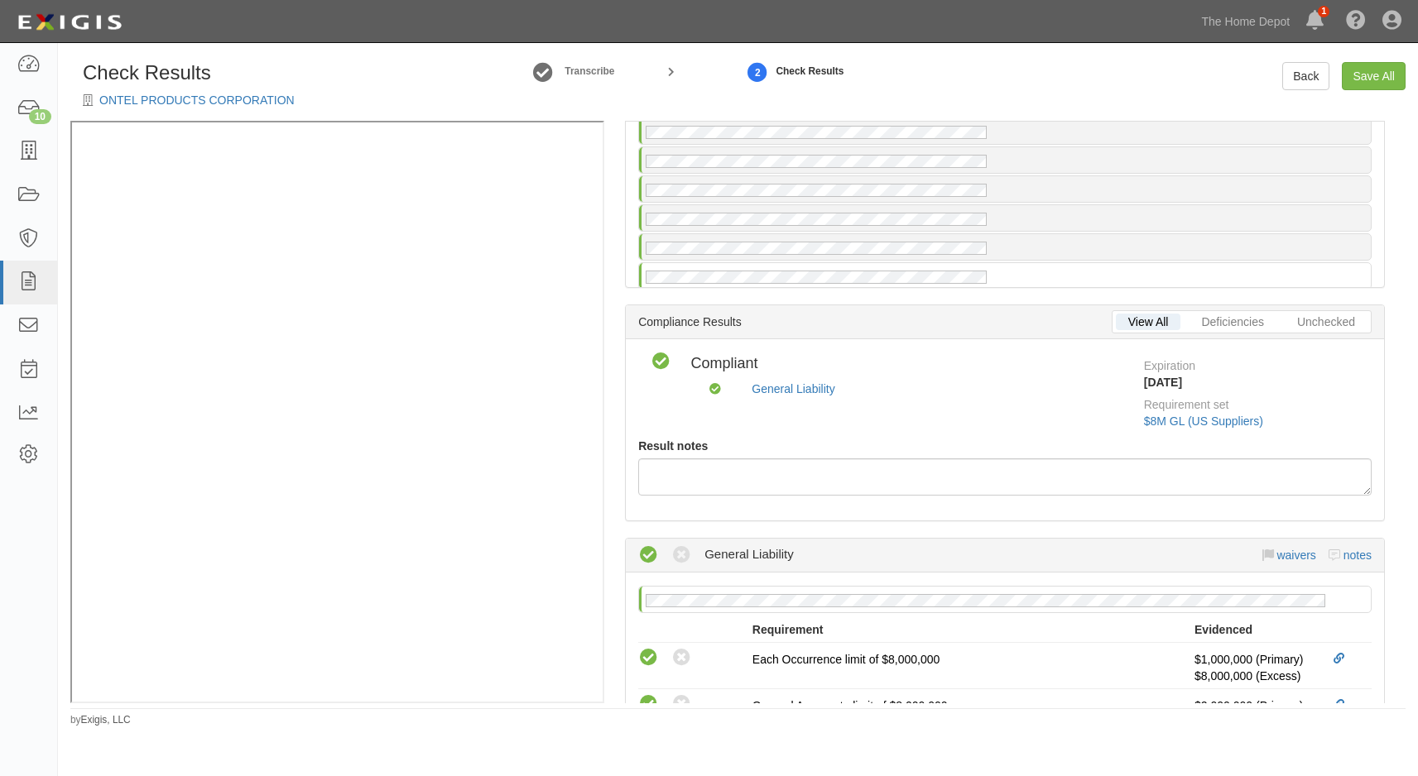
scroll to position [0, 0]
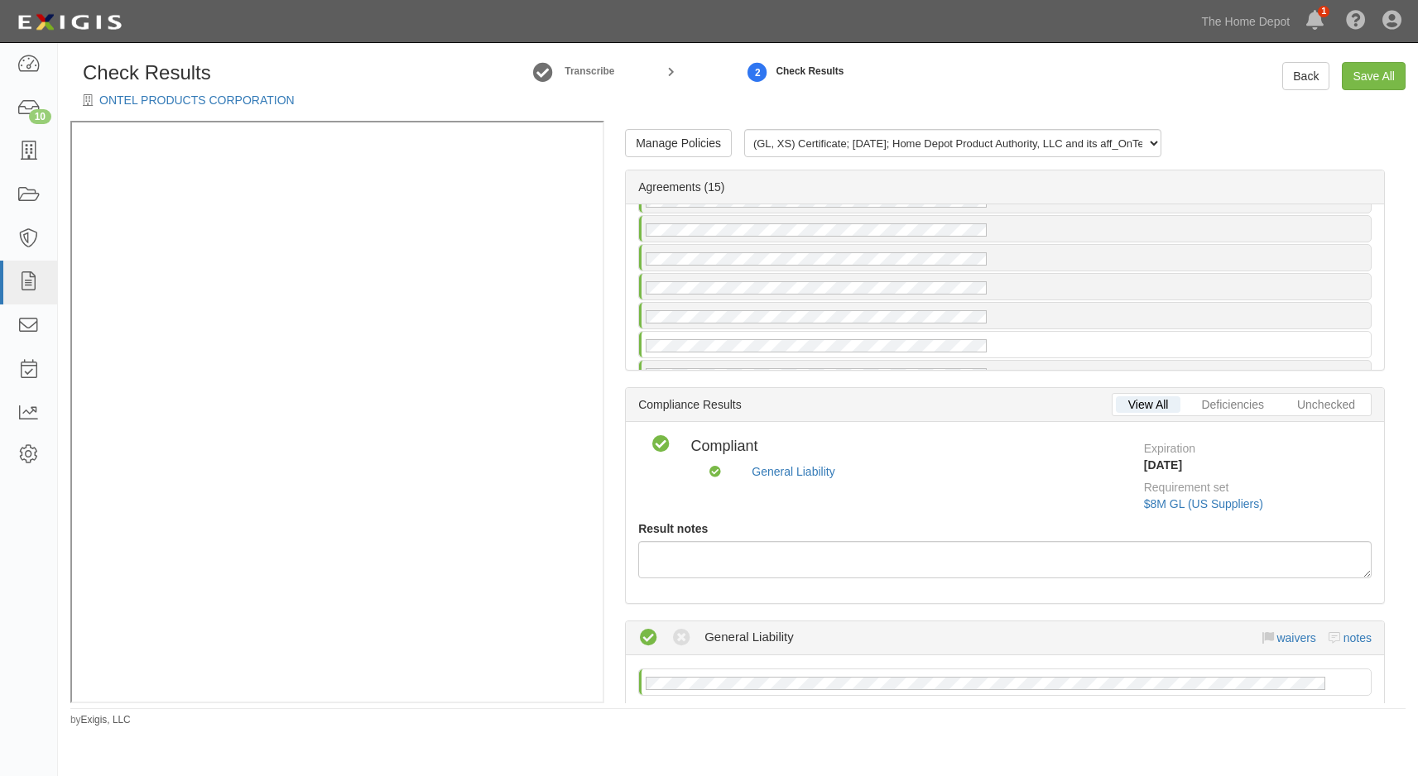
scroll to position [248, 0]
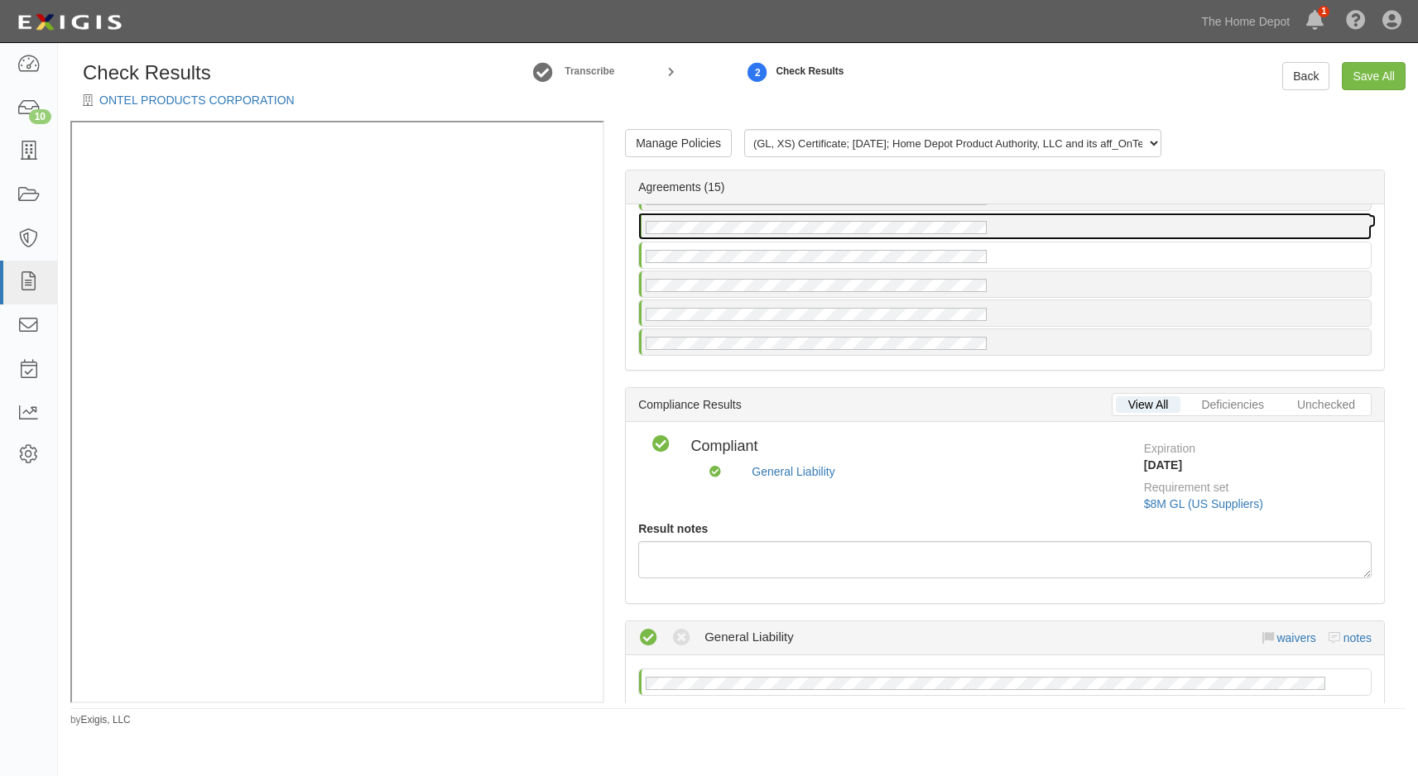
click at [759, 217] on div at bounding box center [1005, 287] width 758 height 166
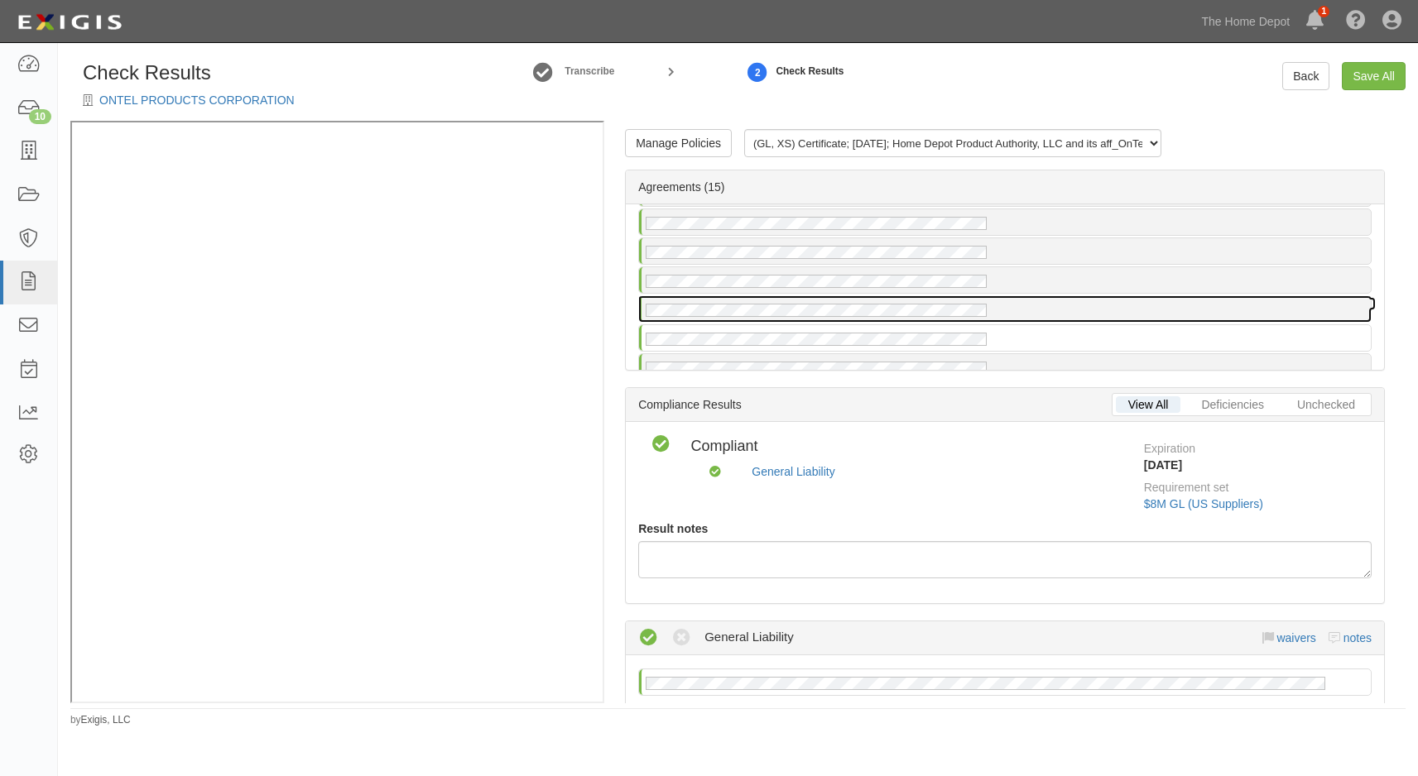
click at [757, 300] on div at bounding box center [1005, 309] width 732 height 26
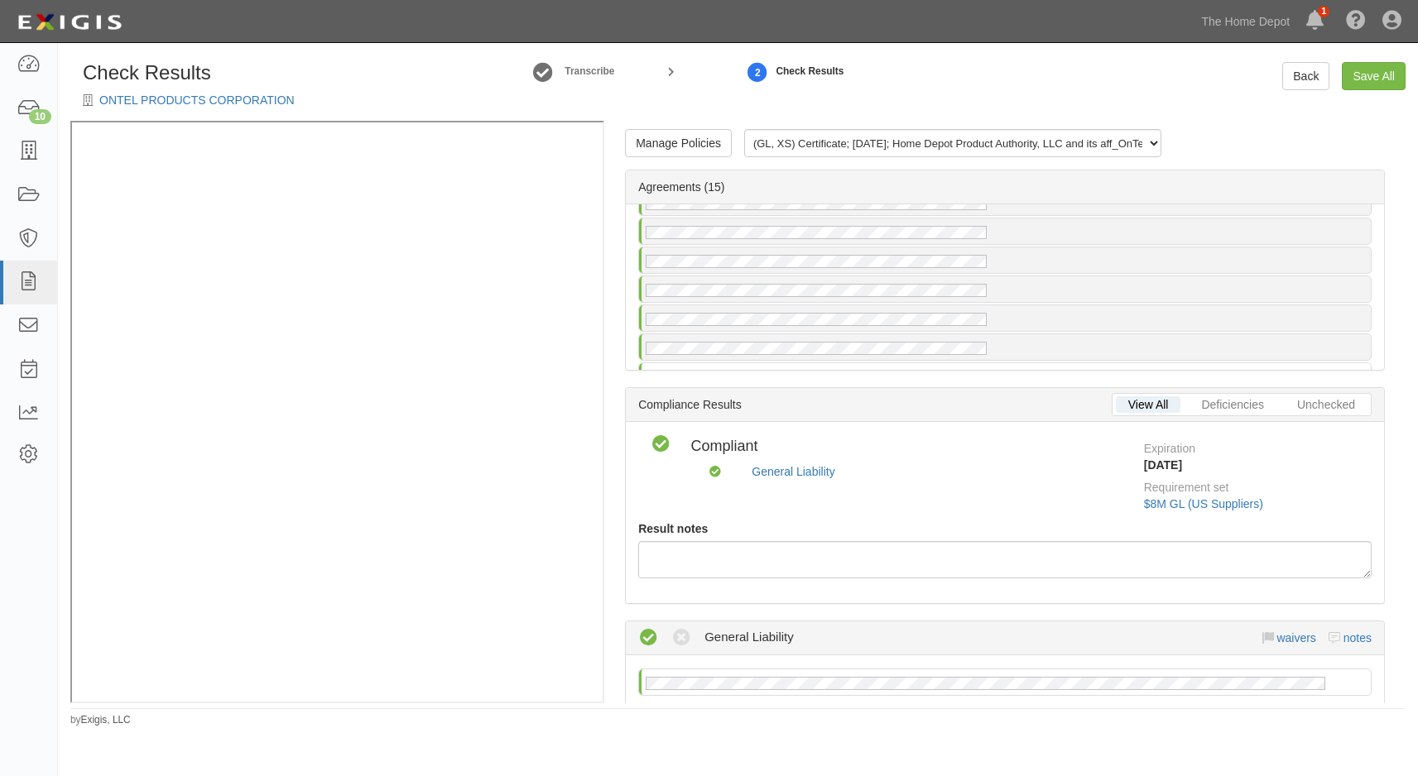
scroll to position [166, 0]
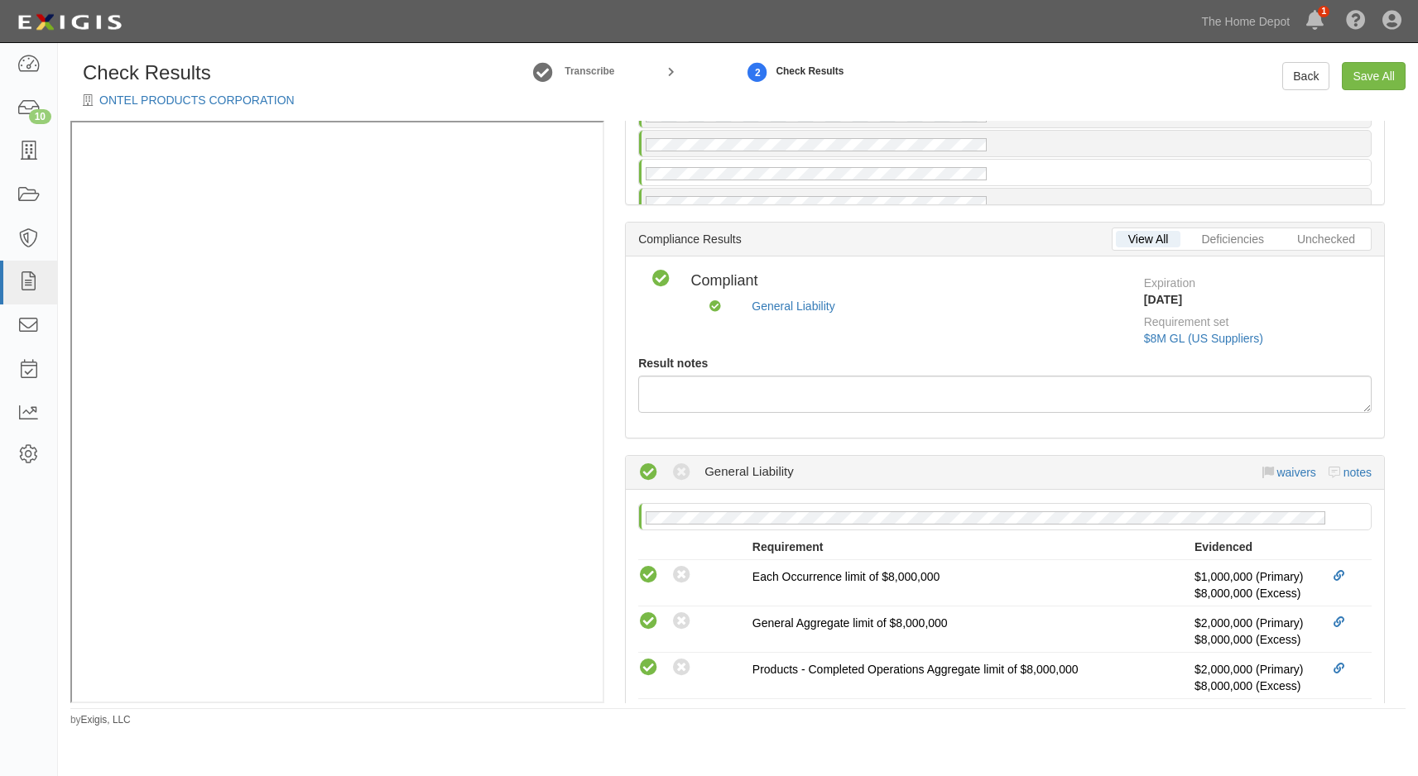
scroll to position [83, 0]
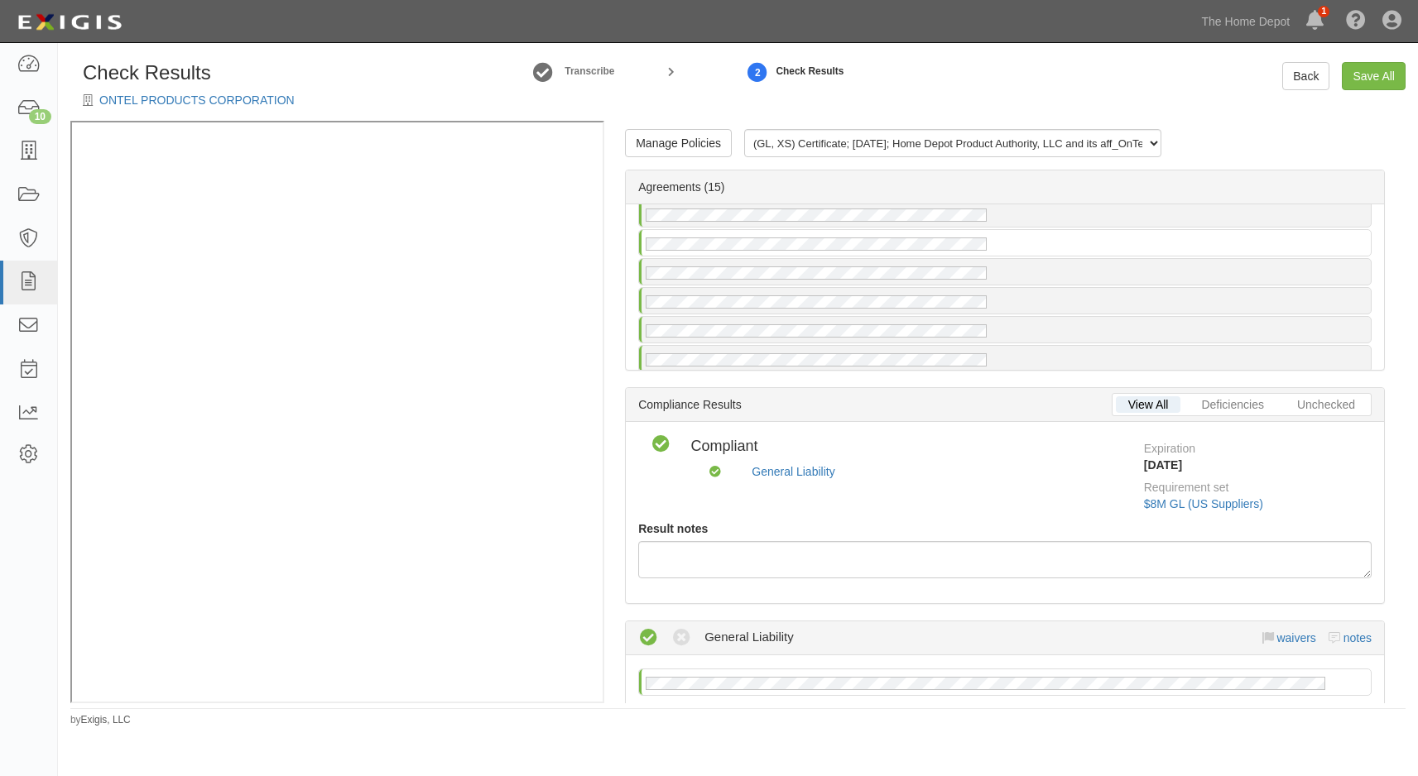
scroll to position [46, 0]
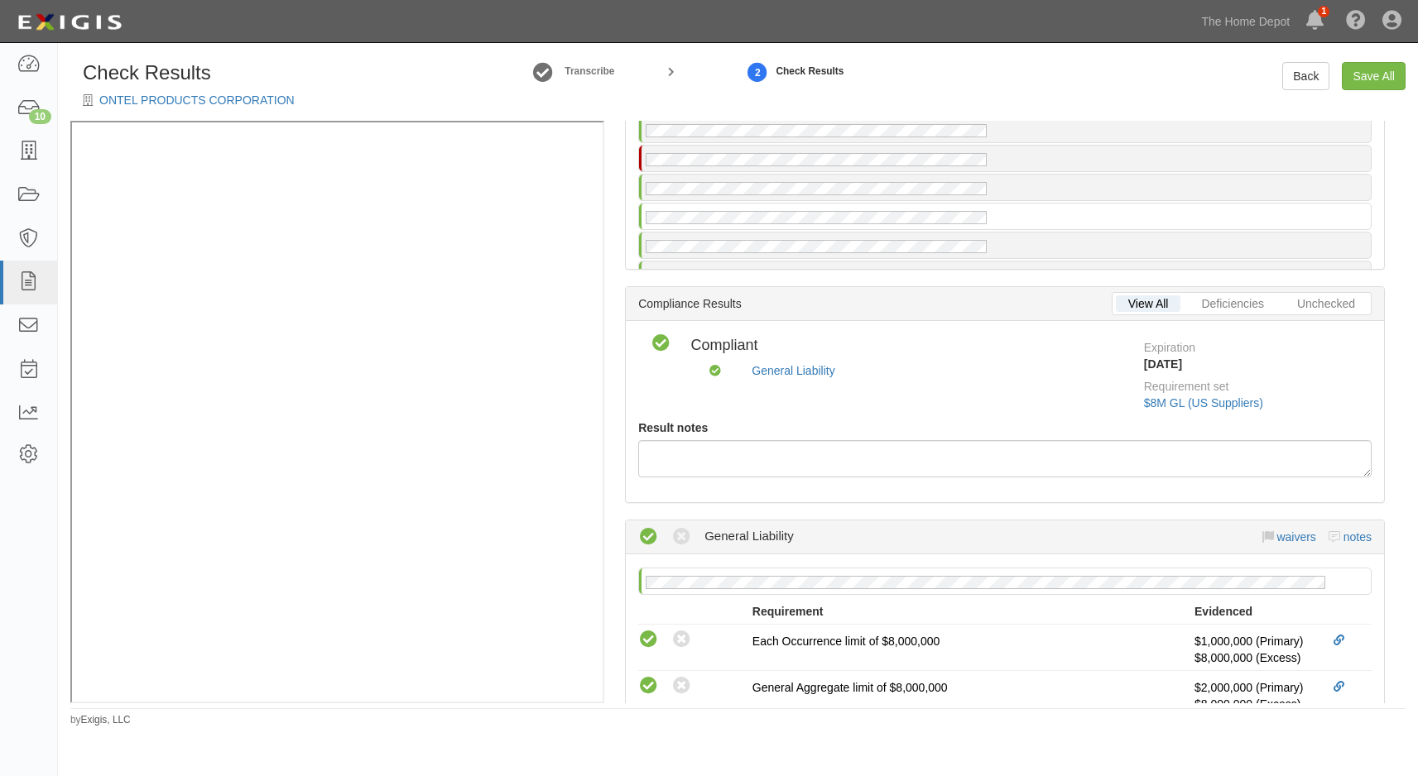
scroll to position [83, 0]
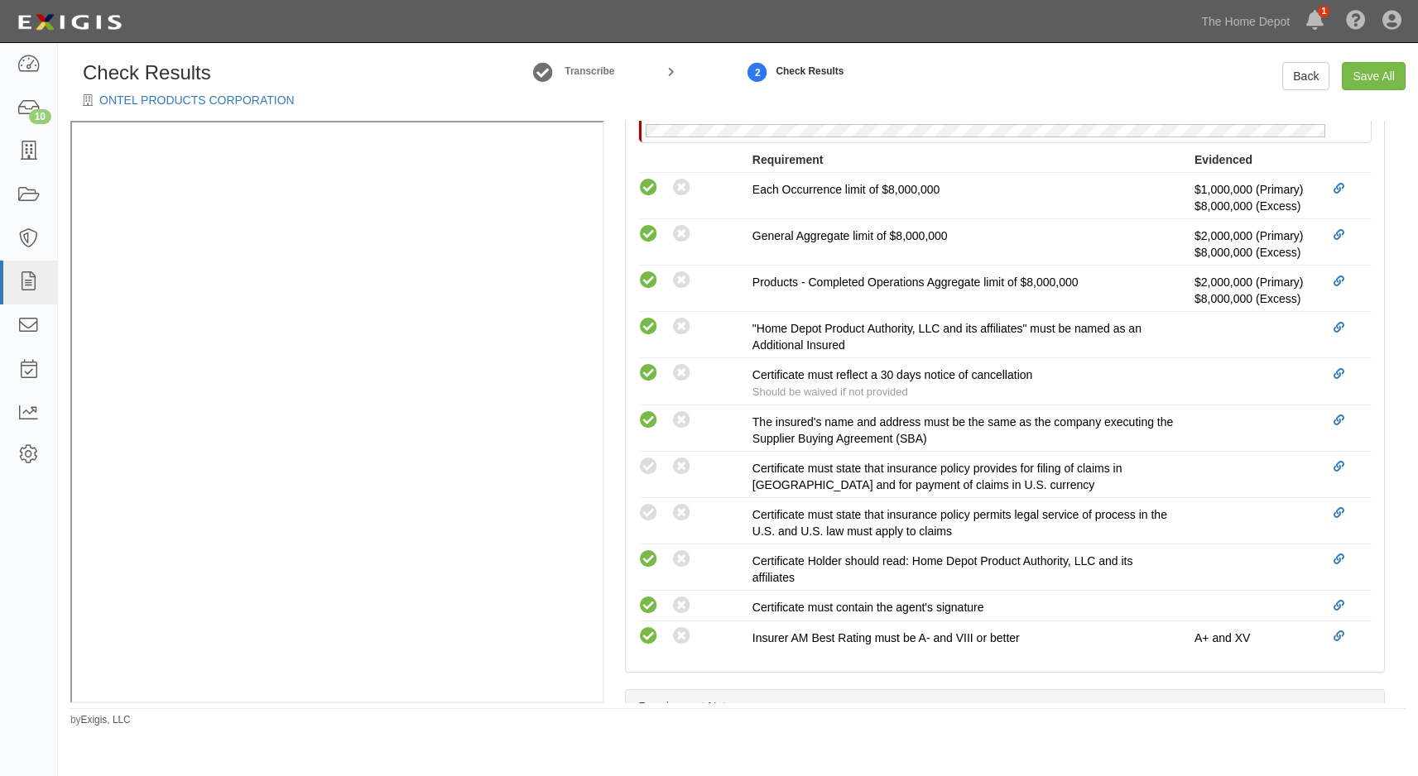
scroll to position [662, 0]
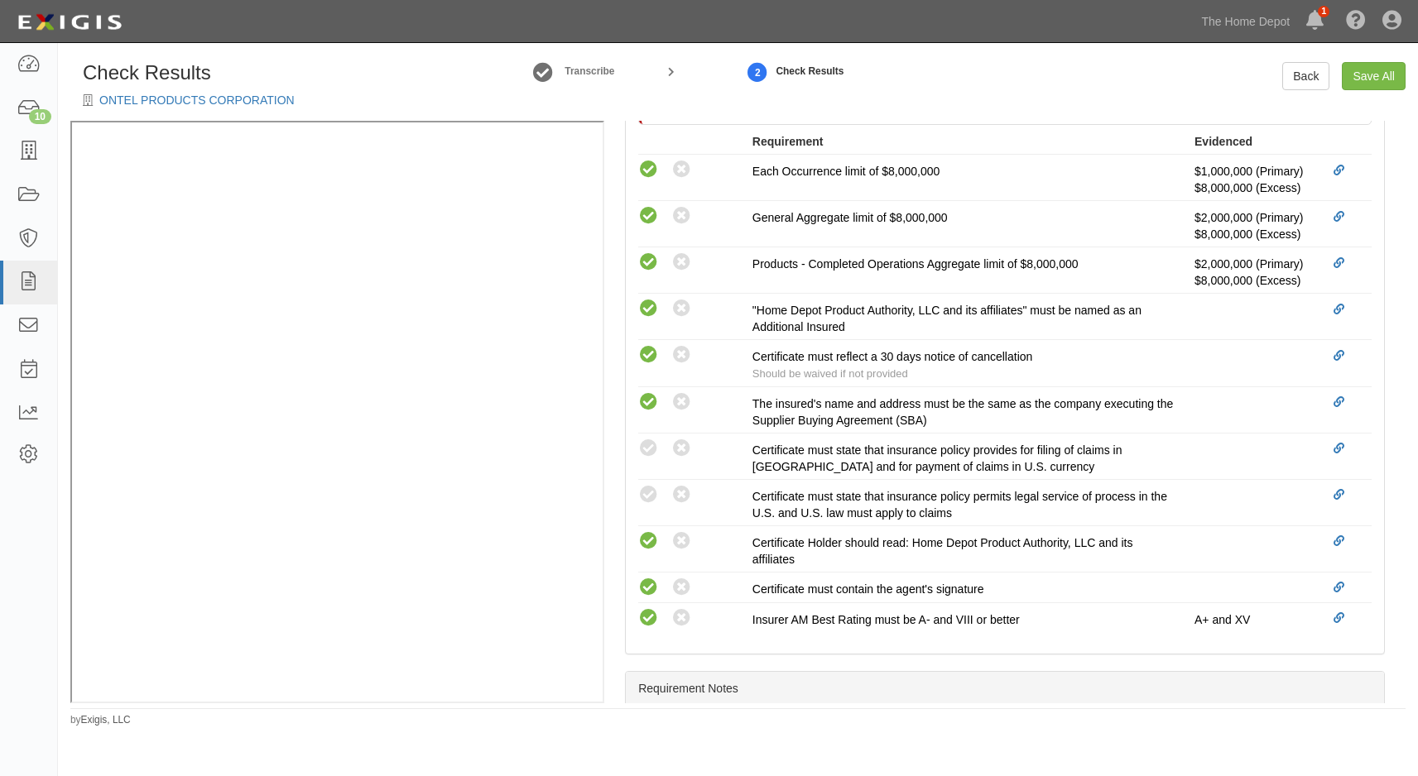
click at [654, 448] on icon at bounding box center [648, 449] width 21 height 21
radio input "true"
click at [653, 494] on icon at bounding box center [648, 495] width 21 height 21
radio input "true"
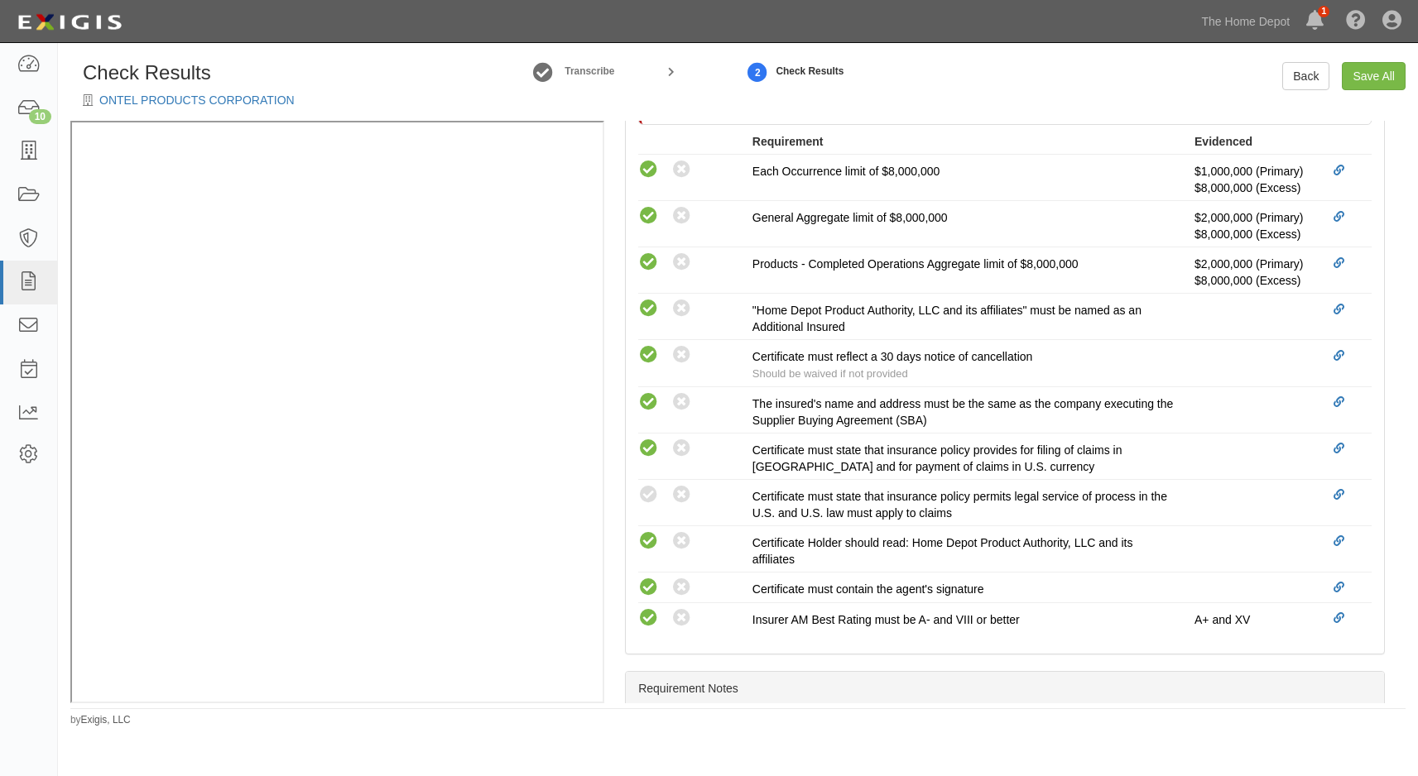
radio input "true"
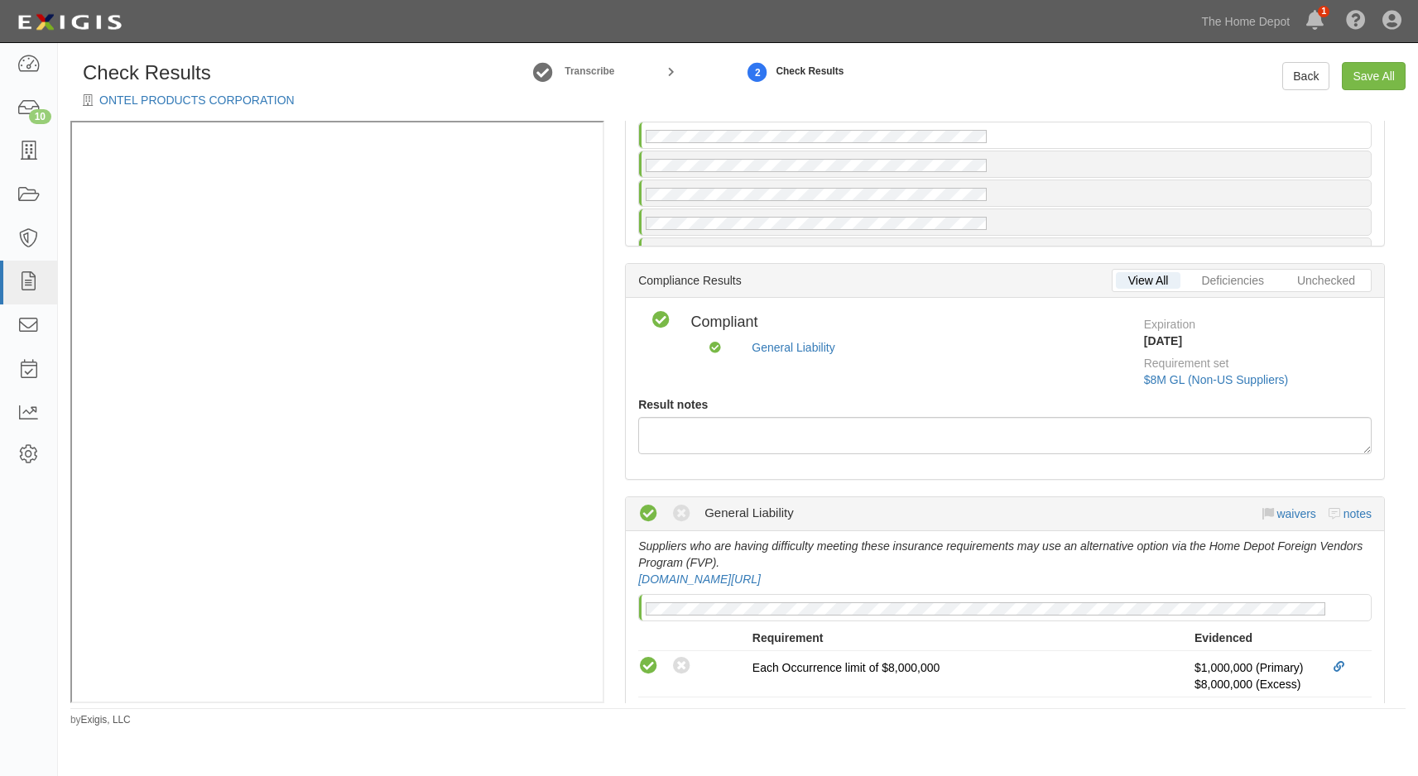
scroll to position [0, 0]
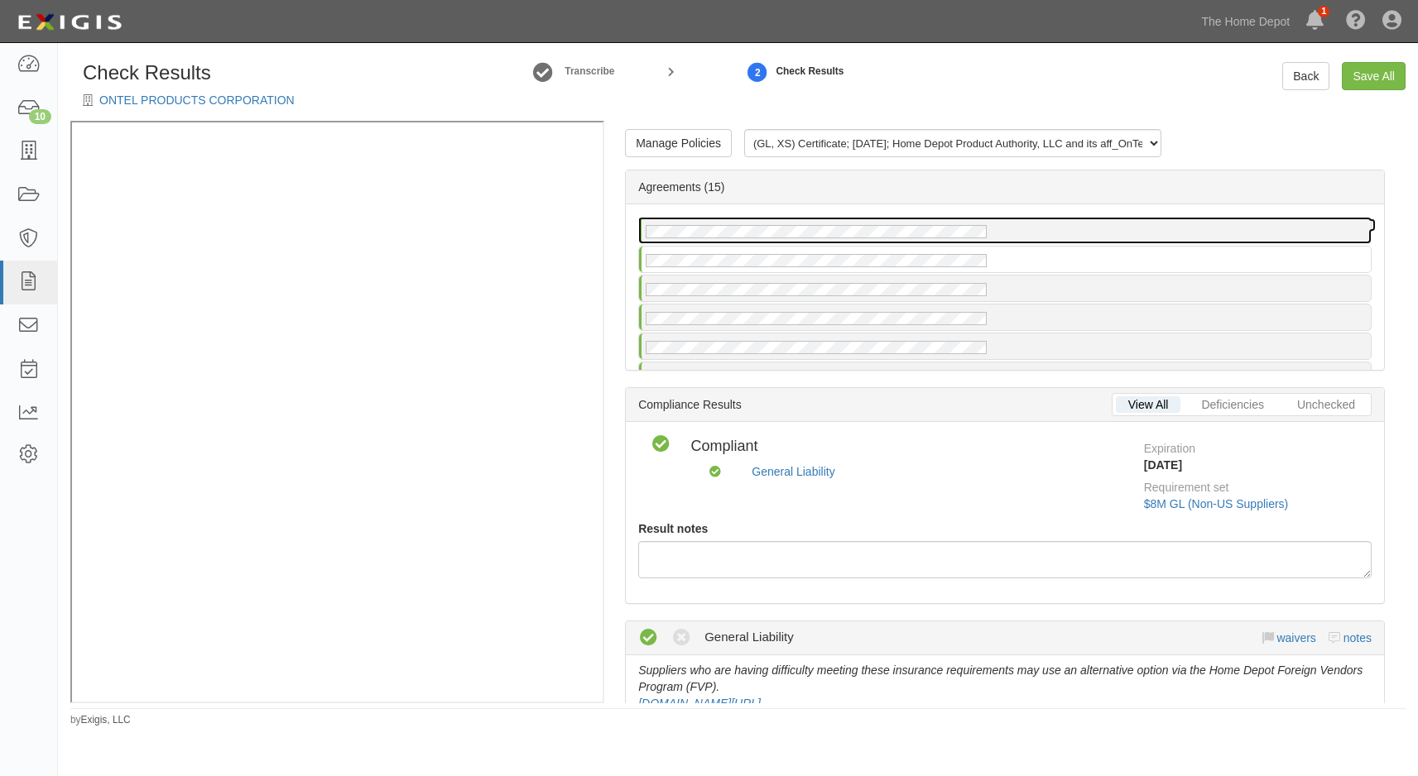
click at [1015, 233] on div at bounding box center [1005, 231] width 732 height 26
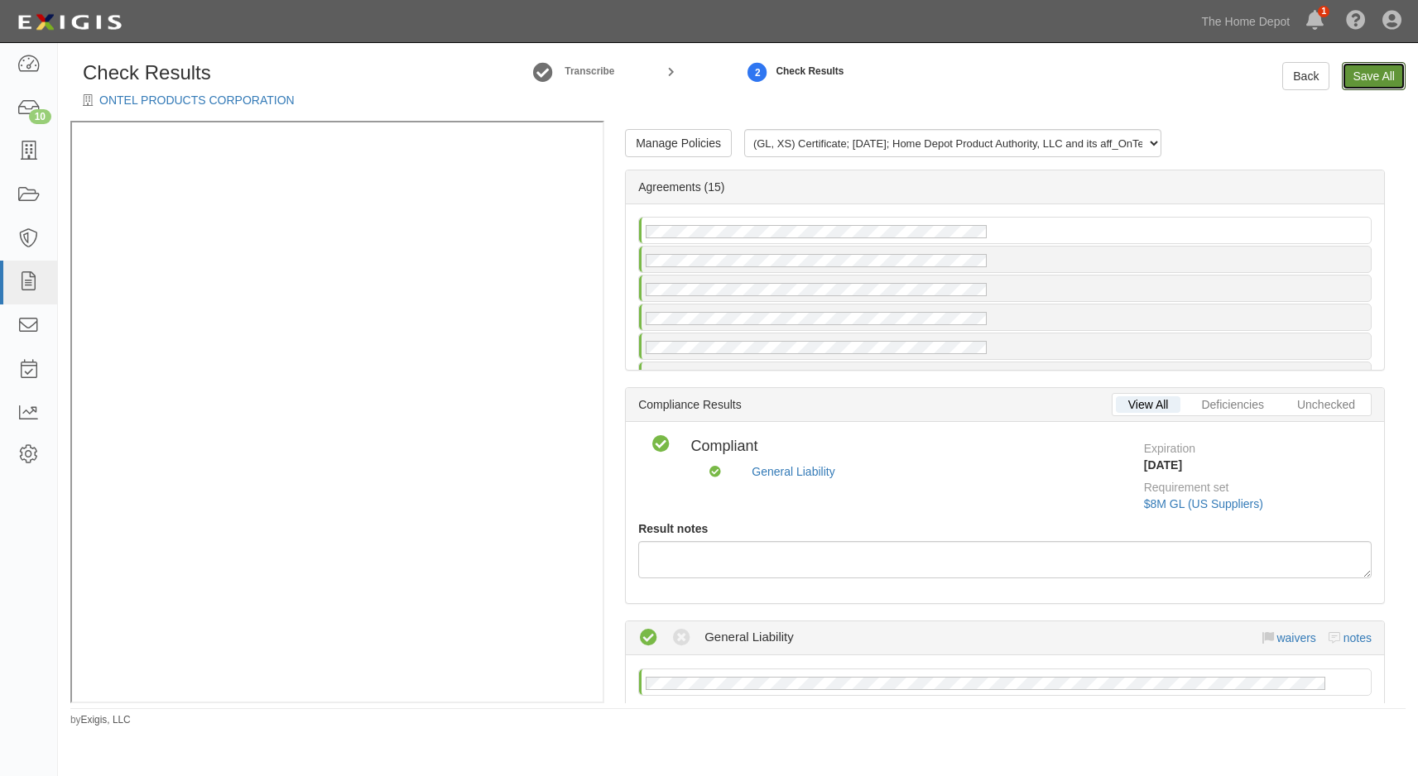
click at [1359, 72] on link "Save All" at bounding box center [1374, 76] width 64 height 28
radio input "false"
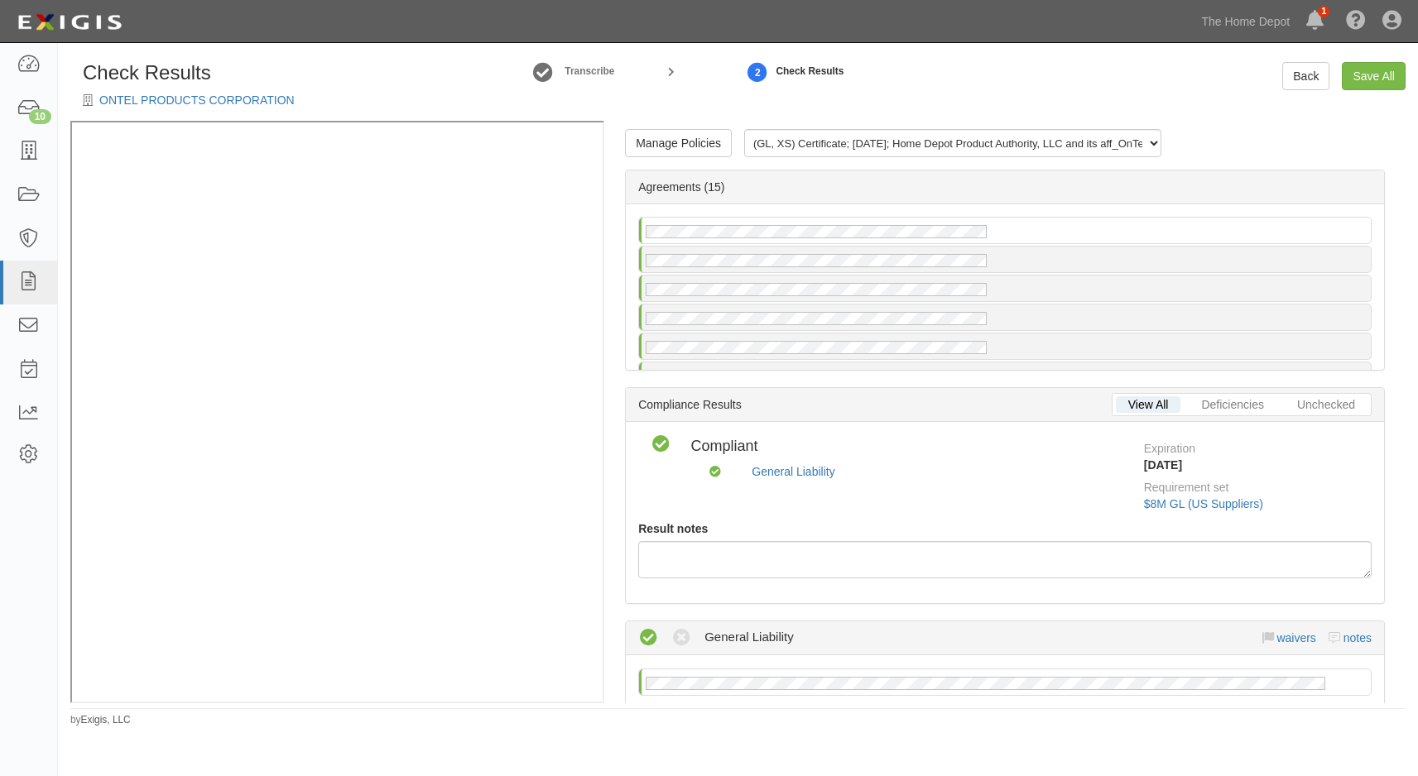
radio input "false"
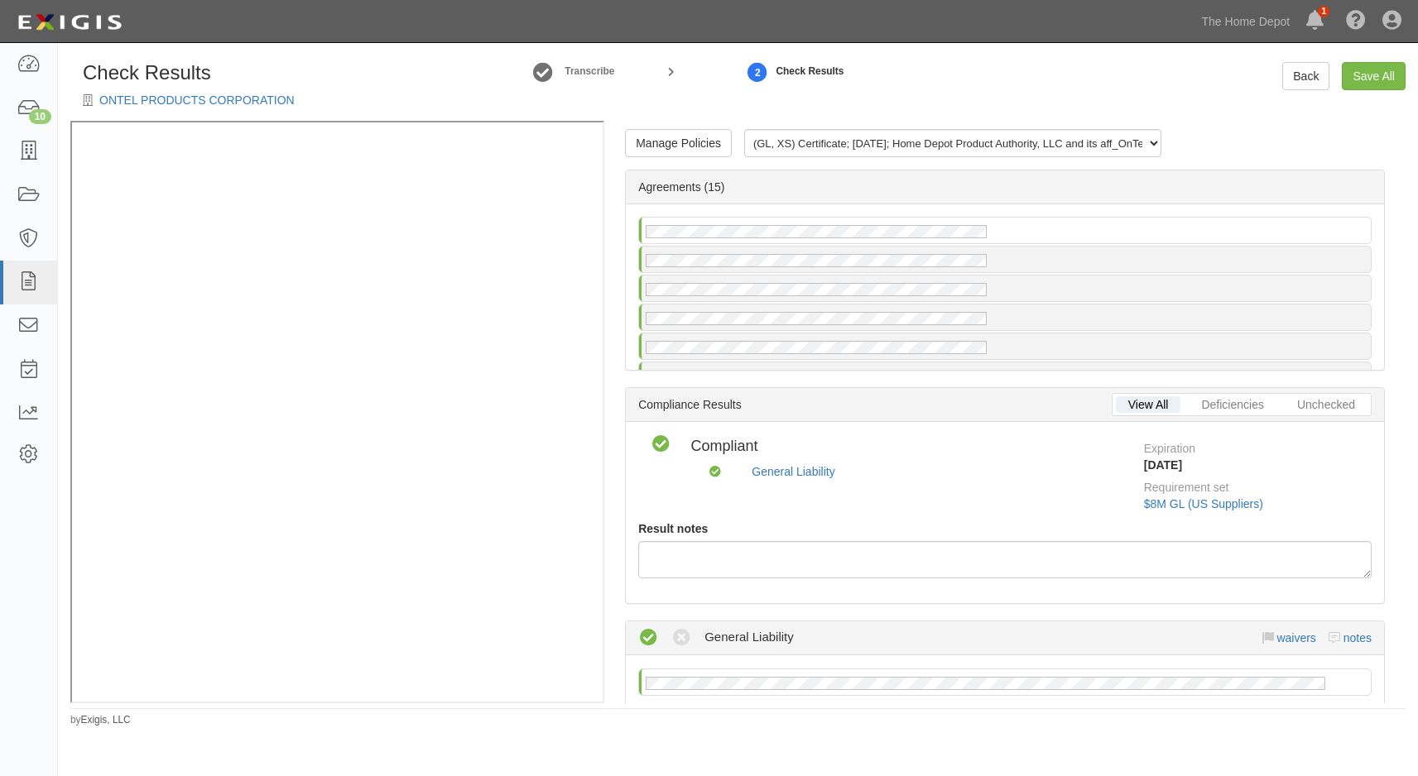
radio input "false"
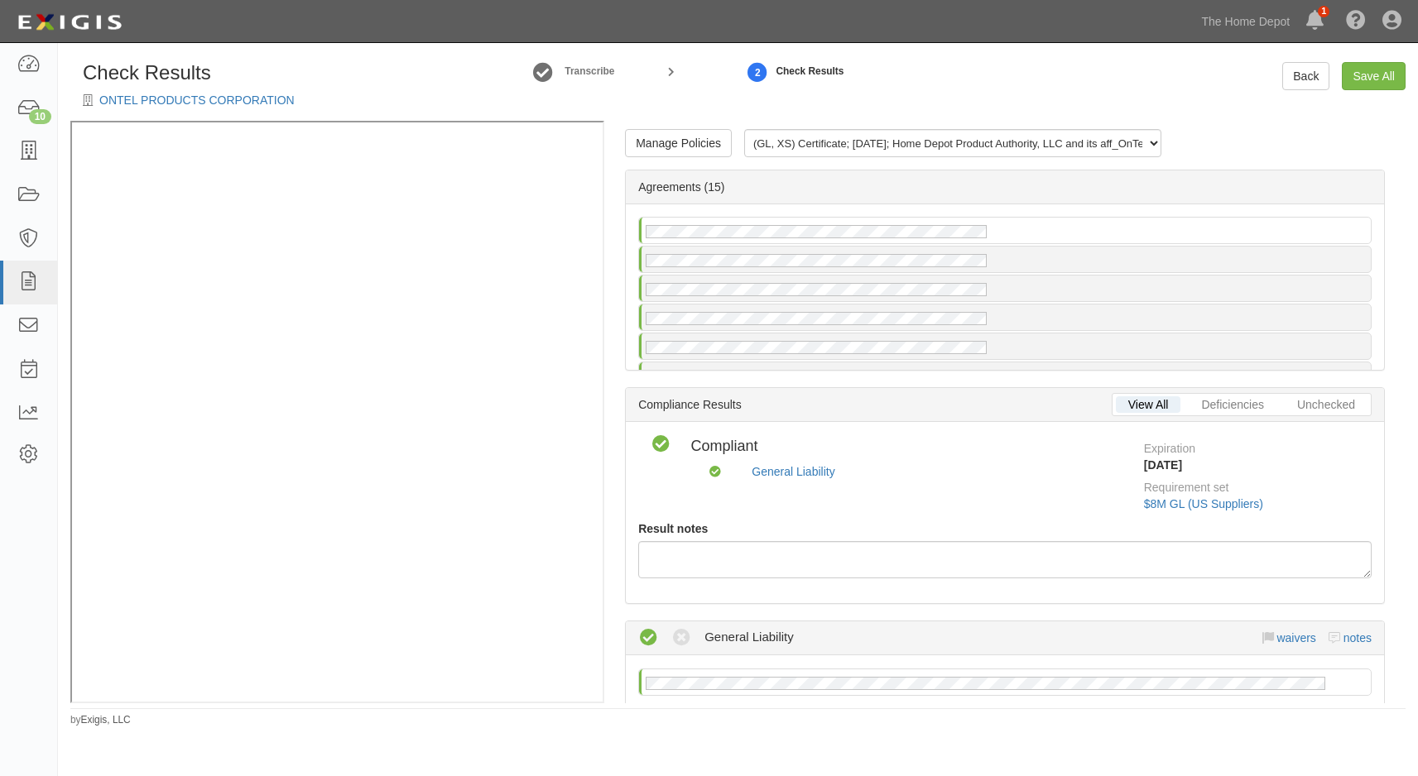
radio input "true"
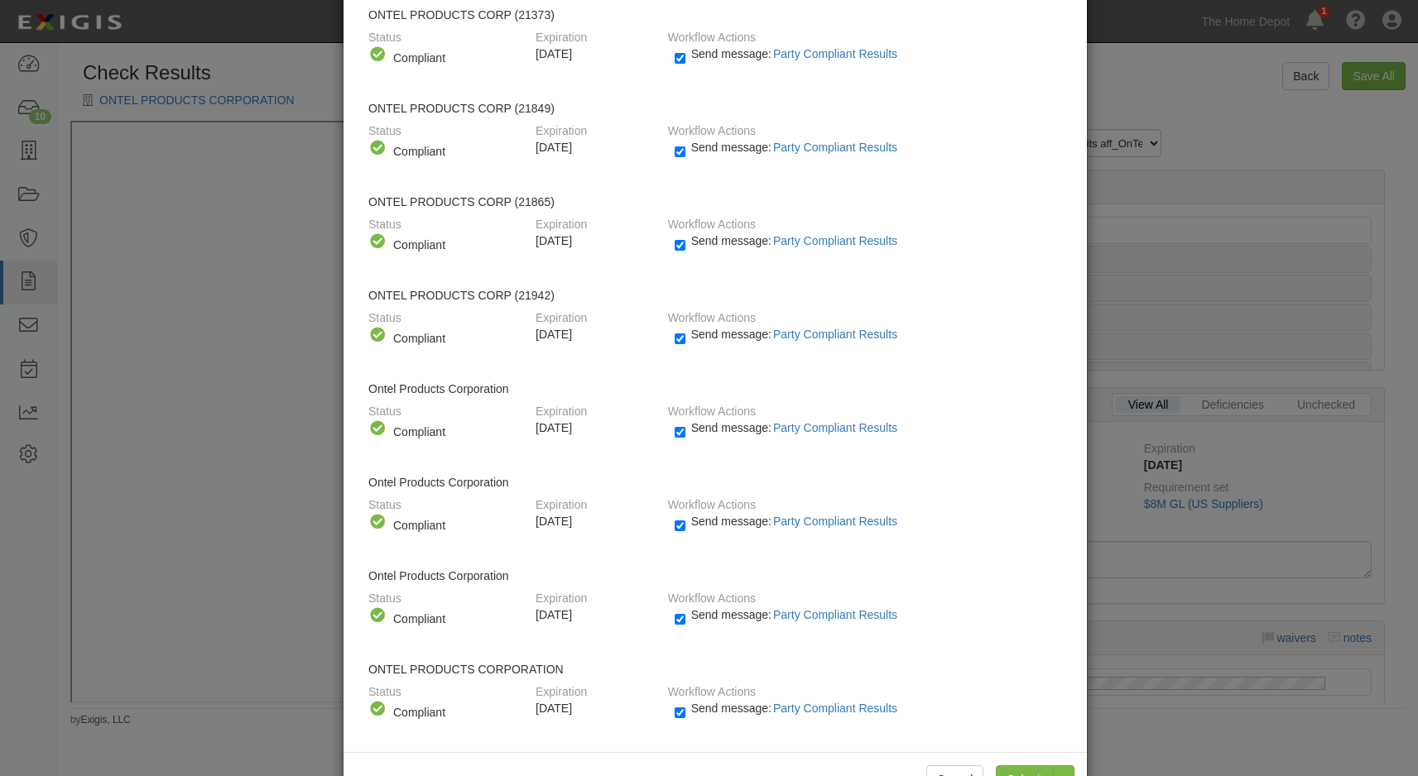
scroll to position [831, 0]
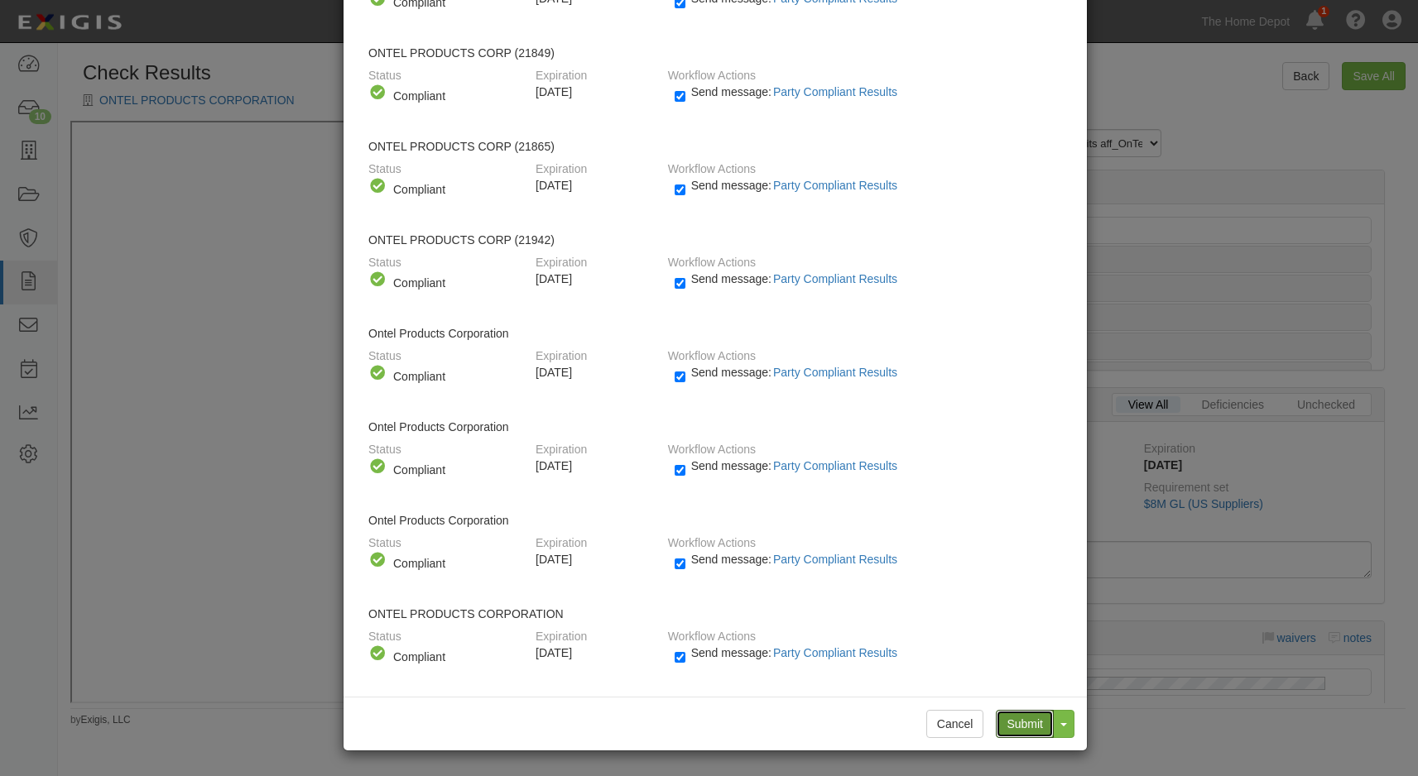
click at [1029, 726] on input "Submit" at bounding box center [1025, 724] width 58 height 28
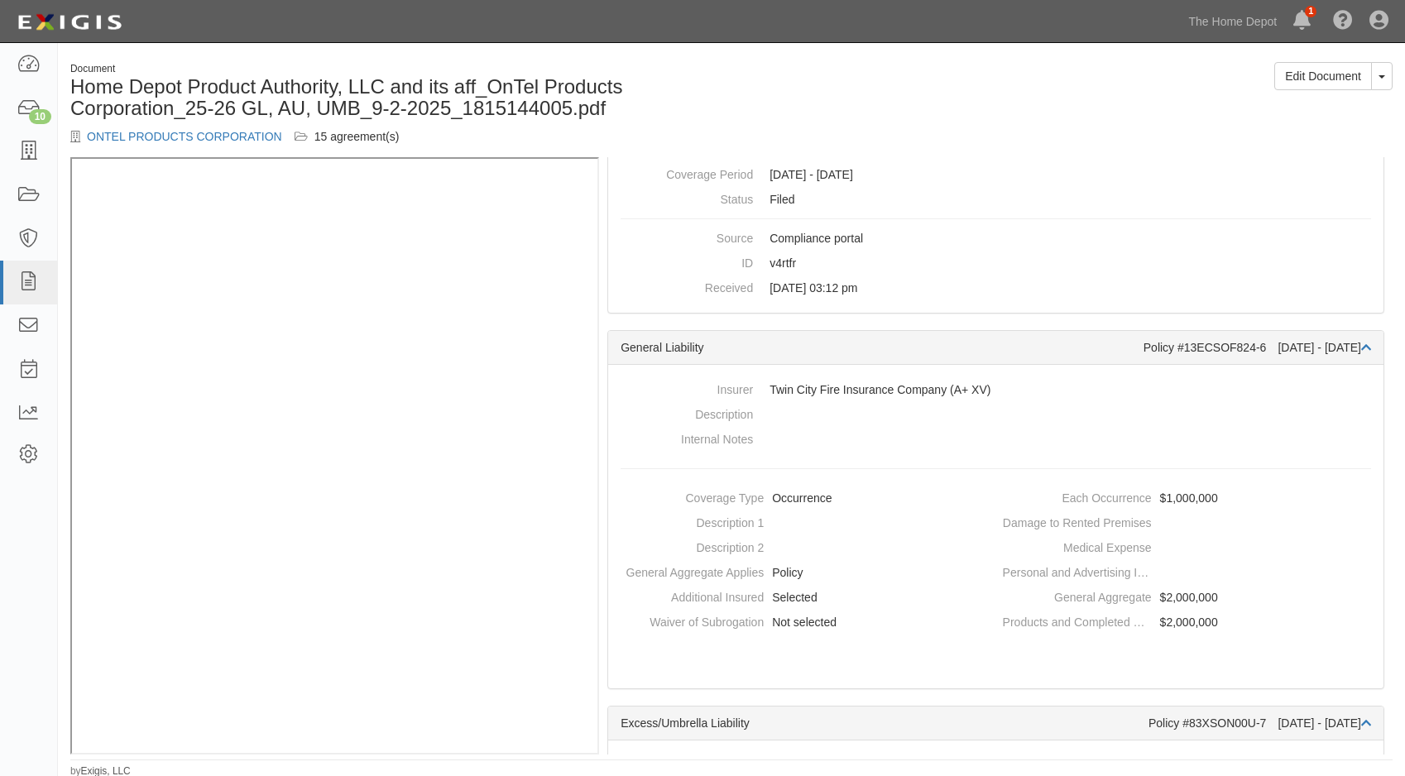
scroll to position [83, 0]
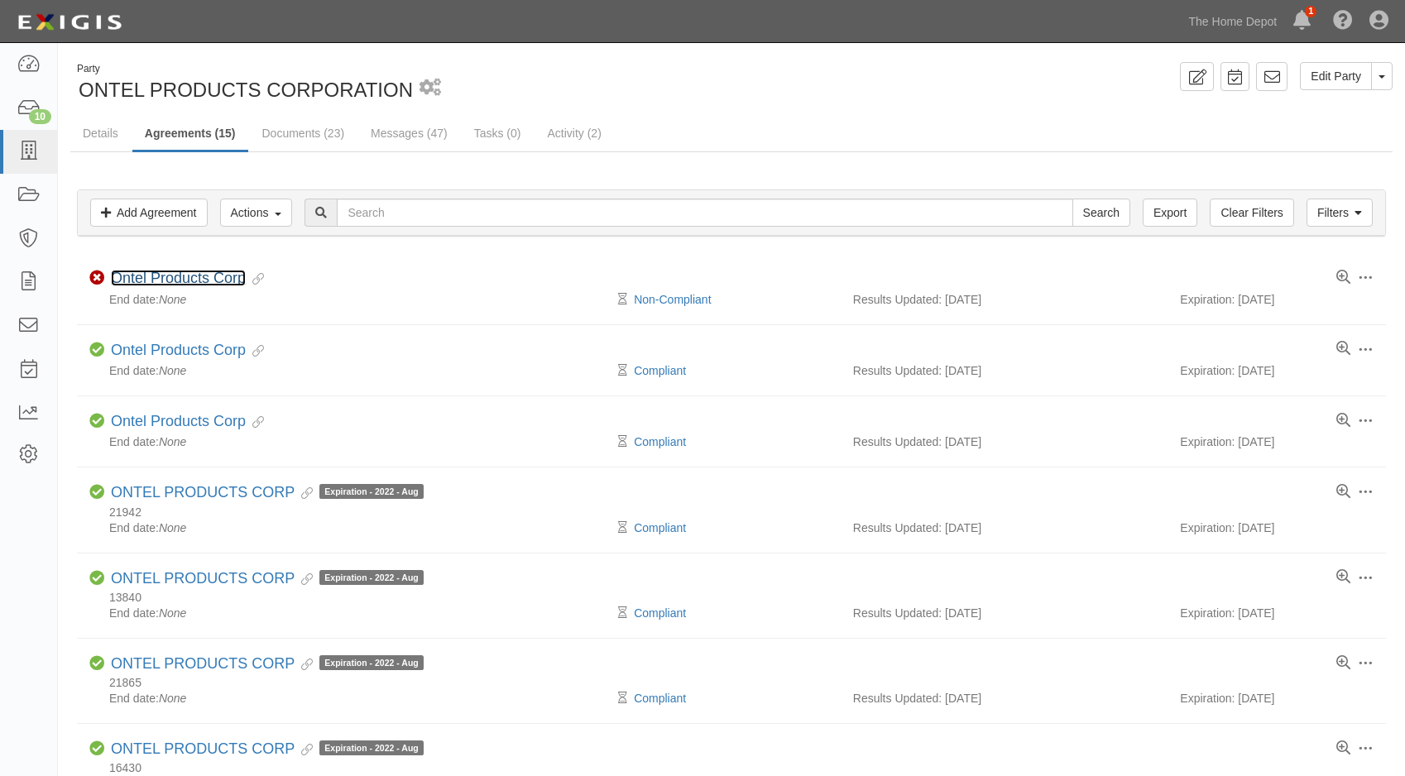
click at [233, 276] on link "Ontel Products Corp" at bounding box center [178, 278] width 135 height 17
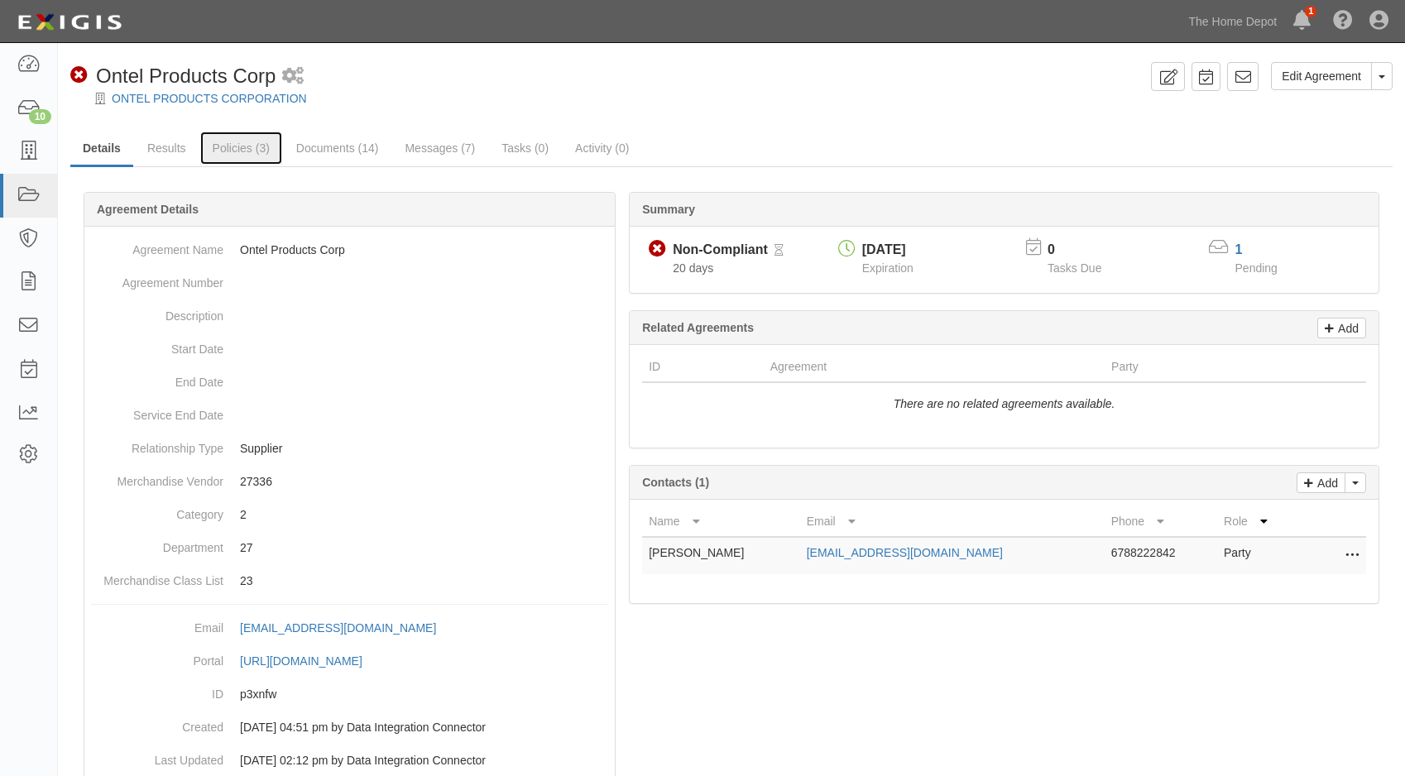
click at [204, 149] on link "Policies (3)" at bounding box center [241, 148] width 82 height 33
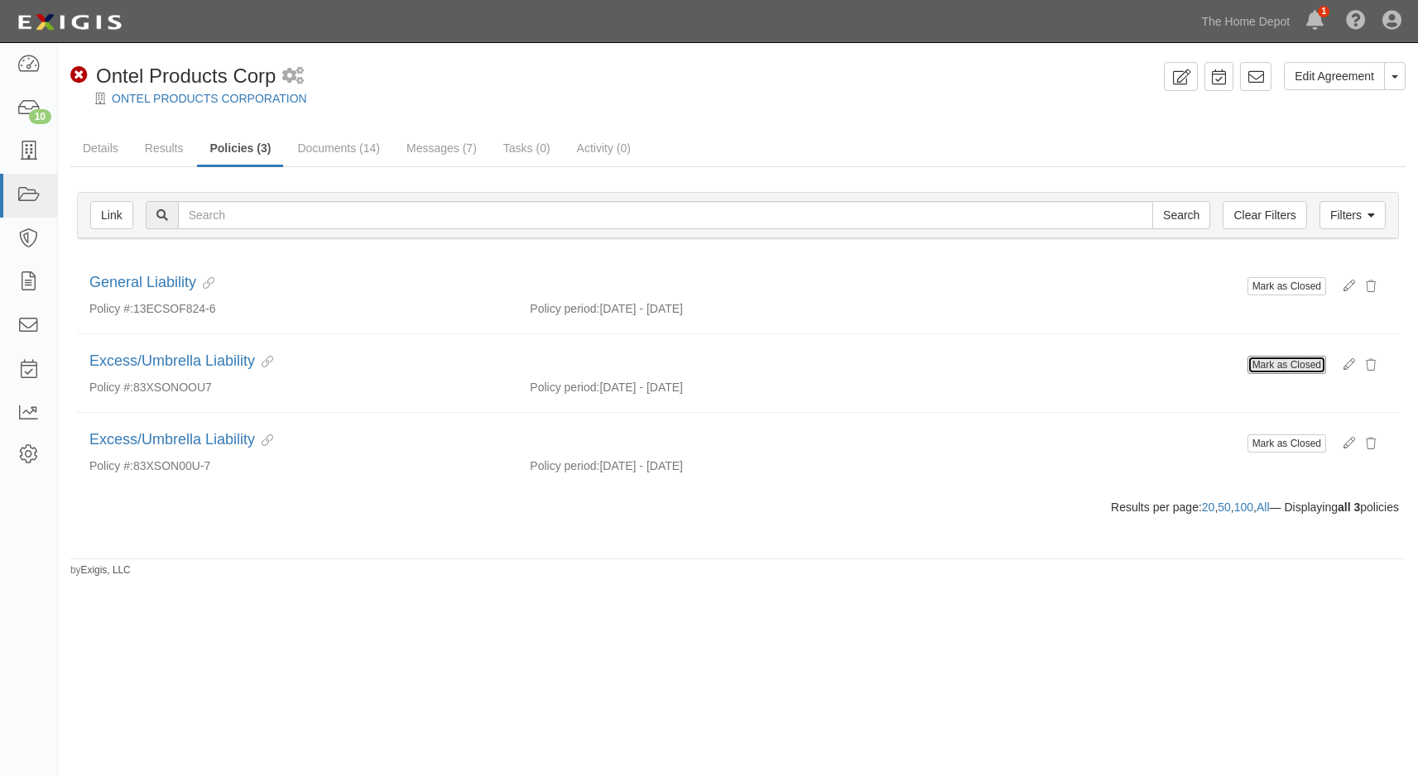
drag, startPoint x: 1298, startPoint y: 367, endPoint x: 776, endPoint y: 109, distance: 581.5
click at [1298, 367] on button "Mark as Closed" at bounding box center [1286, 365] width 79 height 18
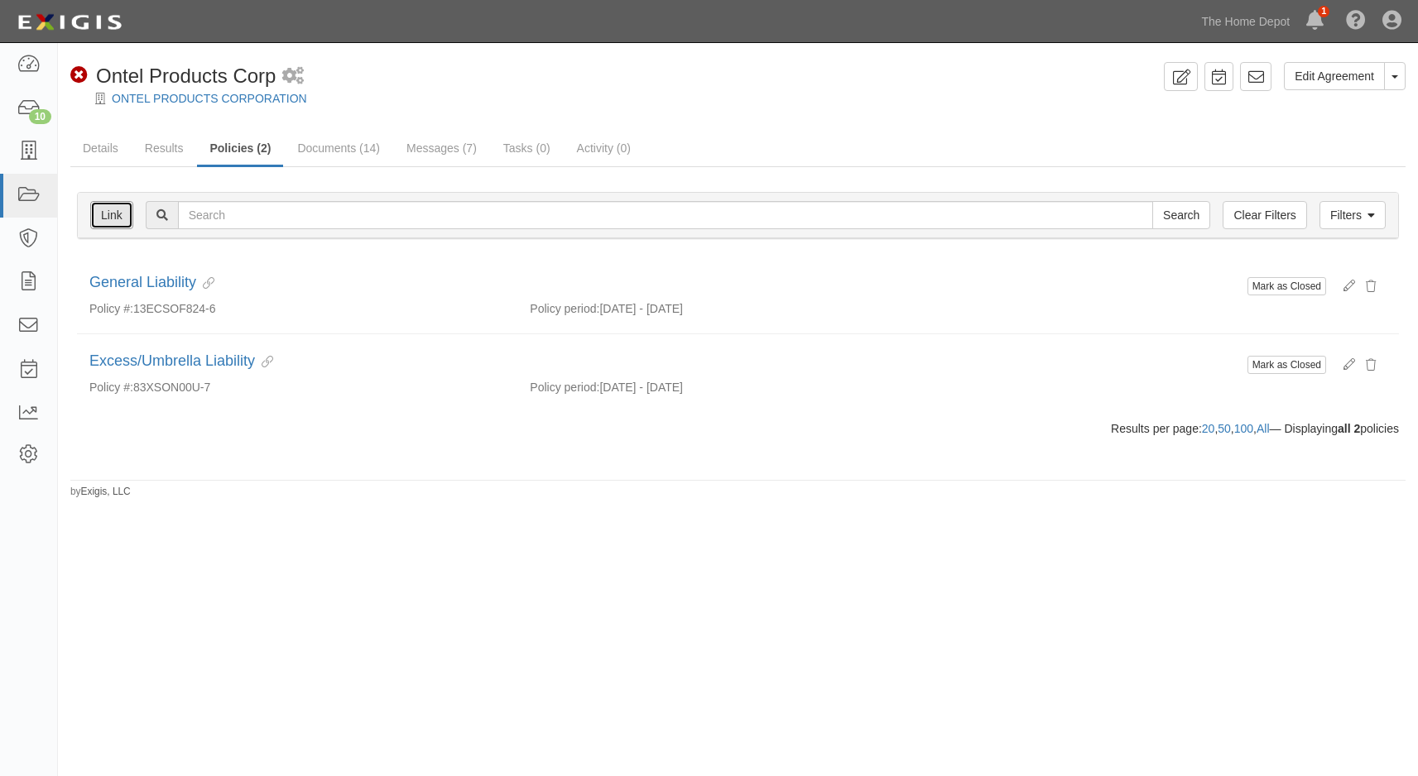
click at [104, 214] on link "Link" at bounding box center [111, 215] width 43 height 28
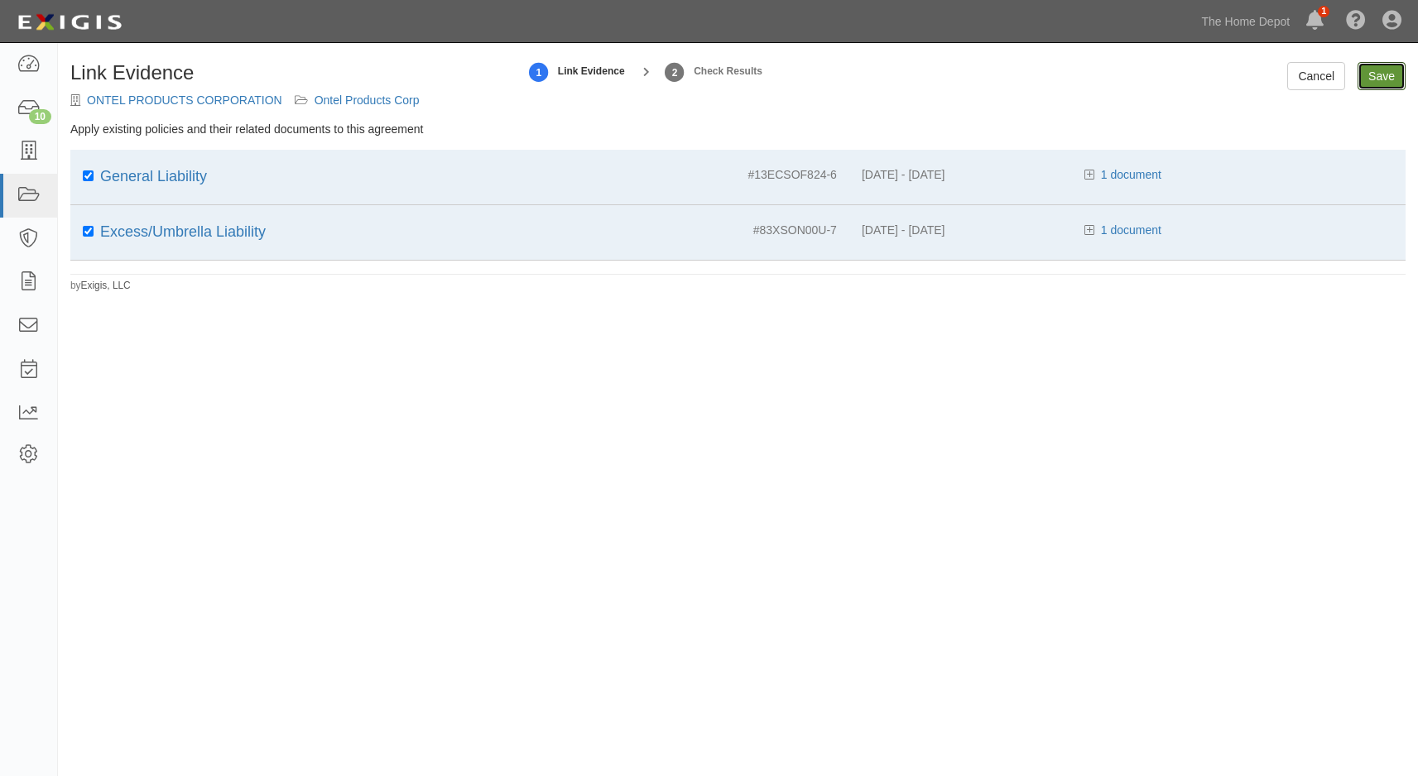
click at [1366, 74] on input "Save" at bounding box center [1381, 76] width 48 height 28
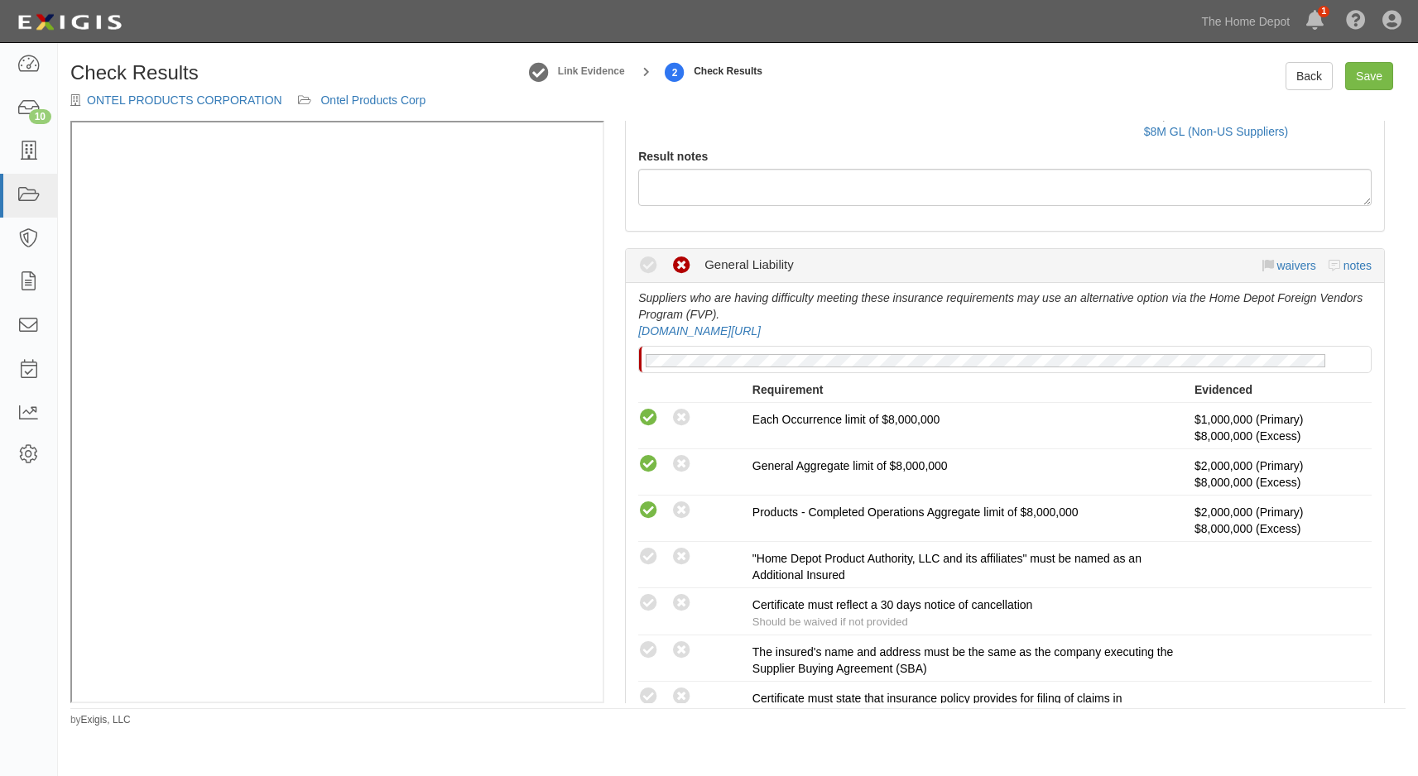
scroll to position [414, 0]
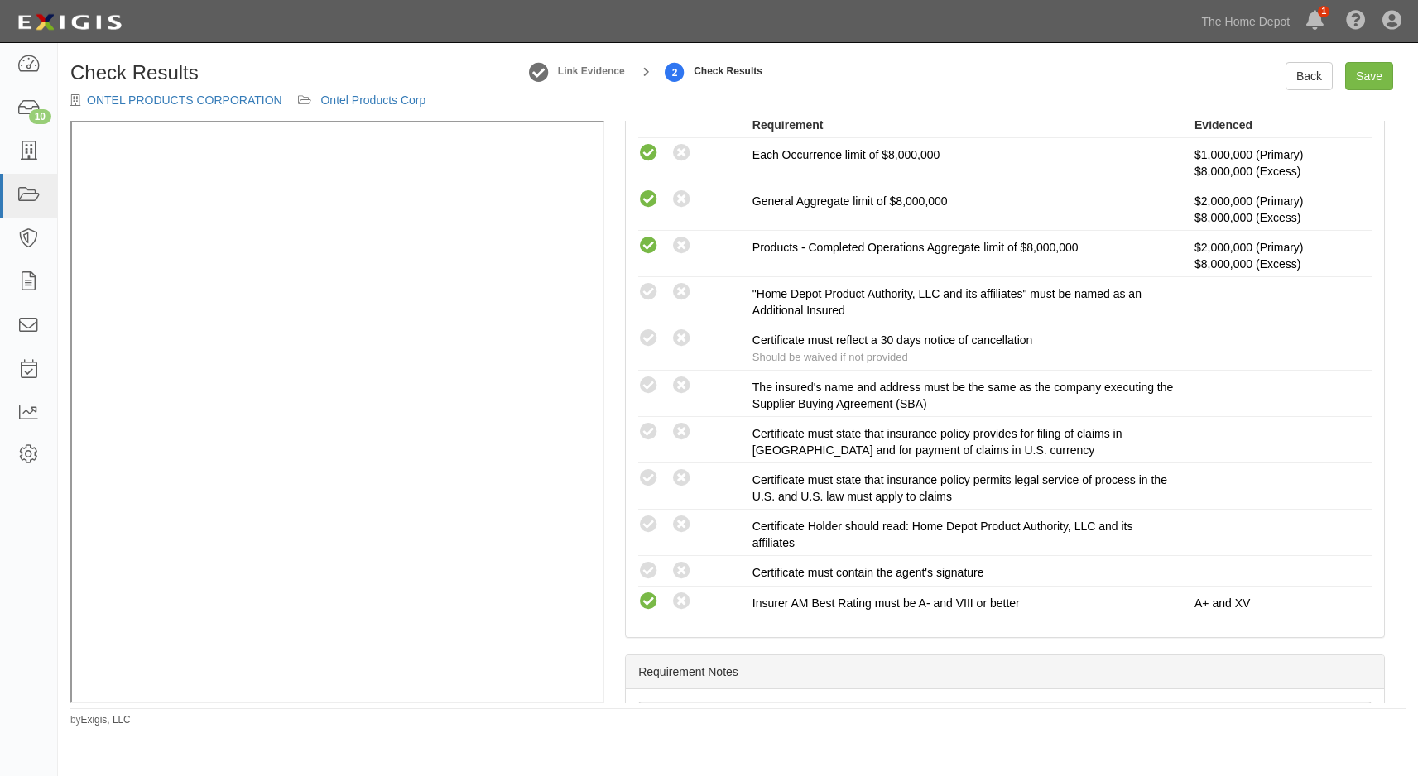
drag, startPoint x: 640, startPoint y: 294, endPoint x: 648, endPoint y: 313, distance: 20.8
click at [641, 293] on icon at bounding box center [648, 292] width 21 height 21
radio input "true"
click at [648, 327] on li "Compliant Waived: Non-Compliant Certificate must reflect a 30 days notice of ca…" at bounding box center [1004, 347] width 733 height 47
click at [649, 347] on icon at bounding box center [648, 339] width 21 height 21
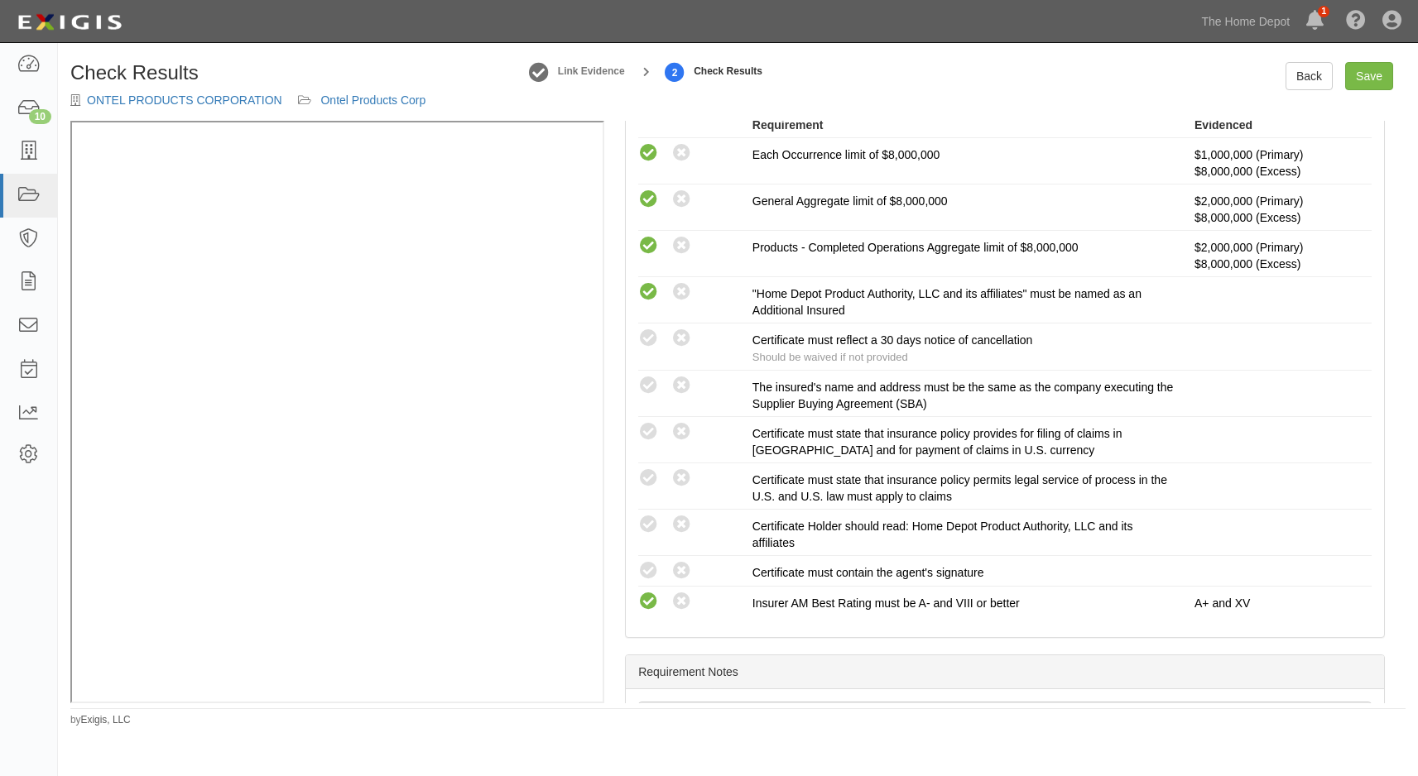
radio input "true"
click at [648, 390] on icon at bounding box center [648, 386] width 21 height 21
radio input "true"
click at [648, 429] on icon at bounding box center [648, 432] width 21 height 21
radio input "true"
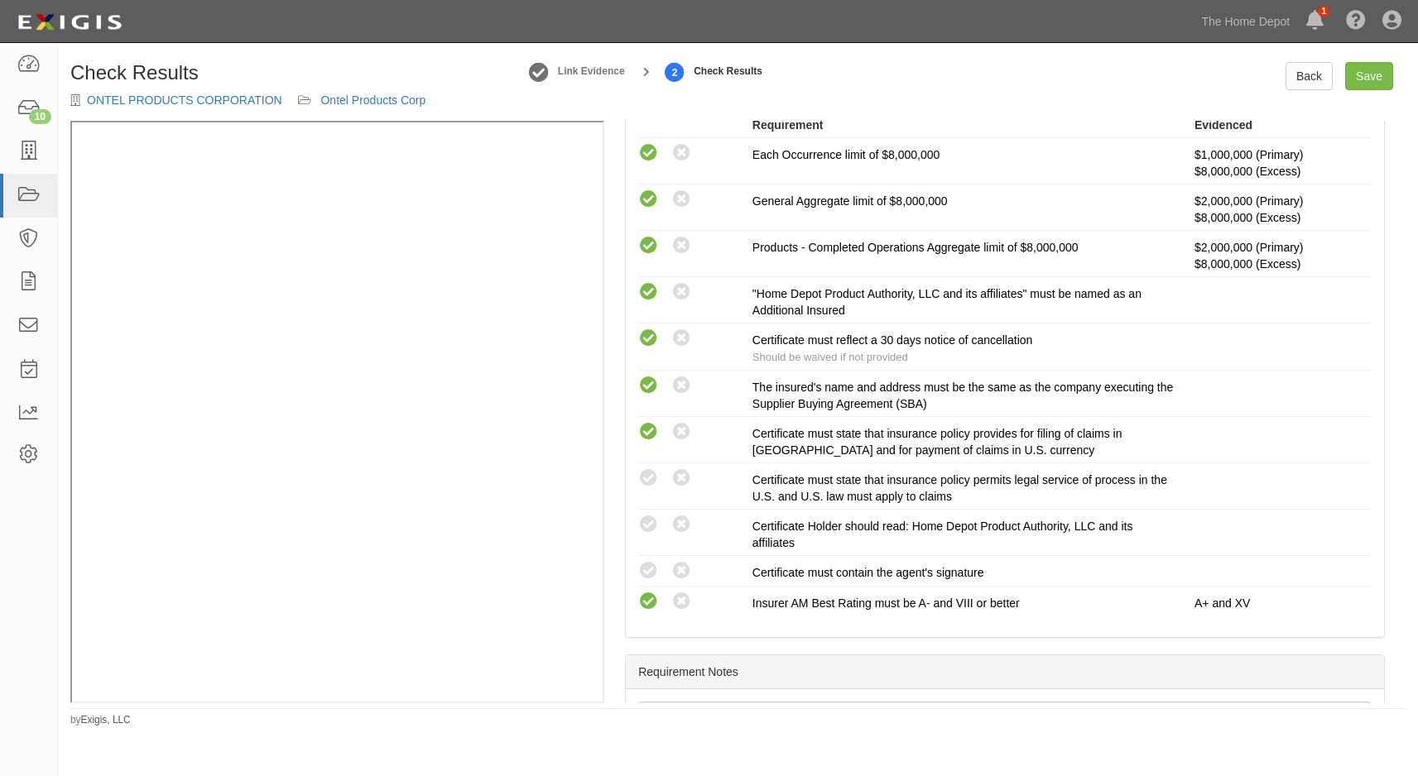
click at [647, 476] on icon at bounding box center [648, 478] width 21 height 21
radio input "true"
click at [646, 514] on div "Compliant Waived: Non-Compliant" at bounding box center [695, 525] width 114 height 22
click at [646, 521] on icon at bounding box center [648, 525] width 21 height 21
radio input "true"
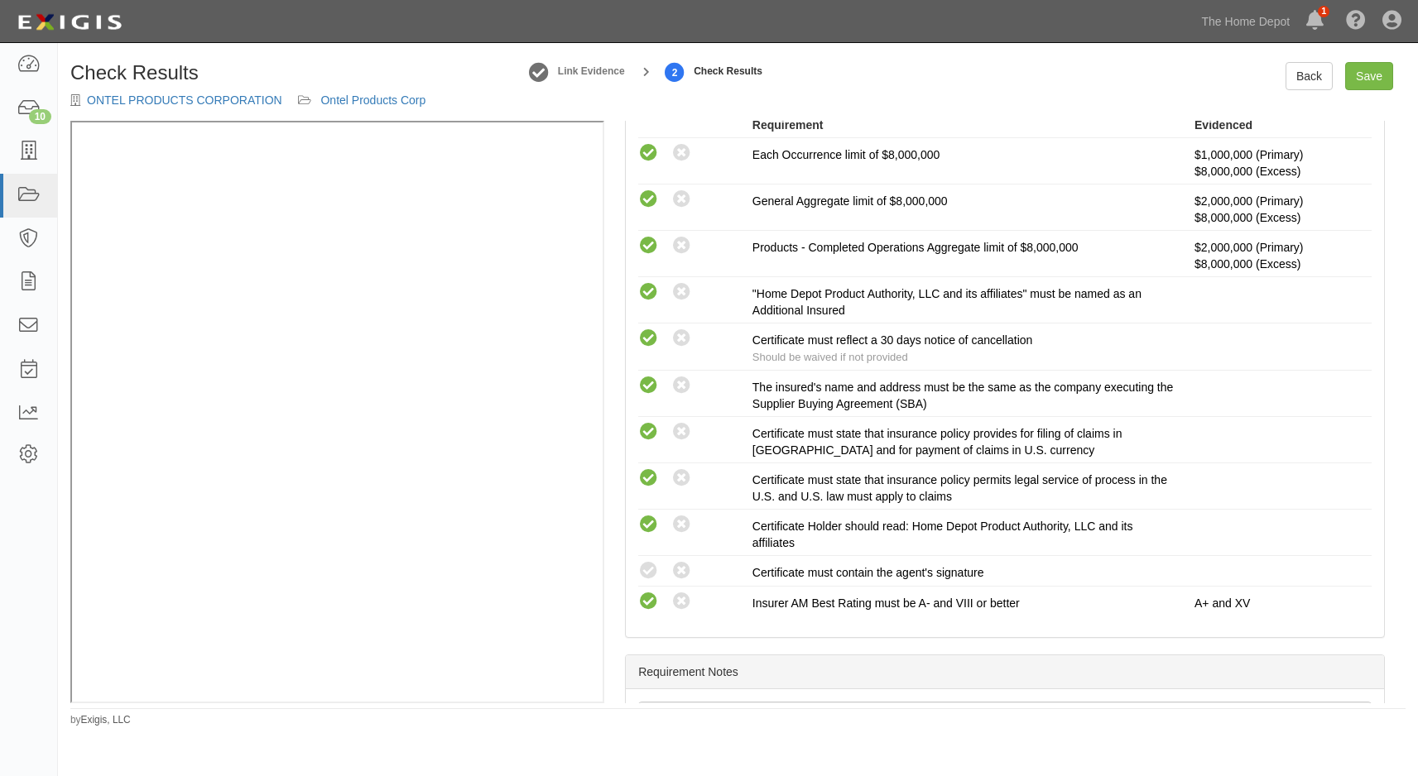
click at [646, 567] on icon at bounding box center [648, 571] width 21 height 21
radio input "true"
drag, startPoint x: 811, startPoint y: 653, endPoint x: 1320, endPoint y: 174, distance: 699.1
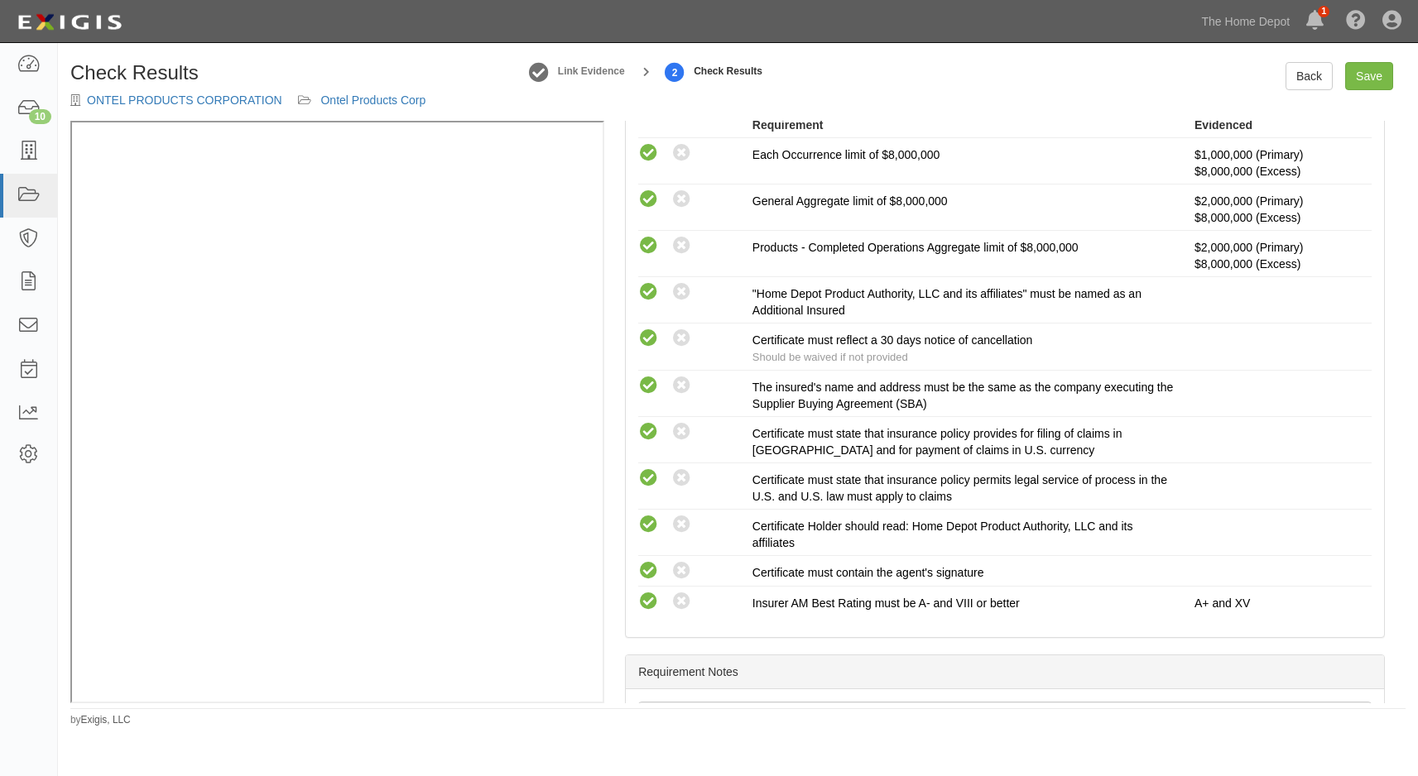
click at [816, 648] on div "Edit this agreement Edit all linked agreements Manage Policies (GL, XS) Certifi…" at bounding box center [1004, 412] width 801 height 583
click at [1351, 81] on link "Save" at bounding box center [1369, 76] width 48 height 28
radio input "true"
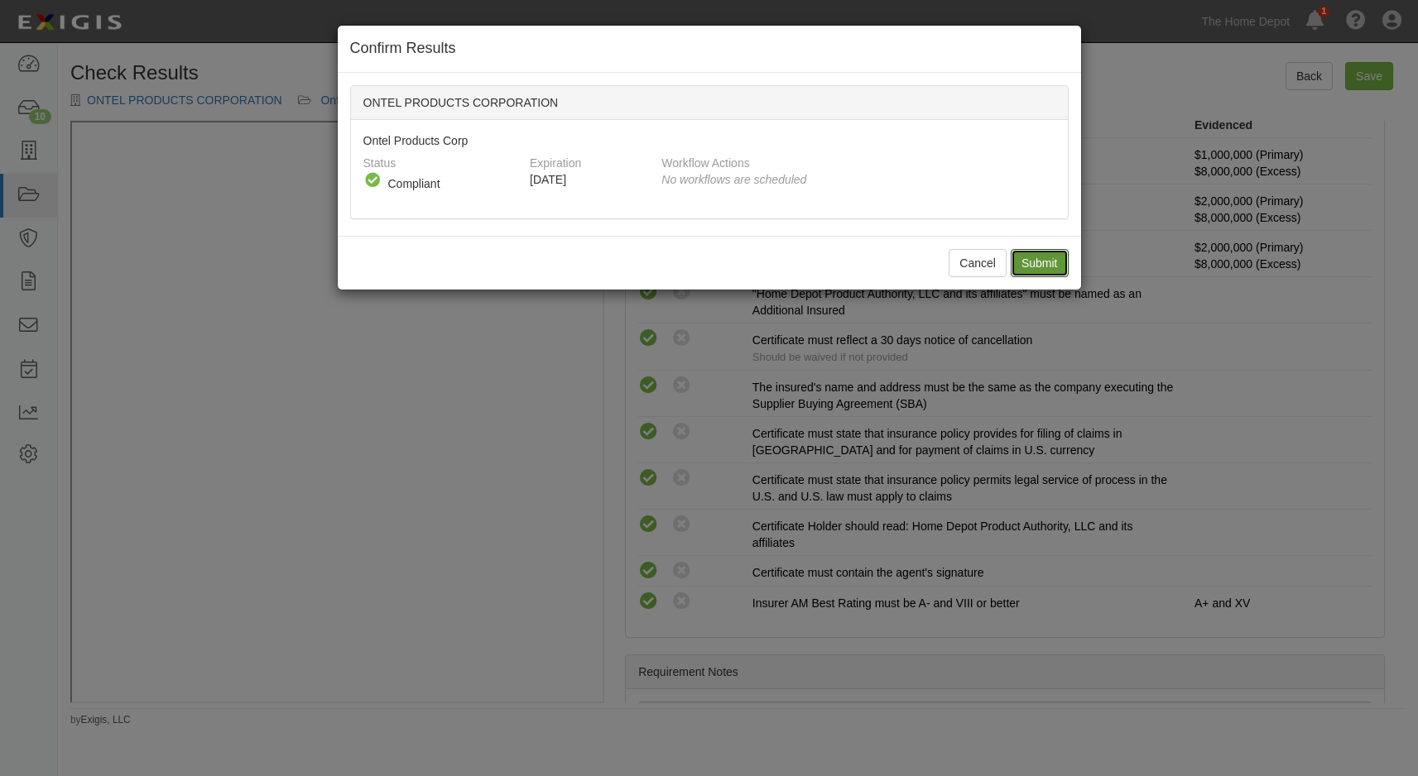
click at [1041, 255] on input "Submit" at bounding box center [1040, 263] width 58 height 28
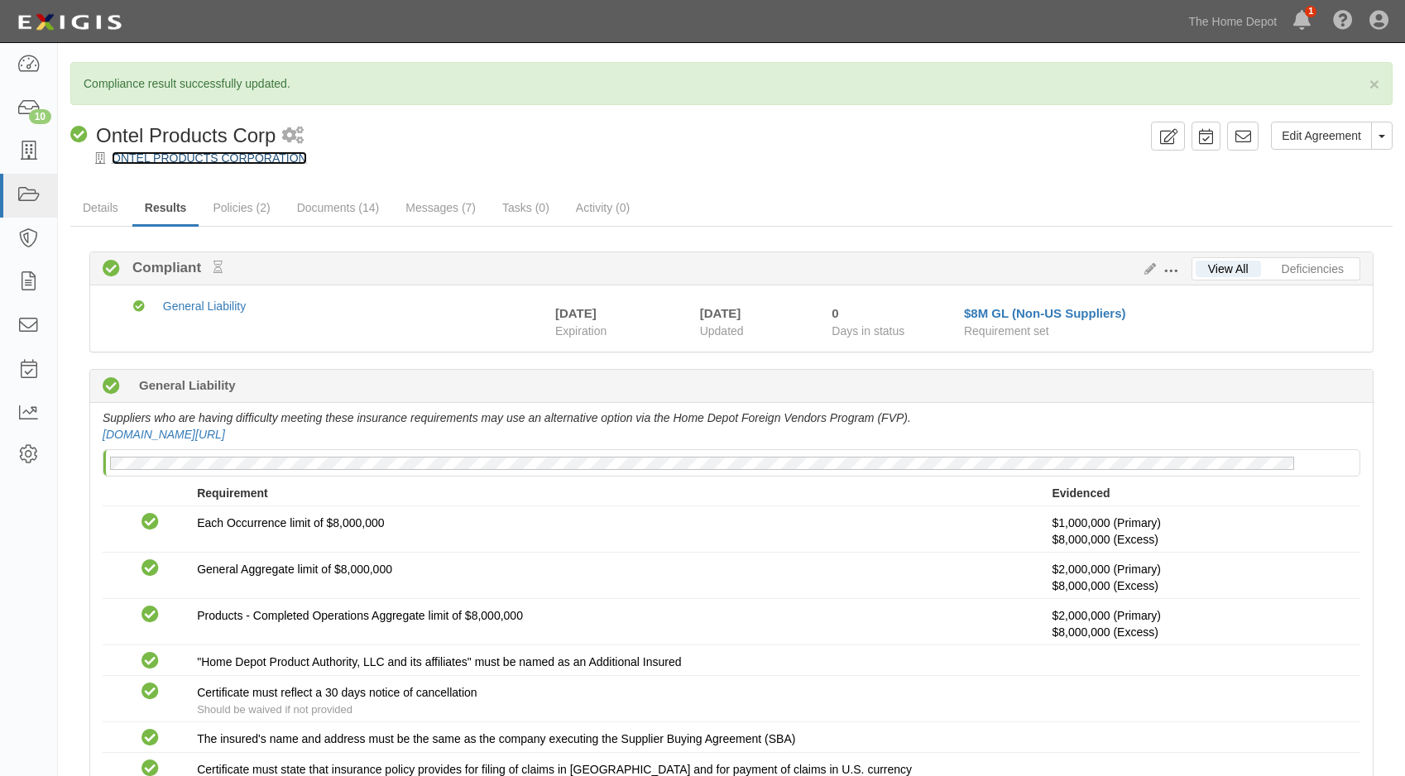
click at [153, 156] on link "ONTEL PRODUCTS CORPORATION" at bounding box center [209, 157] width 195 height 13
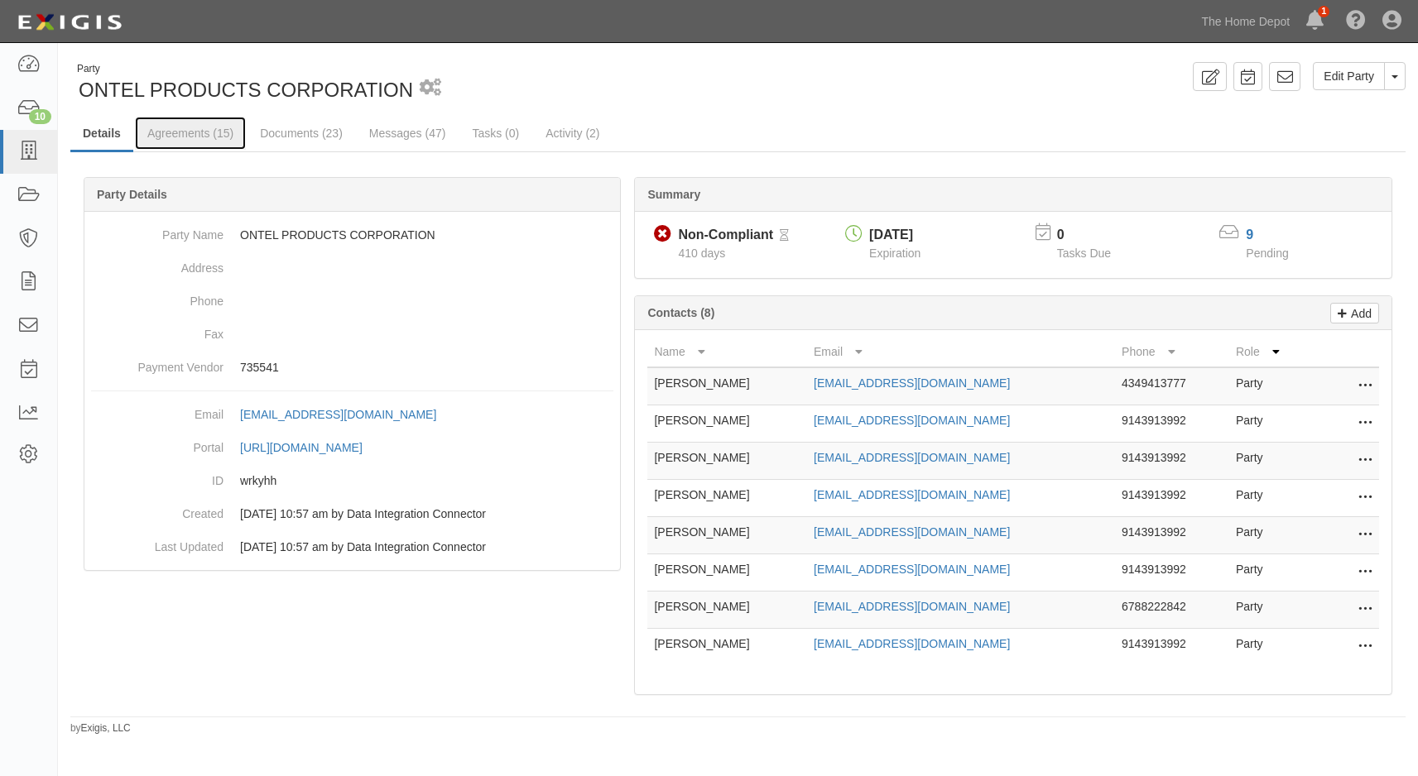
click at [216, 131] on link "Agreements (15)" at bounding box center [190, 133] width 111 height 33
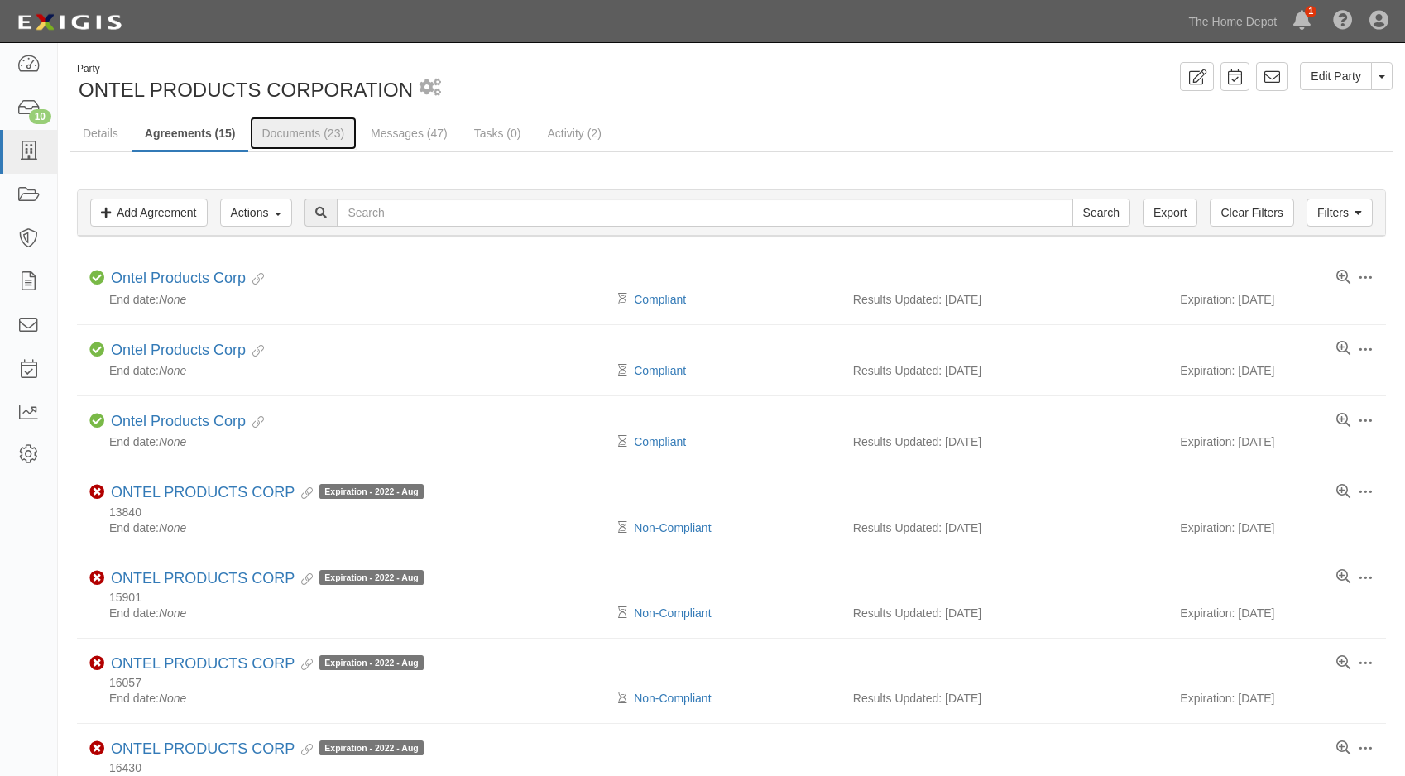
click at [298, 136] on link "Documents (23)" at bounding box center [304, 133] width 108 height 33
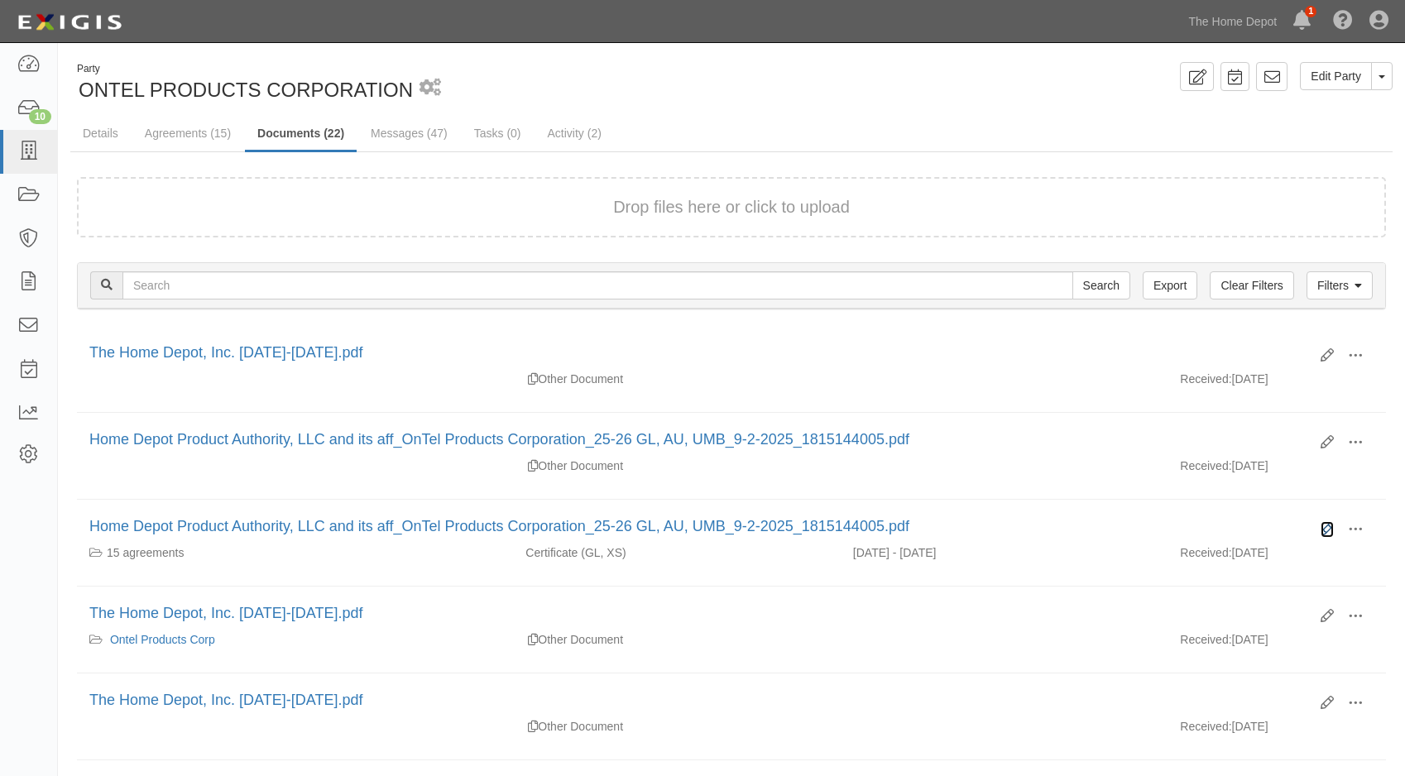
click at [1328, 528] on icon at bounding box center [1327, 529] width 13 height 13
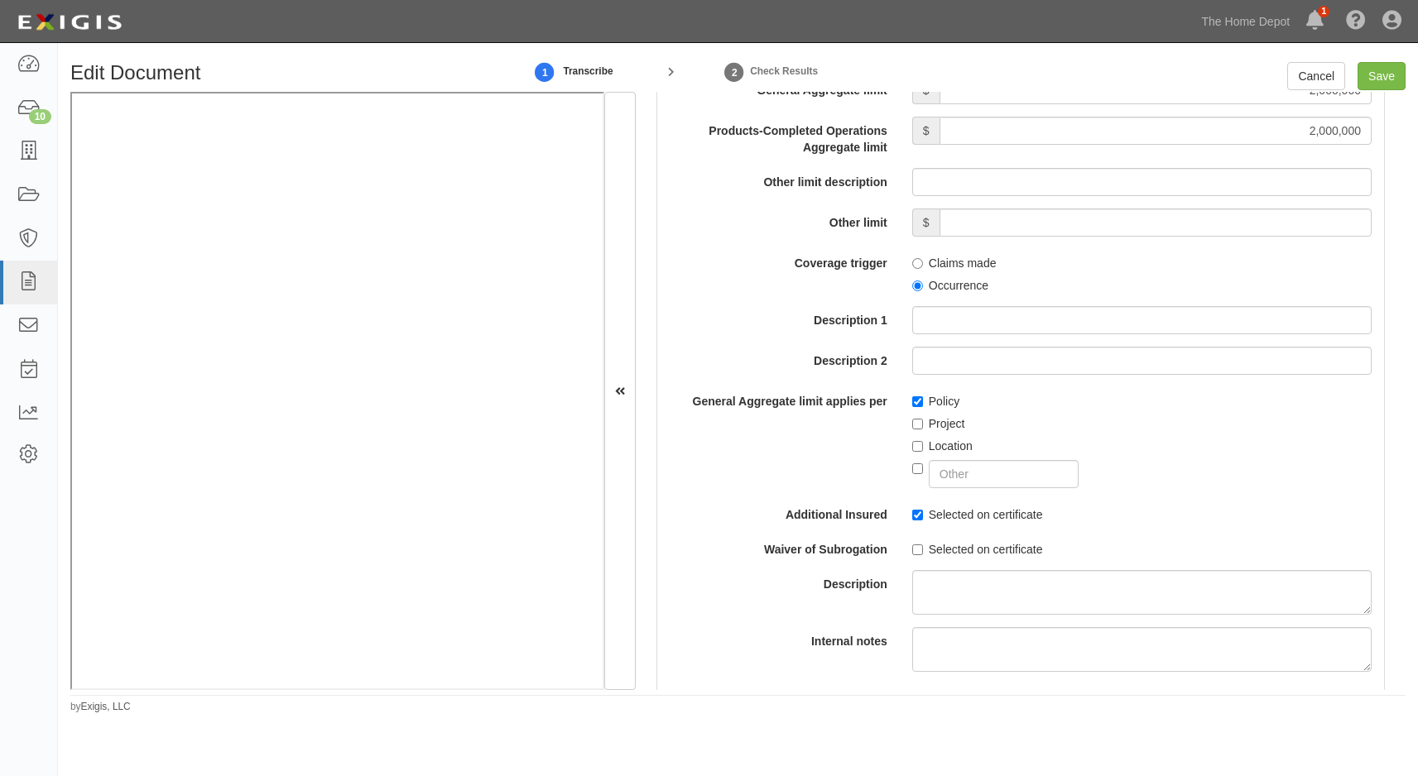
scroll to position [1573, 0]
click at [1372, 78] on input "Save" at bounding box center [1381, 76] width 48 height 28
type input "1000000"
type input "2000000"
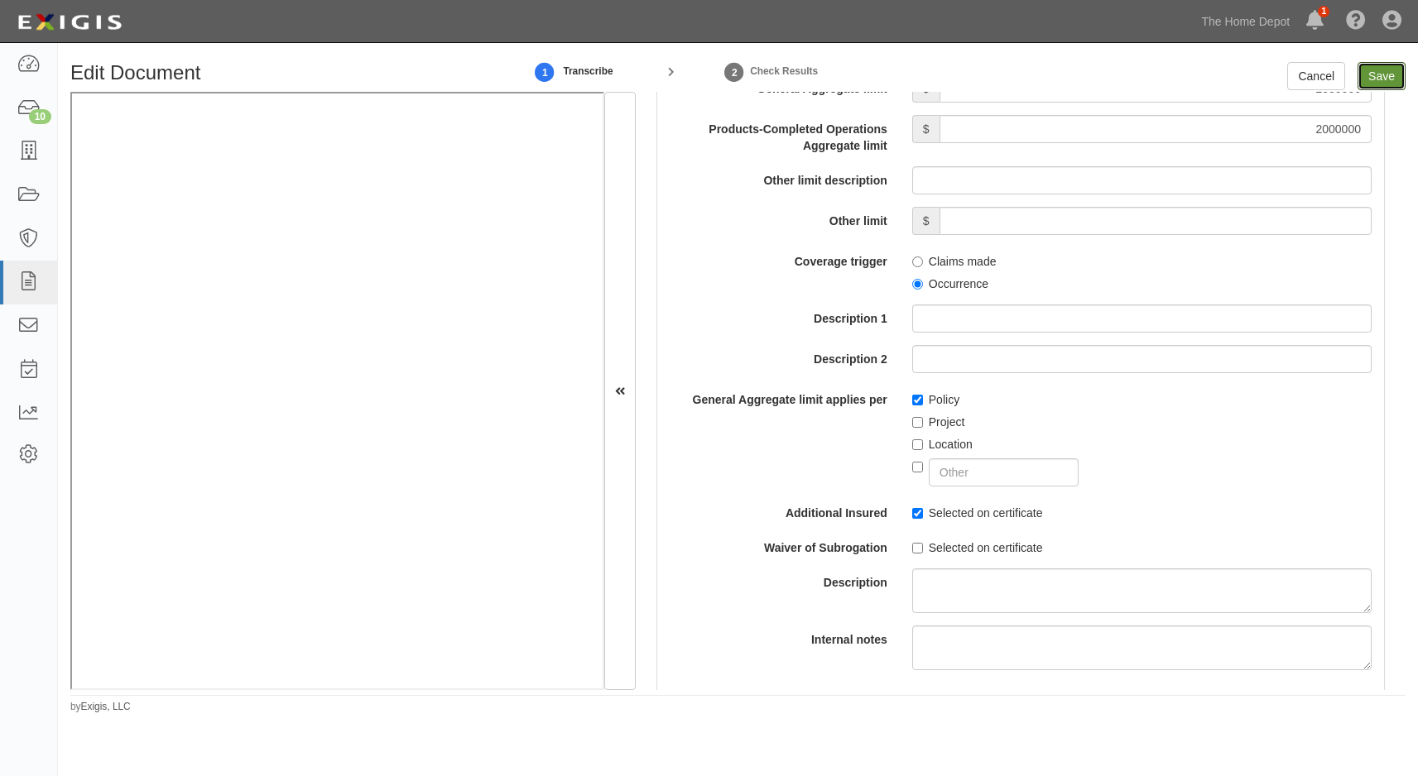
type input "8000000"
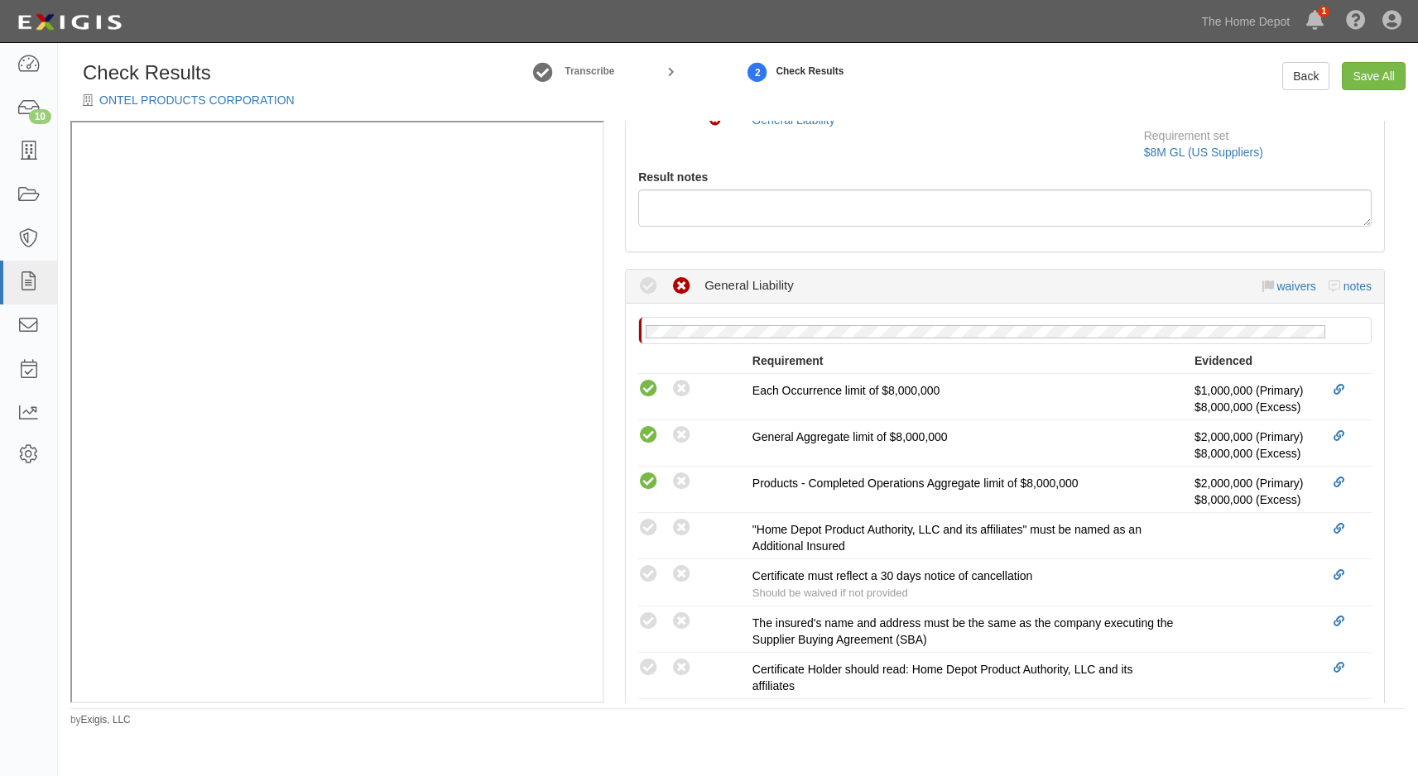
scroll to position [497, 0]
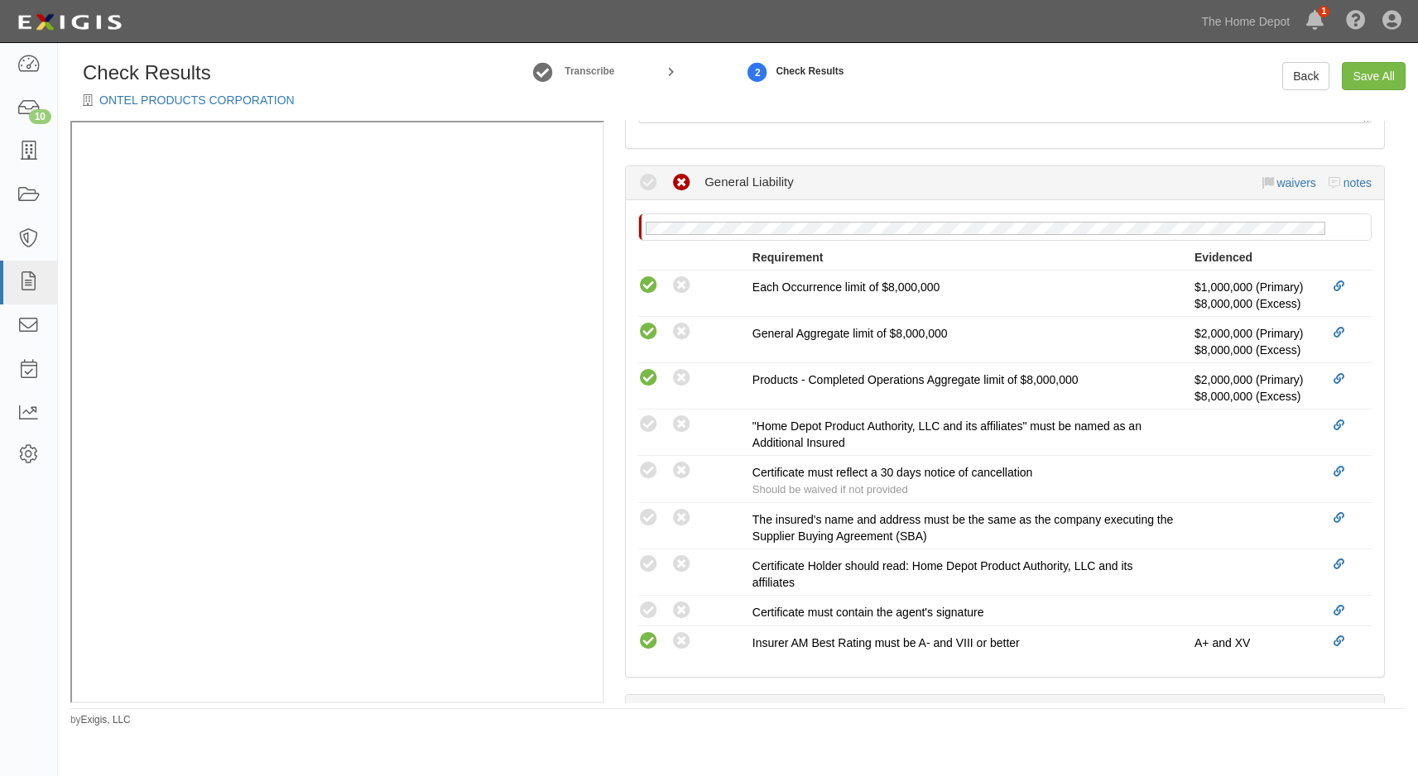
click at [654, 419] on icon at bounding box center [648, 425] width 21 height 21
click at [648, 473] on icon at bounding box center [648, 471] width 21 height 21
click at [647, 512] on icon at bounding box center [648, 518] width 21 height 21
click at [644, 563] on icon at bounding box center [648, 565] width 21 height 21
click at [643, 608] on icon at bounding box center [648, 611] width 21 height 21
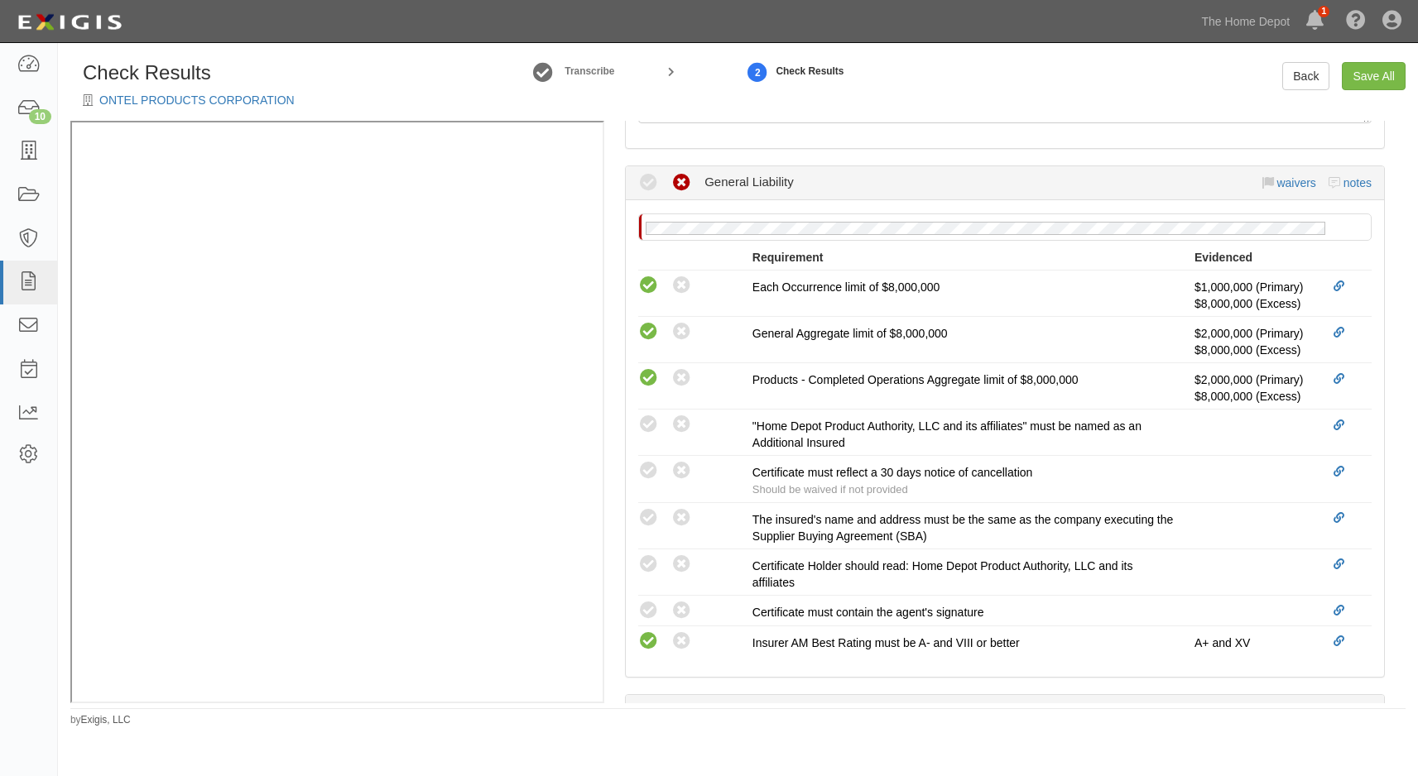
click at [740, 669] on div "No General Liability policy on file Requirement Evidenced A policy must be adde…" at bounding box center [1005, 438] width 758 height 477
radio input "true"
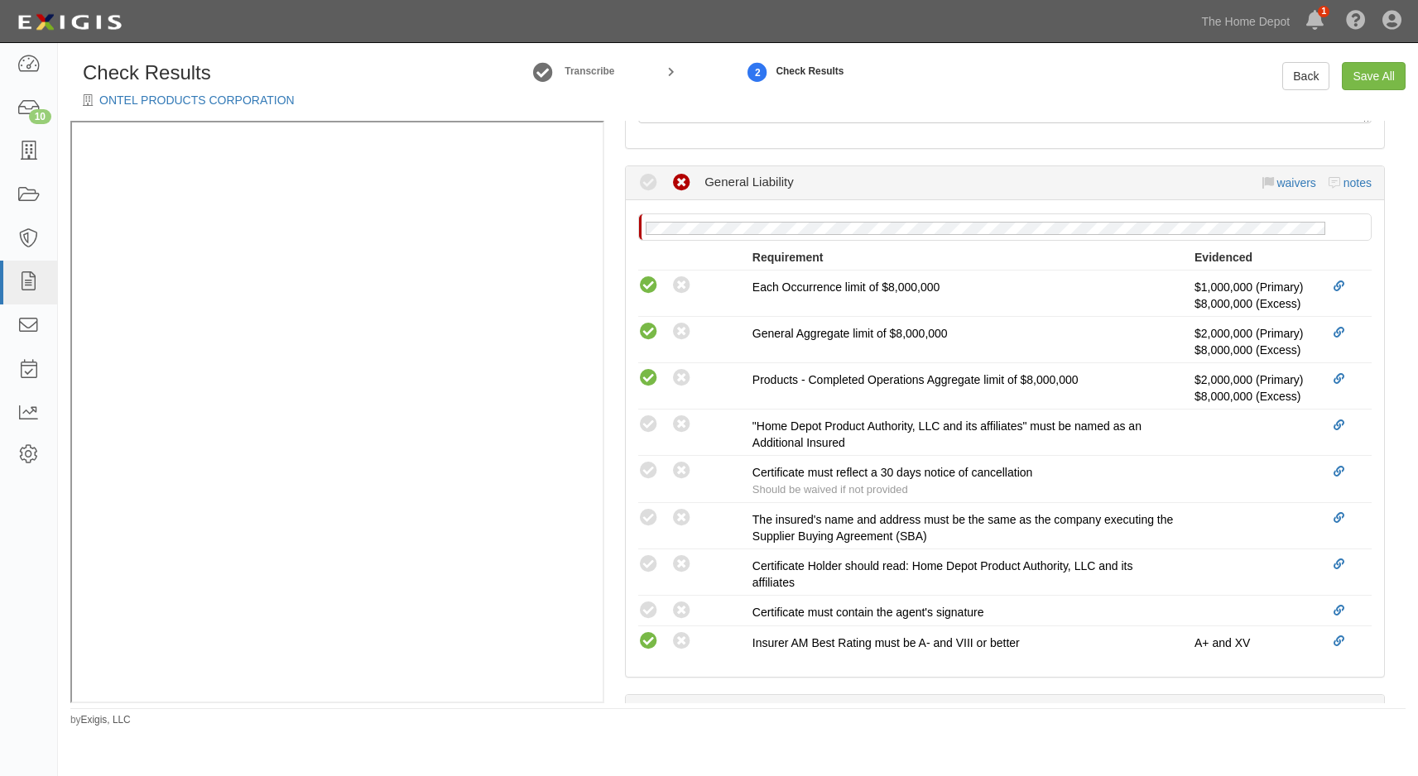
radio input "true"
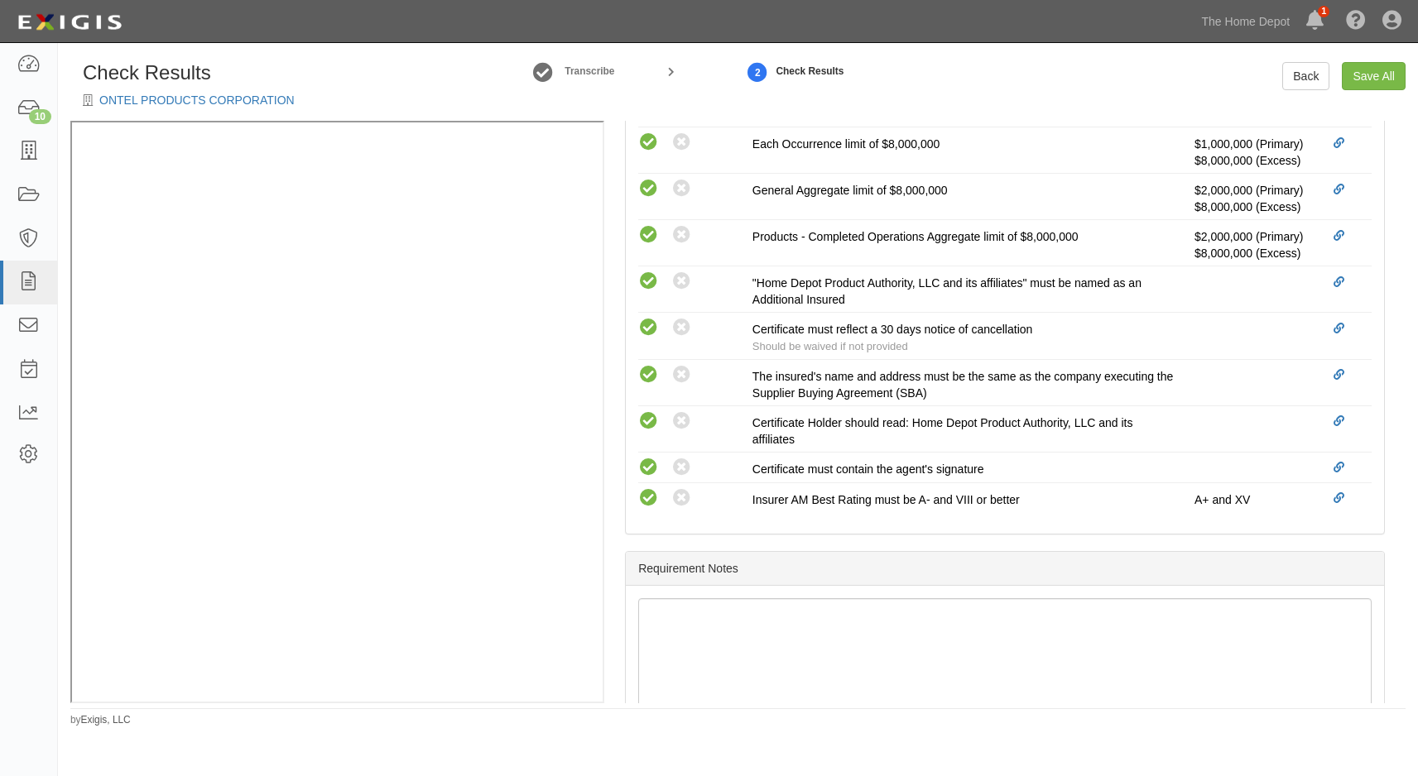
scroll to position [621, 0]
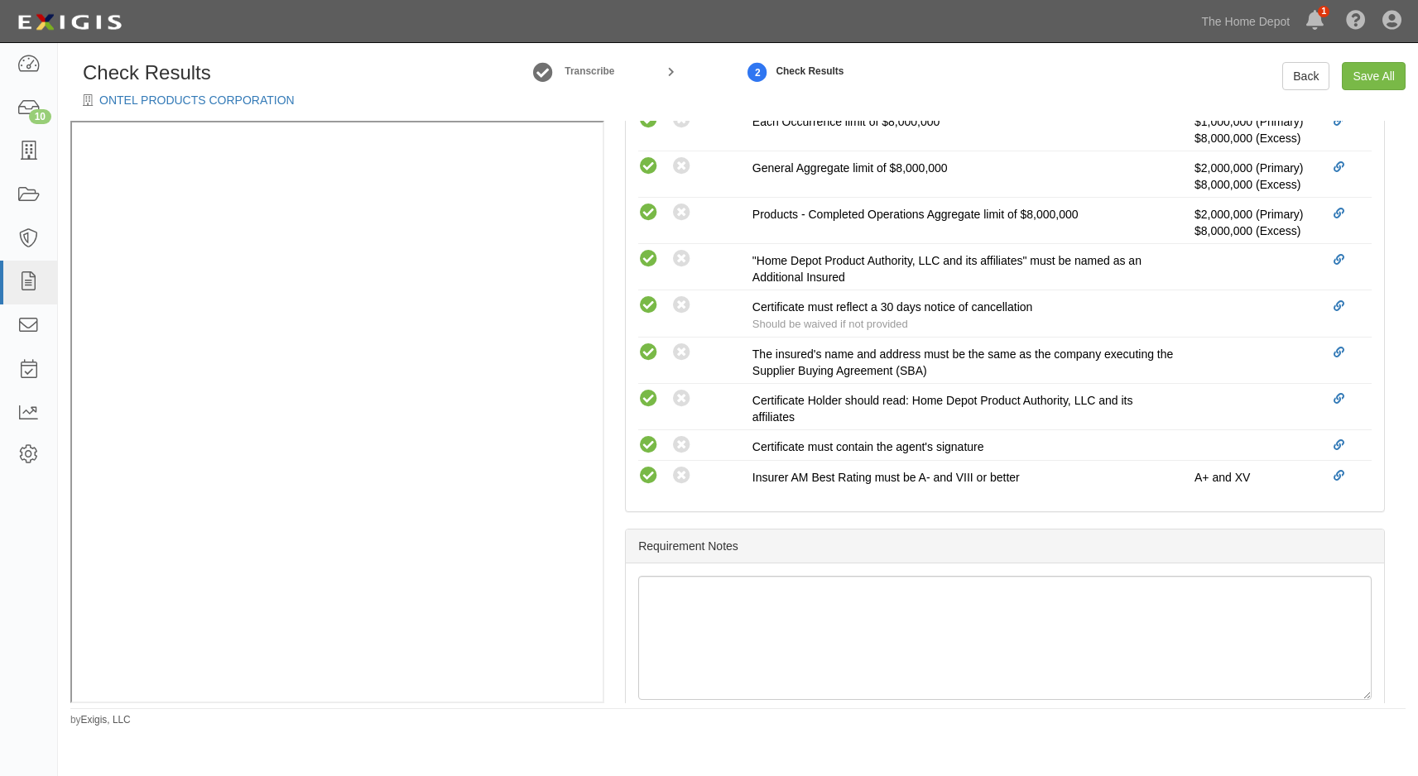
click at [829, 547] on div "Requirement Notes" at bounding box center [1005, 547] width 758 height 34
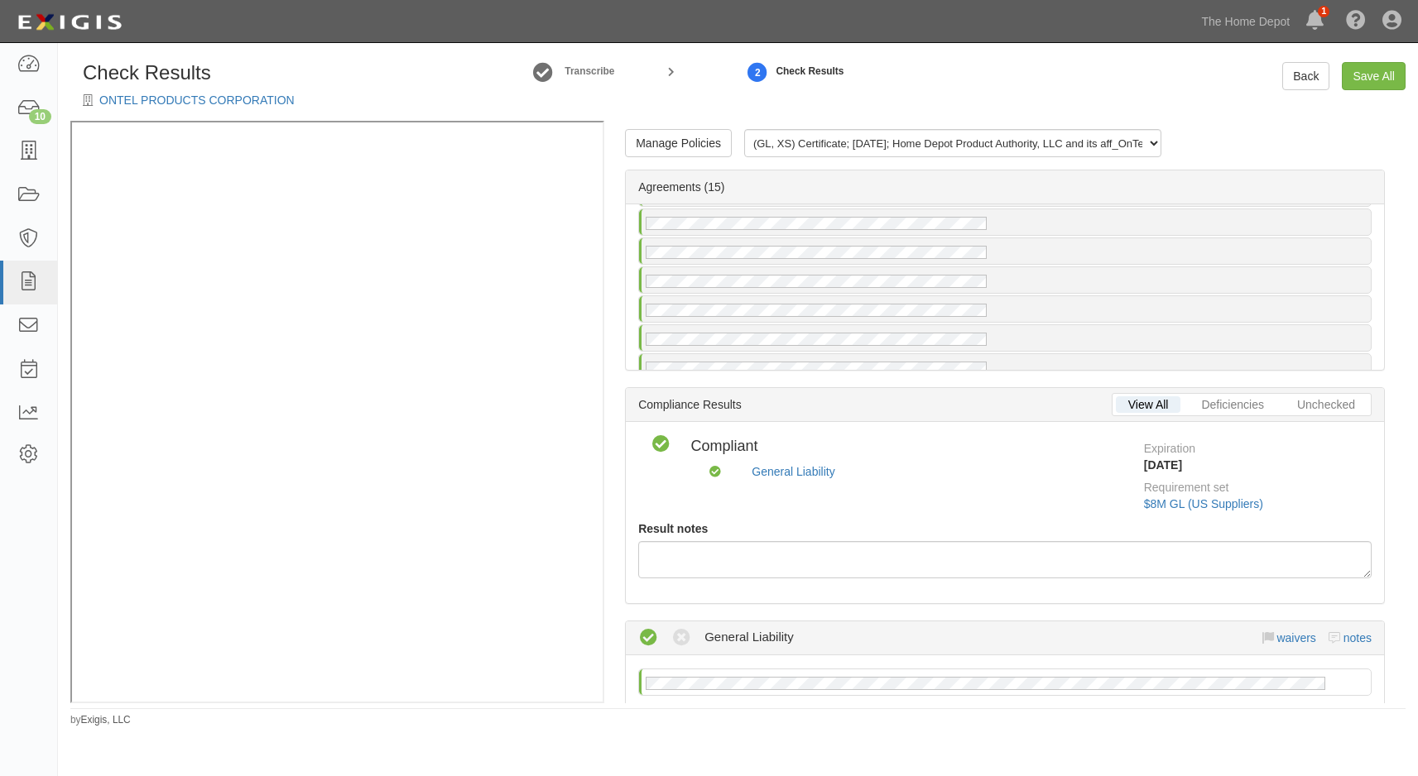
scroll to position [0, 0]
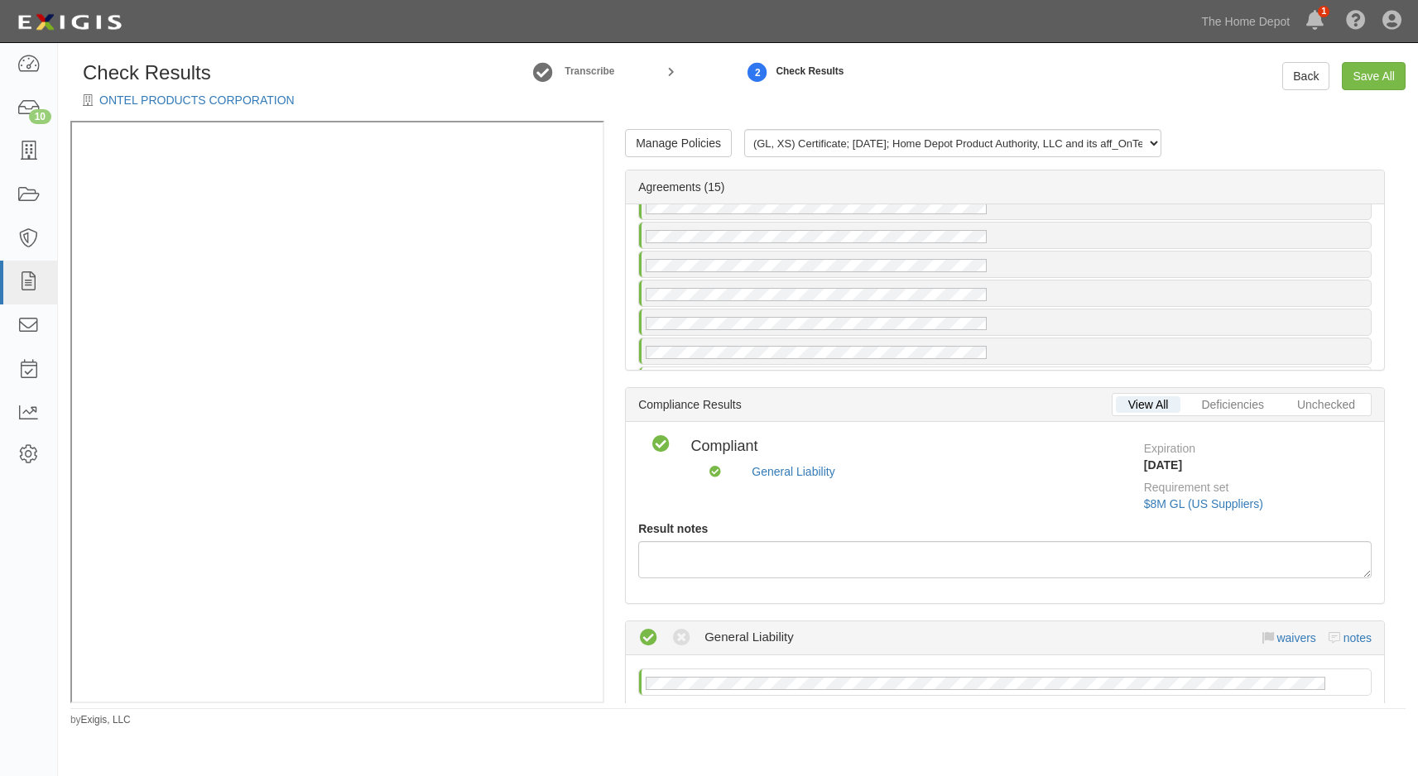
scroll to position [166, 0]
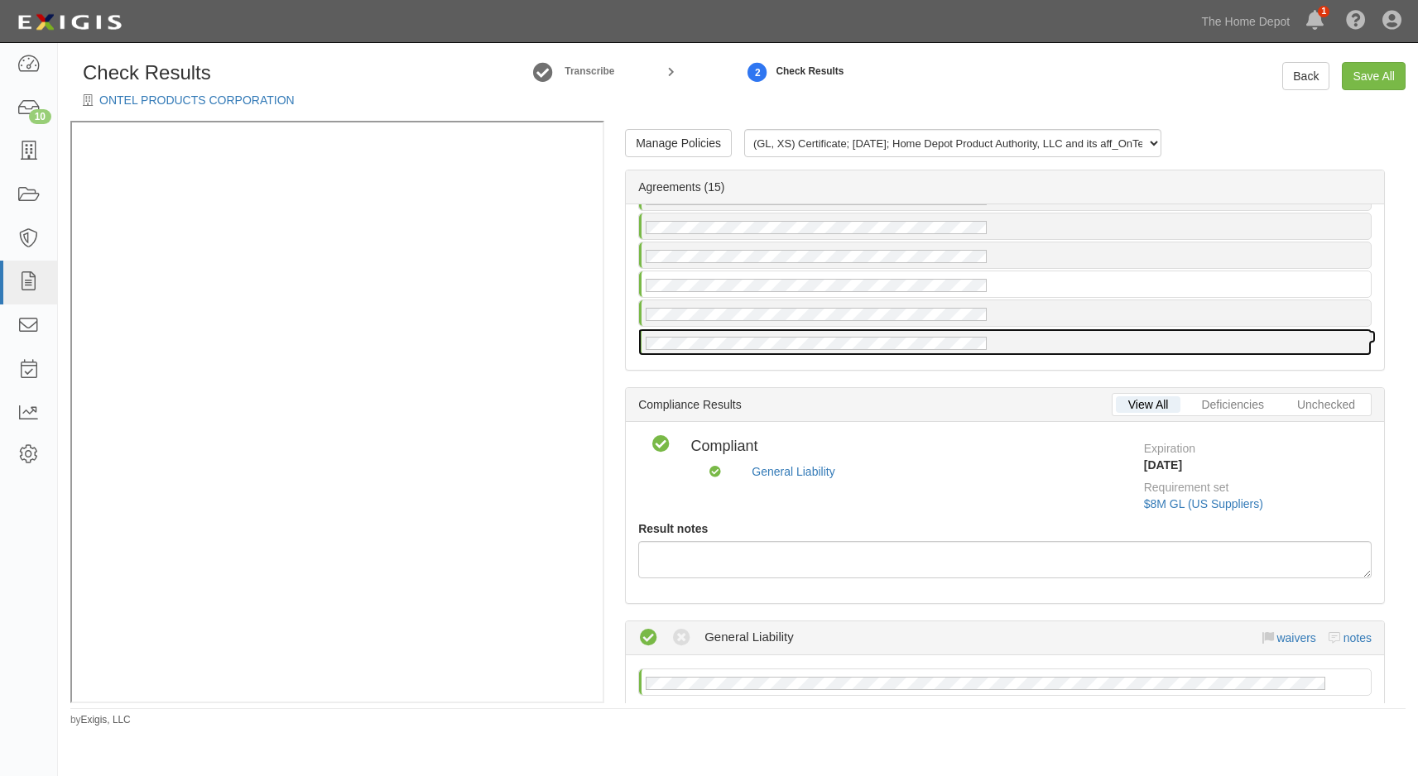
click at [898, 333] on div at bounding box center [1005, 342] width 732 height 26
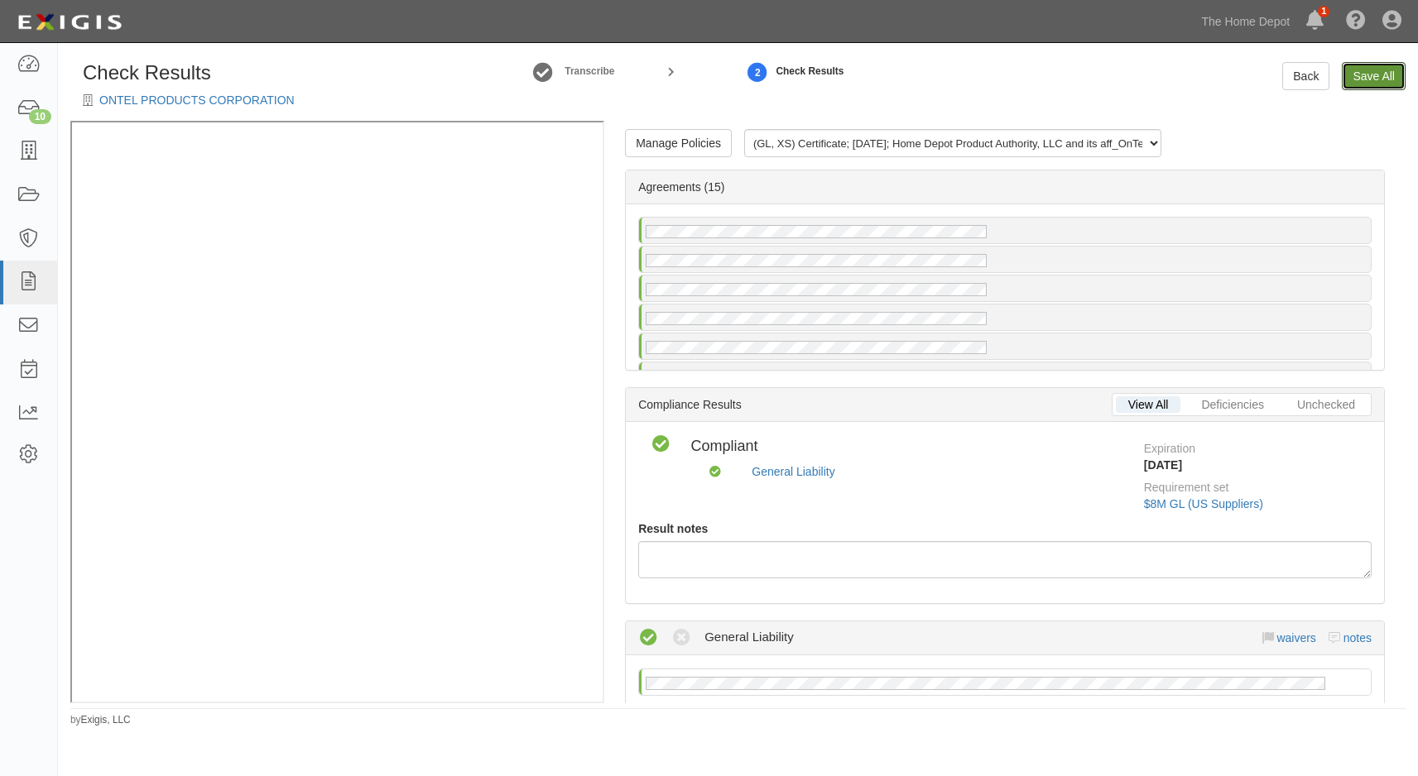
click at [1363, 81] on link "Save All" at bounding box center [1374, 76] width 64 height 28
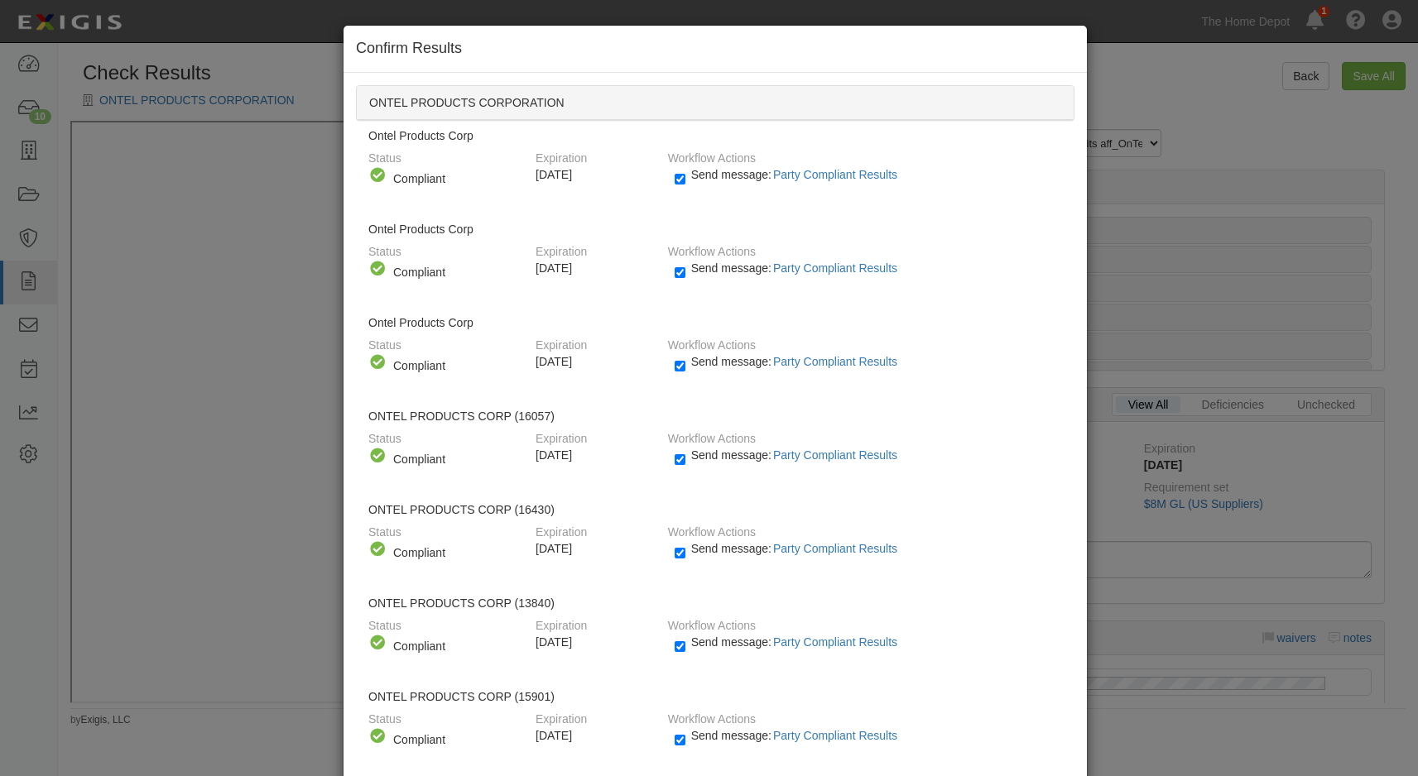
radio input "false"
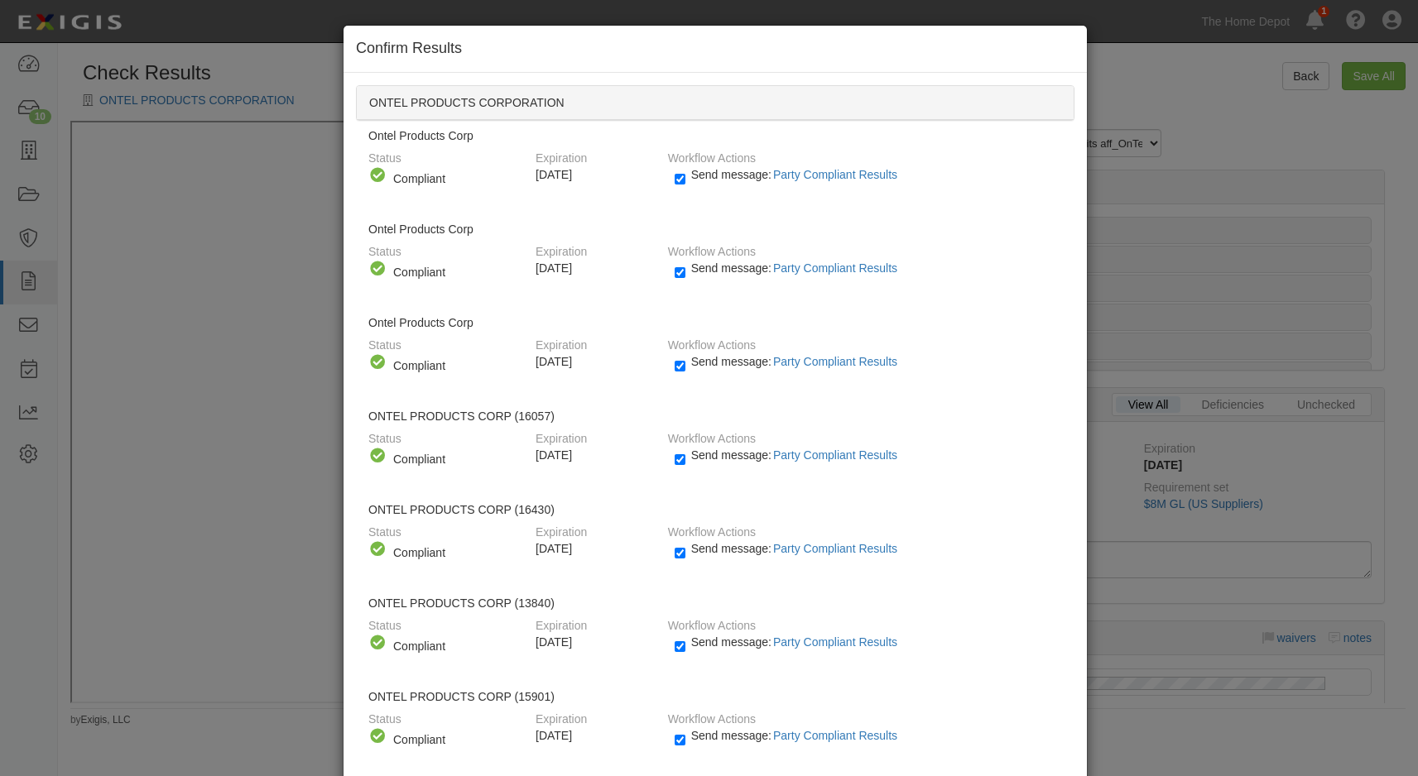
radio input "false"
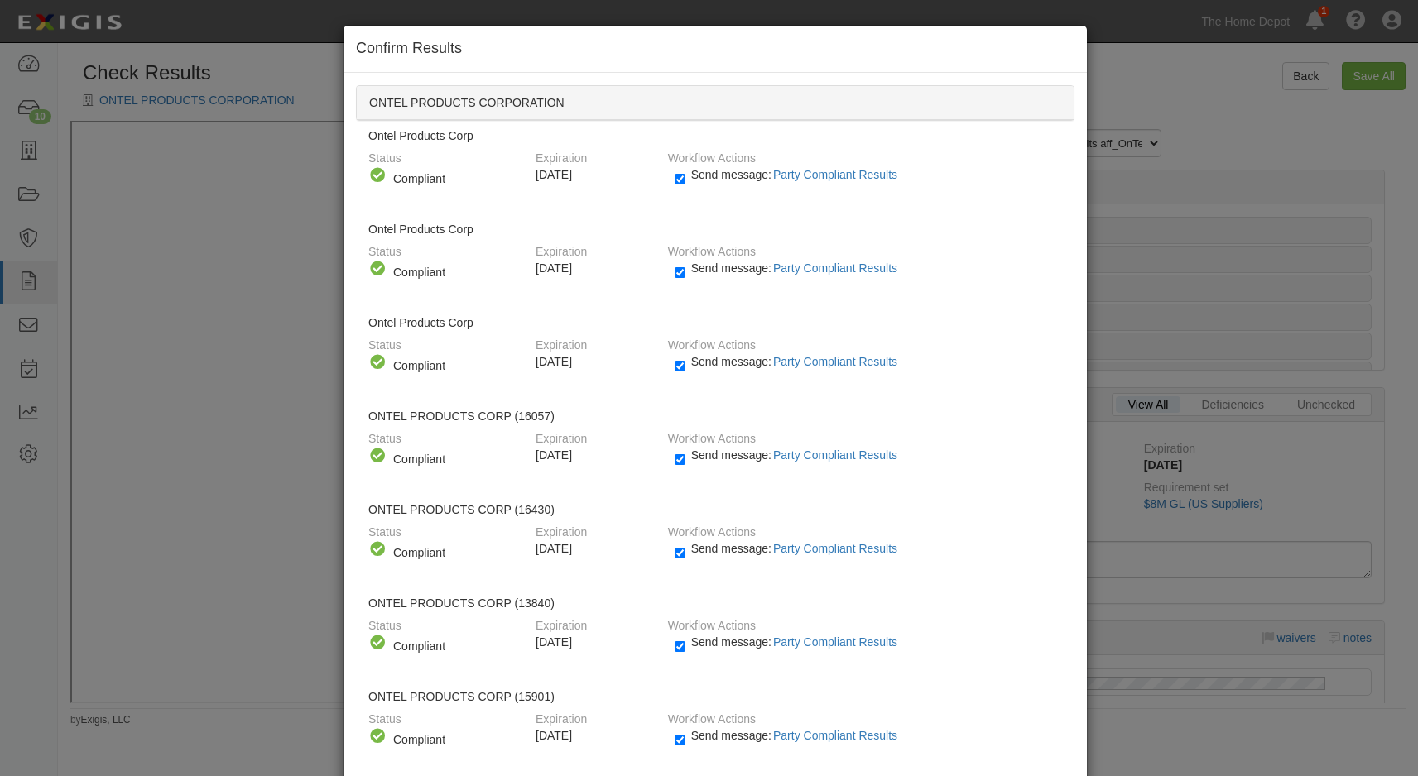
radio input "false"
radio input "true"
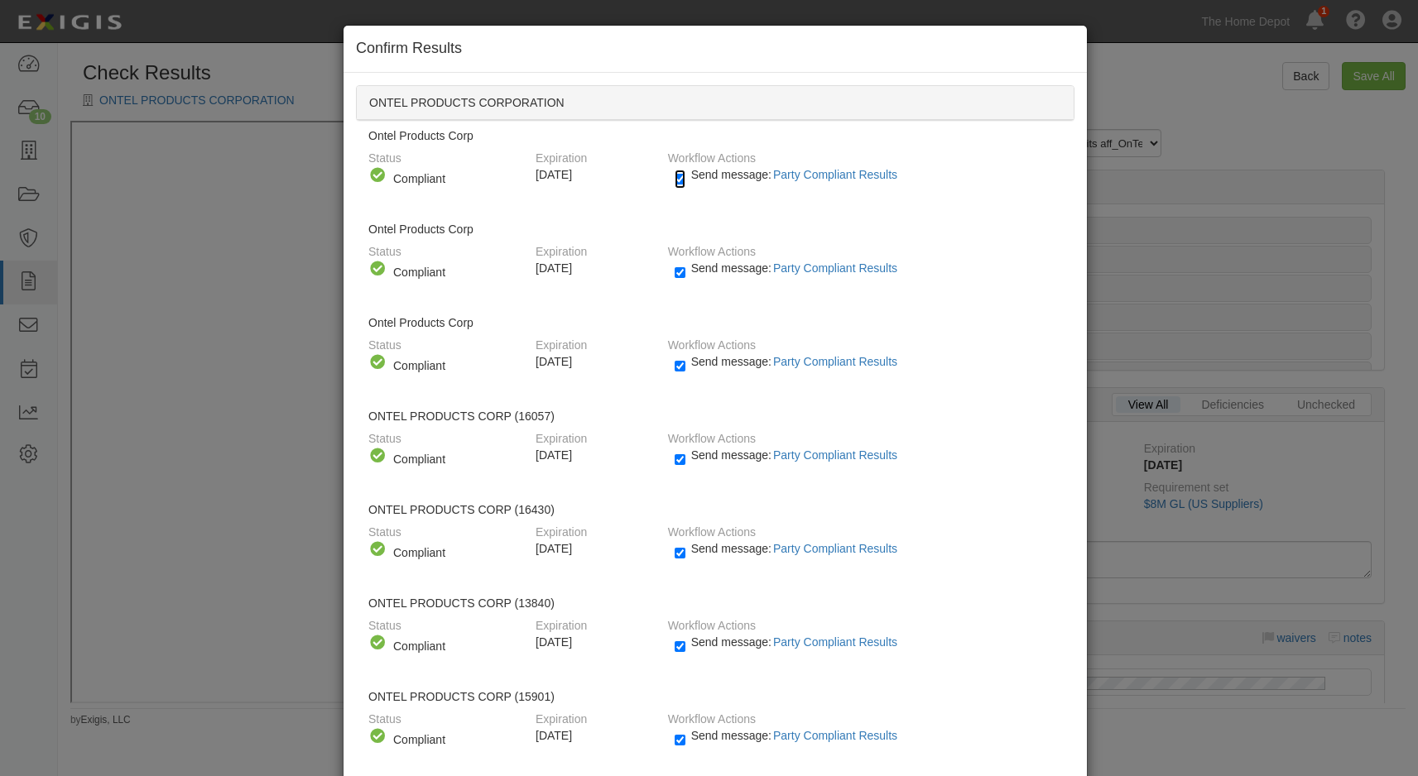
click at [675, 180] on input "Send message: Party Compliant Results" at bounding box center [680, 179] width 11 height 19
checkbox input "false"
click at [675, 270] on input "Send message: Party Compliant Results" at bounding box center [680, 272] width 11 height 19
checkbox input "false"
click at [667, 371] on div "Send message: Party Compliant Results" at bounding box center [862, 366] width 400 height 27
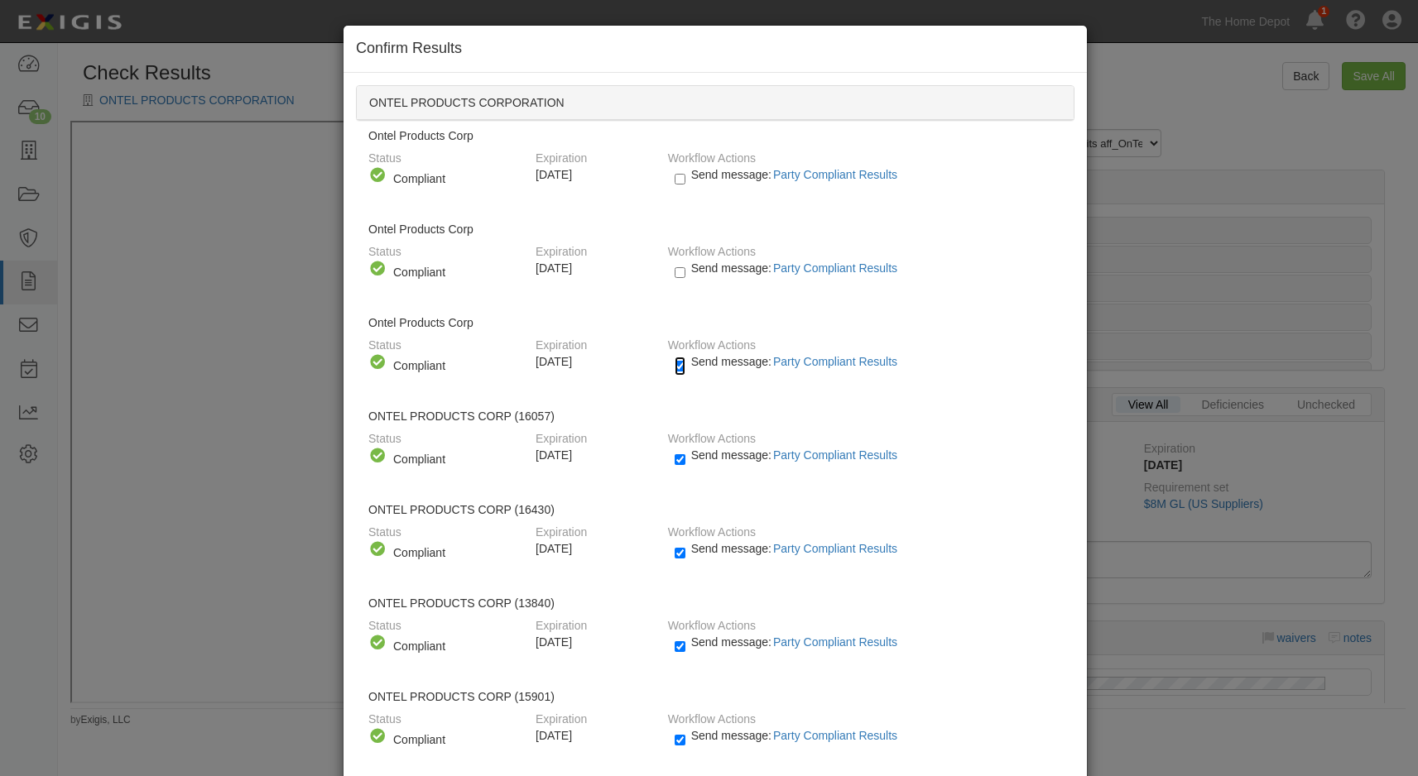
click at [675, 362] on input "Send message: Party Compliant Results" at bounding box center [680, 366] width 11 height 19
checkbox input "false"
drag, startPoint x: 673, startPoint y: 455, endPoint x: 690, endPoint y: 499, distance: 47.2
click at [675, 456] on input "Send message: Party Compliant Results" at bounding box center [680, 459] width 11 height 19
checkbox input "false"
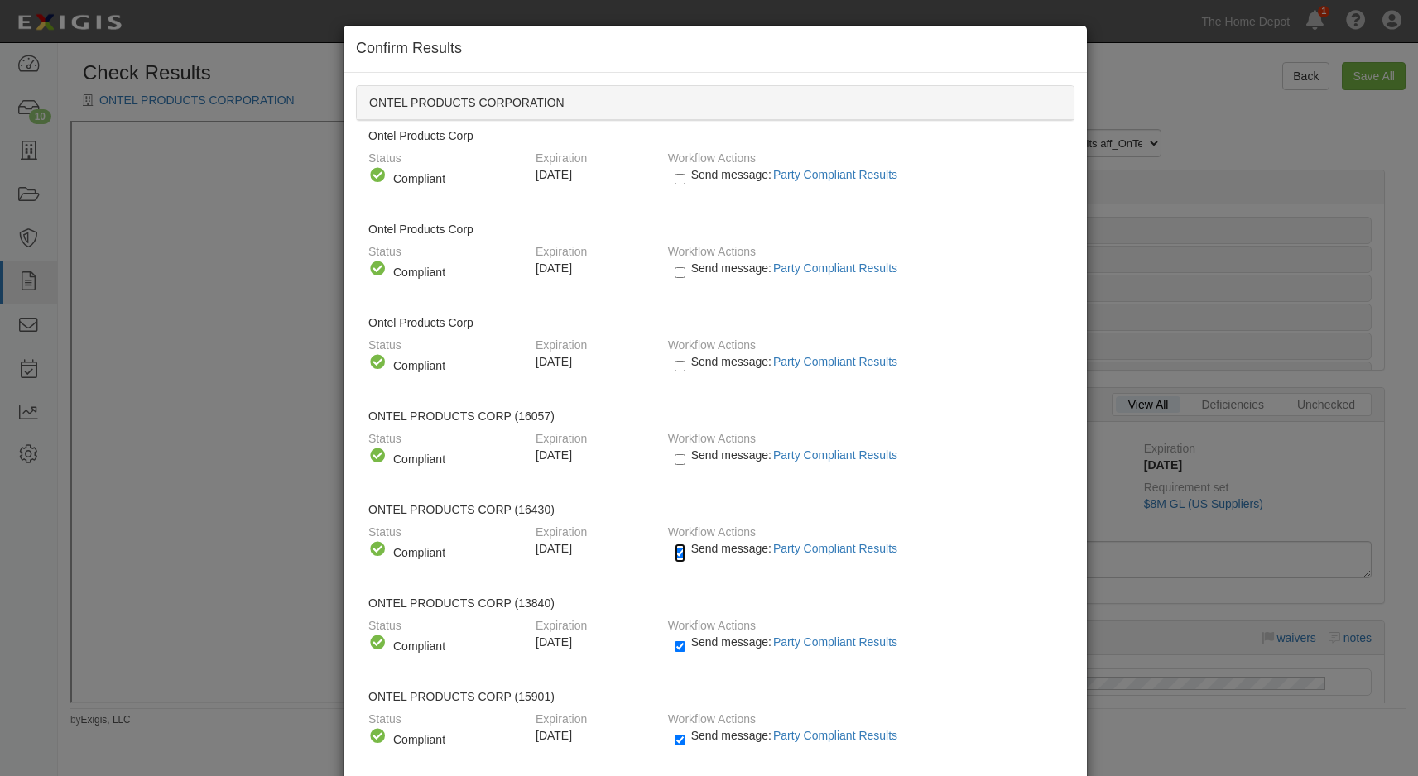
click at [675, 553] on input "Send message: Party Compliant Results" at bounding box center [680, 553] width 11 height 19
checkbox input "false"
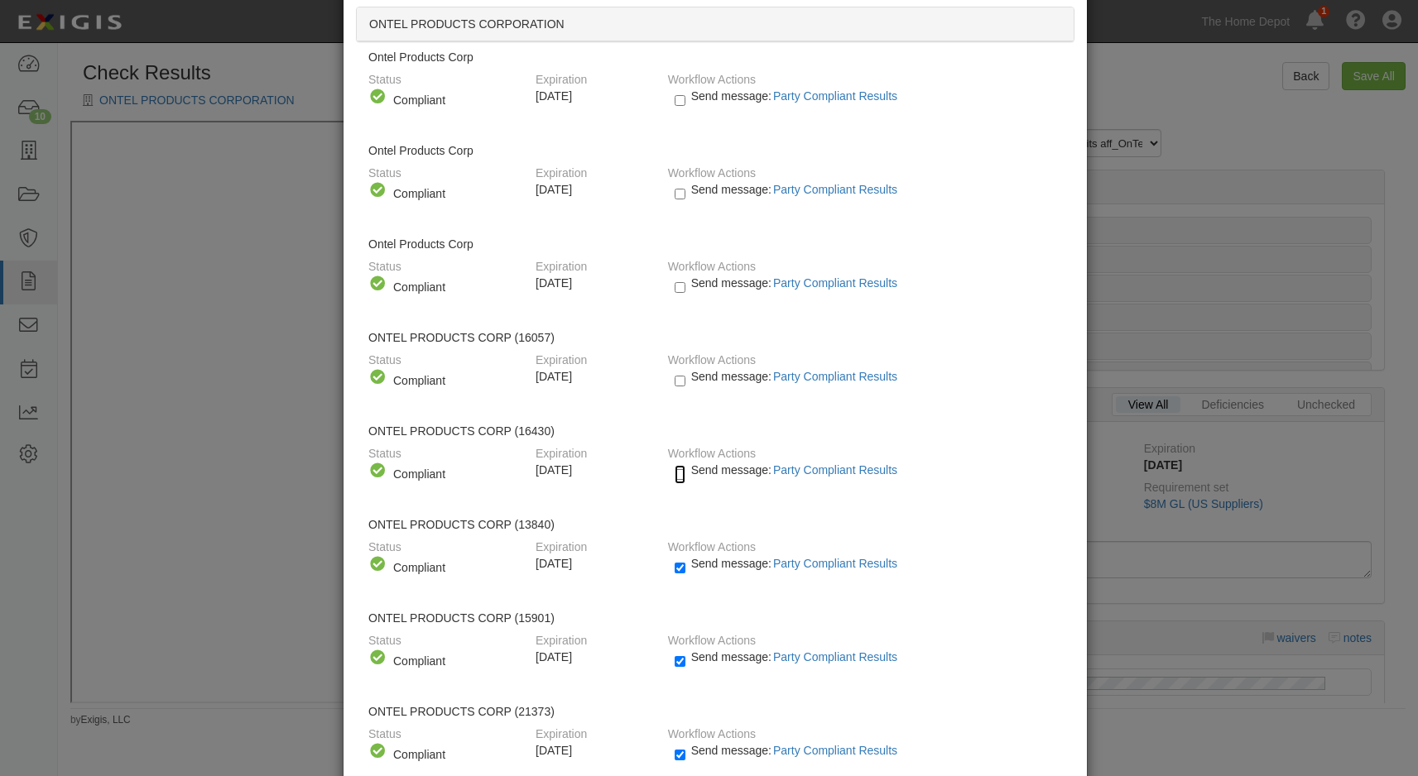
scroll to position [83, 0]
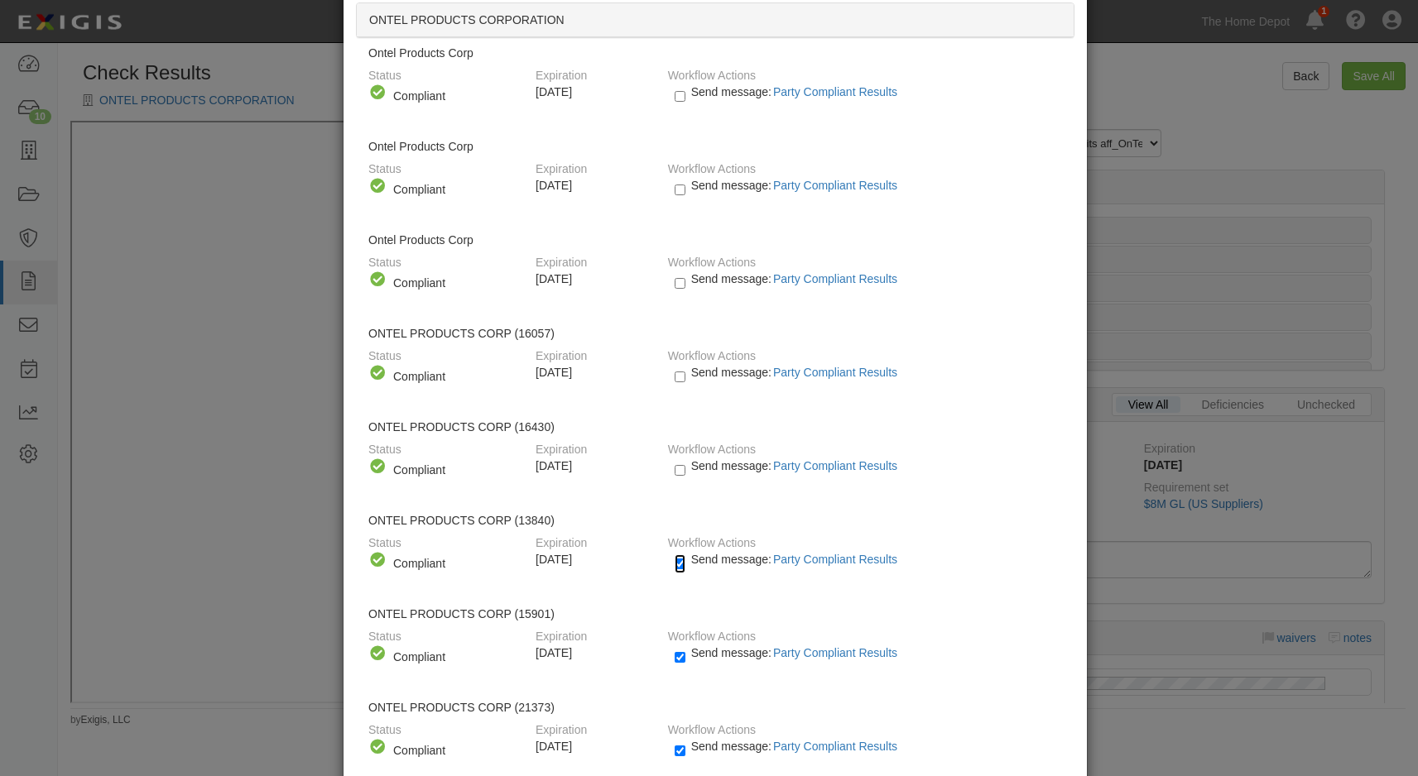
click at [675, 560] on input "Send message: Party Compliant Results" at bounding box center [680, 564] width 11 height 19
checkbox input "false"
click at [675, 655] on input "Send message: Party Compliant Results" at bounding box center [680, 657] width 11 height 19
checkbox input "false"
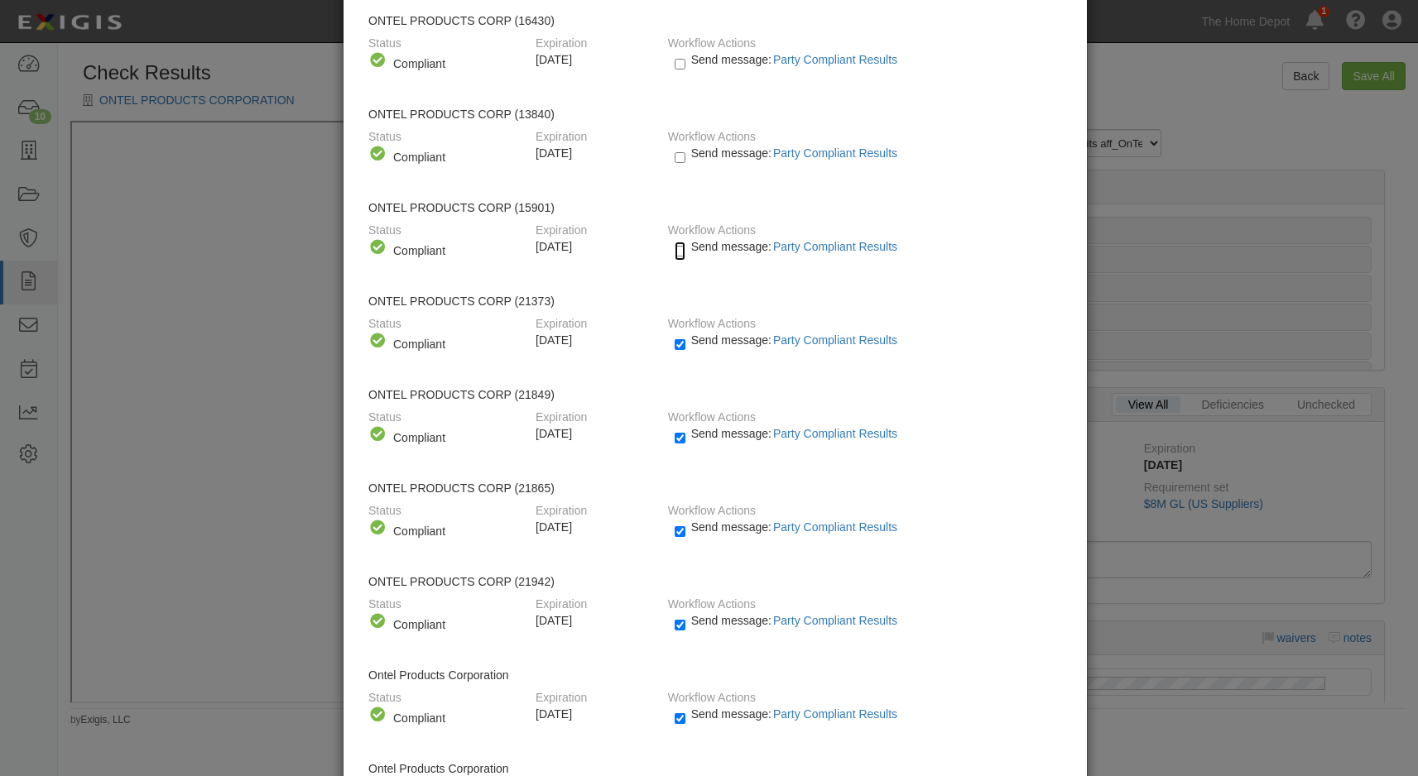
scroll to position [497, 0]
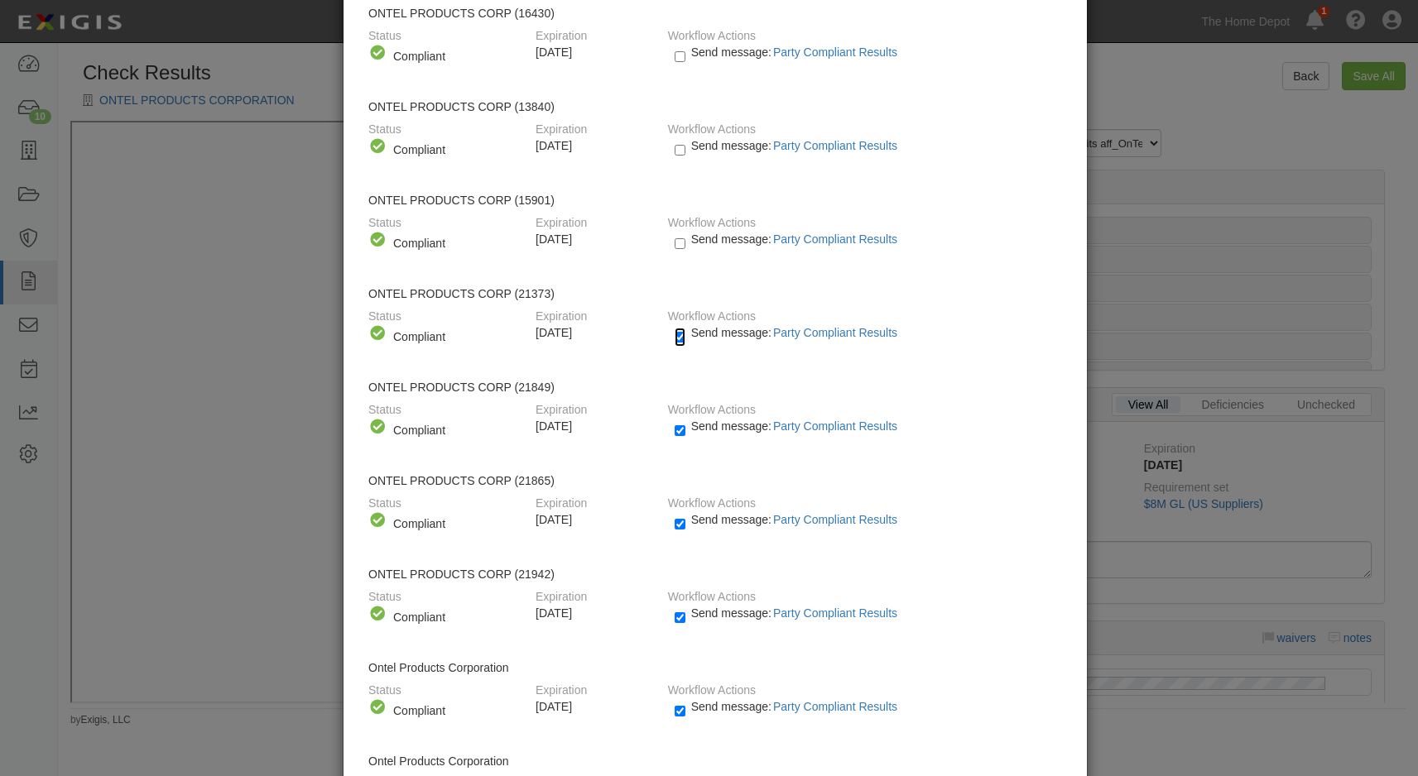
click at [675, 339] on input "Send message: Party Compliant Results" at bounding box center [680, 337] width 11 height 19
checkbox input "false"
click at [676, 437] on input "Send message: Party Compliant Results" at bounding box center [680, 430] width 11 height 19
checkbox input "false"
click at [675, 527] on input "Send message: Party Compliant Results" at bounding box center [680, 524] width 11 height 19
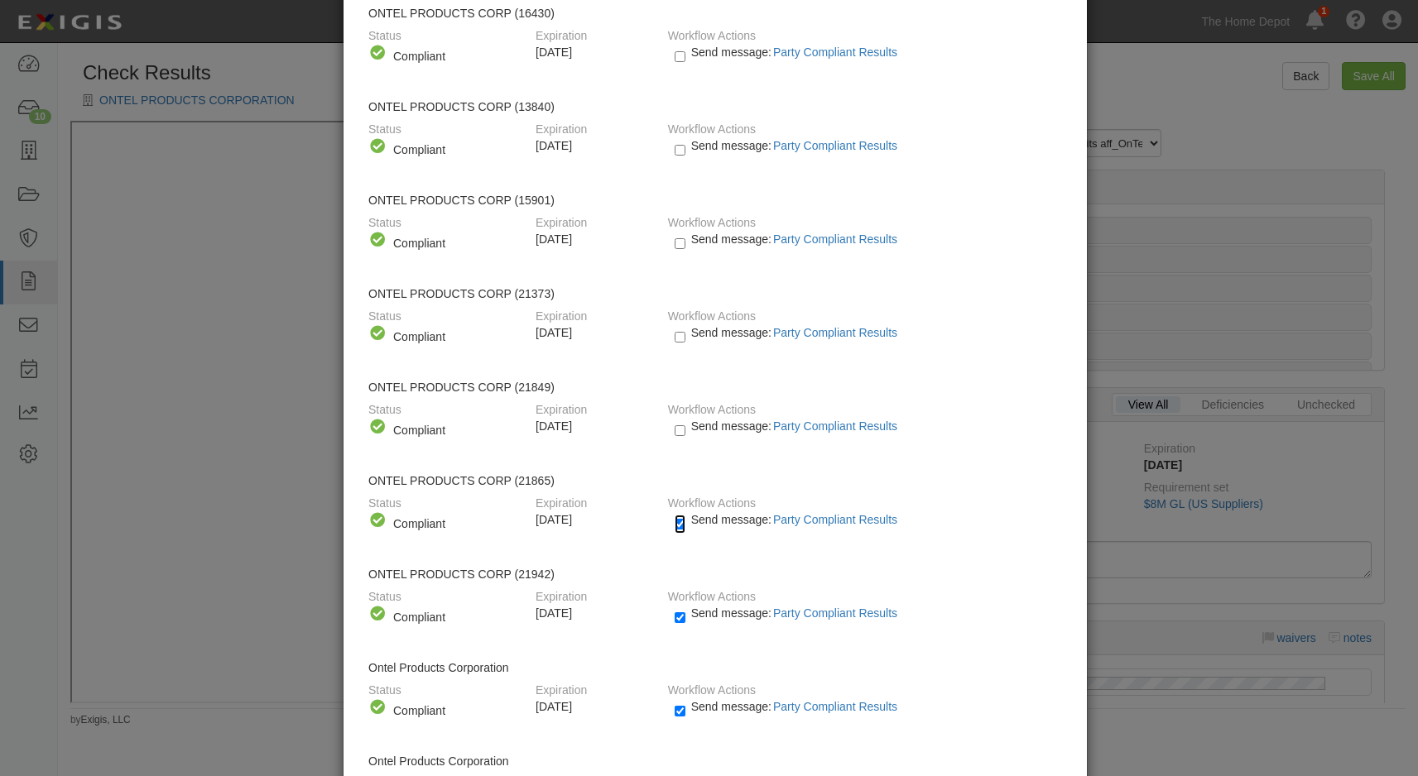
checkbox input "false"
click at [675, 615] on input "Send message: Party Compliant Results" at bounding box center [680, 617] width 11 height 19
checkbox input "false"
click at [675, 713] on input "Send message: Party Compliant Results" at bounding box center [680, 711] width 11 height 19
checkbox input "false"
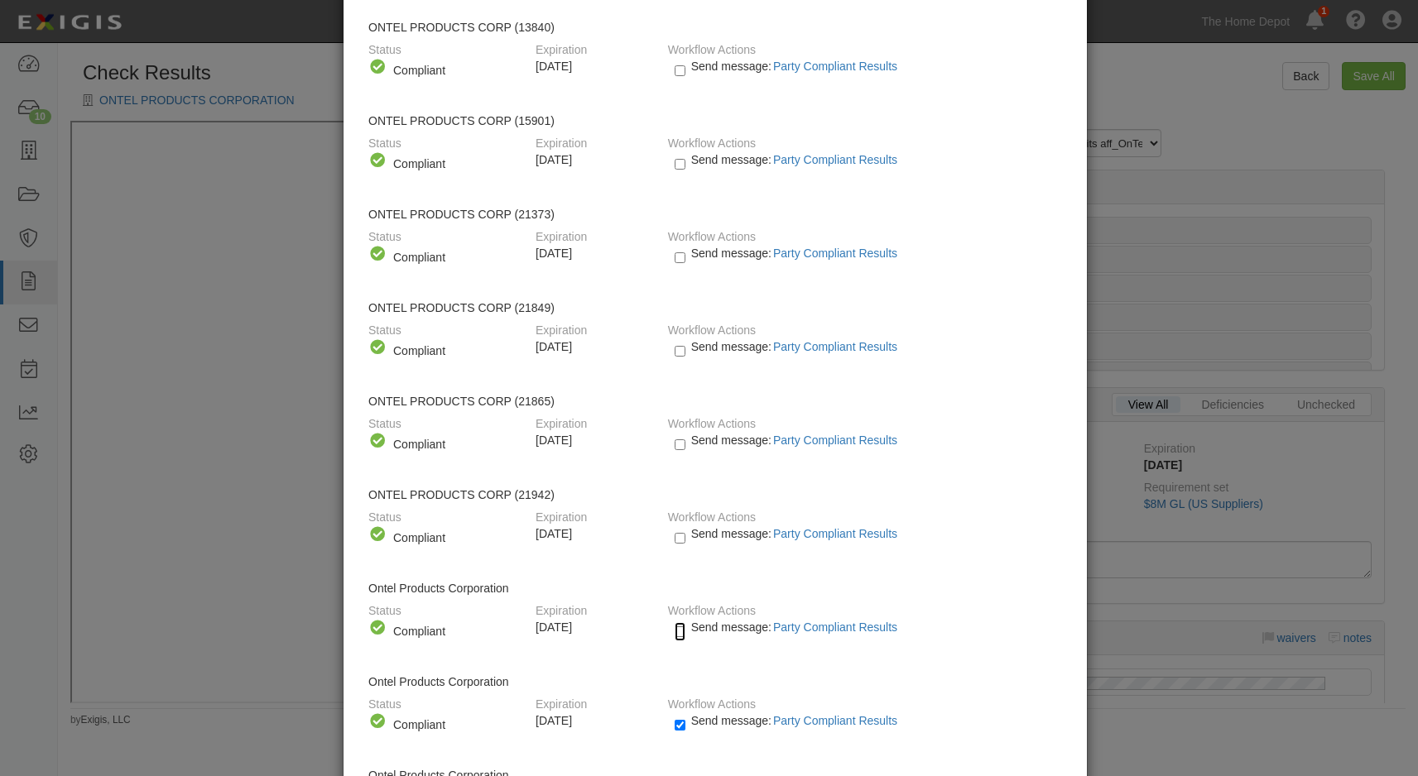
scroll to position [579, 0]
click at [675, 719] on input "Send message: Party Compliant Results" at bounding box center [680, 722] width 11 height 19
checkbox input "false"
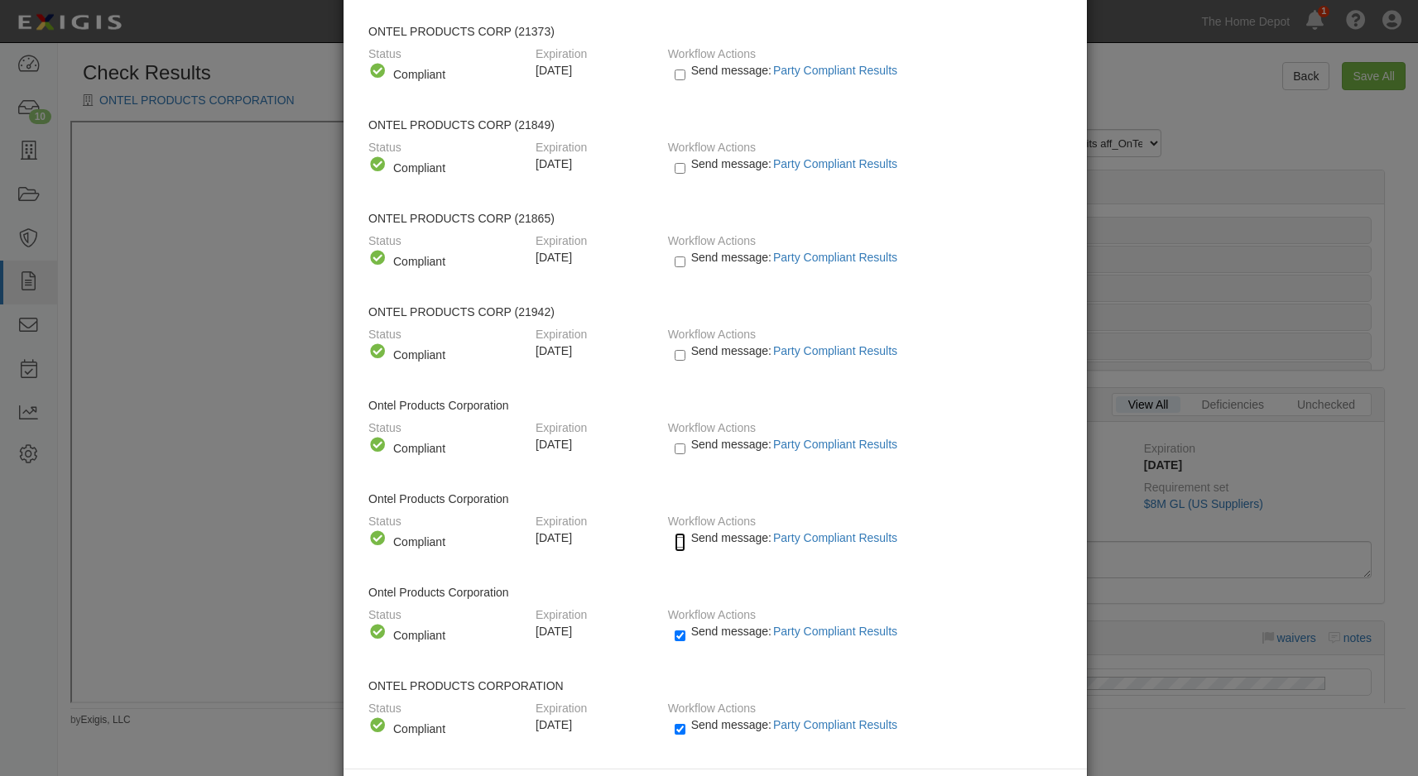
scroll to position [828, 0]
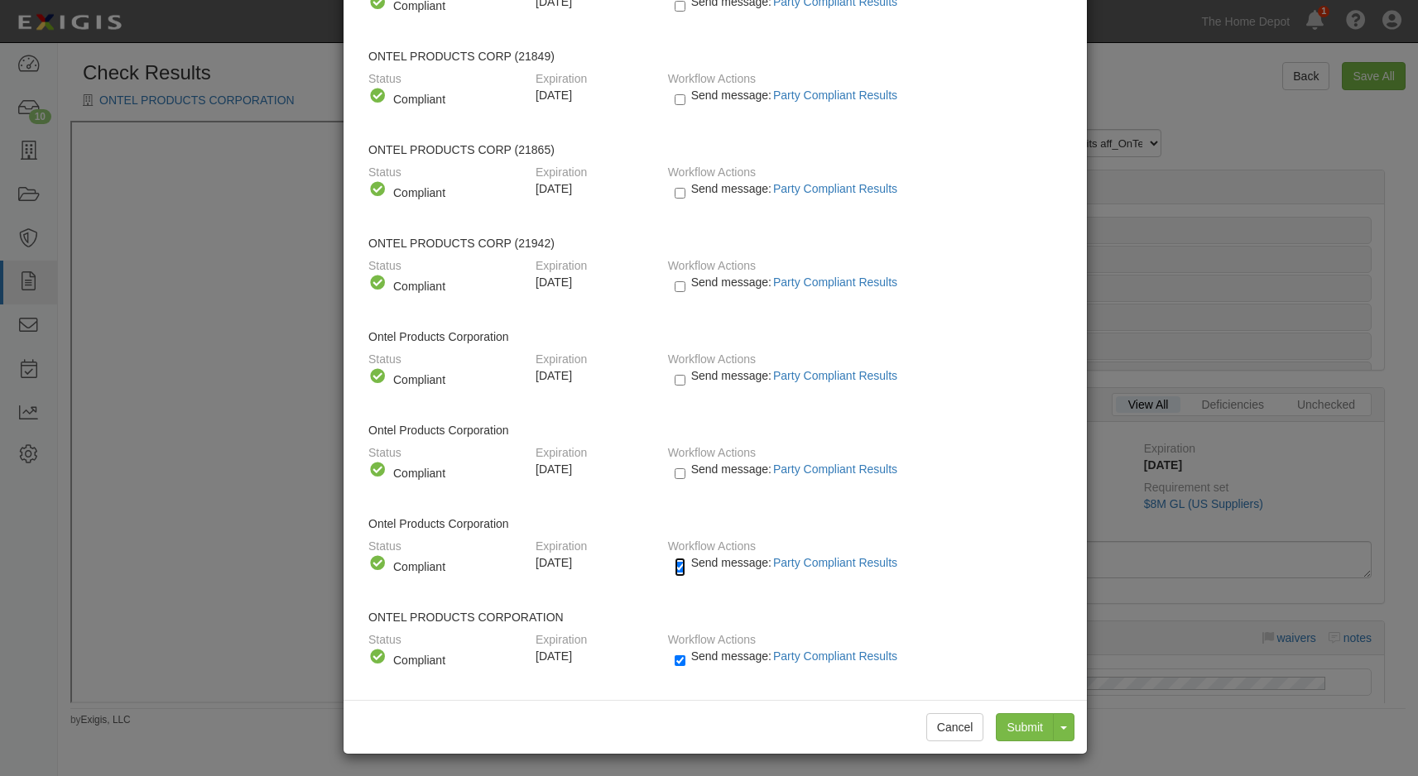
click at [675, 564] on input "Send message: Party Compliant Results" at bounding box center [680, 567] width 11 height 19
checkbox input "false"
click at [675, 659] on input "Send message: Party Compliant Results" at bounding box center [680, 660] width 11 height 19
checkbox input "false"
drag, startPoint x: 766, startPoint y: 680, endPoint x: 780, endPoint y: 680, distance: 14.1
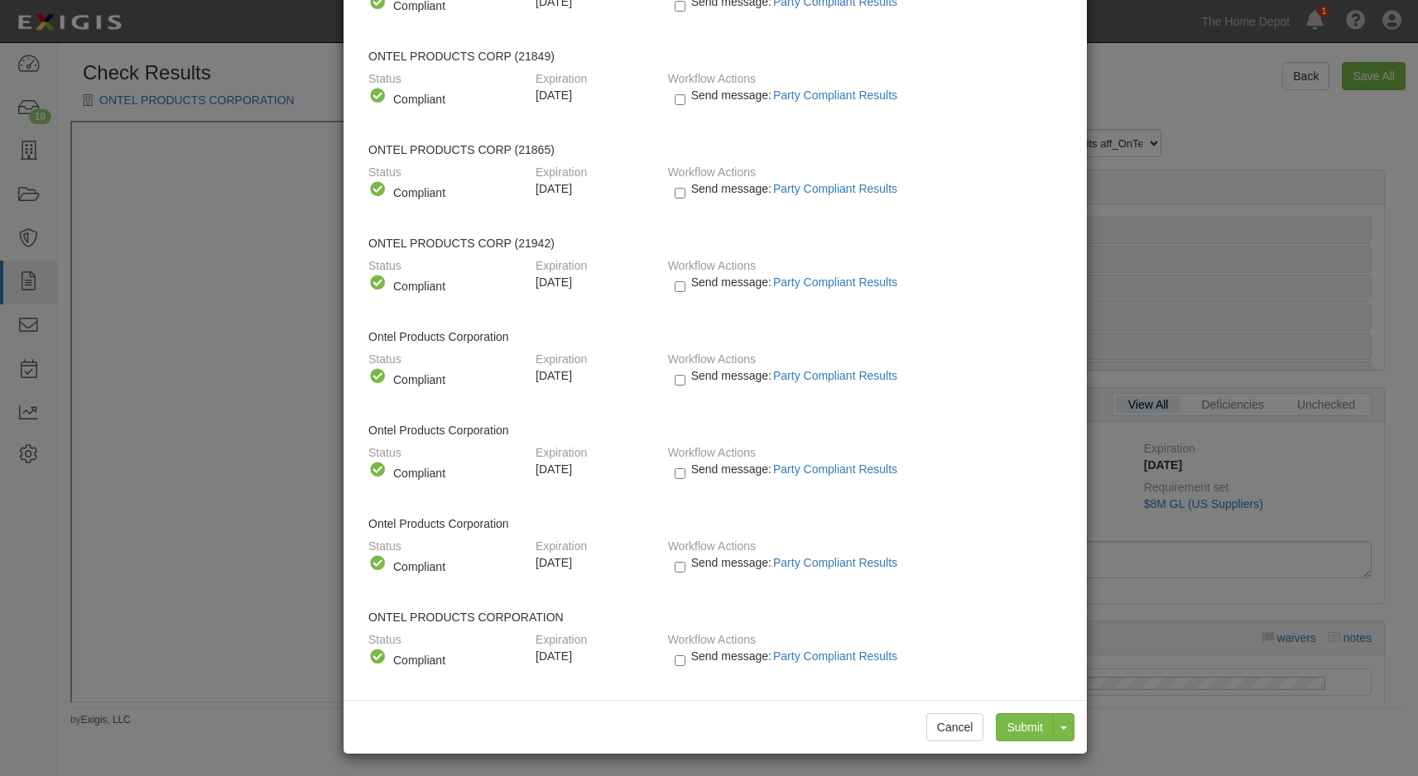
click at [769, 680] on div "Workflow Actions Send message: Party Compliant Results Send message: Party Non-…" at bounding box center [865, 657] width 419 height 62
drag, startPoint x: 1018, startPoint y: 732, endPoint x: 1018, endPoint y: 721, distance: 10.8
click at [1018, 730] on input "Submit" at bounding box center [1025, 727] width 58 height 28
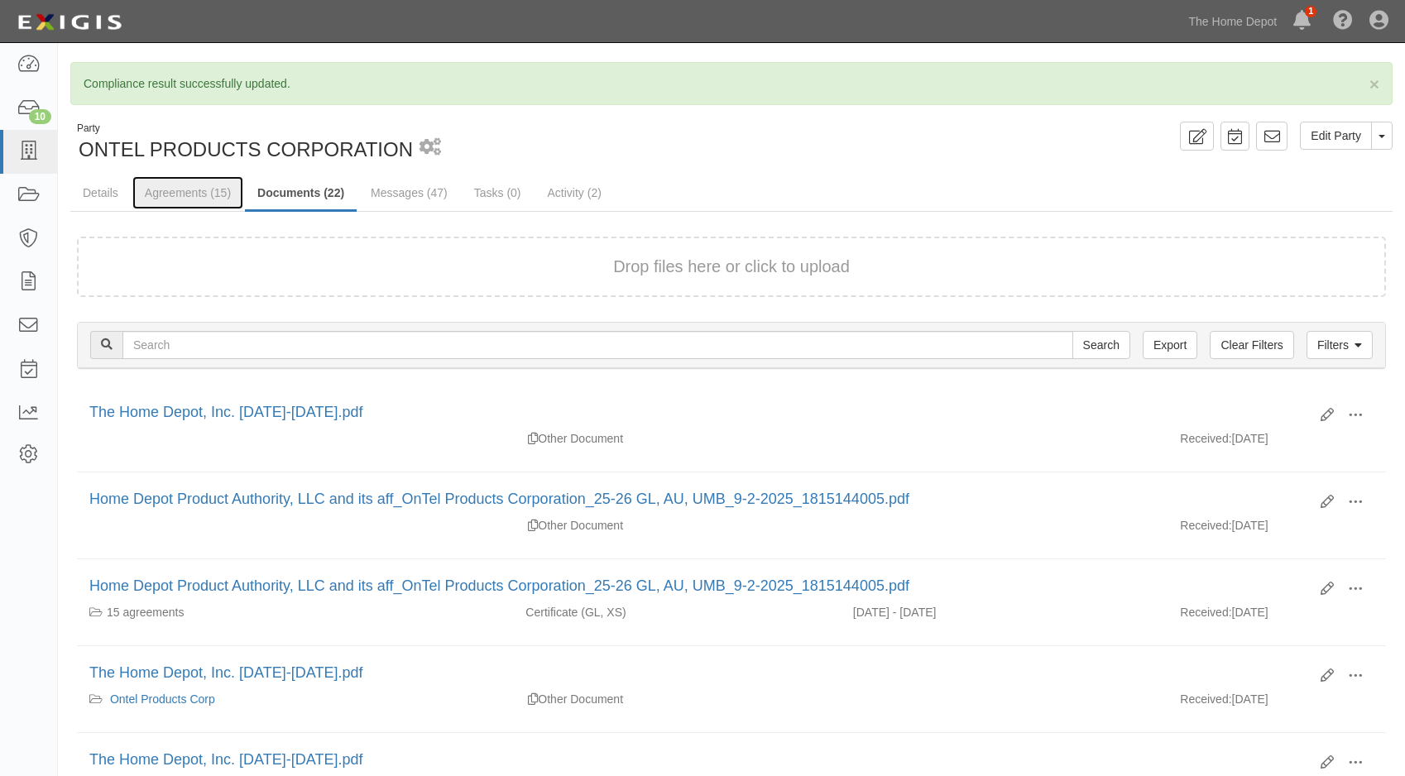
click at [171, 192] on link "Agreements (15)" at bounding box center [187, 192] width 111 height 33
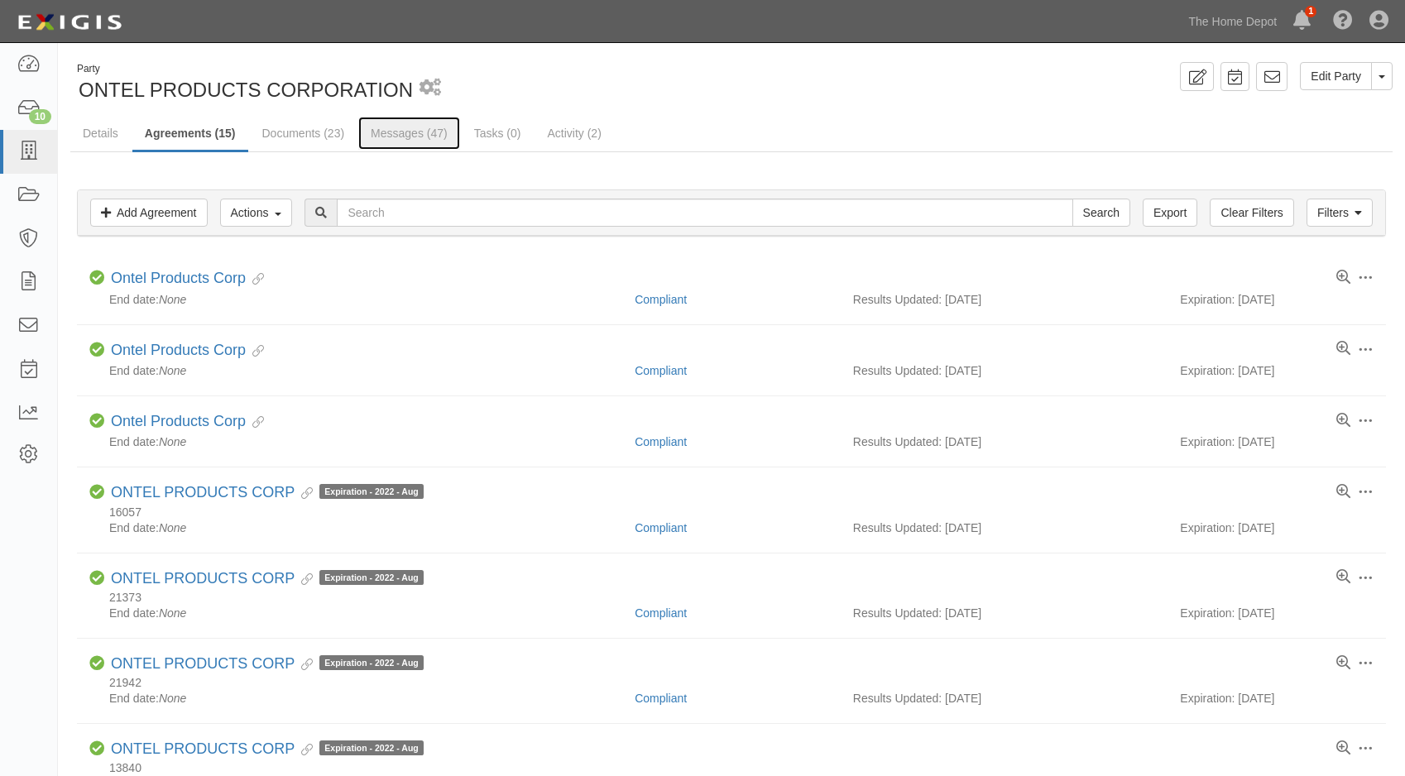
click at [425, 136] on link "Messages (47)" at bounding box center [409, 133] width 102 height 33
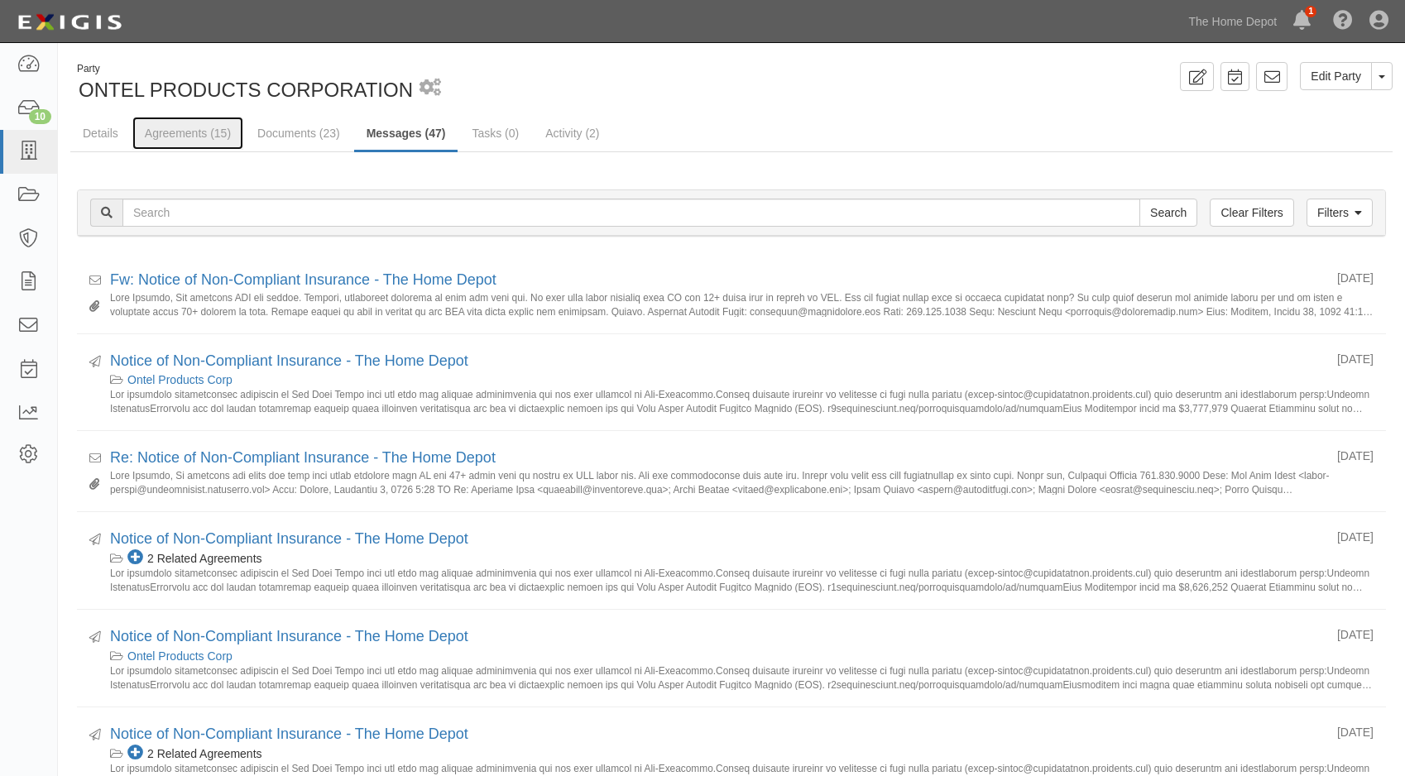
click at [207, 137] on link "Agreements (15)" at bounding box center [187, 133] width 111 height 33
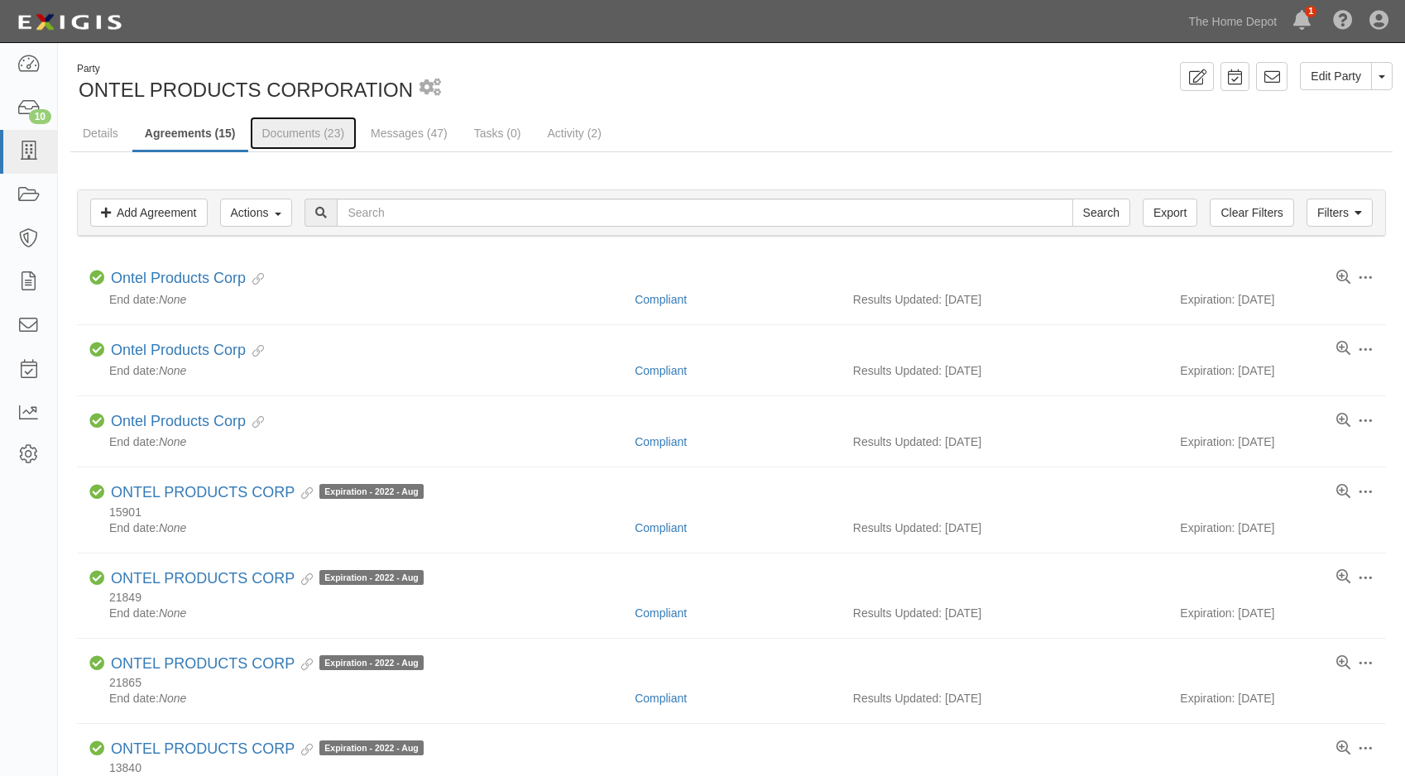
click at [312, 130] on link "Documents (23)" at bounding box center [304, 133] width 108 height 33
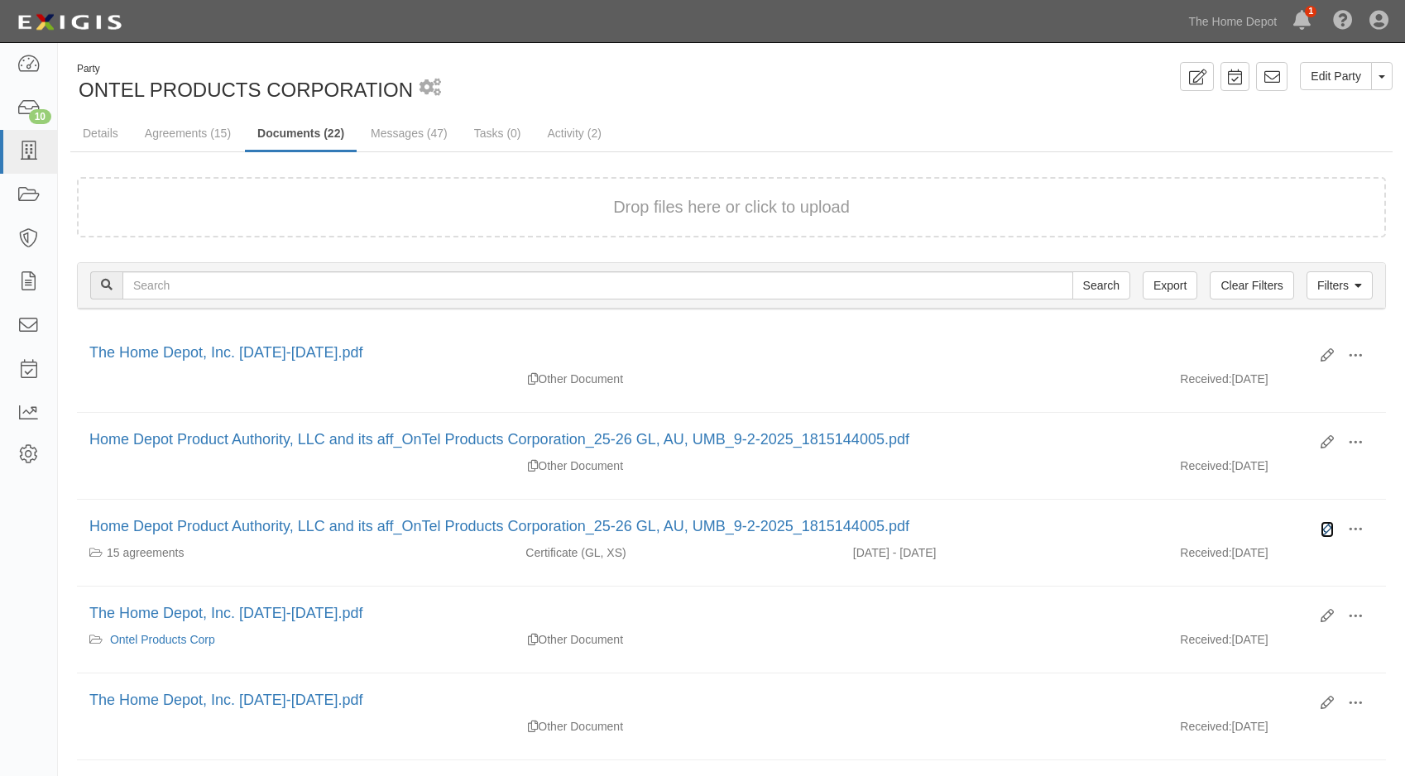
click at [1333, 530] on icon at bounding box center [1327, 529] width 13 height 13
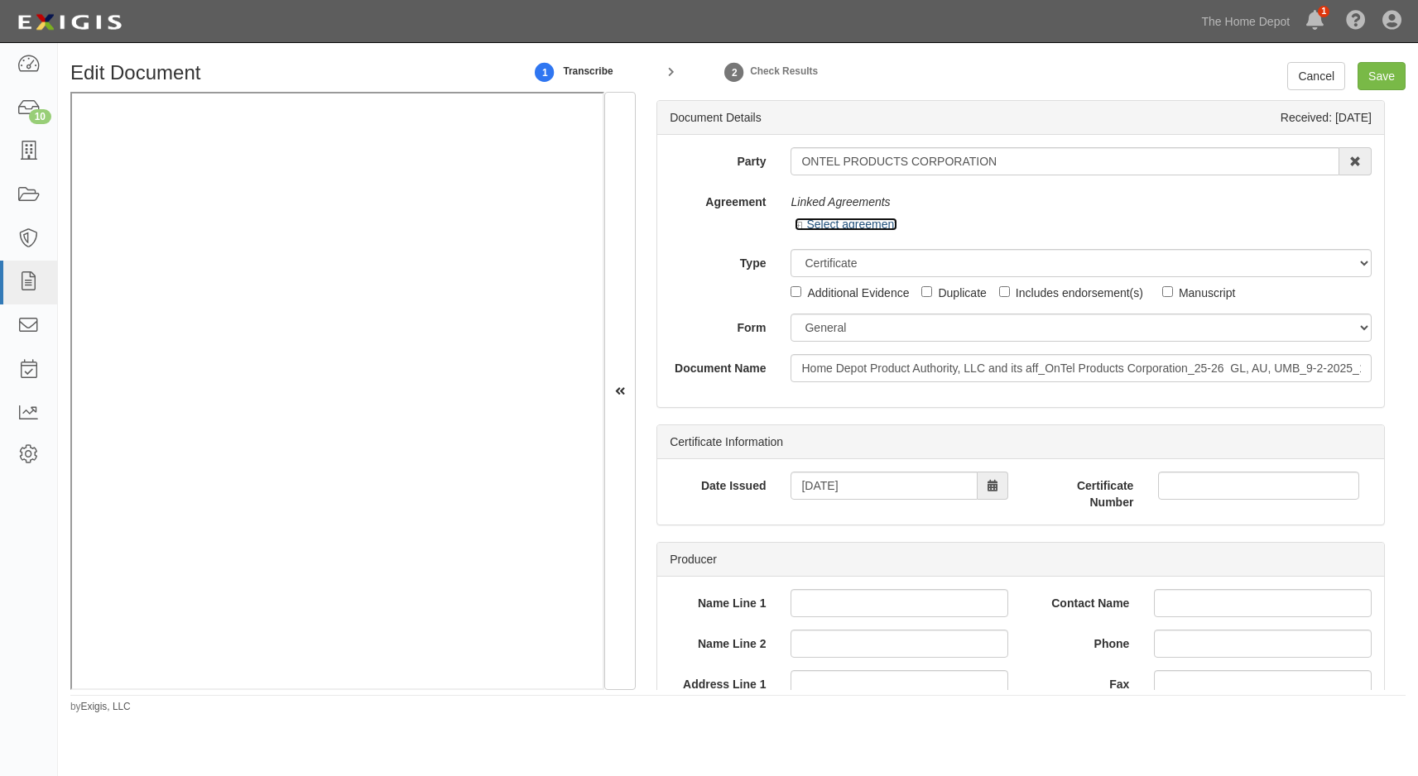
click at [799, 222] on icon at bounding box center [801, 226] width 12 height 8
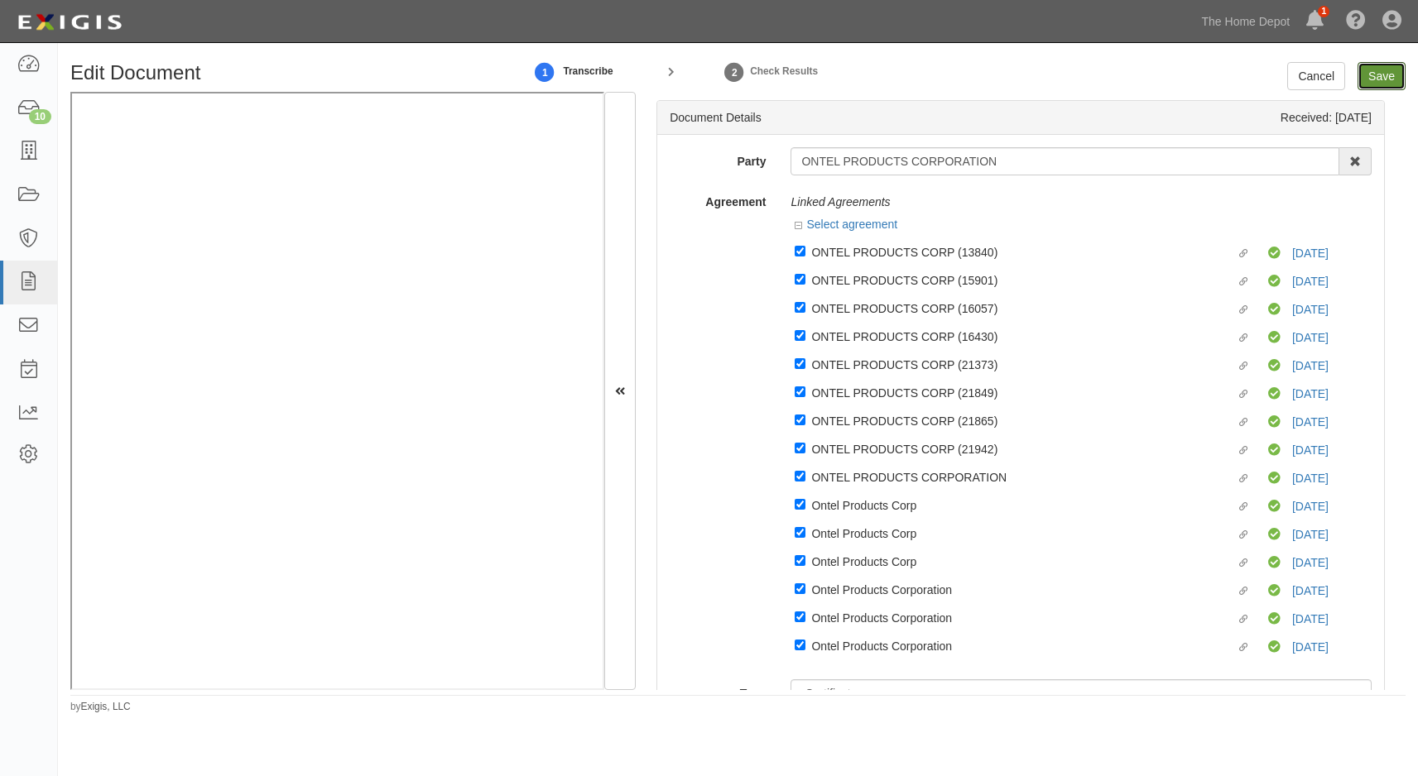
click at [1374, 81] on input "Save" at bounding box center [1381, 76] width 48 height 28
type input "1000000"
type input "2000000"
type input "8000000"
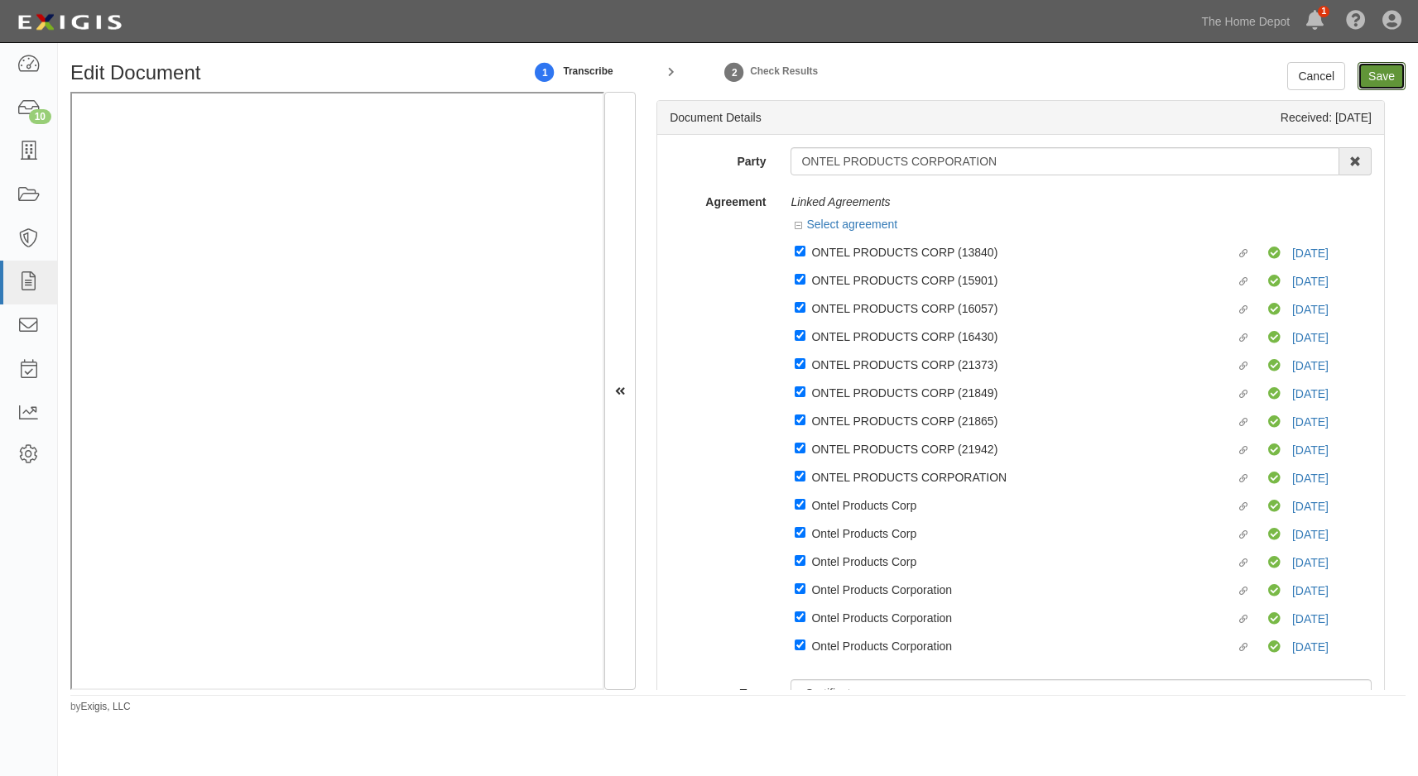
type input "8000000"
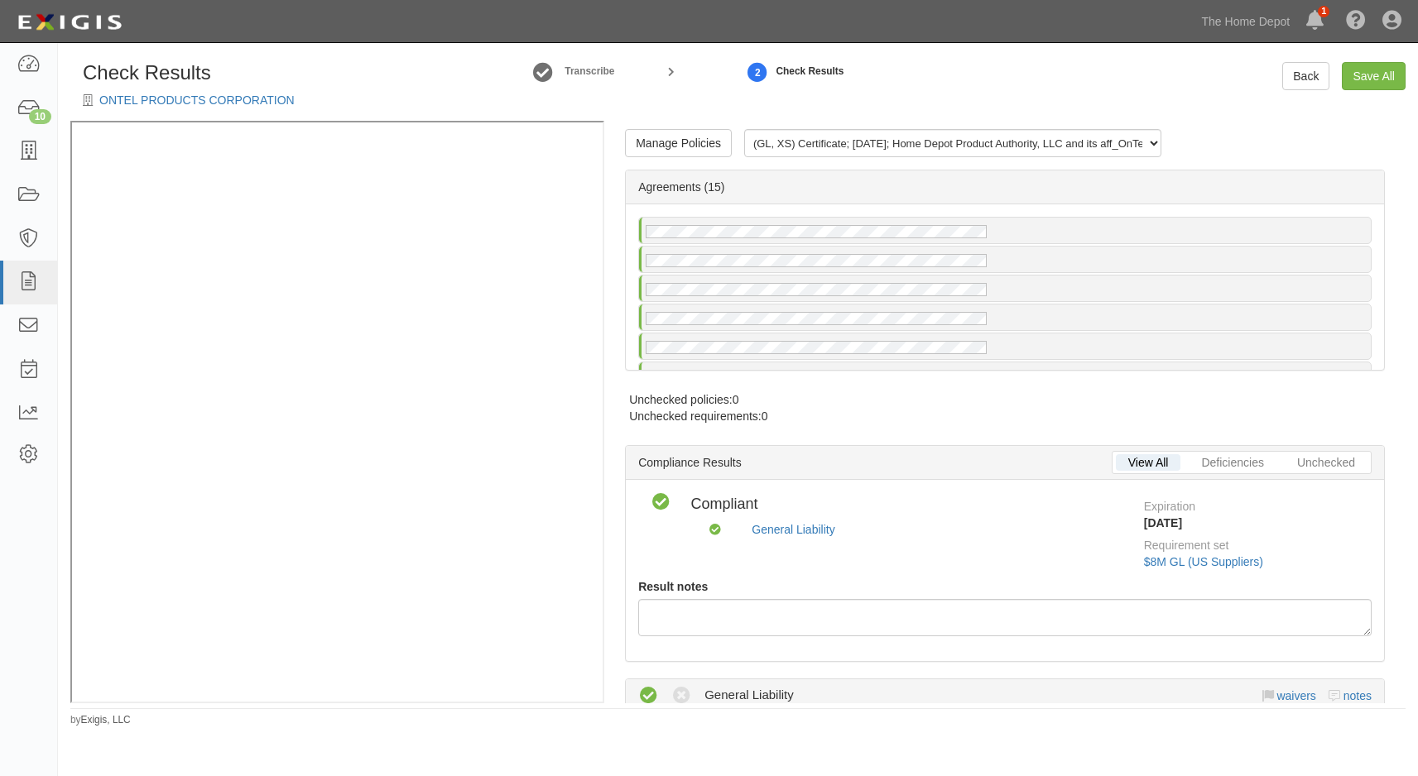
radio input "false"
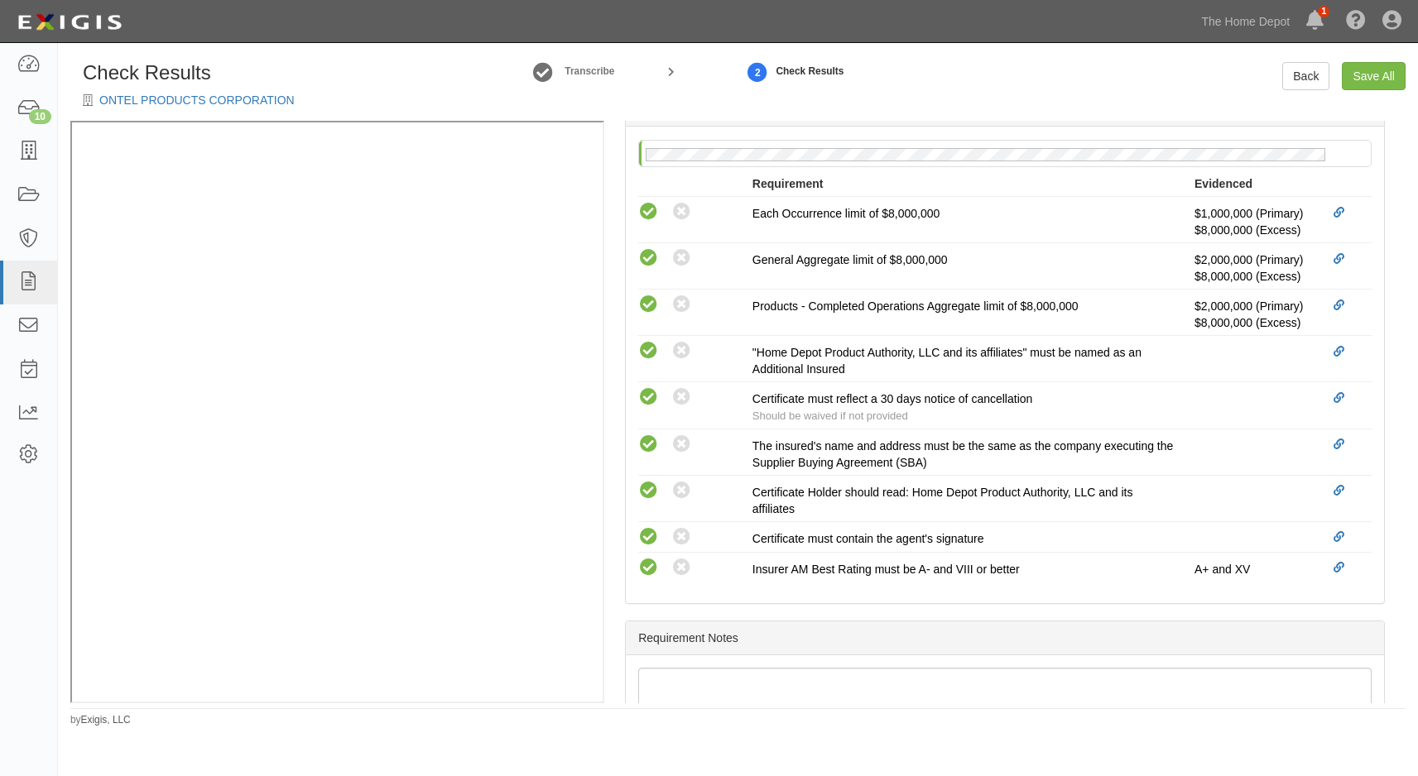
scroll to position [579, 0]
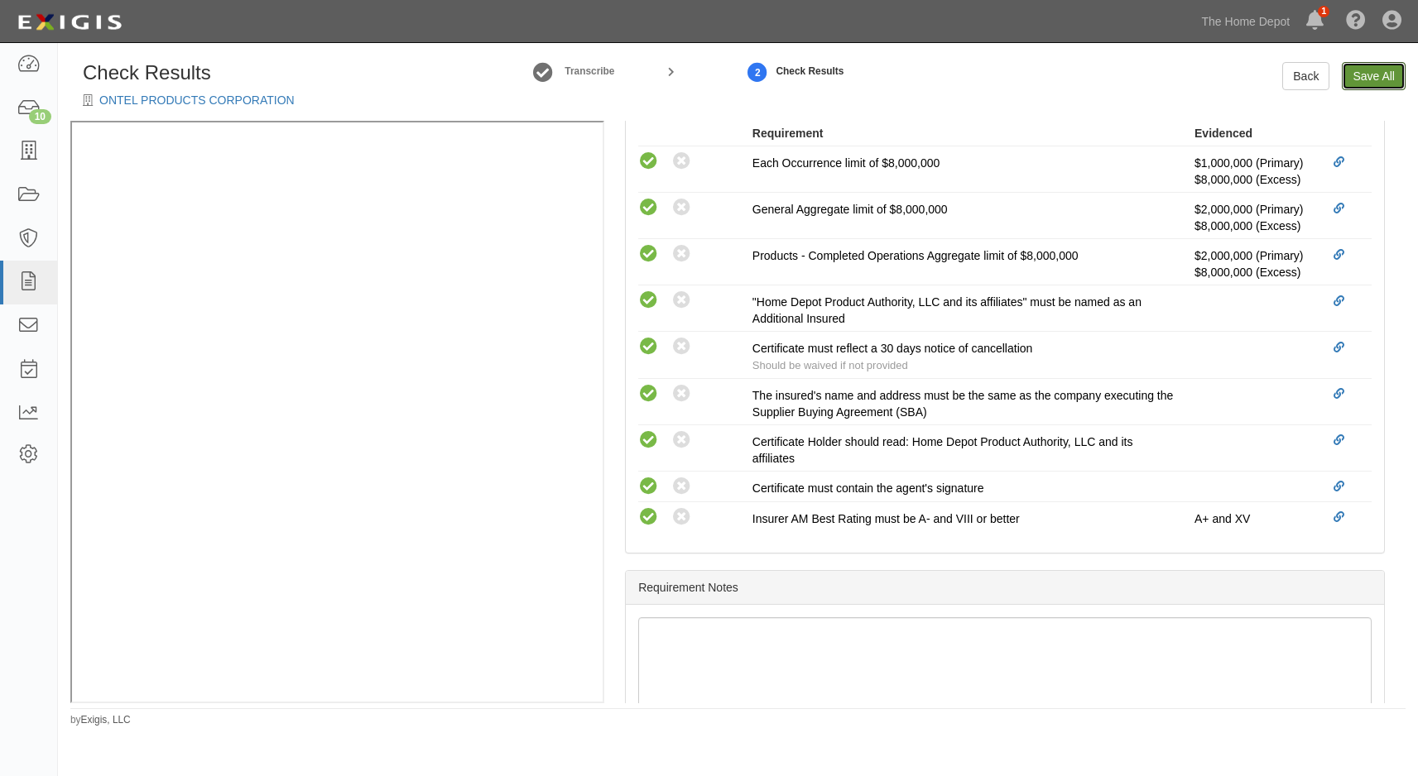
click at [1358, 78] on link "Save All" at bounding box center [1374, 76] width 64 height 28
radio input "false"
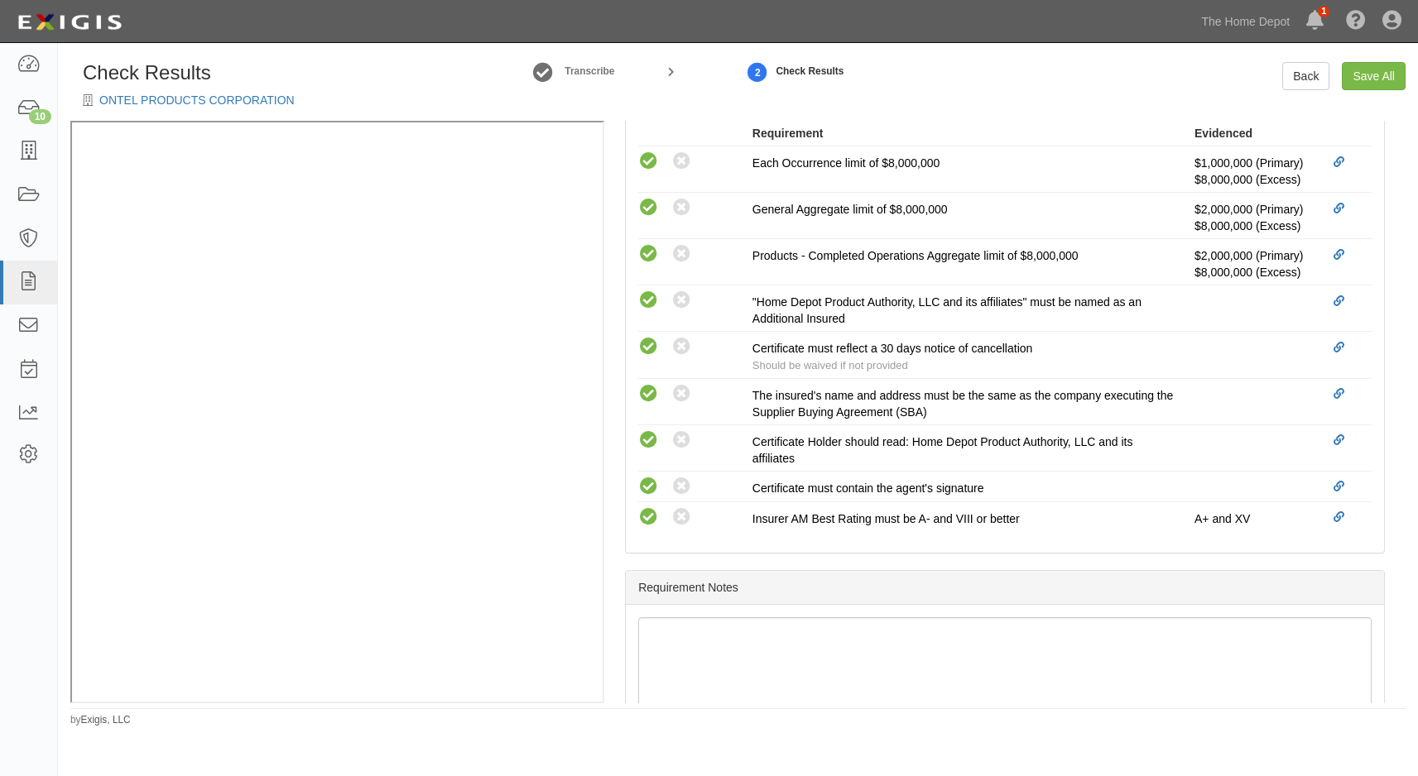
radio input "false"
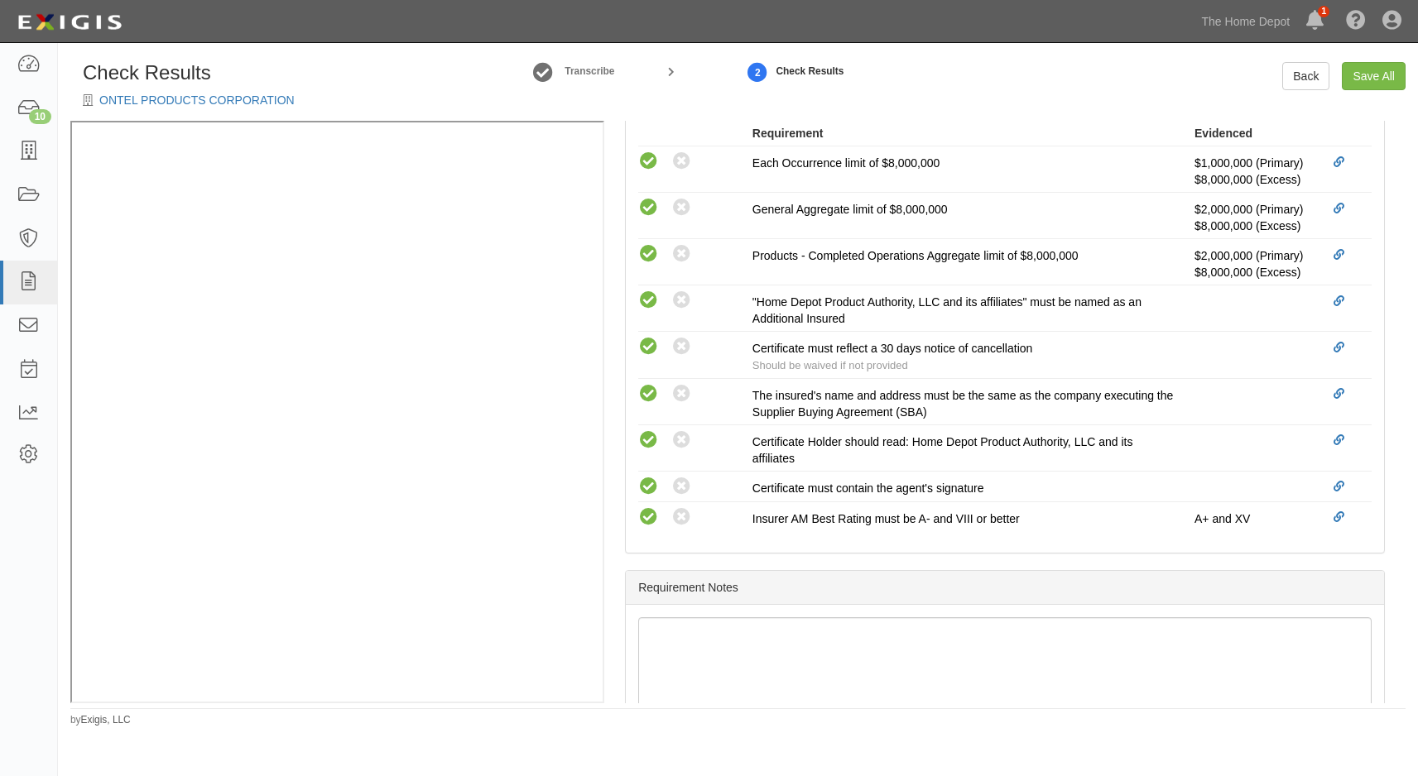
radio input "false"
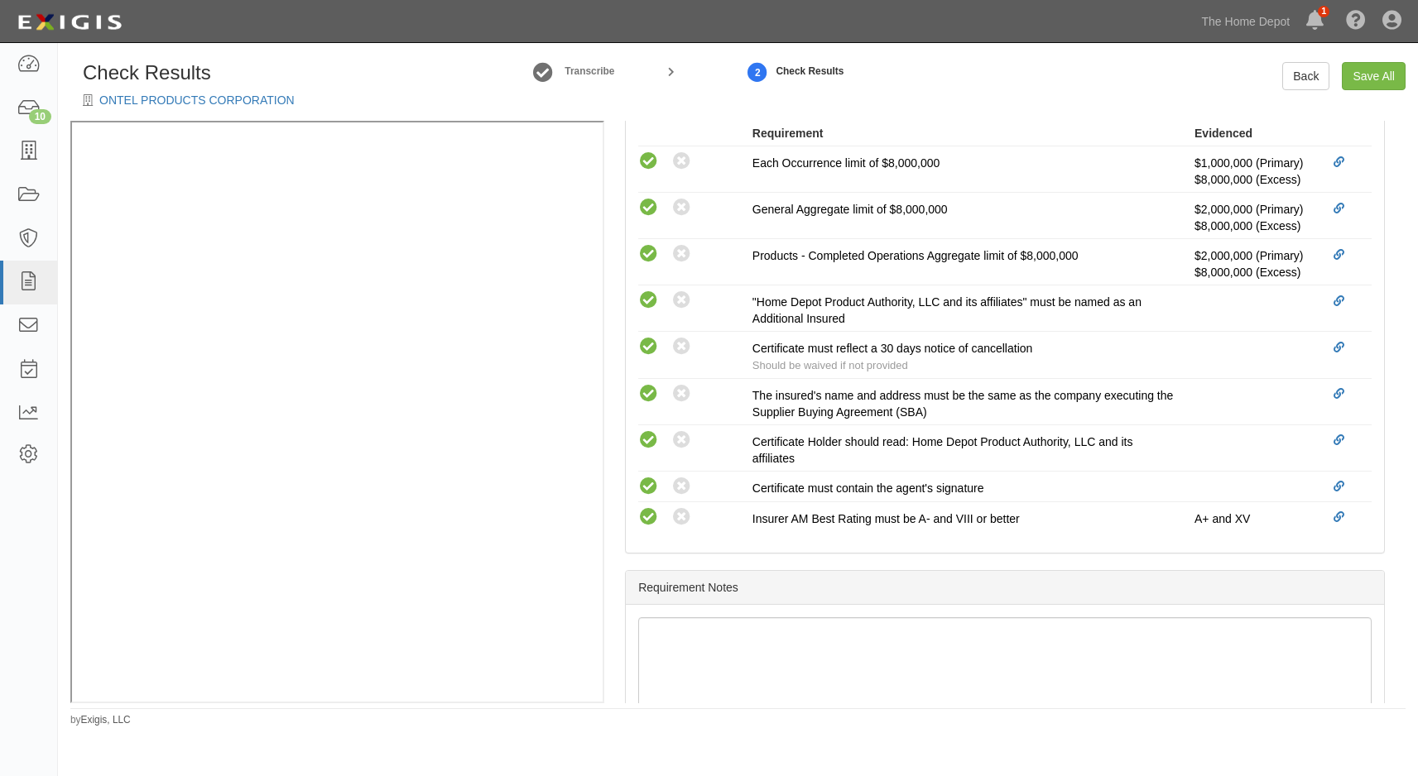
radio input "true"
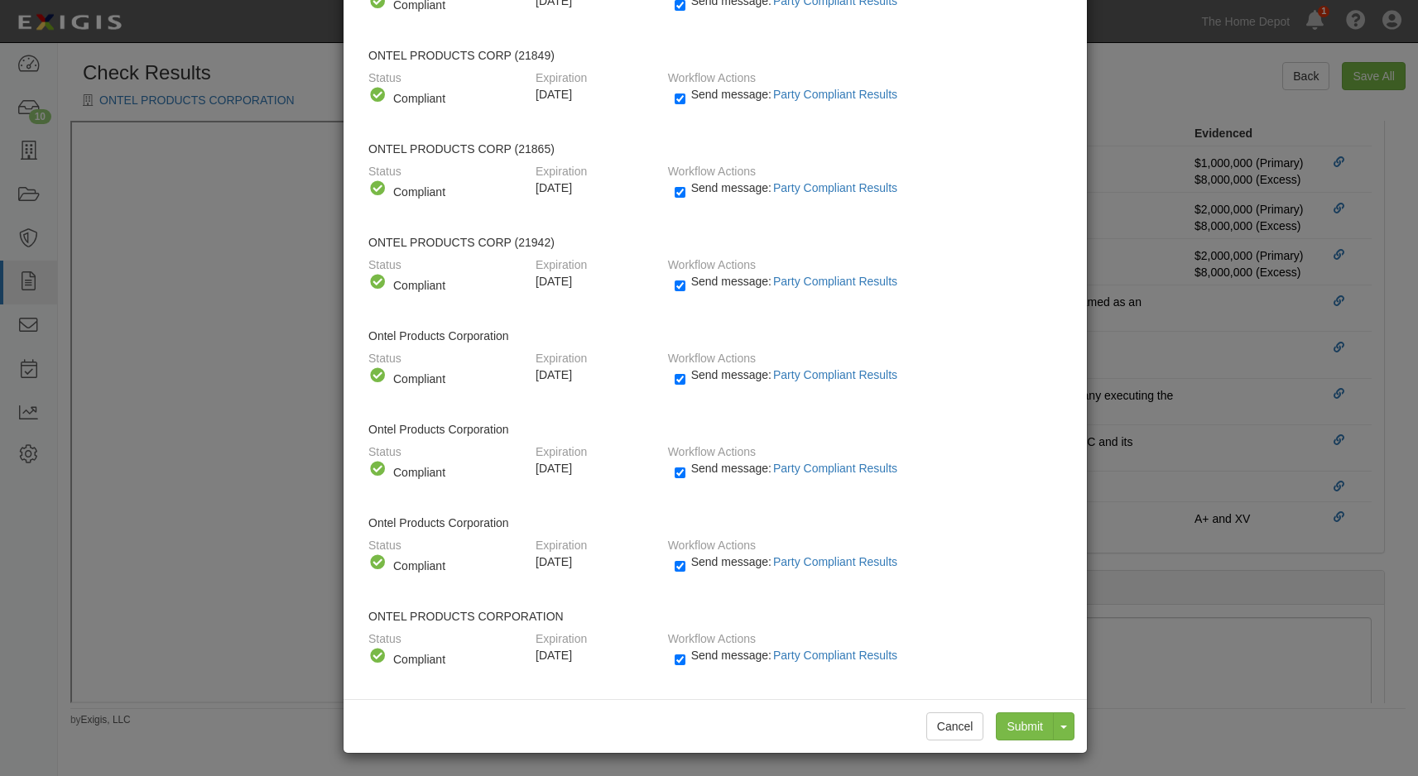
scroll to position [831, 0]
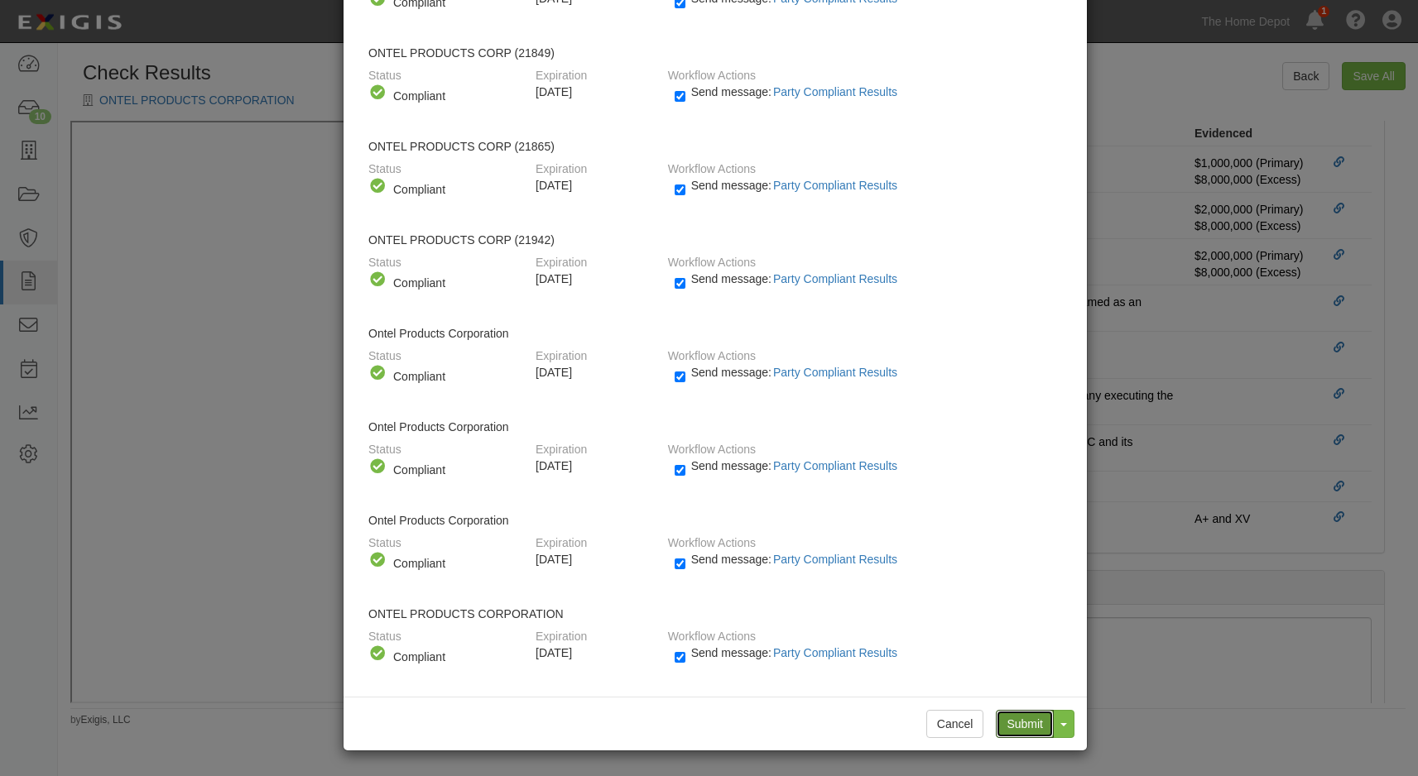
click at [1018, 710] on input "Submit" at bounding box center [1025, 724] width 58 height 28
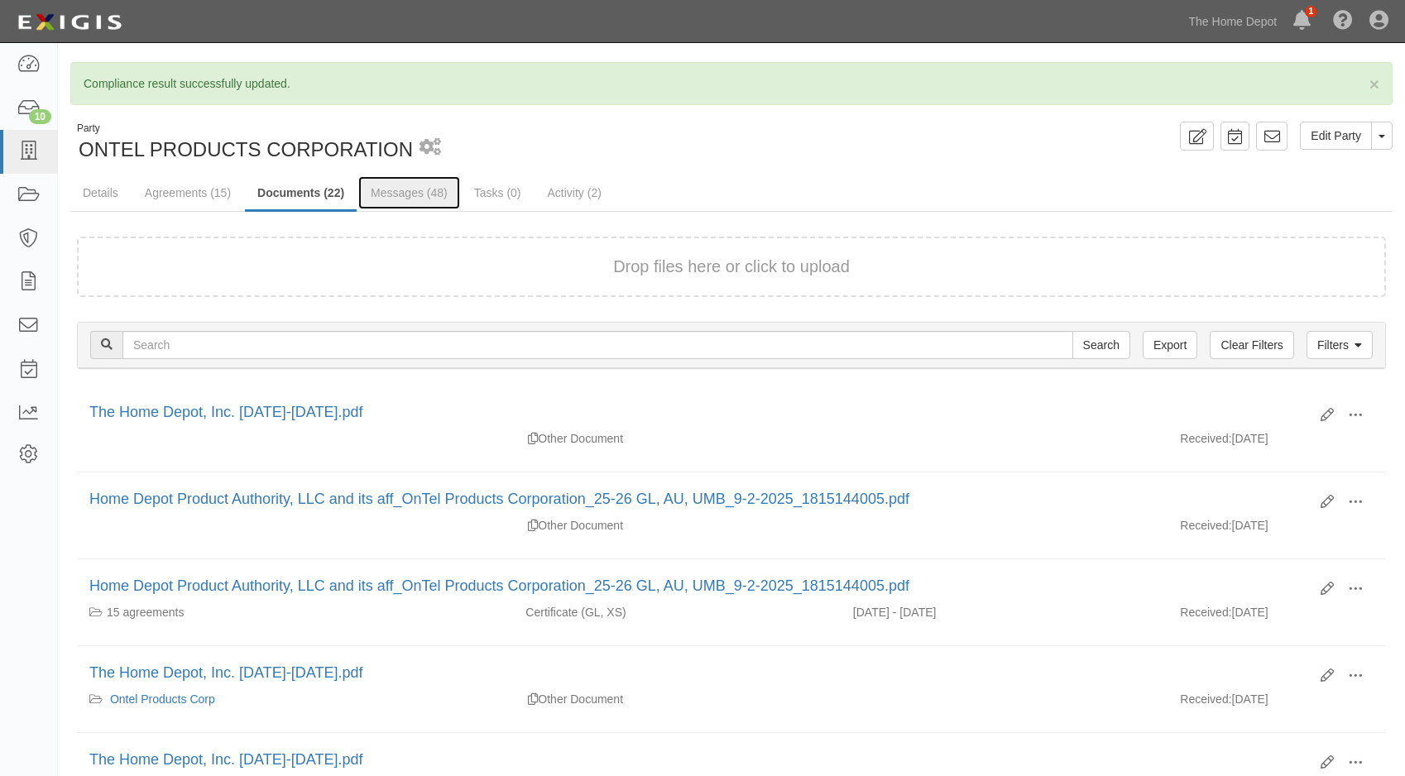
click at [385, 188] on link "Messages (48)" at bounding box center [409, 192] width 102 height 33
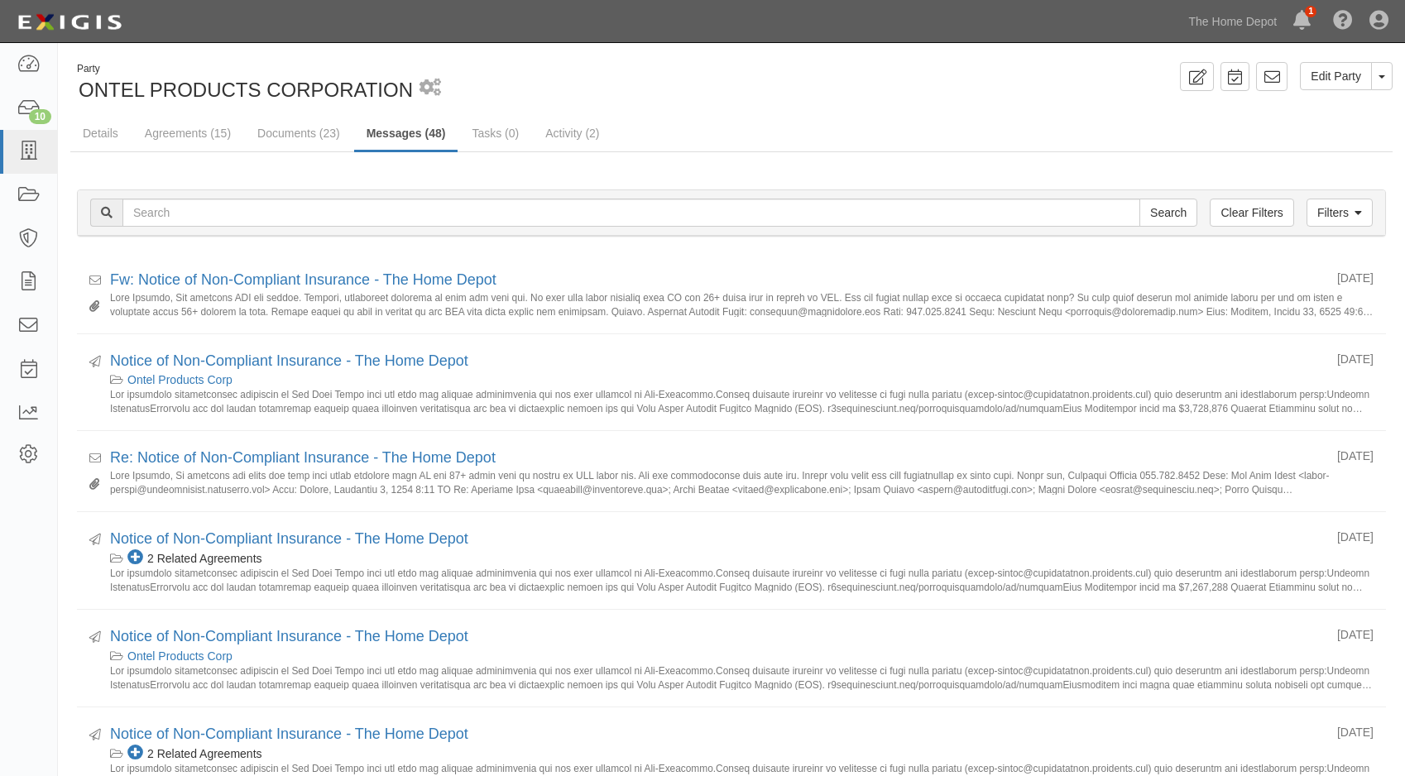
click at [282, 129] on link "Documents (23)" at bounding box center [299, 133] width 108 height 33
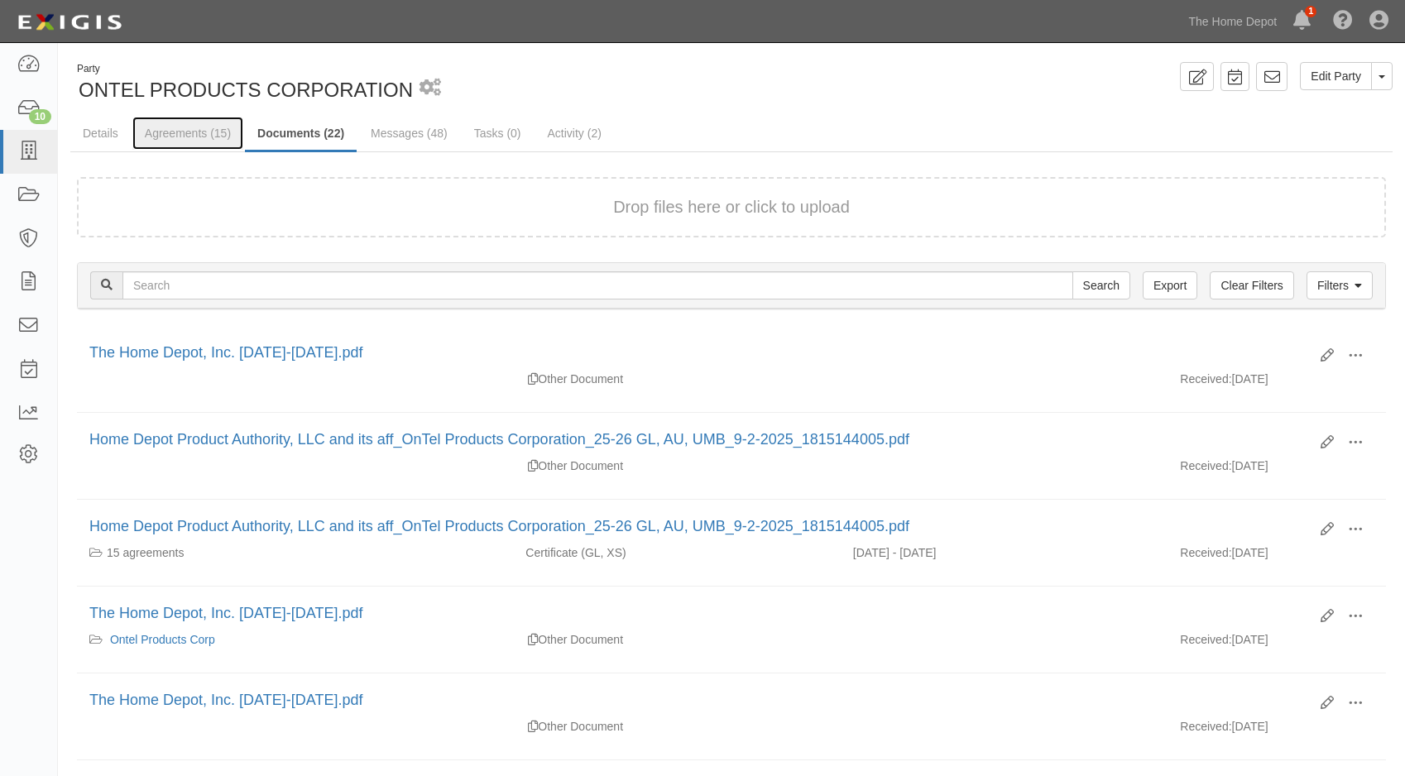
click at [158, 132] on link "Agreements (15)" at bounding box center [187, 133] width 111 height 33
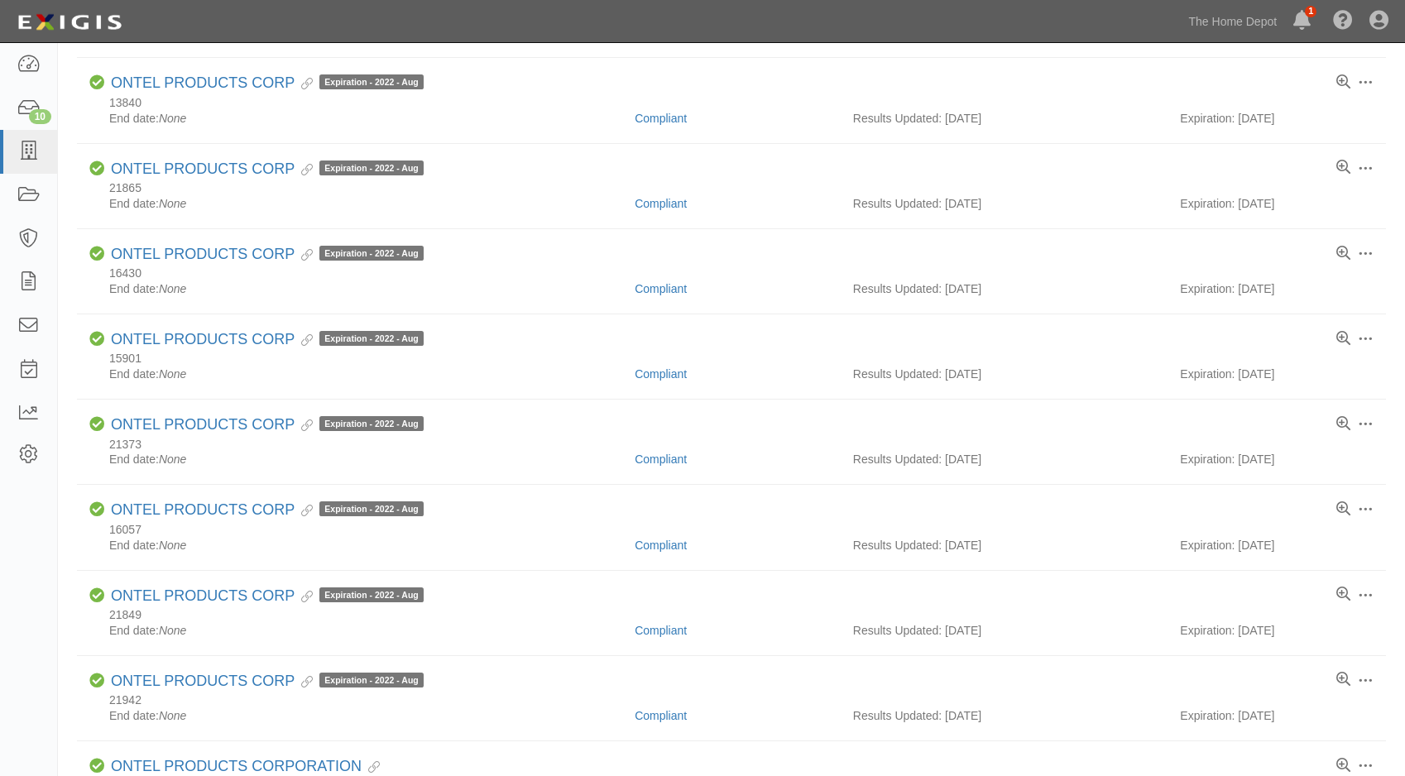
scroll to position [414, 0]
